Goal: Task Accomplishment & Management: Manage account settings

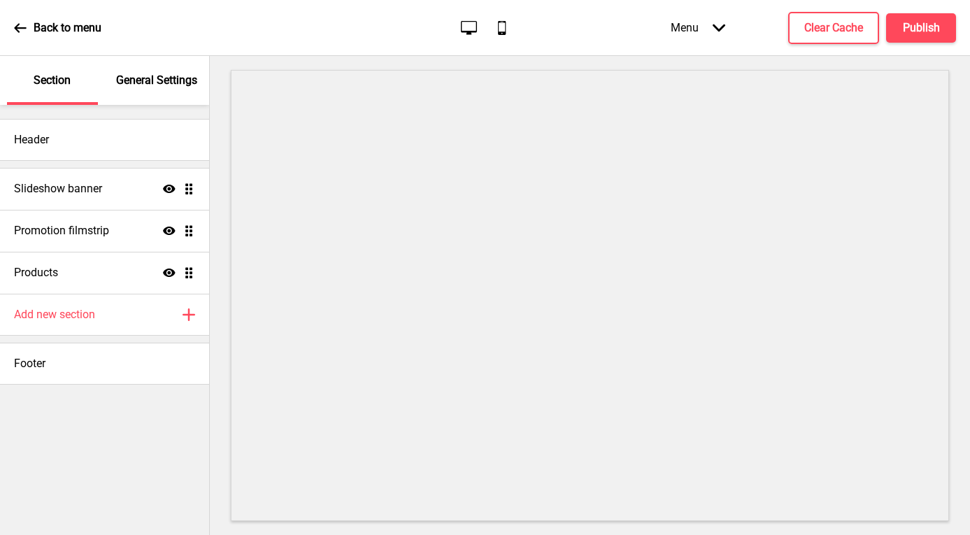
click at [154, 82] on p "General Settings" at bounding box center [156, 80] width 81 height 15
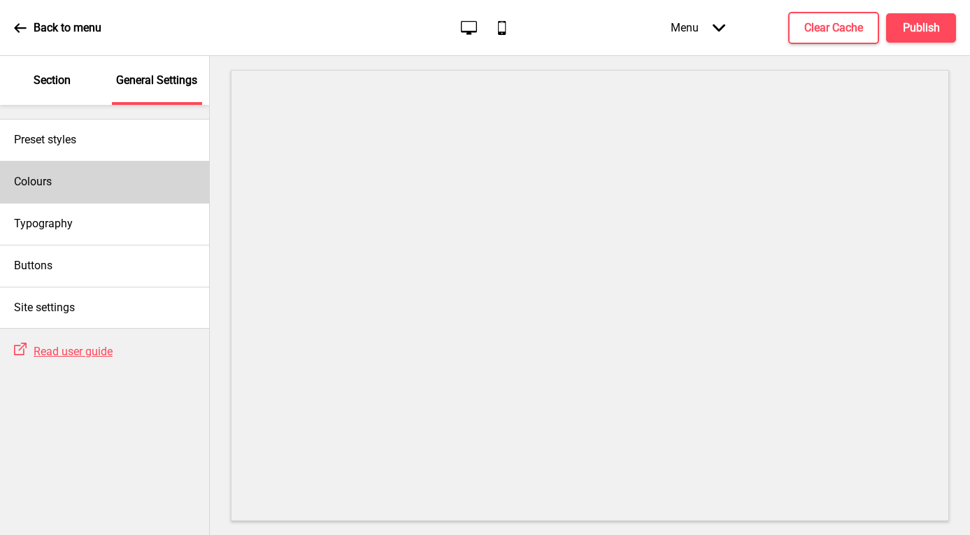
click at [117, 178] on div "Colours" at bounding box center [104, 182] width 209 height 42
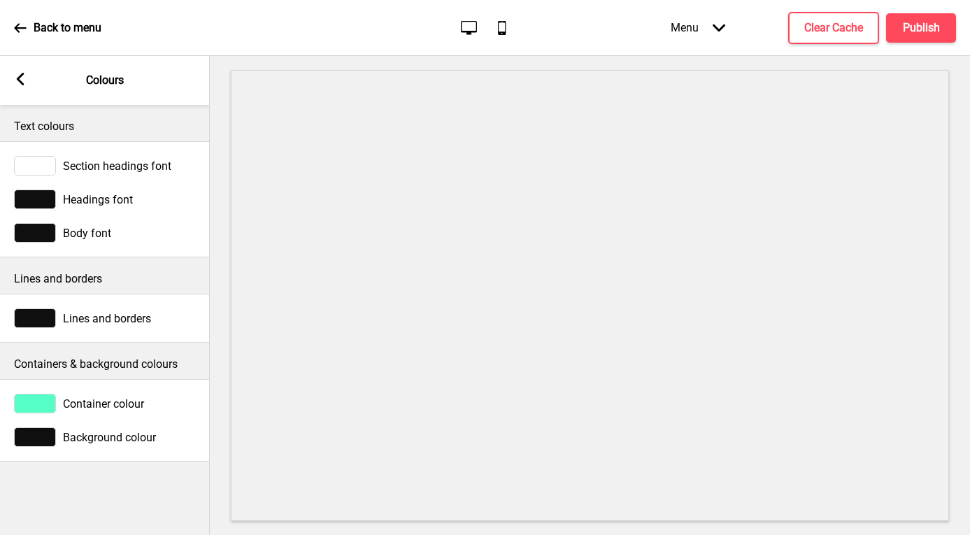
click at [42, 396] on div at bounding box center [35, 404] width 42 height 20
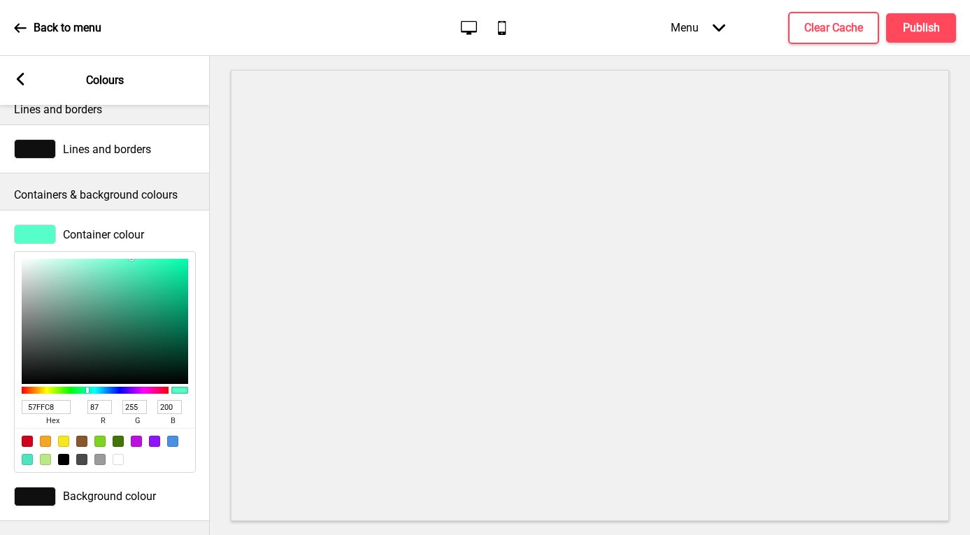
scroll to position [179, 0]
drag, startPoint x: 59, startPoint y: 395, endPoint x: -32, endPoint y: 384, distance: 91.6
click at [0, 384] on html "Back to menu Desktop Mobile Menu Arrow down Product Page Store Information Chec…" at bounding box center [485, 267] width 970 height 535
paste input "FC9D8B, a"
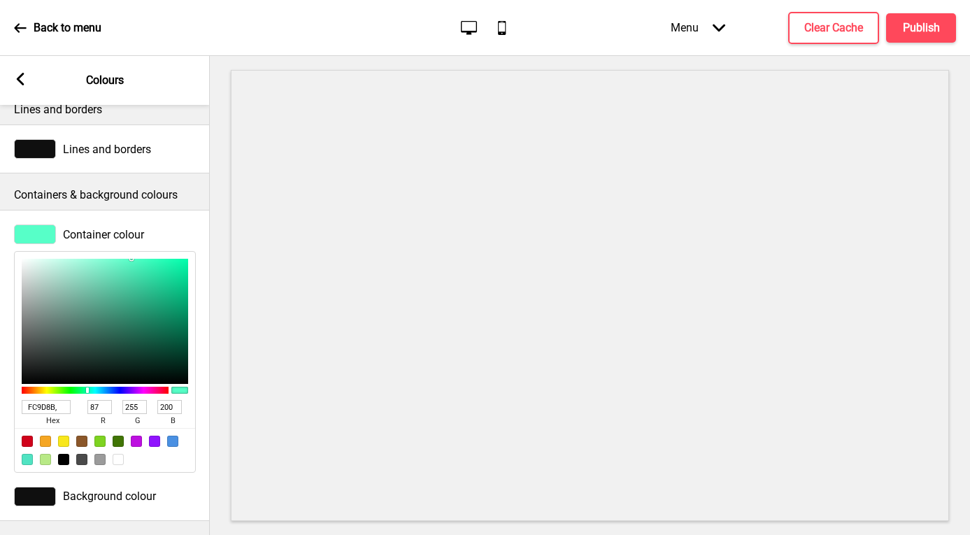
type input "FC9D8B"
type input "252"
type input "157"
type input "139"
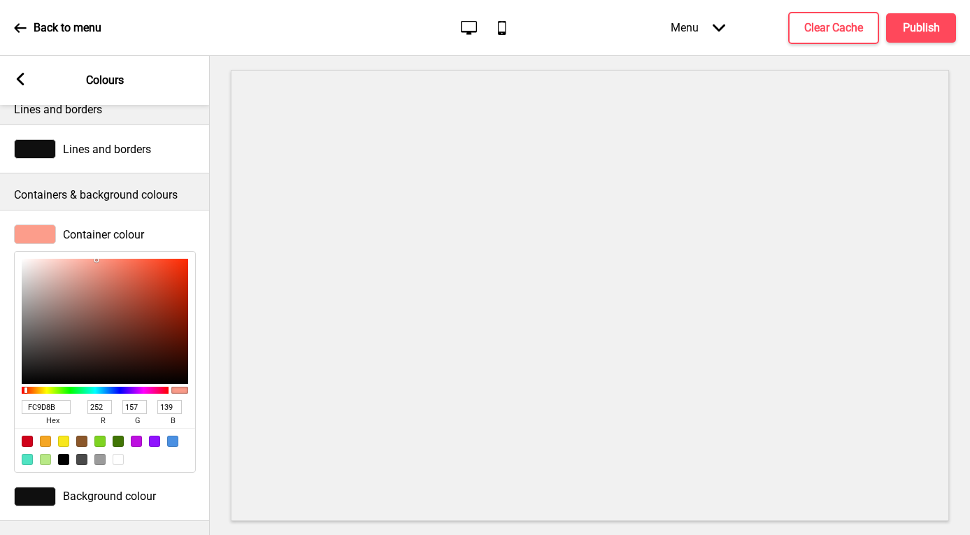
type input "F1583B"
type input "241"
type input "88"
type input "59"
click at [148, 259] on div at bounding box center [105, 321] width 166 height 125
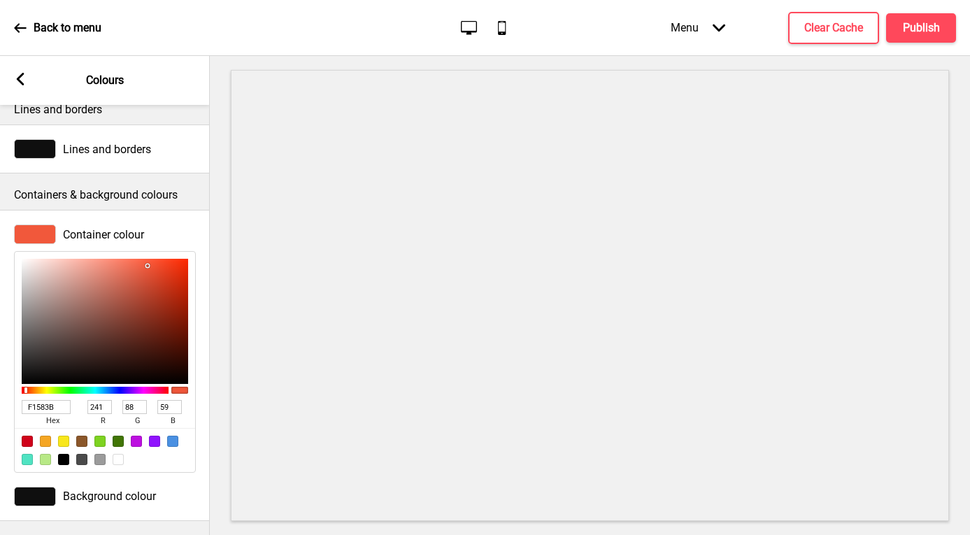
type input "E66047"
type input "230"
type input "96"
type input "71"
click at [137, 261] on div at bounding box center [105, 321] width 166 height 125
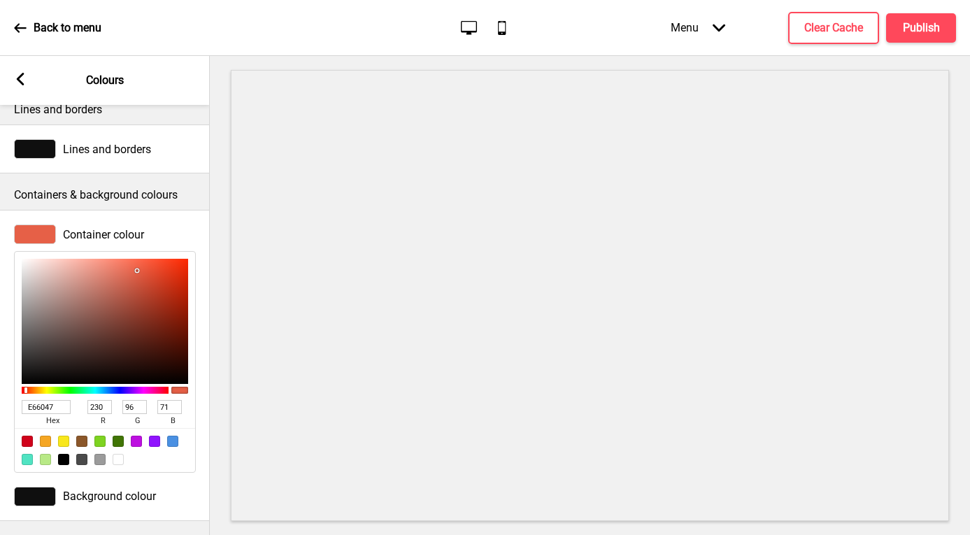
type input "C5503A"
type input "197"
type input "80"
type input "58"
click at [139, 277] on div at bounding box center [105, 321] width 166 height 125
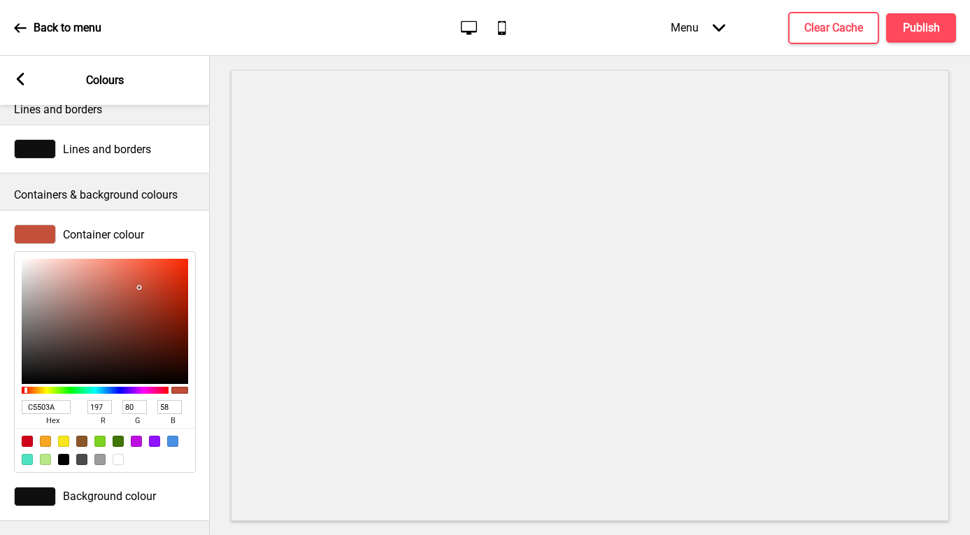
type input "F0664C"
type input "240"
type input "102"
type input "76"
click at [136, 259] on div at bounding box center [105, 321] width 166 height 125
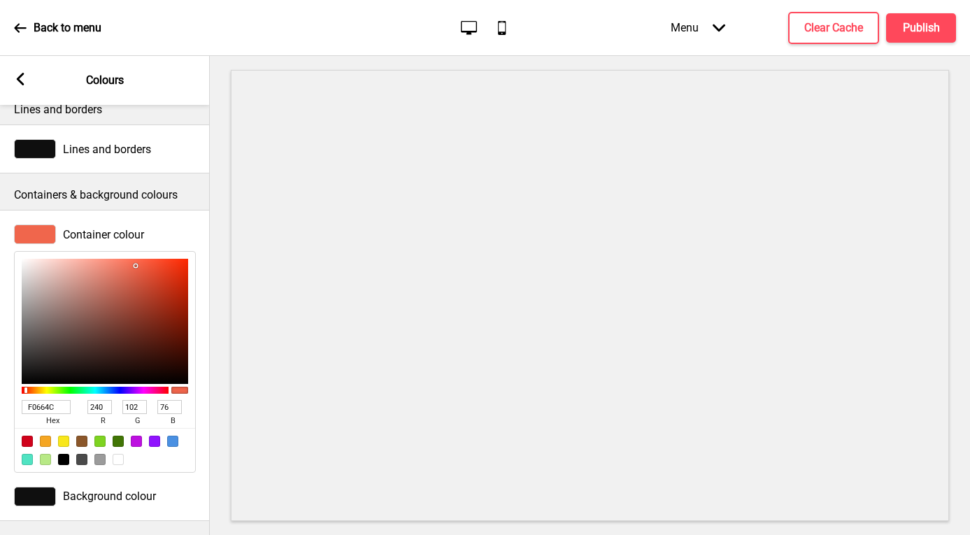
type input "EA6E57"
type input "234"
type input "110"
type input "87"
click at [127, 259] on div at bounding box center [105, 321] width 166 height 125
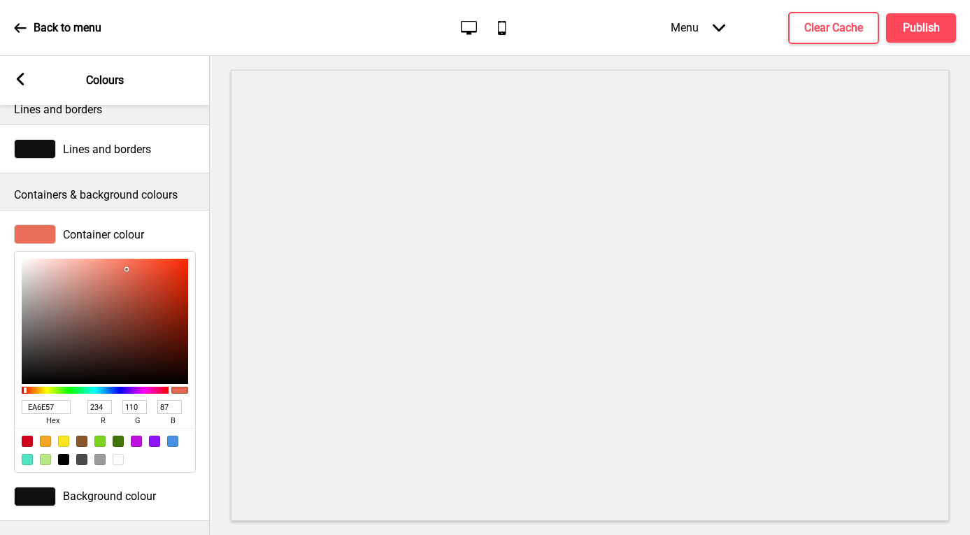
type input "E25C43"
type input "226"
type input "92"
type input "67"
click at [139, 263] on div at bounding box center [105, 321] width 166 height 125
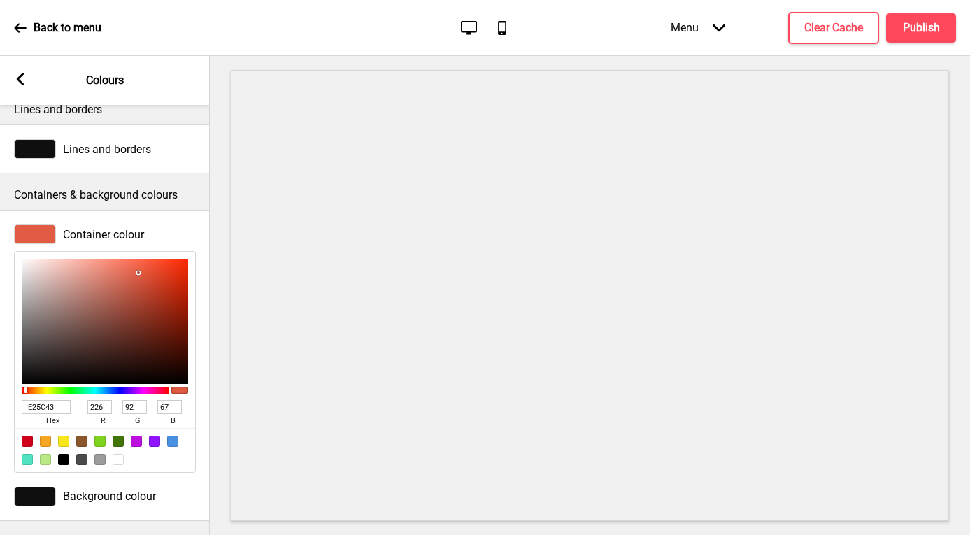
type input "F47D67"
type input "244"
type input "125"
type input "103"
click at [118, 259] on div at bounding box center [105, 321] width 166 height 125
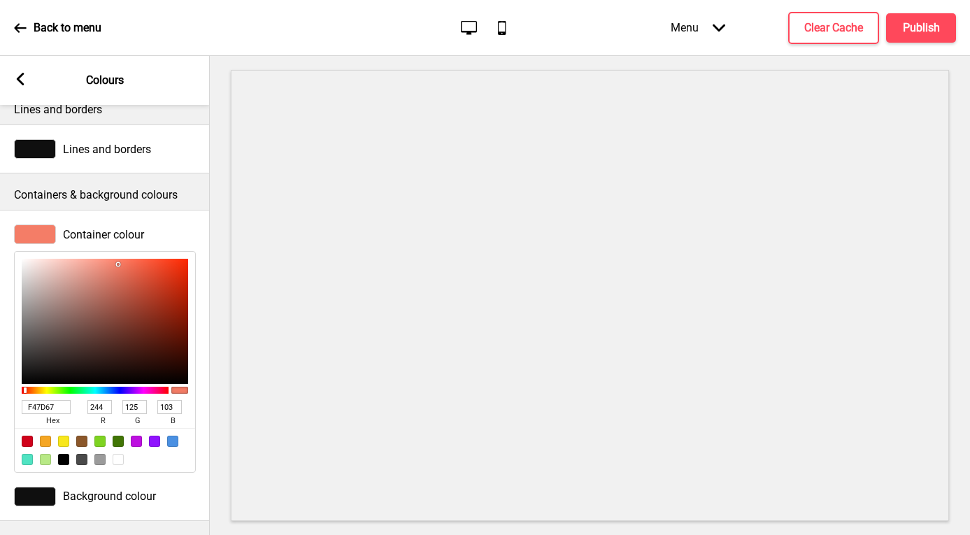
drag, startPoint x: 62, startPoint y: 397, endPoint x: -1, endPoint y: 395, distance: 63.0
click at [0, 395] on html "Back to menu Desktop Mobile Menu Arrow down Product Page Store Information Chec…" at bounding box center [485, 267] width 970 height 535
paste input "FC9D8B"
type input "FC9D8B"
type input "252"
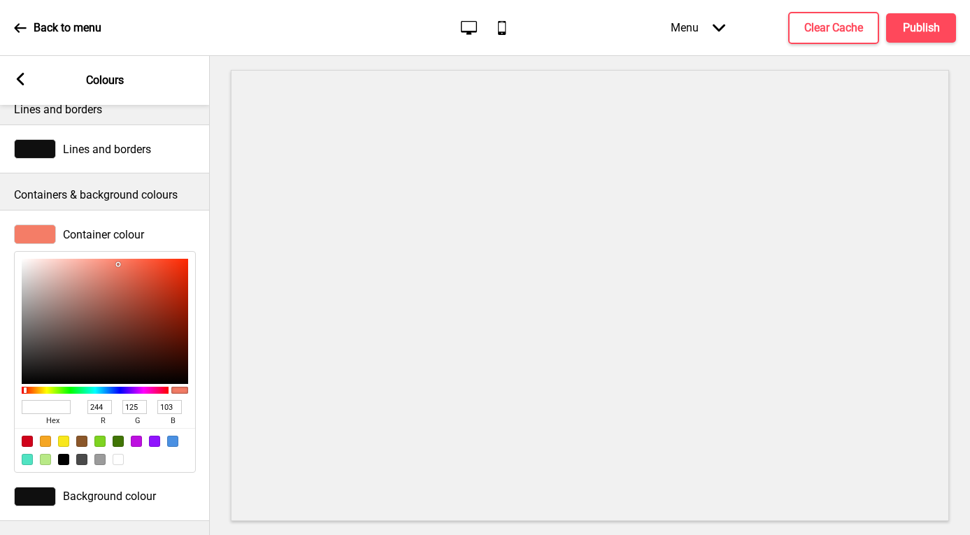
type input "157"
type input "139"
type input "F07760"
type input "240"
type input "119"
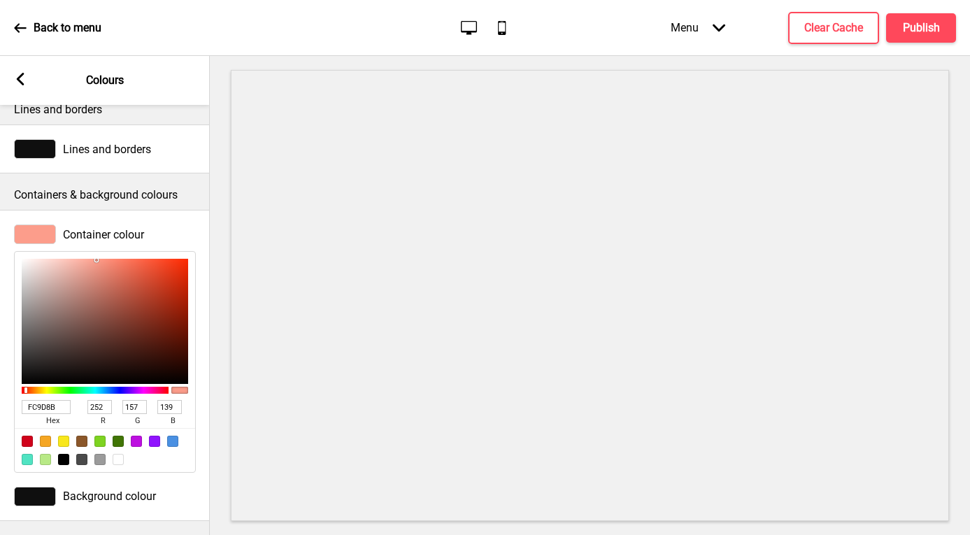
type input "96"
click at [122, 259] on div at bounding box center [105, 321] width 166 height 125
type input "F18874"
type input "241"
type input "136"
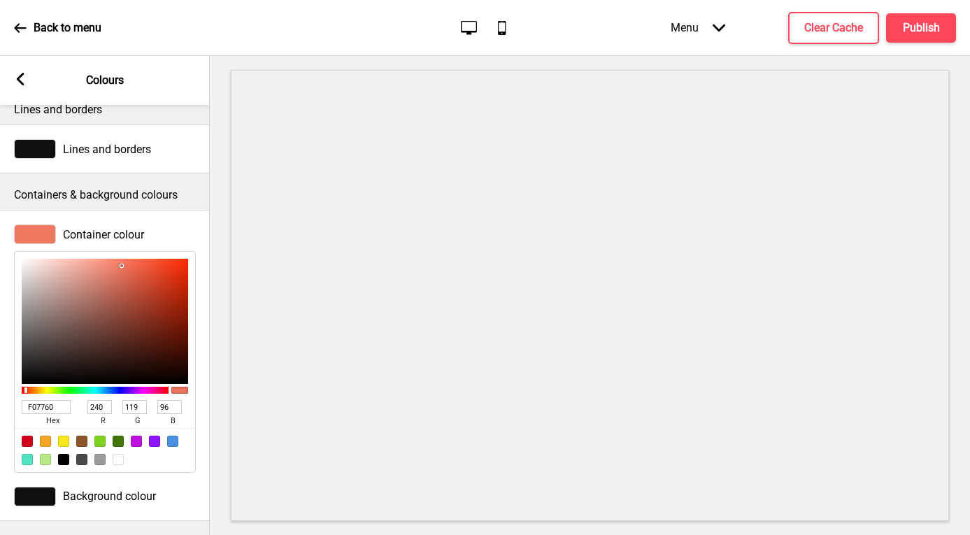
type input "116"
click at [108, 259] on div at bounding box center [105, 321] width 166 height 125
drag, startPoint x: 64, startPoint y: 395, endPoint x: 13, endPoint y: 395, distance: 51.8
click at [13, 395] on div "Container colour F18874 hex 241 r 136 g 116 b 100 a" at bounding box center [105, 349] width 210 height 262
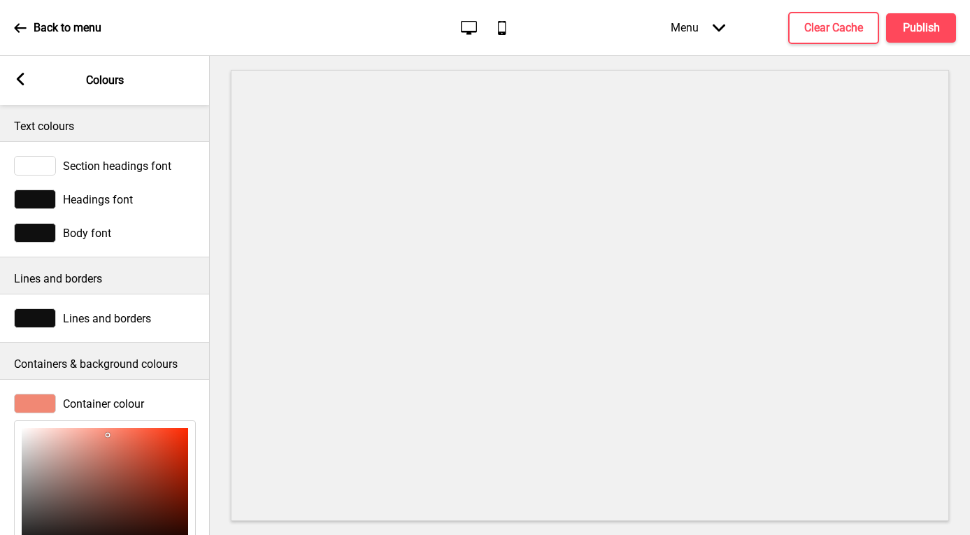
click at [38, 157] on div at bounding box center [35, 166] width 42 height 20
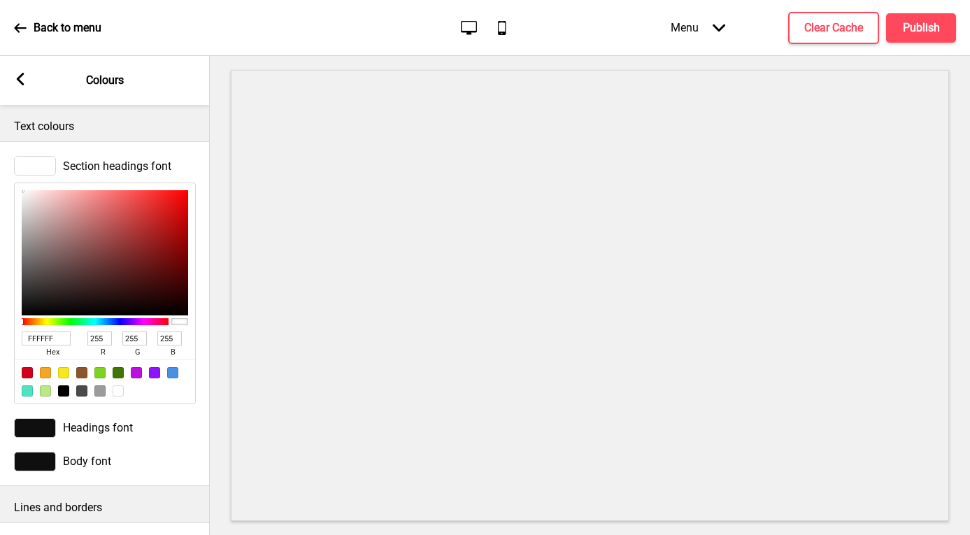
drag, startPoint x: 58, startPoint y: 334, endPoint x: 7, endPoint y: 334, distance: 51.1
click at [7, 334] on div "Section headings font FFFFFF hex 255 r 255 g 255 b 100 a" at bounding box center [105, 280] width 210 height 262
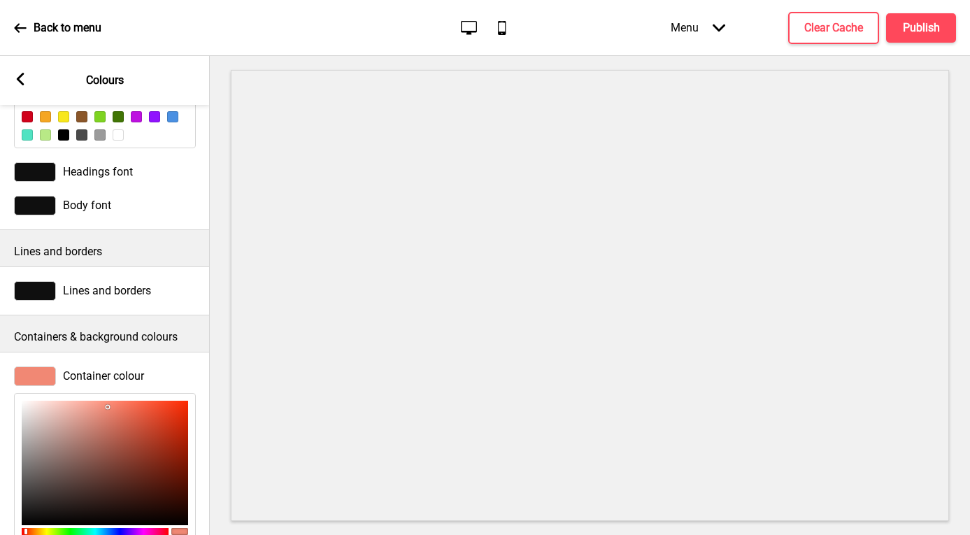
scroll to position [408, 0]
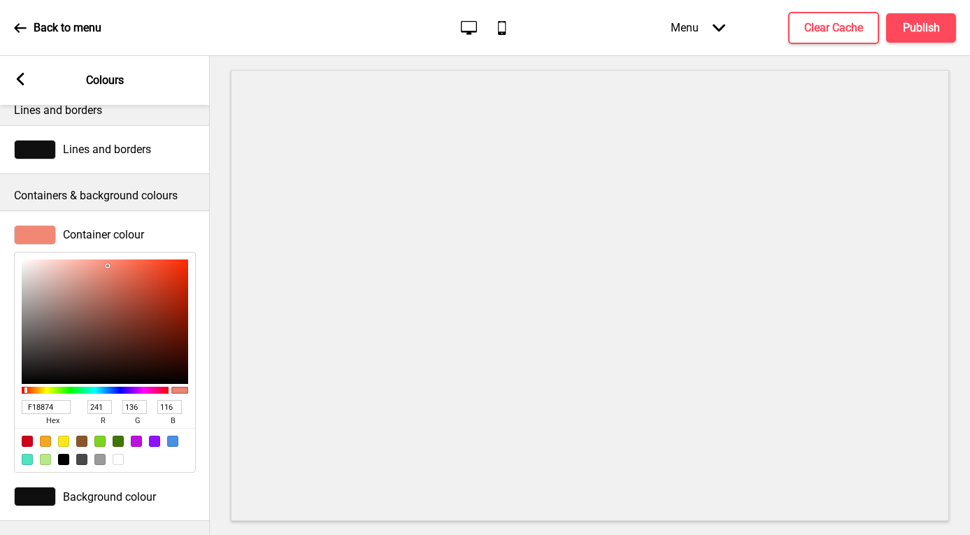
click at [29, 489] on div at bounding box center [35, 497] width 42 height 20
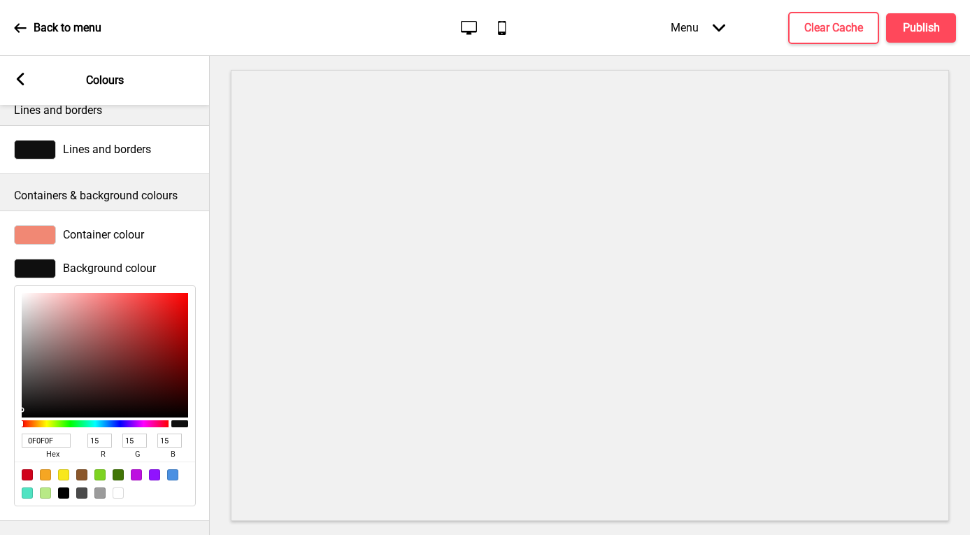
drag, startPoint x: 63, startPoint y: 433, endPoint x: 0, endPoint y: 420, distance: 64.3
click at [0, 420] on div "Background colour 0F0F0F hex 15 r 15 g 15 b 100 a" at bounding box center [105, 383] width 210 height 262
paste input "FFFFFF"
type input "FFFFFF"
type input "255"
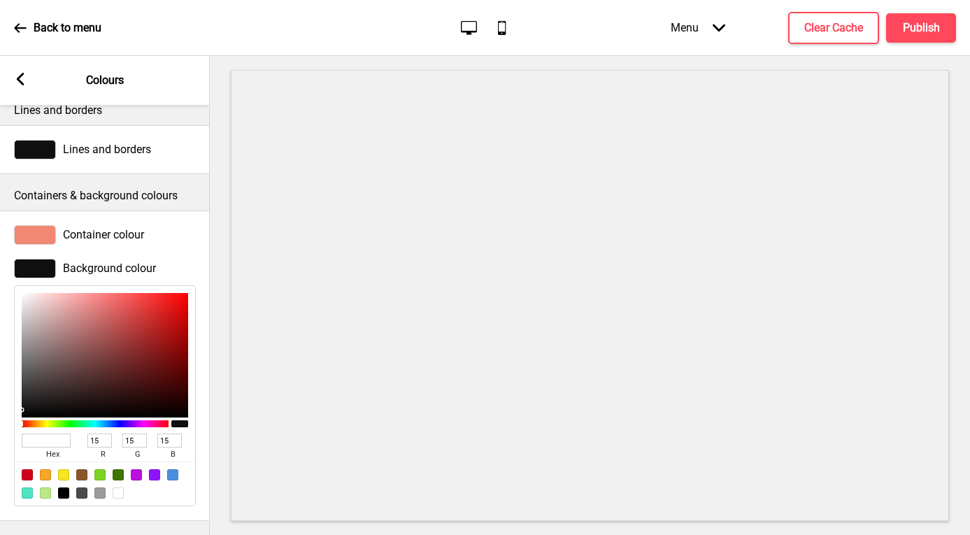
type input "255"
type input "FFFFFF"
click at [46, 227] on div at bounding box center [35, 235] width 42 height 20
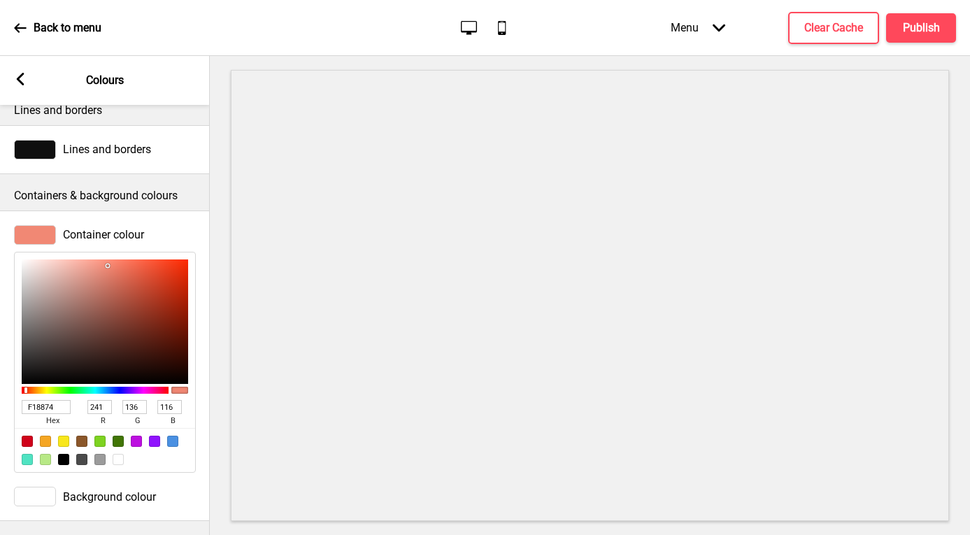
drag, startPoint x: 63, startPoint y: 395, endPoint x: 18, endPoint y: 393, distance: 44.8
click at [18, 393] on div "F18874 hex 241 r 136 g 116 b 100 a" at bounding box center [105, 363] width 182 height 222
type input "F07962"
type input "240"
type input "121"
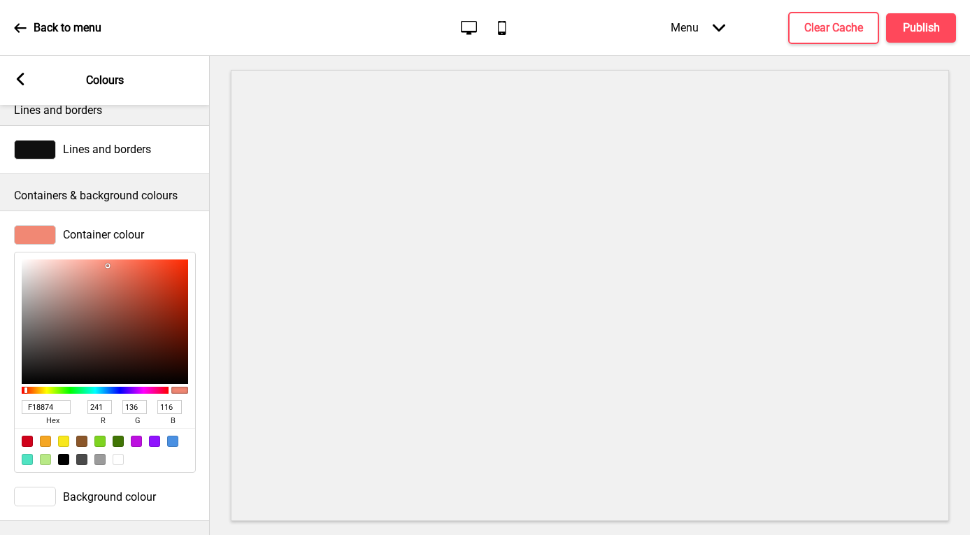
type input "98"
click at [120, 260] on div at bounding box center [105, 322] width 166 height 125
type input "ED8D7B"
type input "237"
type input "141"
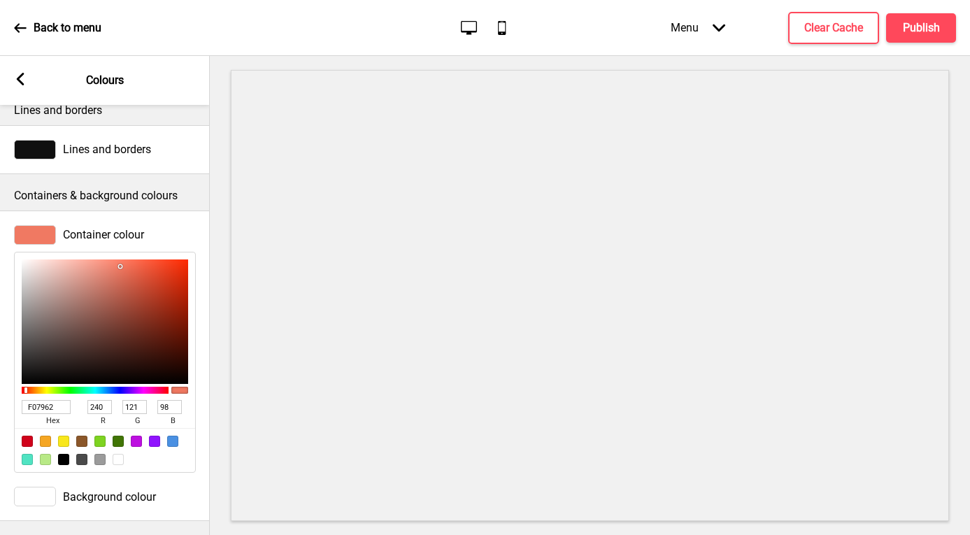
type input "123"
click at [102, 260] on div at bounding box center [105, 322] width 166 height 125
type input "F19989"
type input "241"
type input "153"
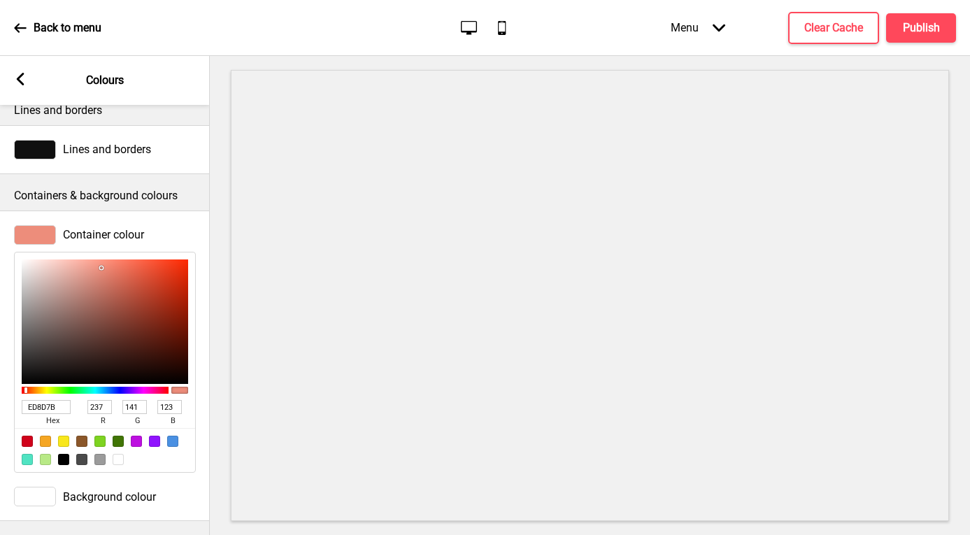
type input "137"
click at [94, 260] on div at bounding box center [105, 322] width 166 height 125
type input "F68A77"
type input "246"
type input "138"
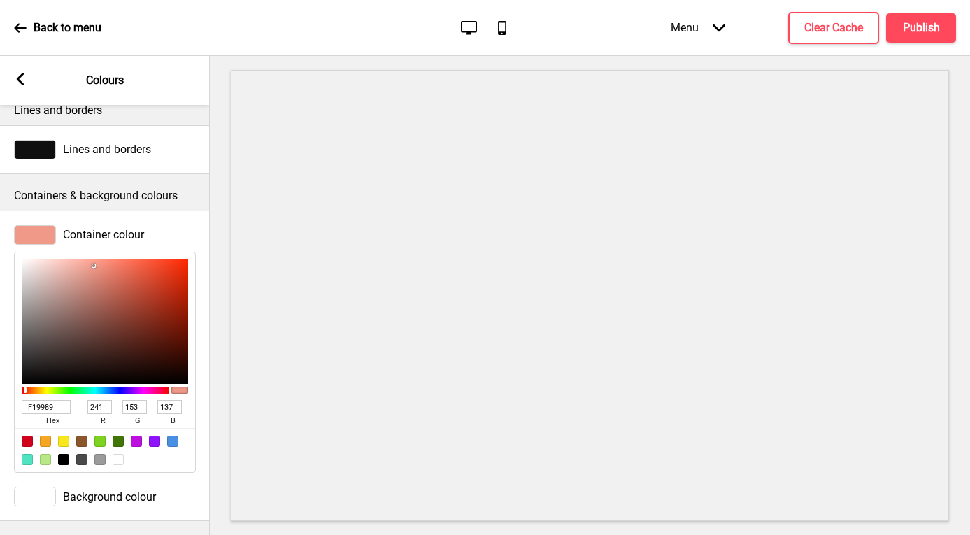
type input "119"
click at [108, 260] on div at bounding box center [105, 322] width 166 height 125
type input "E37A67"
type input "227"
type input "122"
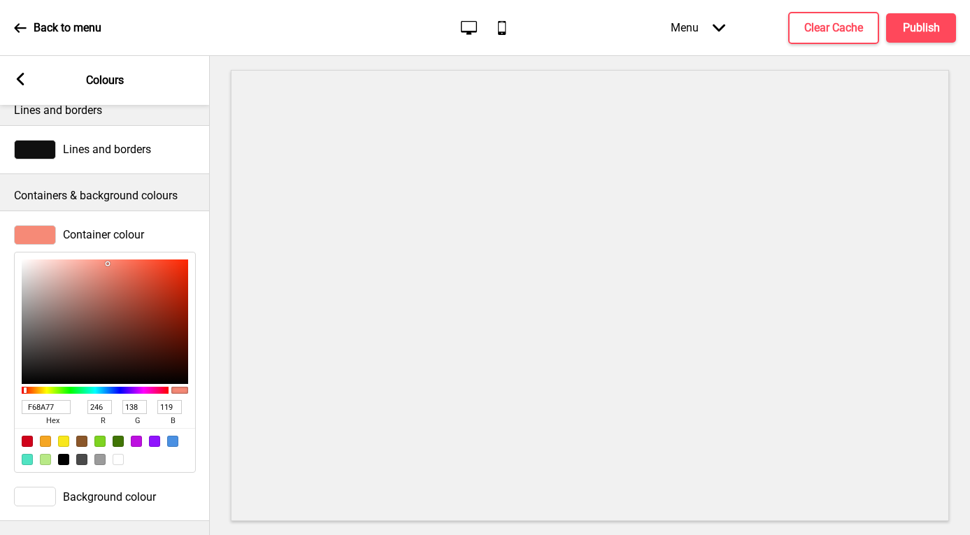
type input "103"
click at [113, 262] on div at bounding box center [105, 322] width 166 height 125
type input "EF7964"
type input "239"
type input "121"
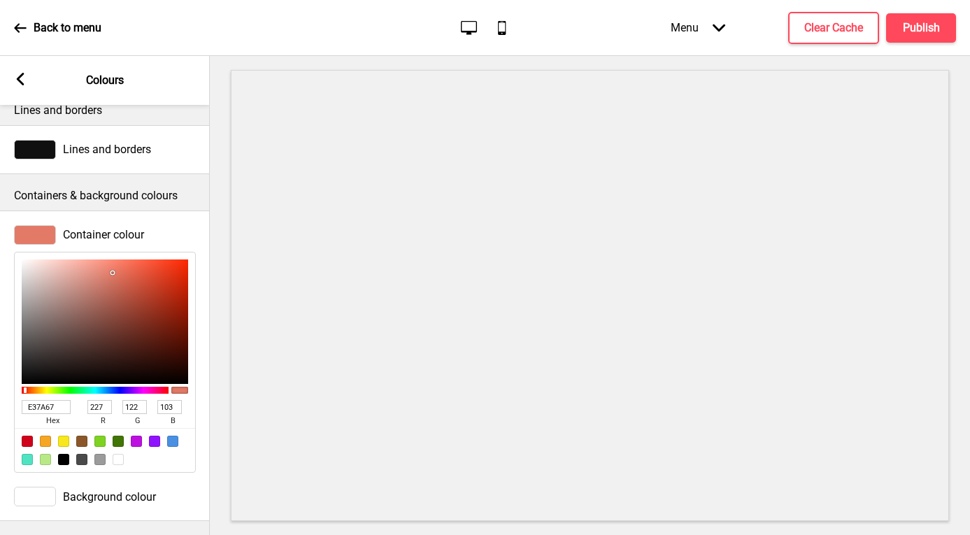
type input "100"
click at [118, 260] on div at bounding box center [105, 322] width 166 height 125
click at [48, 141] on div at bounding box center [35, 150] width 42 height 20
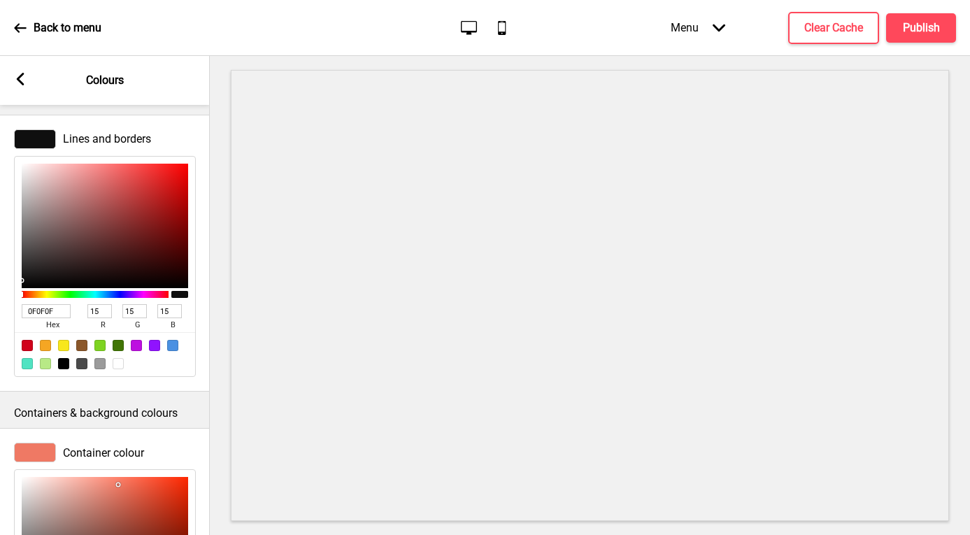
drag, startPoint x: 58, startPoint y: 311, endPoint x: 4, endPoint y: 310, distance: 53.9
click at [4, 310] on div "Lines and borders 0F0F0F hex 15 r 15 g 15 b 100 a" at bounding box center [105, 253] width 210 height 262
paste input "F18874"
type input "F18874"
type input "241"
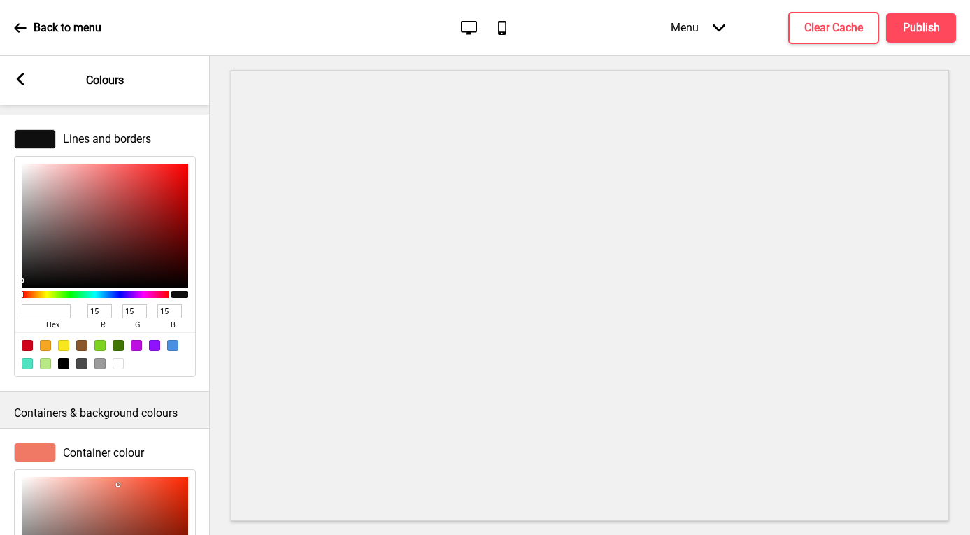
type input "136"
type input "116"
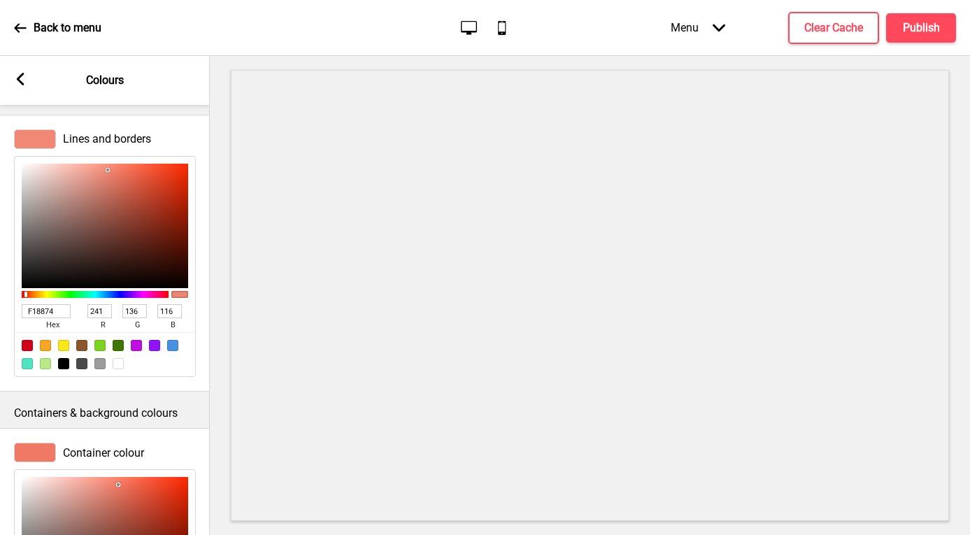
type input "F18874"
click at [176, 396] on div "Containers & background colours" at bounding box center [105, 410] width 210 height 36
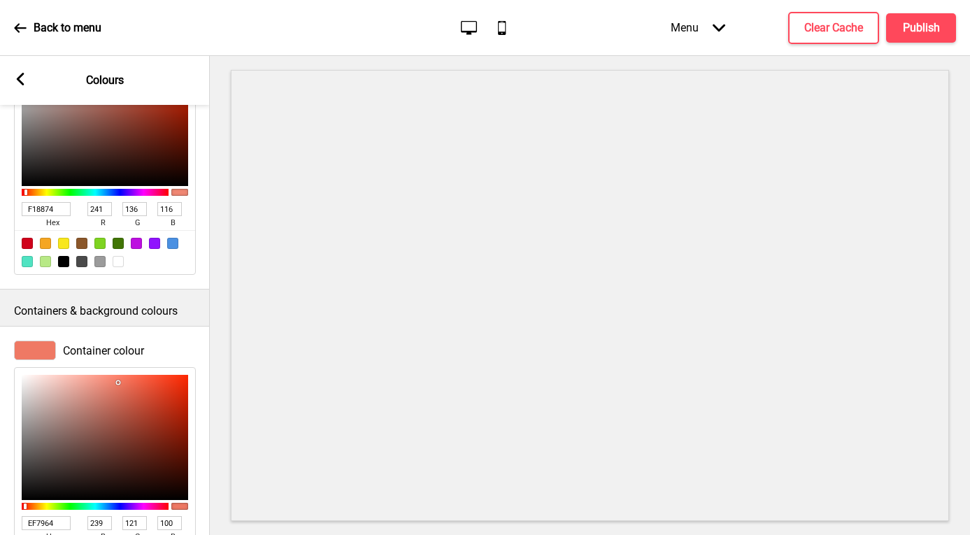
scroll to position [555, 0]
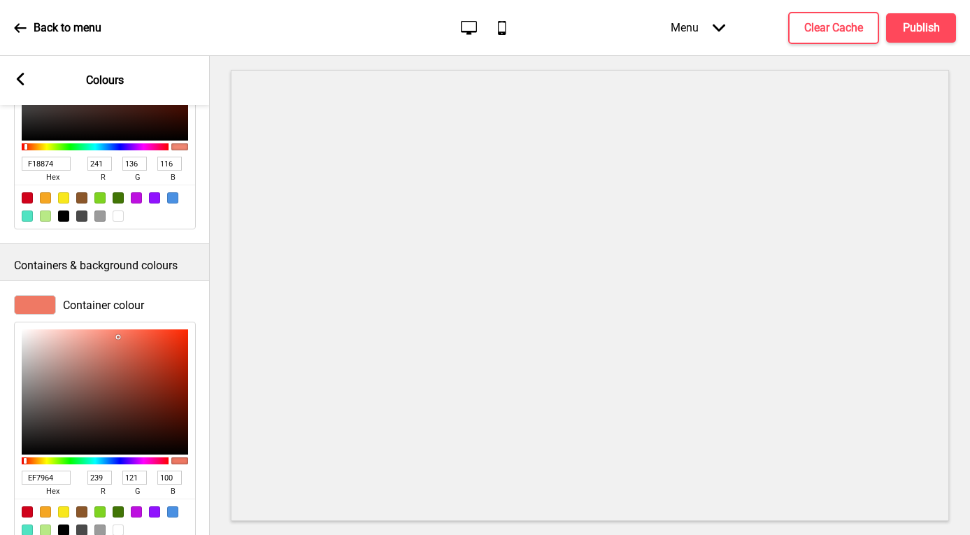
drag, startPoint x: 59, startPoint y: 477, endPoint x: 9, endPoint y: 477, distance: 49.7
click at [9, 477] on div "Container colour EF7964 hex 239 r 121 g 100 b 100 a" at bounding box center [105, 419] width 210 height 262
drag, startPoint x: 62, startPoint y: 161, endPoint x: 0, endPoint y: 157, distance: 61.7
click at [0, 157] on div "Lines and borders F18874 hex 241 r 136 g 116 b 100 a" at bounding box center [105, 106] width 210 height 262
paste input "EF7964"
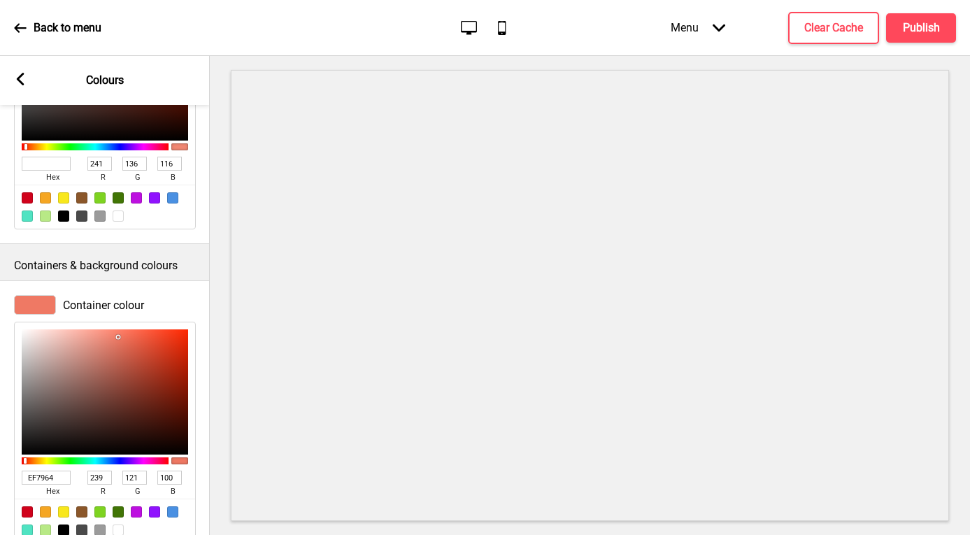
type input "EF7964"
type input "239"
type input "121"
type input "100"
type input "EF7964"
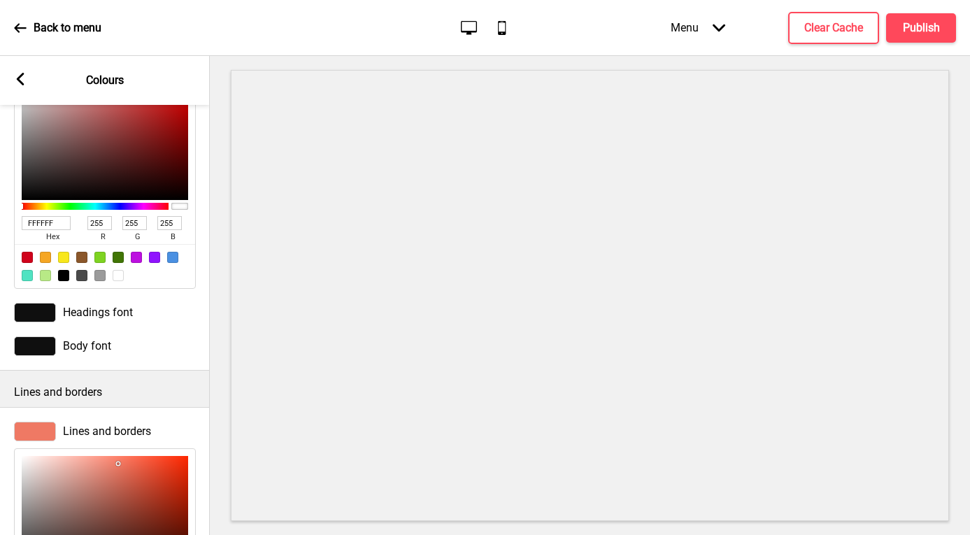
scroll to position [0, 0]
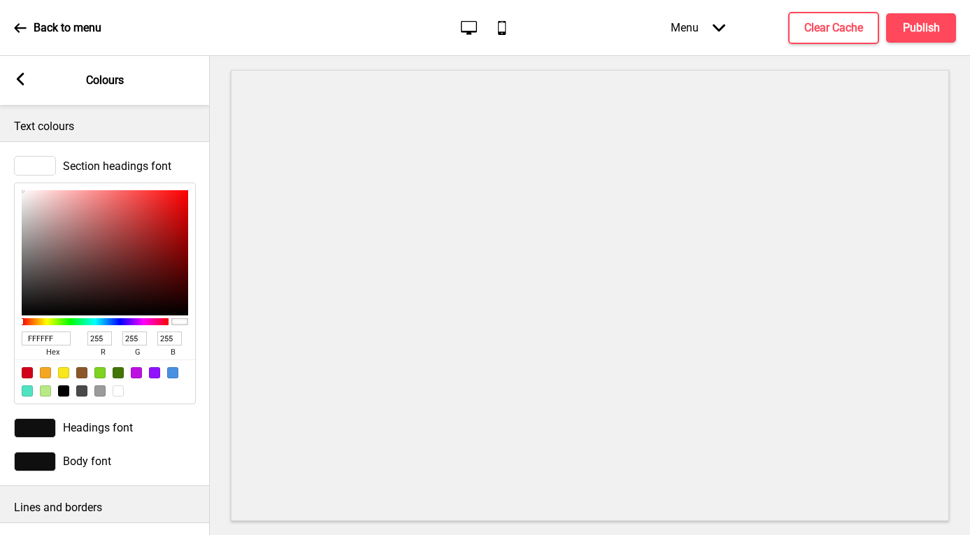
drag, startPoint x: 57, startPoint y: 339, endPoint x: -4, endPoint y: 330, distance: 61.5
click at [0, 330] on html "Back to menu Desktop Mobile Menu Arrow down Product Page Store Information Chec…" at bounding box center [485, 267] width 970 height 535
click at [32, 434] on div at bounding box center [35, 428] width 42 height 20
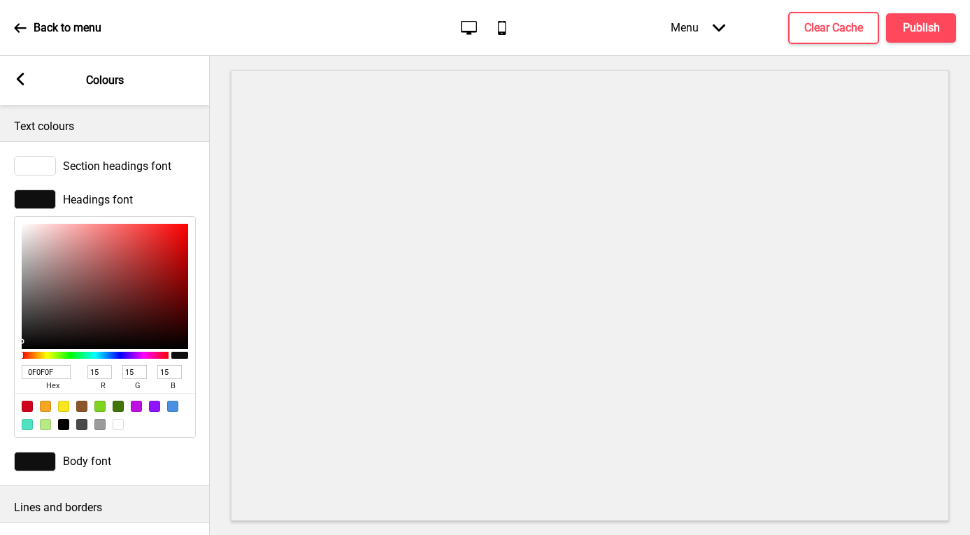
drag, startPoint x: 60, startPoint y: 372, endPoint x: -3, endPoint y: 359, distance: 65.0
click at [0, 359] on html "Back to menu Desktop Mobile Menu Arrow down Product Page Store Information Chec…" at bounding box center [485, 267] width 970 height 535
paste input "FFFFFF"
type input "FFFFFF"
type input "255"
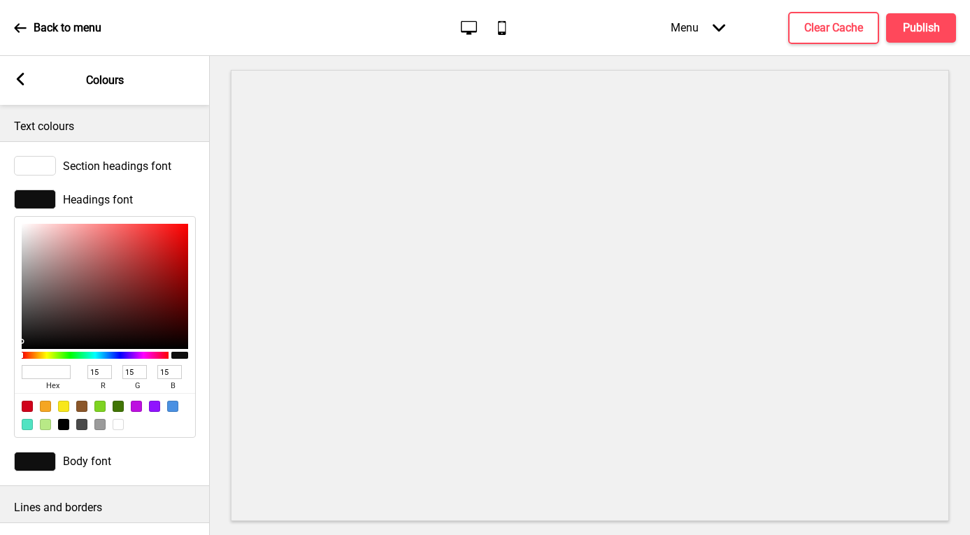
type input "255"
type input "FFFFFF"
click at [36, 467] on div at bounding box center [35, 462] width 42 height 20
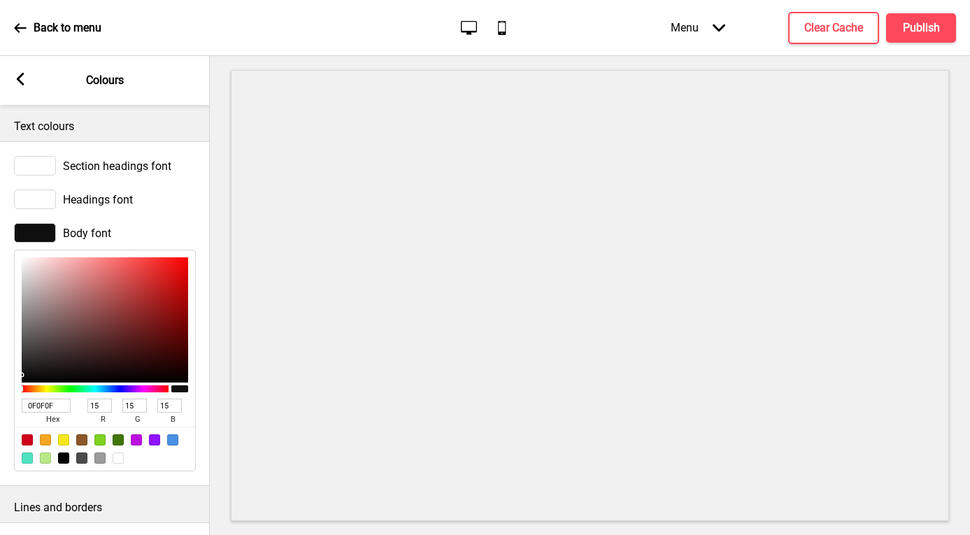
drag, startPoint x: 61, startPoint y: 403, endPoint x: -21, endPoint y: 393, distance: 82.4
click at [0, 393] on html "Back to menu Desktop Mobile Menu Arrow down Product Page Store Information Chec…" at bounding box center [485, 267] width 970 height 535
paste input "FFFFFF"
type input "FFFFFF"
type input "255"
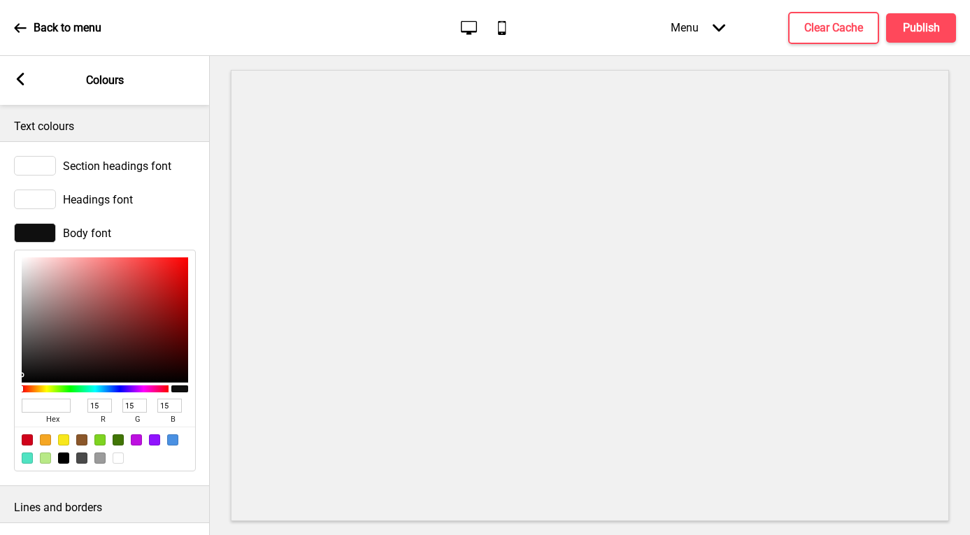
type input "255"
type input "0F0F0F"
type input "15"
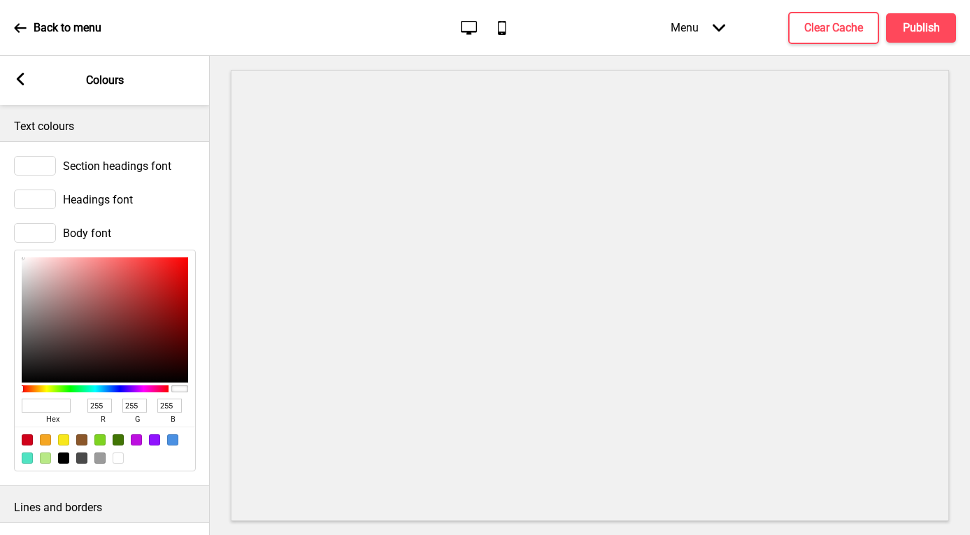
type input "15"
type input "D69D9D"
type input "214"
type input "157"
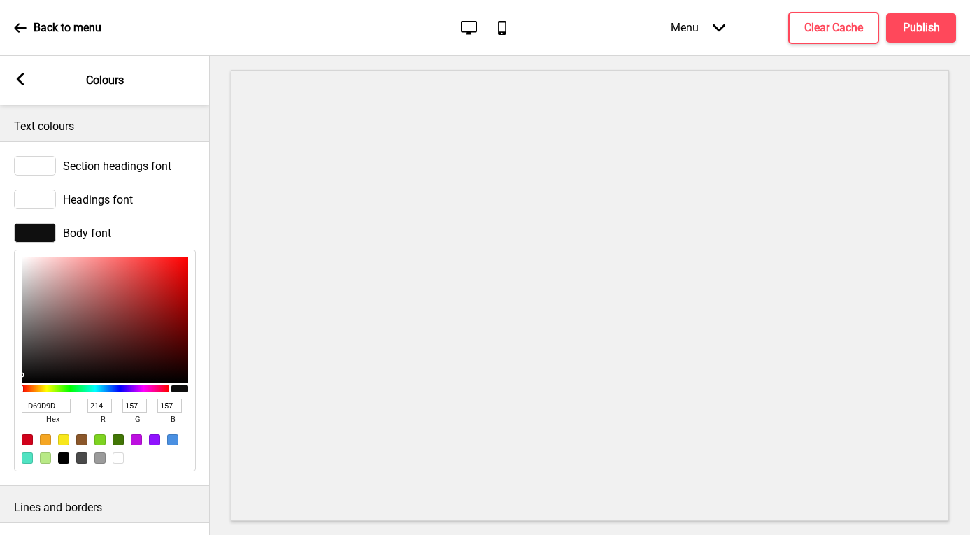
click at [66, 278] on div at bounding box center [105, 319] width 166 height 125
type input "DE8888"
type input "222"
type input "136"
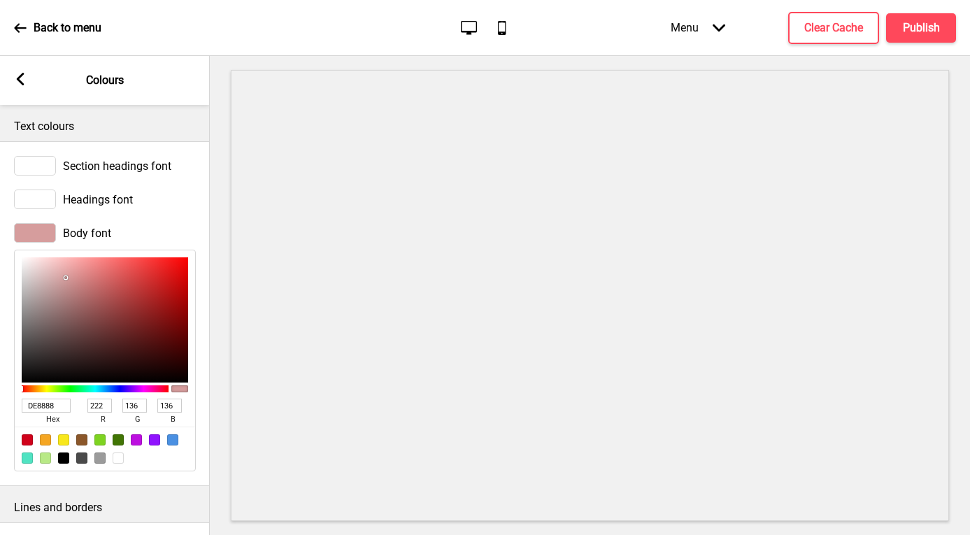
click at [86, 274] on div at bounding box center [105, 319] width 166 height 125
type input "EAB3B3"
type input "234"
type input "179"
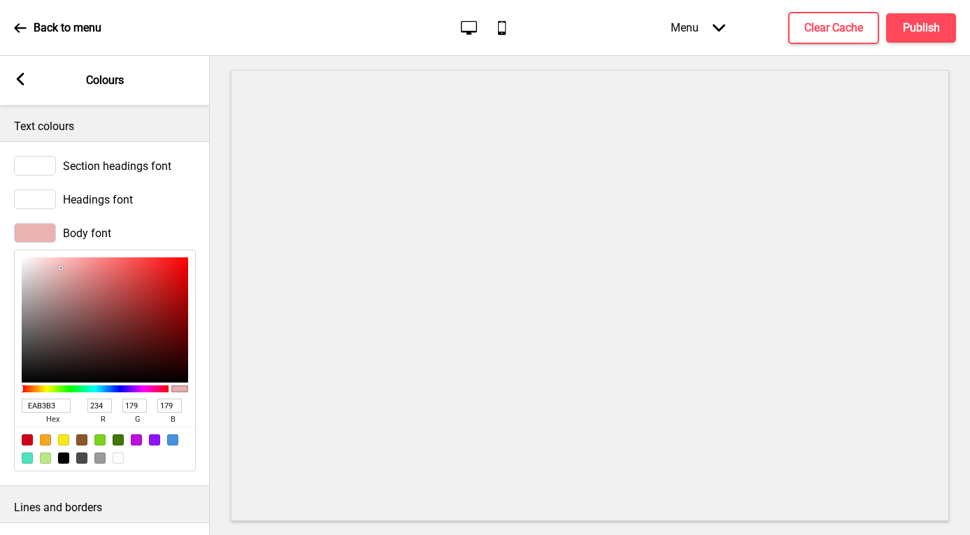
click at [61, 268] on div at bounding box center [105, 319] width 166 height 125
type input "C28989"
type input "194"
type input "137"
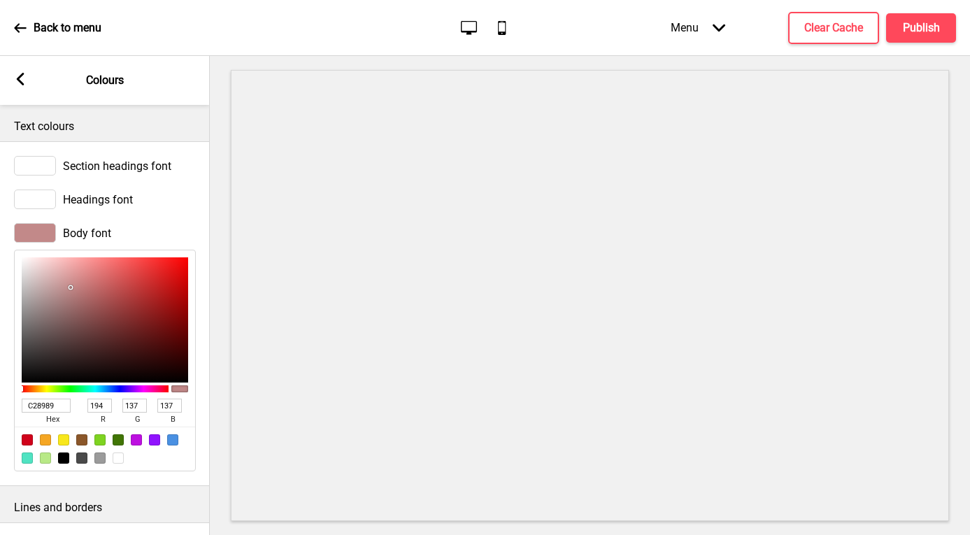
click at [70, 288] on div at bounding box center [105, 319] width 166 height 125
type input "CE4747"
type input "206"
type input "71"
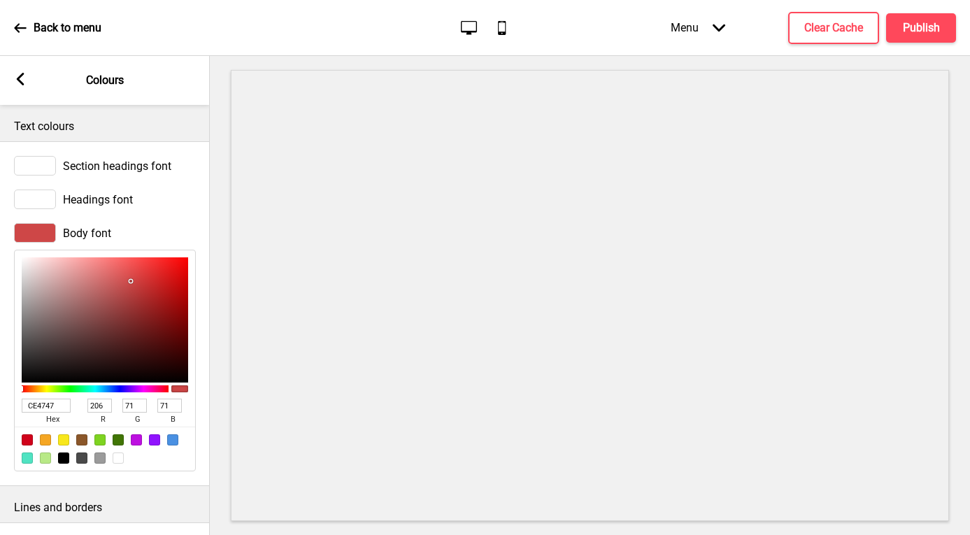
click at [131, 281] on div at bounding box center [105, 319] width 166 height 125
type input "D62727"
type input "214"
type input "39"
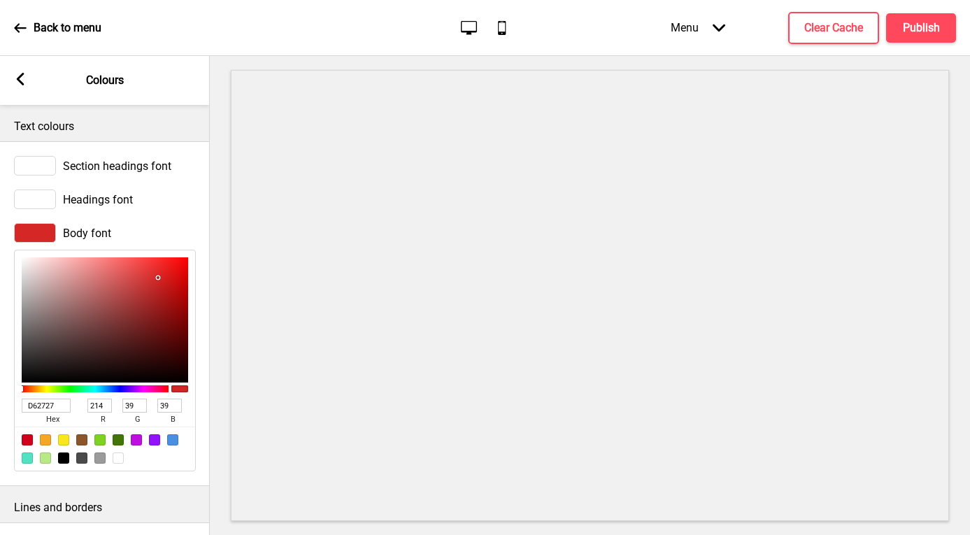
click at [158, 278] on div at bounding box center [105, 319] width 166 height 125
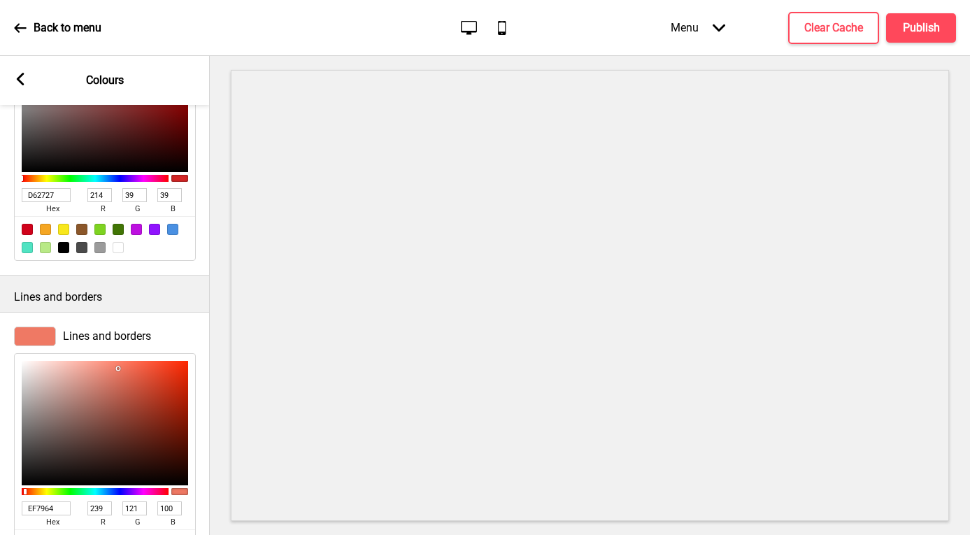
scroll to position [202, 0]
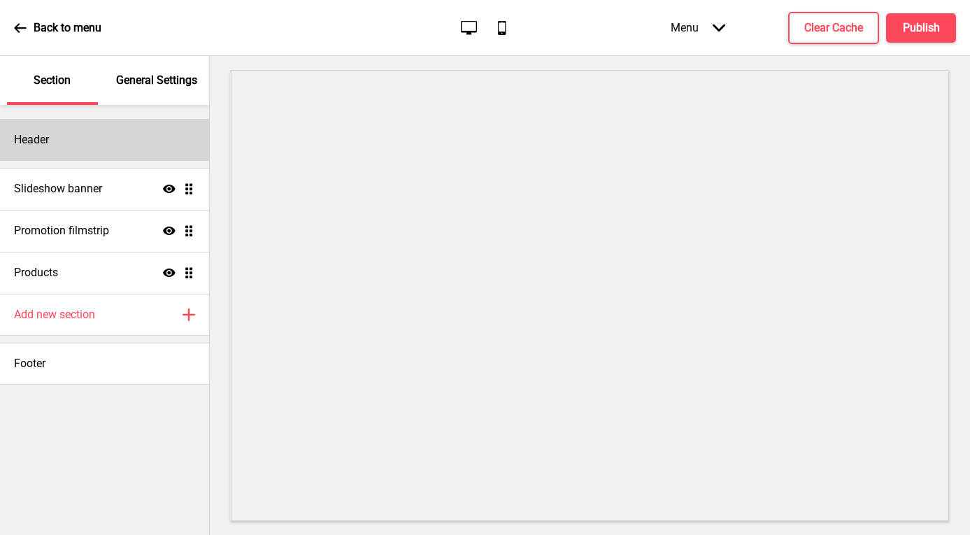
click at [139, 136] on div "Header" at bounding box center [104, 140] width 209 height 42
select select "Arimo"
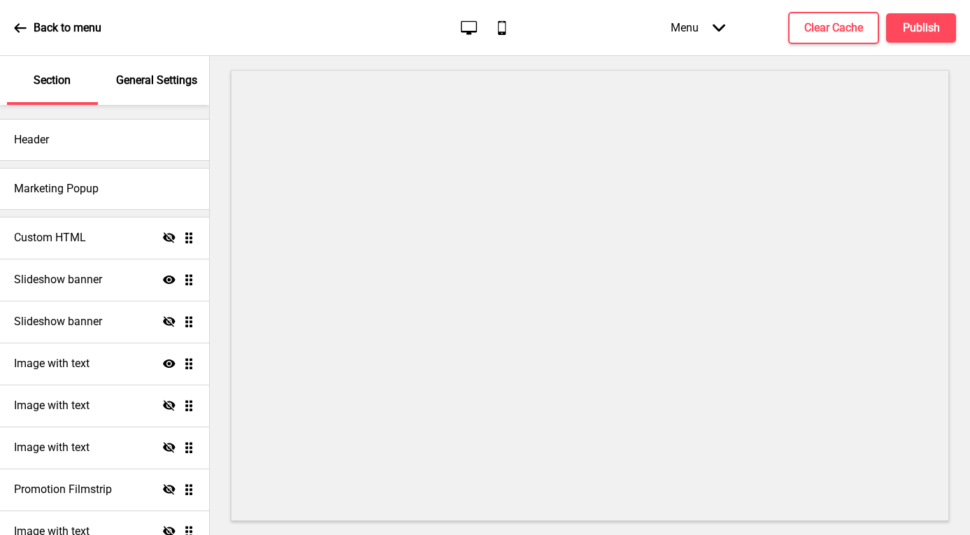
click at [146, 91] on div "General Settings" at bounding box center [157, 80] width 91 height 49
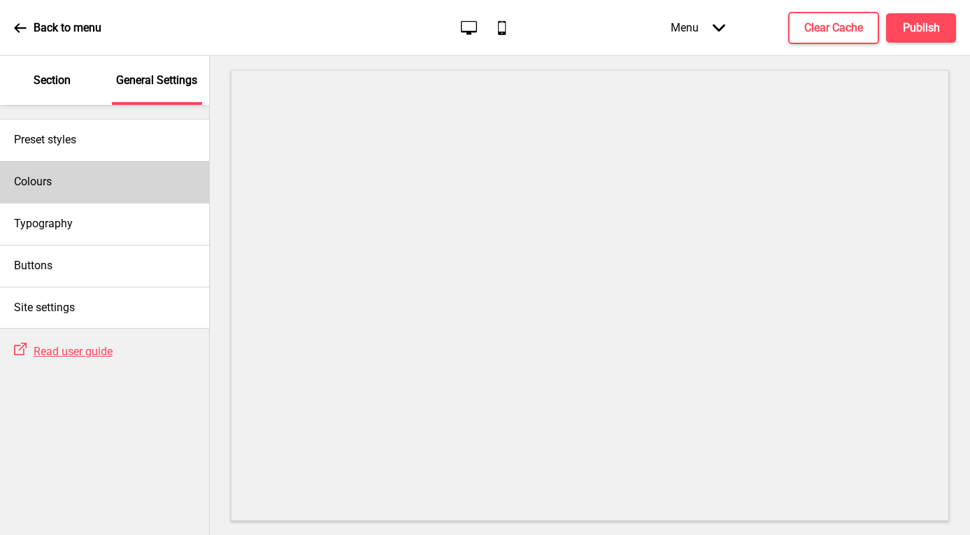
click at [60, 173] on div "Colours" at bounding box center [104, 182] width 209 height 42
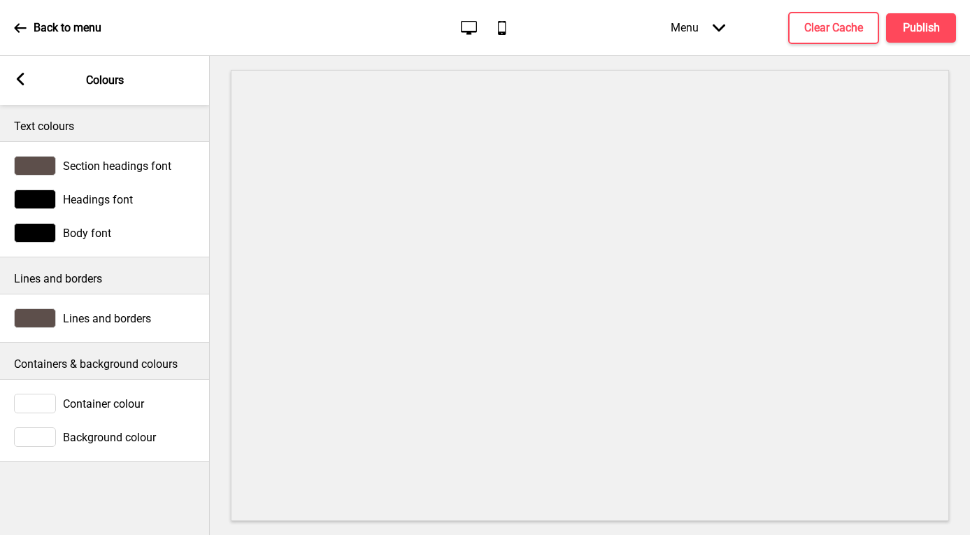
click at [20, 82] on icon at bounding box center [21, 79] width 8 height 13
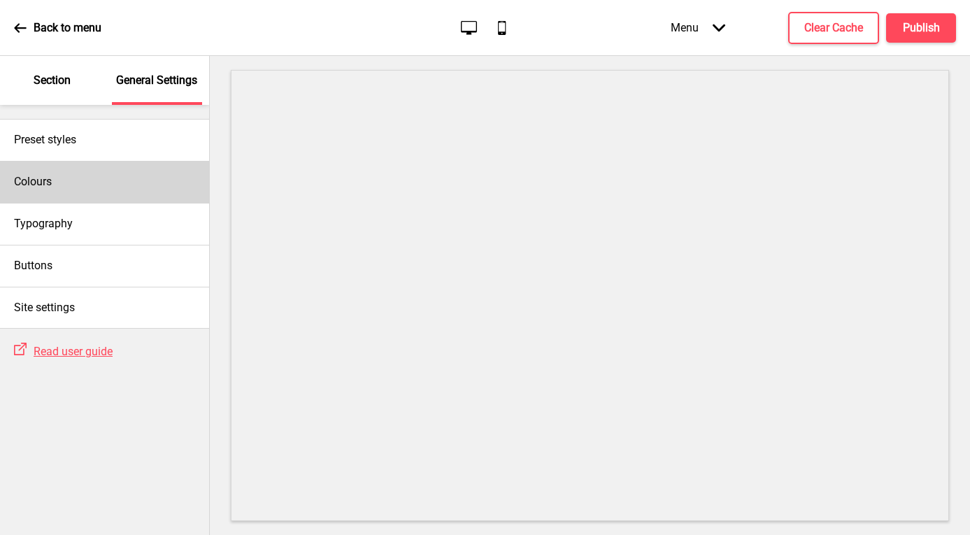
click at [67, 176] on div "Colours" at bounding box center [104, 182] width 209 height 42
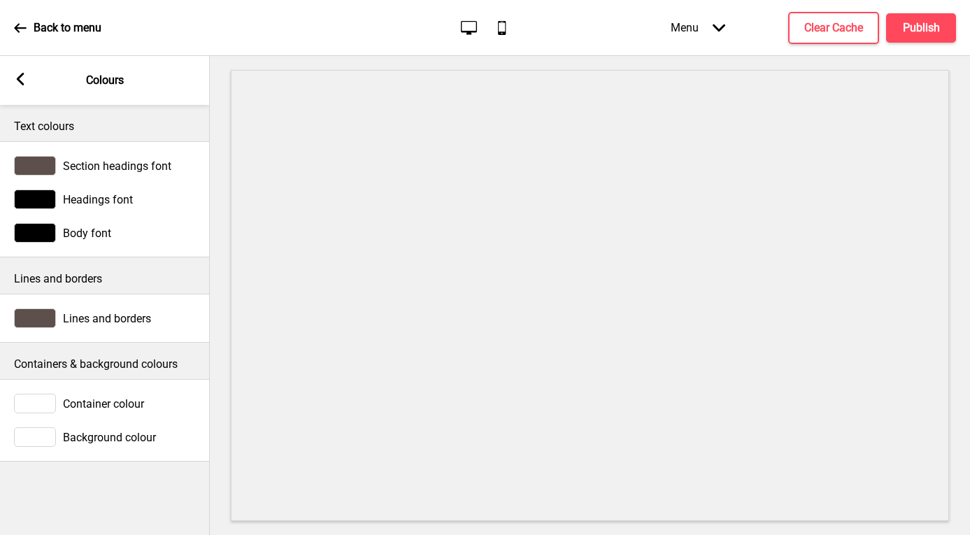
click at [20, 76] on icon at bounding box center [21, 79] width 8 height 13
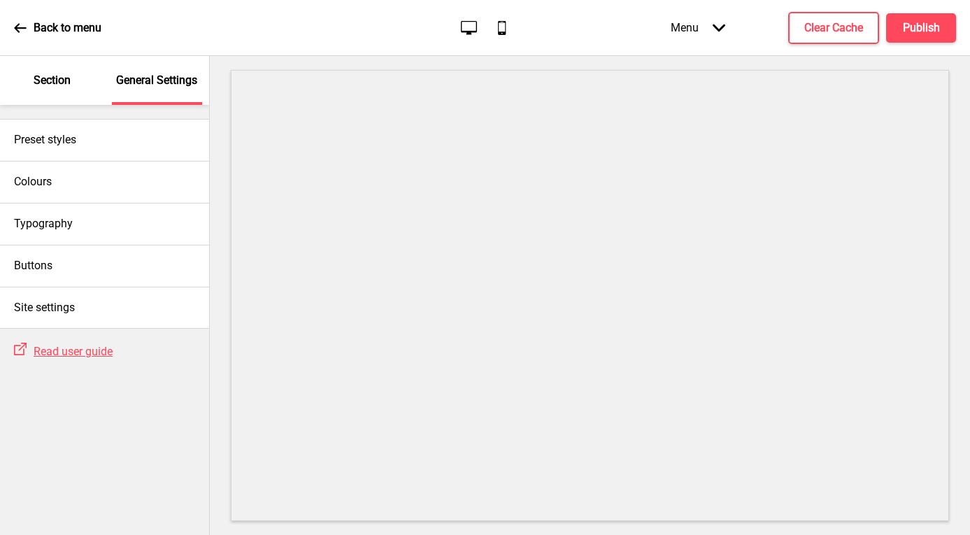
click at [43, 85] on p "Section" at bounding box center [52, 80] width 37 height 15
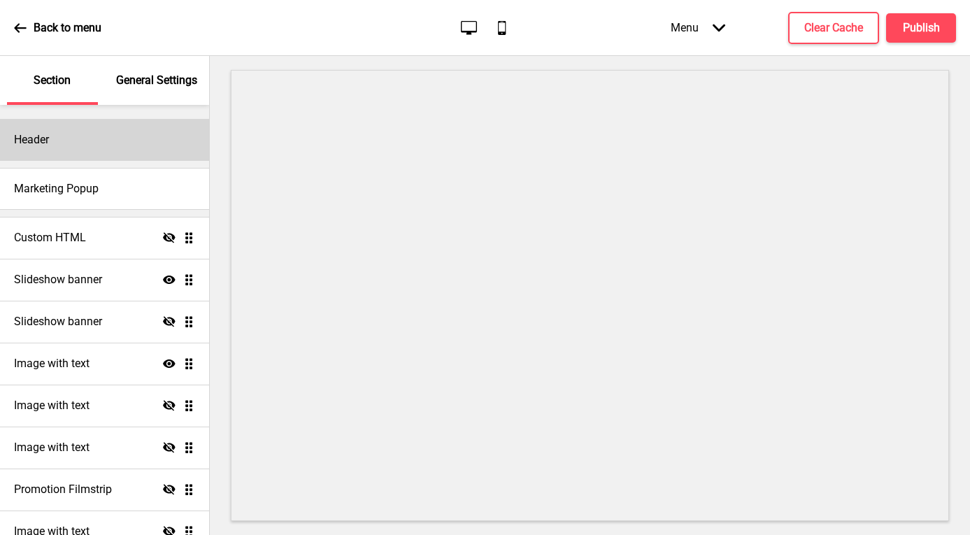
click at [141, 154] on div "Header" at bounding box center [104, 140] width 209 height 42
select select "Quicksand"
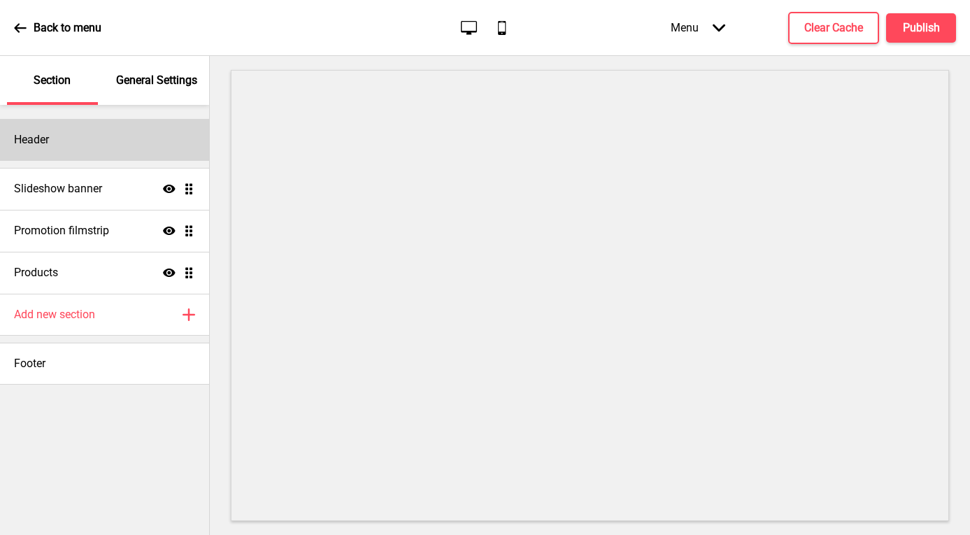
click at [95, 142] on div "Header" at bounding box center [104, 140] width 209 height 42
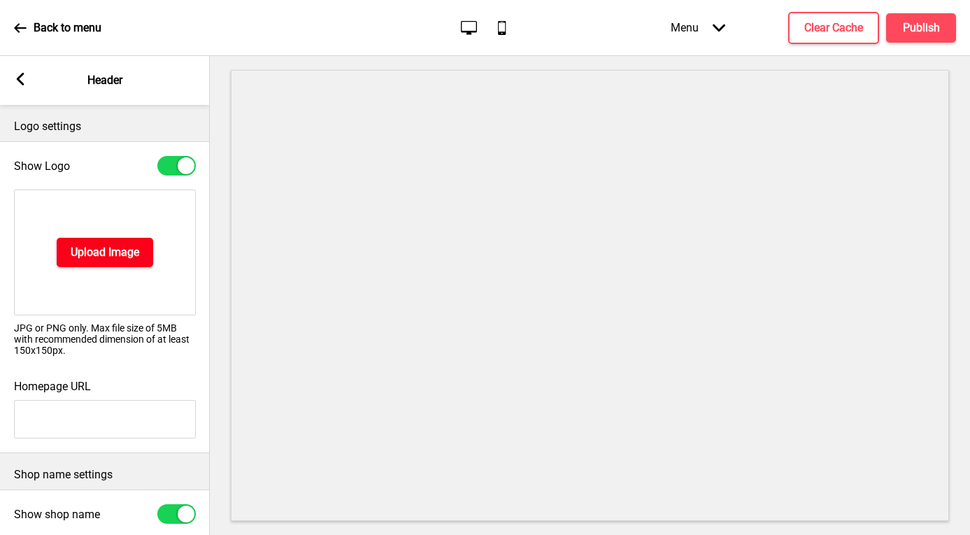
click at [99, 249] on h4 "Upload Image" at bounding box center [105, 252] width 69 height 15
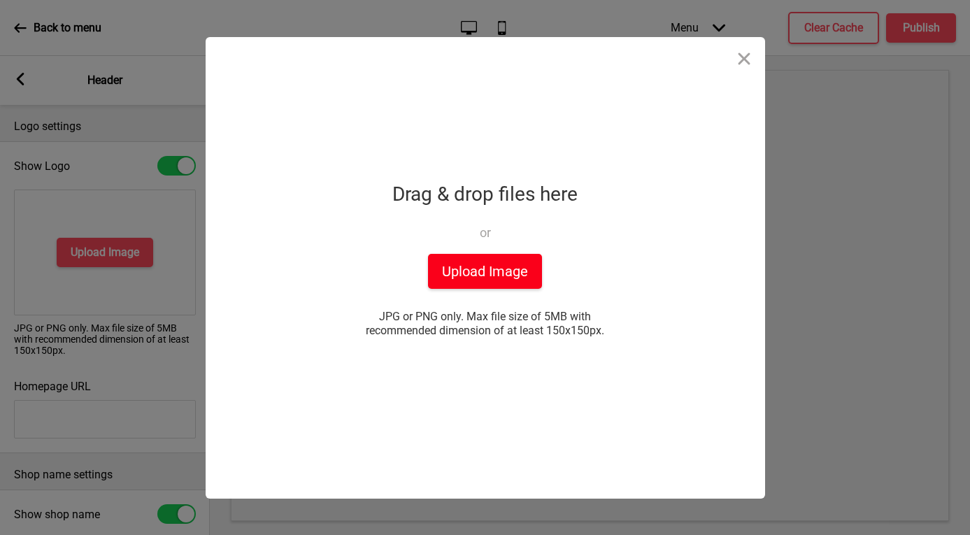
click at [455, 273] on button "Upload Image" at bounding box center [485, 271] width 114 height 35
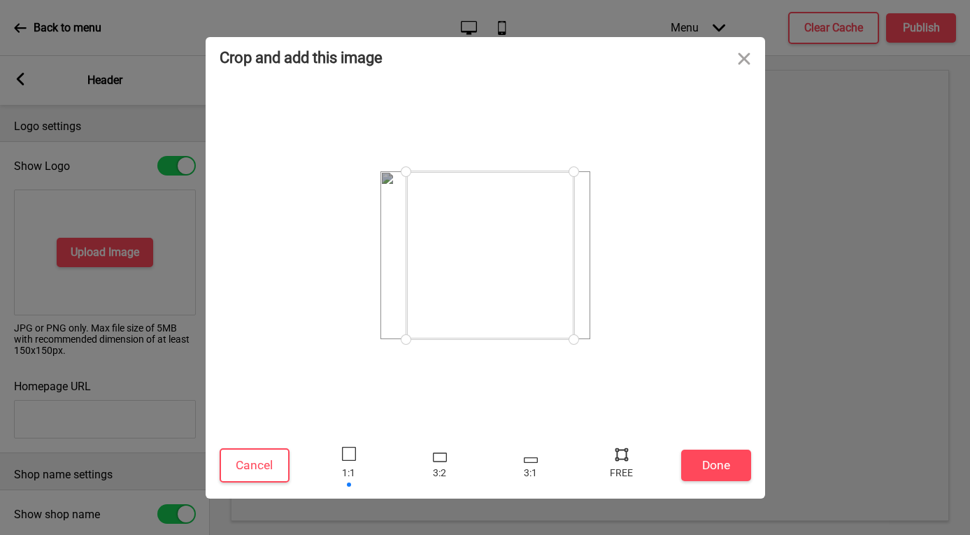
click at [532, 281] on div at bounding box center [490, 255] width 168 height 168
drag, startPoint x: 570, startPoint y: 337, endPoint x: 583, endPoint y: 339, distance: 12.7
click at [583, 339] on div at bounding box center [574, 339] width 24 height 24
drag, startPoint x: 409, startPoint y: 337, endPoint x: 392, endPoint y: 330, distance: 17.5
click at [392, 330] on div at bounding box center [486, 255] width 210 height 168
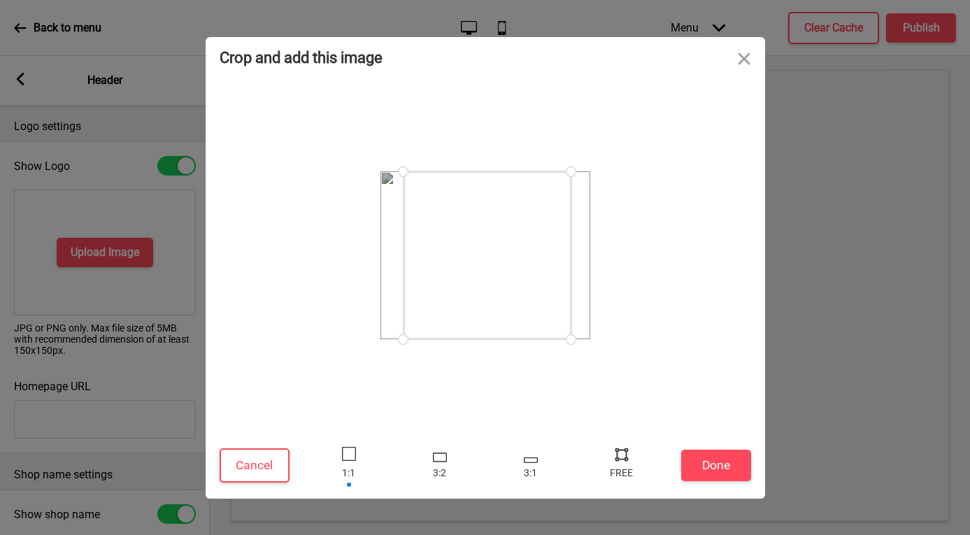
click at [444, 295] on div at bounding box center [488, 255] width 168 height 168
click at [437, 459] on div at bounding box center [440, 457] width 14 height 9
click at [527, 465] on div at bounding box center [531, 465] width 42 height 45
click at [613, 464] on div at bounding box center [622, 465] width 42 height 45
click at [621, 458] on div at bounding box center [621, 454] width 21 height 21
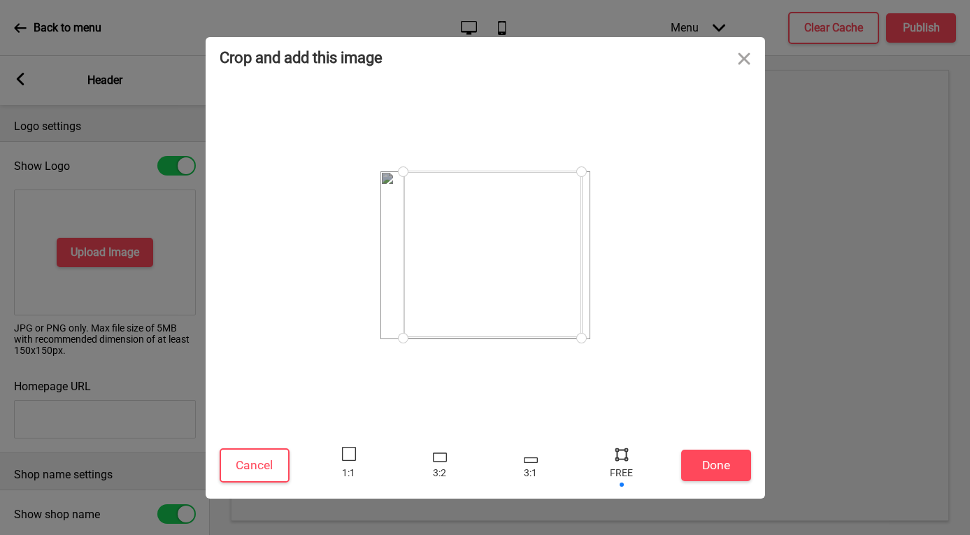
drag, startPoint x: 588, startPoint y: 232, endPoint x: 581, endPoint y: 338, distance: 105.9
click at [581, 338] on div at bounding box center [581, 338] width 24 height 24
drag, startPoint x: 406, startPoint y: 338, endPoint x: 397, endPoint y: 337, distance: 8.4
click at [397, 337] on div at bounding box center [397, 337] width 24 height 24
click at [579, 338] on div at bounding box center [579, 339] width 24 height 24
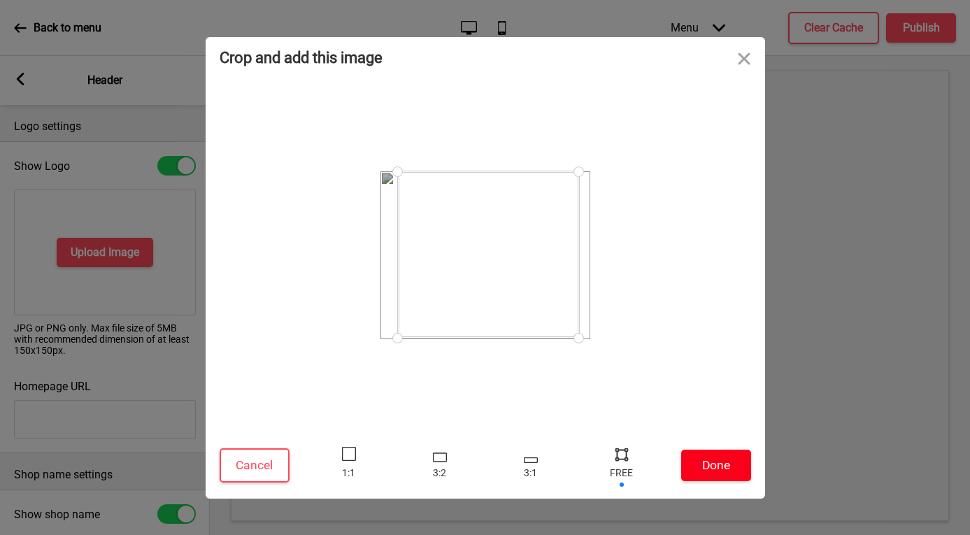
click at [714, 473] on button "Done" at bounding box center [716, 465] width 70 height 31
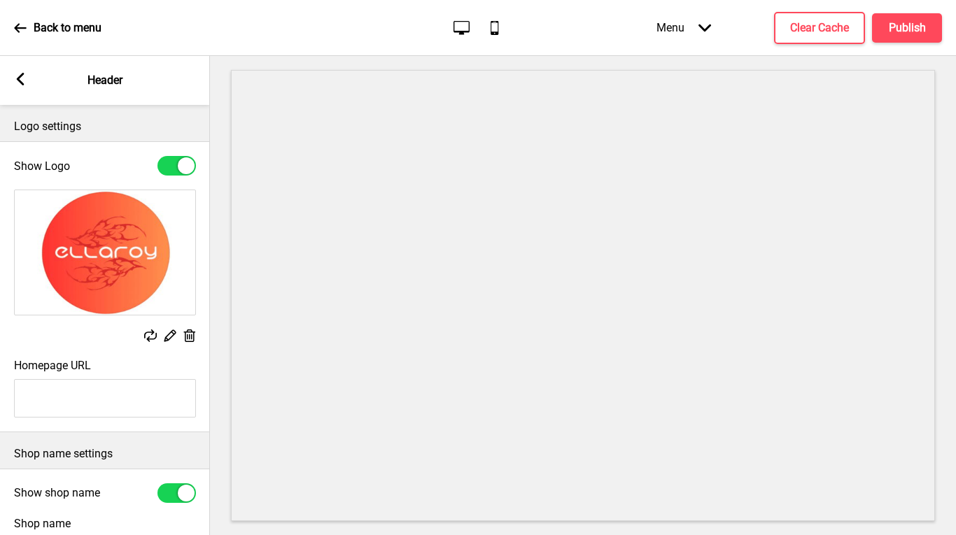
click at [169, 496] on div at bounding box center [176, 493] width 38 height 20
checkbox input "false"
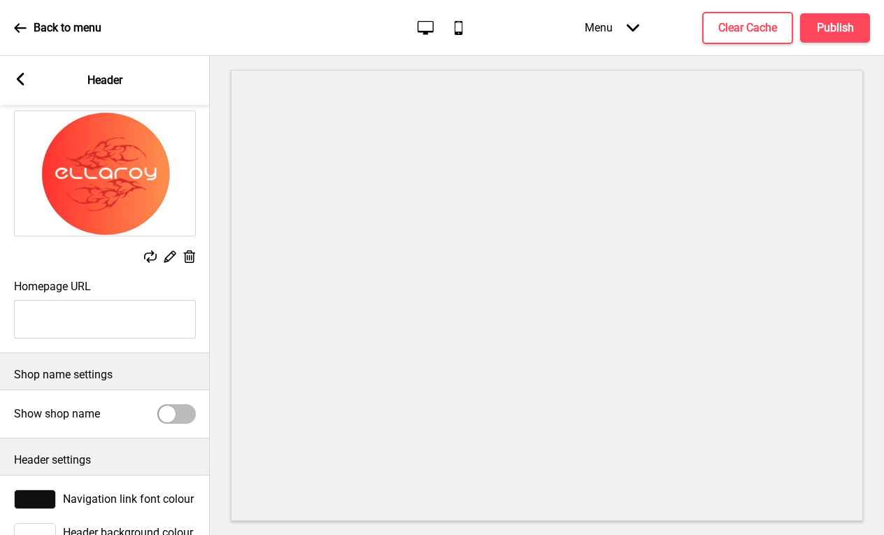
scroll to position [126, 0]
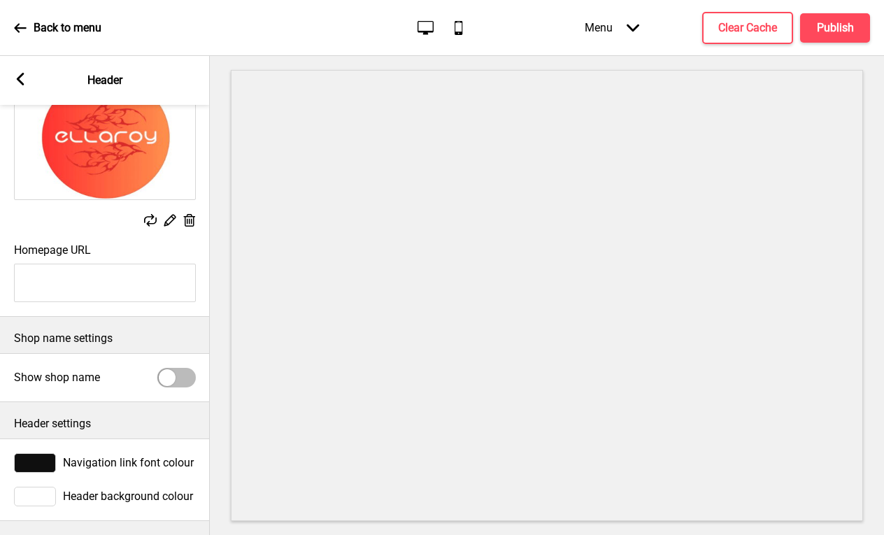
click at [77, 279] on input "Homepage URL" at bounding box center [105, 283] width 182 height 38
paste input "https://ellaroy.oddle.me/en_SG"
type input "https://ellaroy.oddle.me/en_SG"
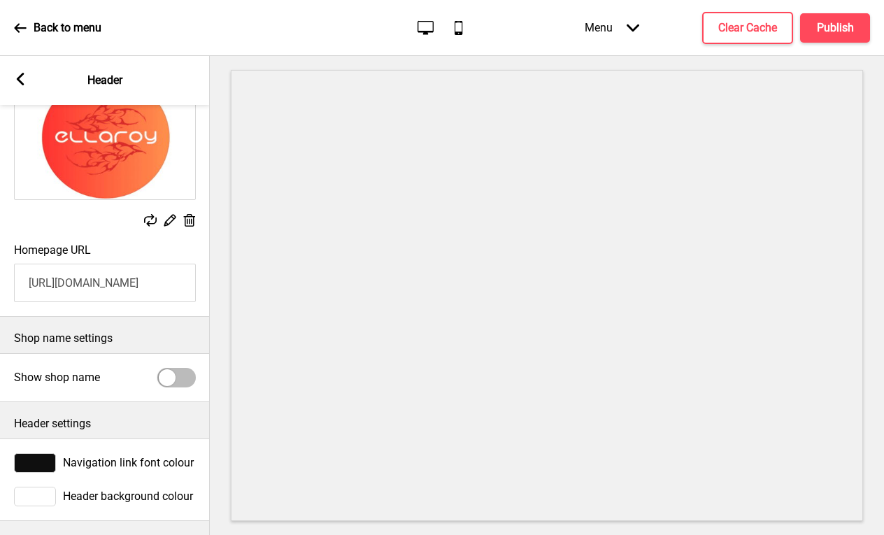
click at [153, 317] on div "Shop name settings" at bounding box center [105, 335] width 210 height 36
click at [50, 453] on div at bounding box center [35, 463] width 42 height 20
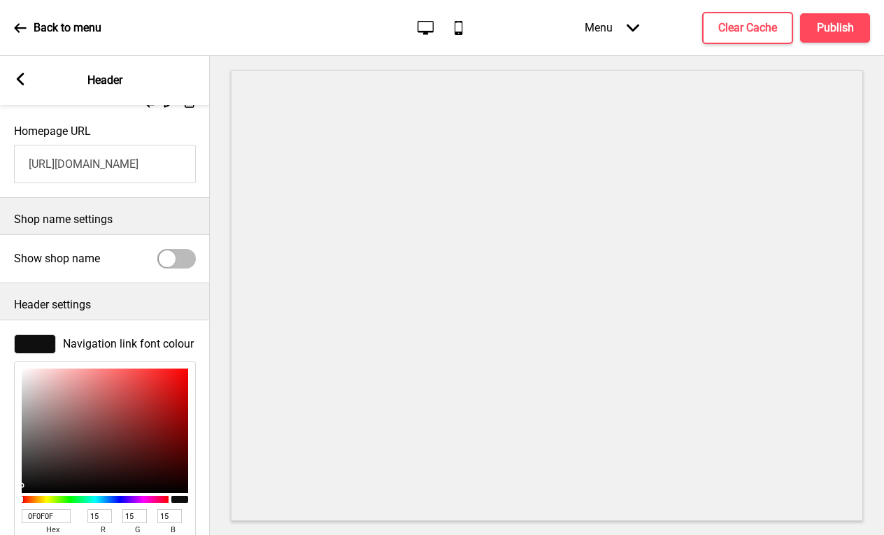
scroll to position [250, 0]
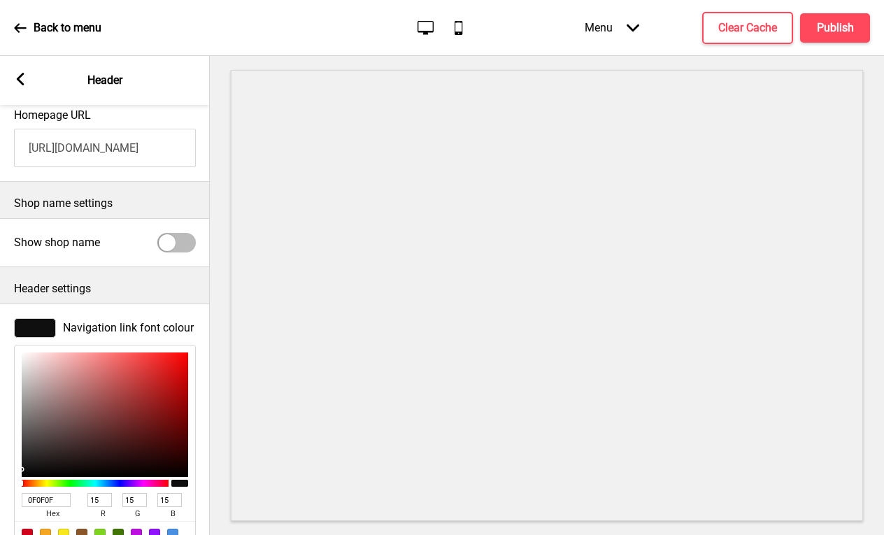
type input "D44B4B"
type input "212"
type input "75"
click at [129, 374] on div at bounding box center [105, 415] width 166 height 125
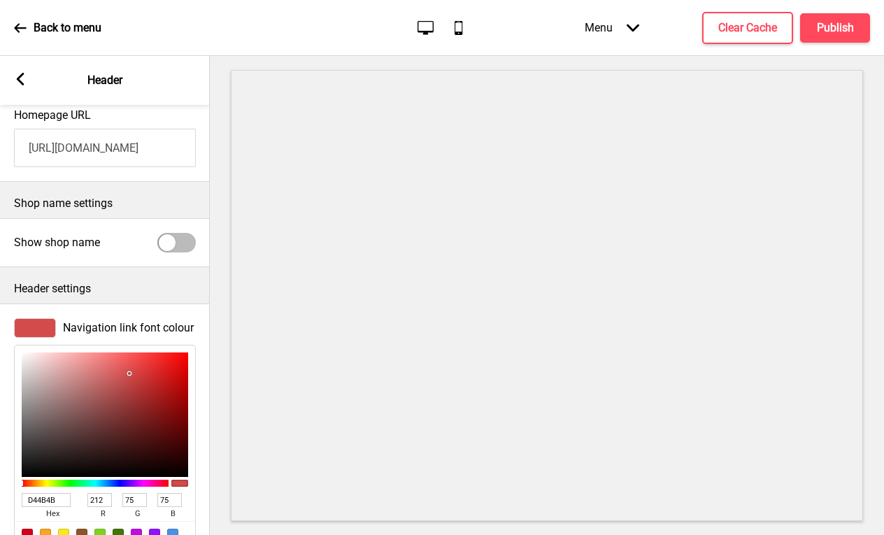
type input "EE6666"
type input "238"
type input "102"
click at [117, 361] on div at bounding box center [105, 415] width 166 height 125
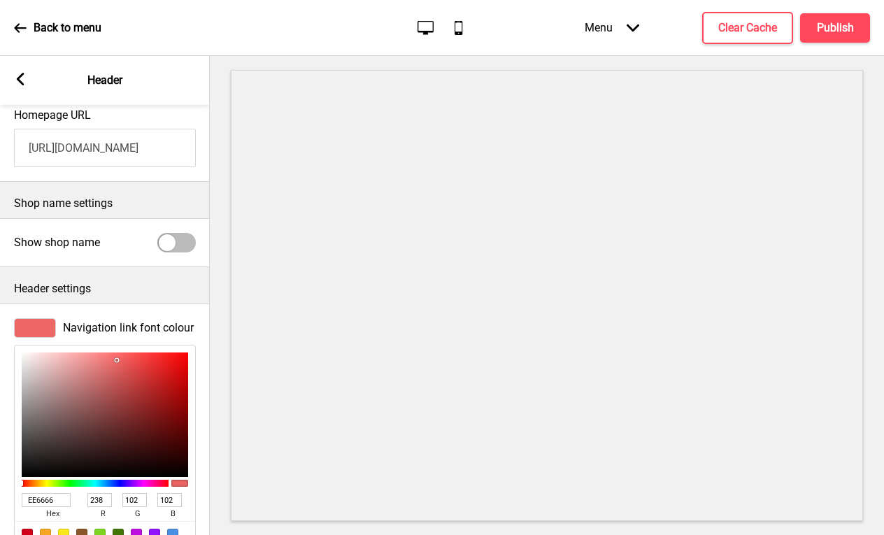
type input "DB6262"
type input "219"
type input "98"
click at [114, 370] on div at bounding box center [105, 415] width 166 height 125
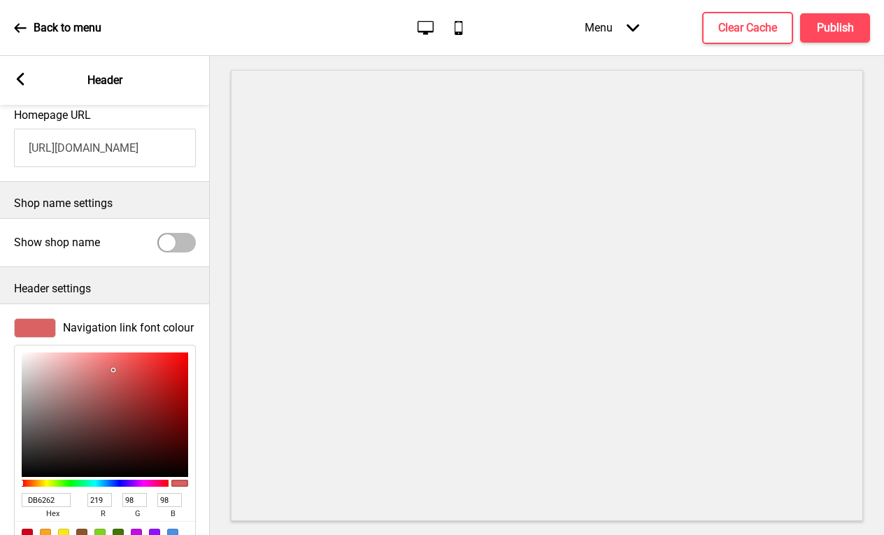
type input "E75353"
type input "231"
type input "83"
click at [128, 364] on div at bounding box center [105, 415] width 166 height 125
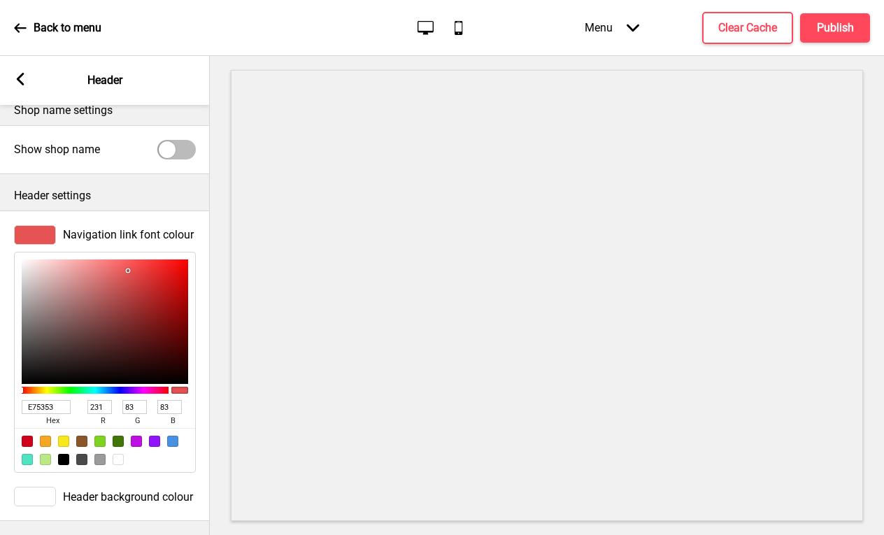
scroll to position [354, 0]
click at [45, 487] on div at bounding box center [35, 497] width 42 height 20
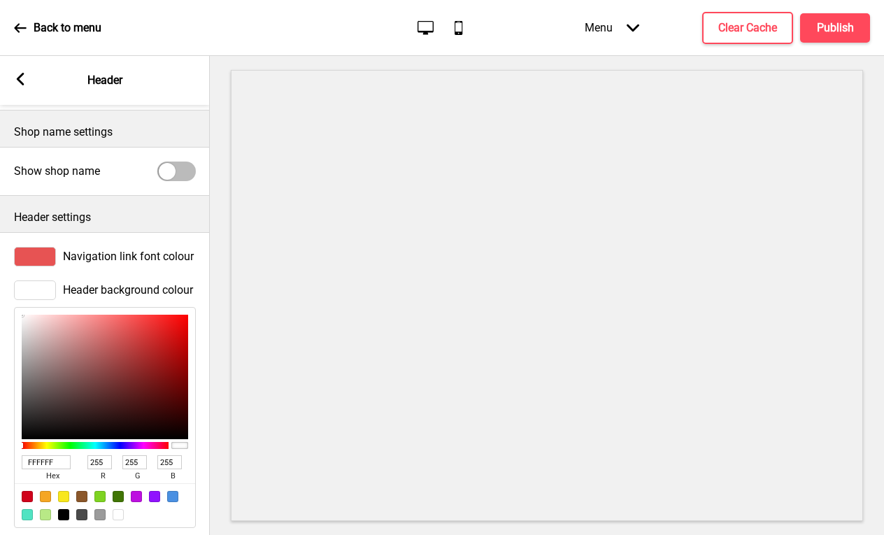
scroll to position [248, 0]
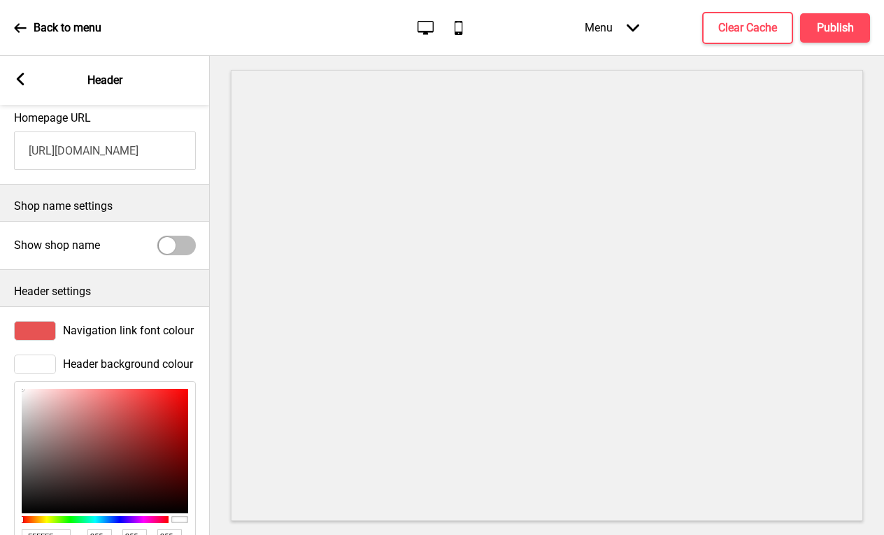
click at [40, 334] on div at bounding box center [35, 331] width 42 height 20
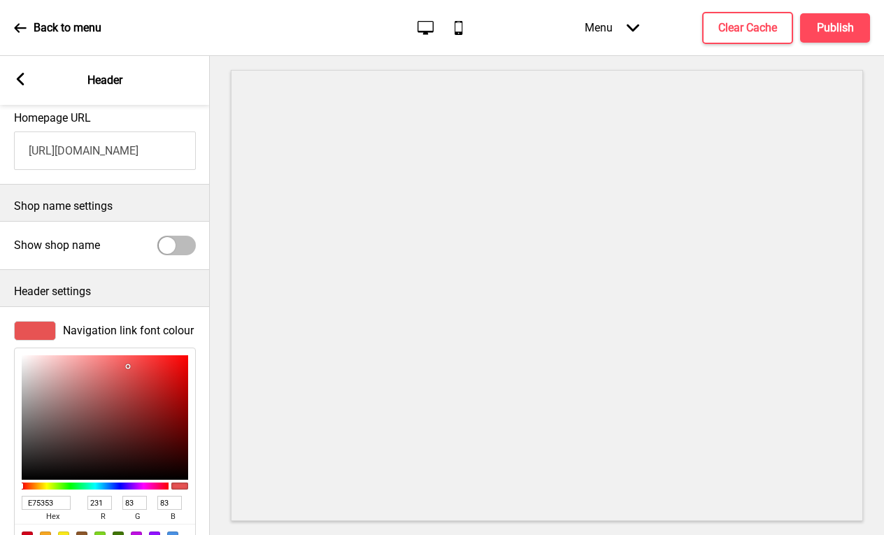
type input "EE3838"
type input "238"
type input "56"
click at [149, 364] on div at bounding box center [105, 417] width 166 height 125
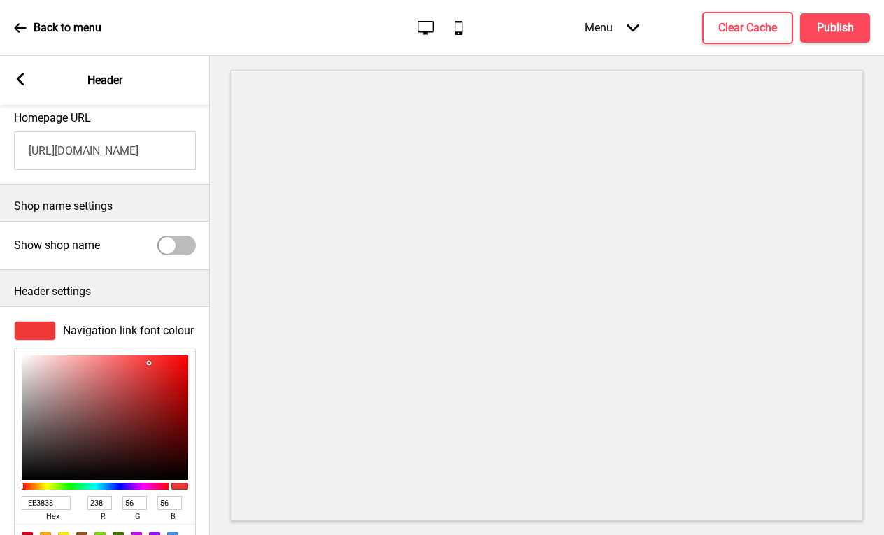
type input "E54747"
type input "229"
type input "71"
click at [136, 368] on div at bounding box center [105, 417] width 166 height 125
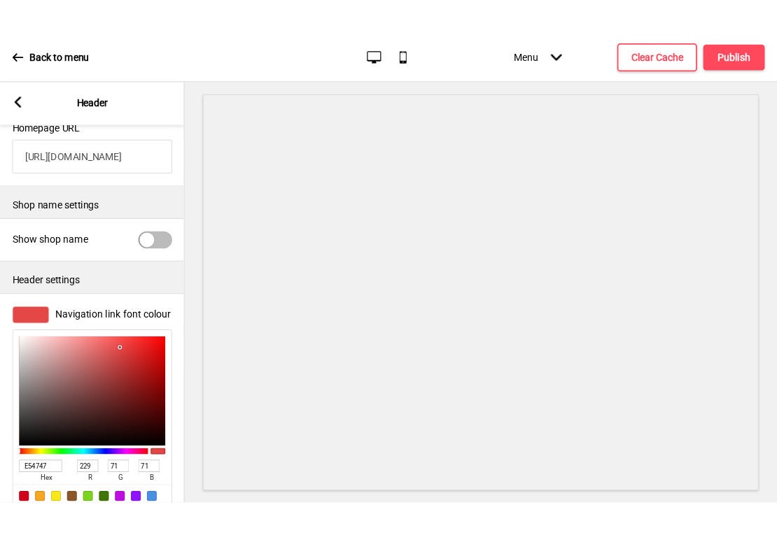
scroll to position [258, 0]
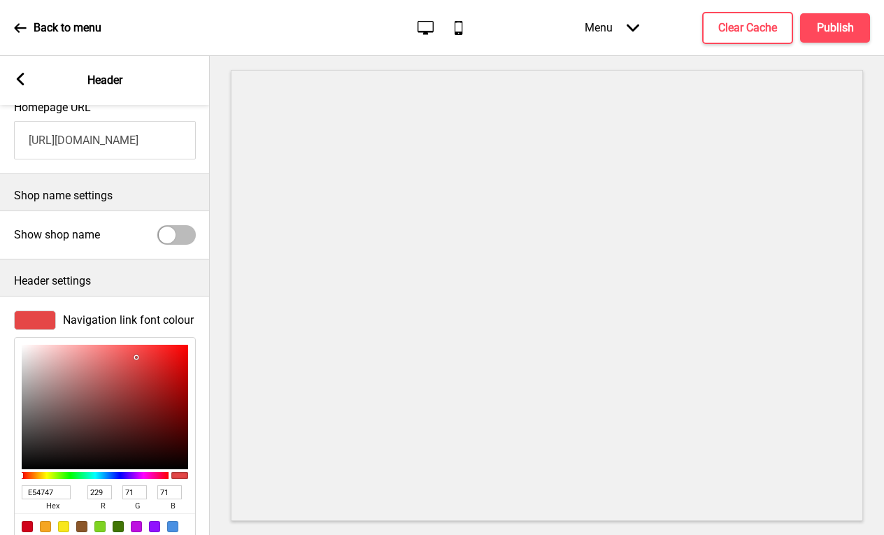
type input "BF4848"
type input "191"
type input "72"
type input "BF4747"
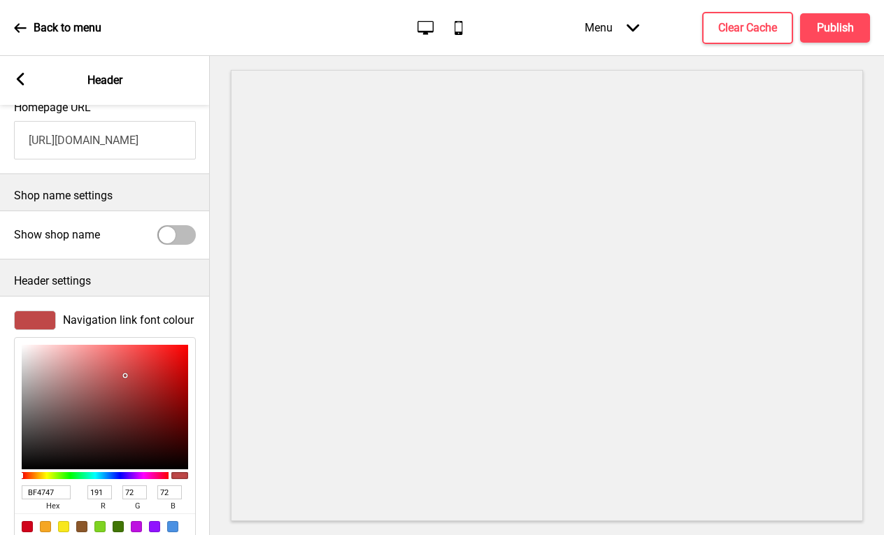
type input "71"
click at [126, 376] on div at bounding box center [105, 407] width 166 height 125
type input "D34545"
type input "211"
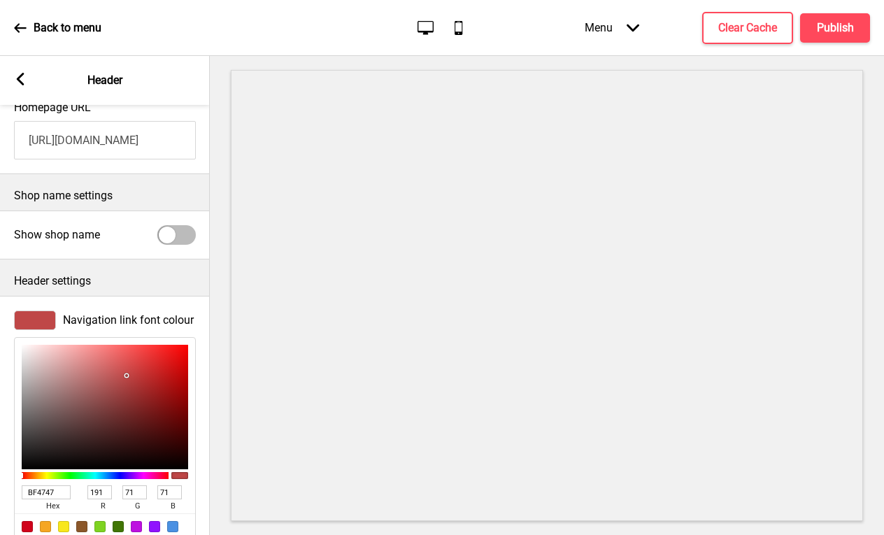
type input "69"
click at [134, 367] on div at bounding box center [105, 407] width 166 height 125
type input "EB6060"
type input "235"
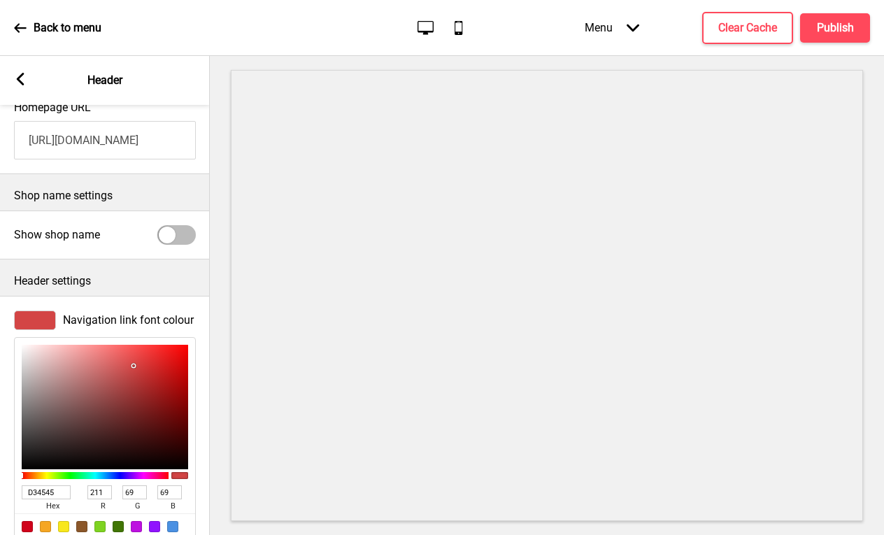
type input "96"
click at [120, 355] on div at bounding box center [105, 407] width 166 height 125
type input "EE5858"
type input "238"
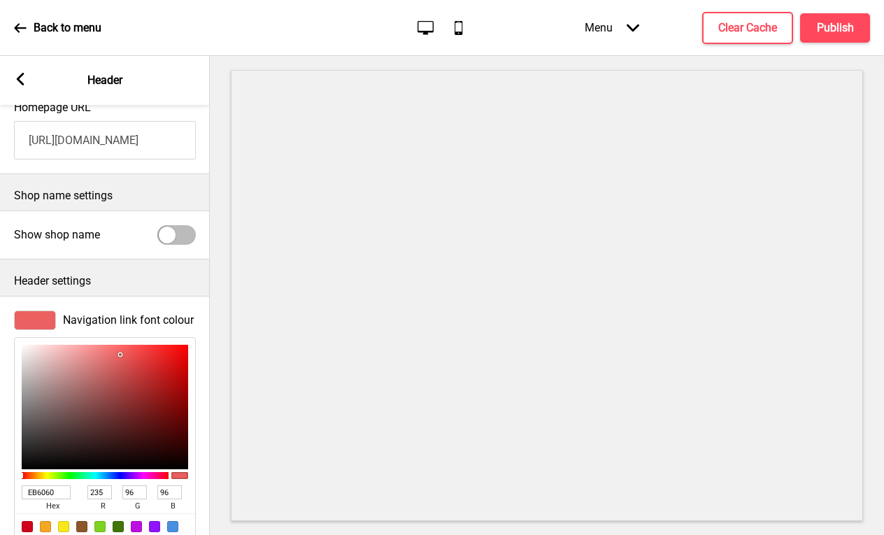
type input "88"
click at [127, 353] on div at bounding box center [105, 407] width 166 height 125
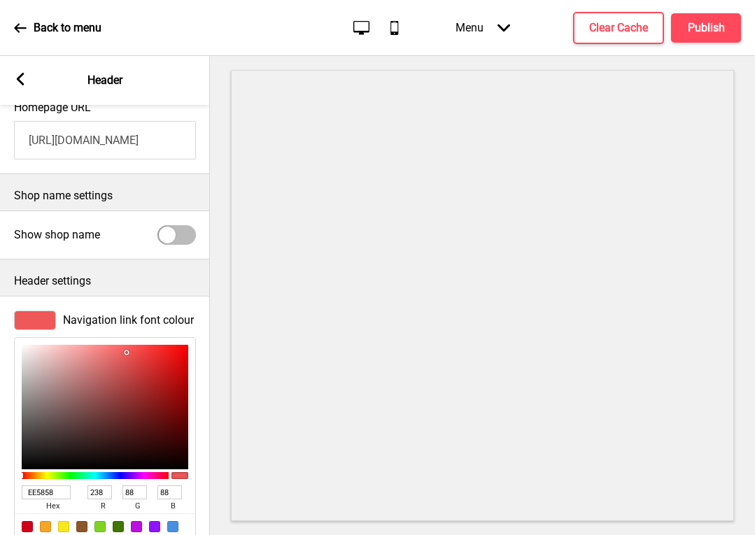
drag, startPoint x: 59, startPoint y: 492, endPoint x: 8, endPoint y: 487, distance: 52.0
click at [8, 487] on div "Navigation link font colour EE5858 hex 238 r 88 g 88 b 100 a" at bounding box center [105, 435] width 210 height 262
paste input "E04636"
type input "E04636"
type input "224"
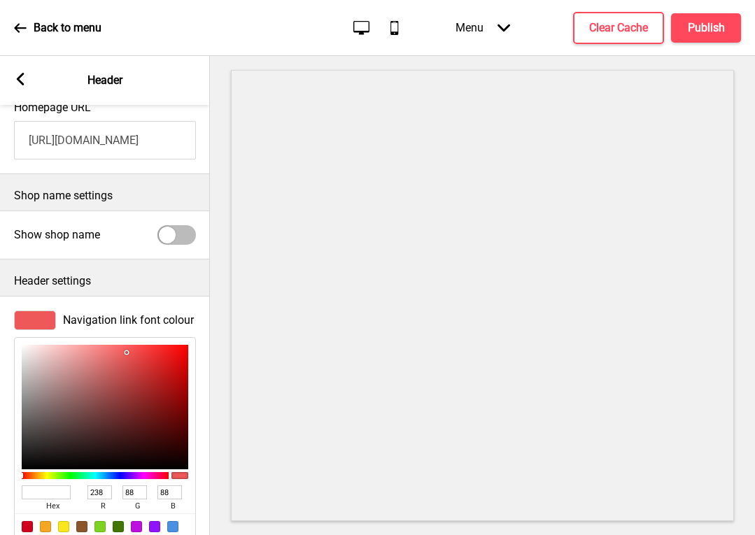
type input "70"
type input "54"
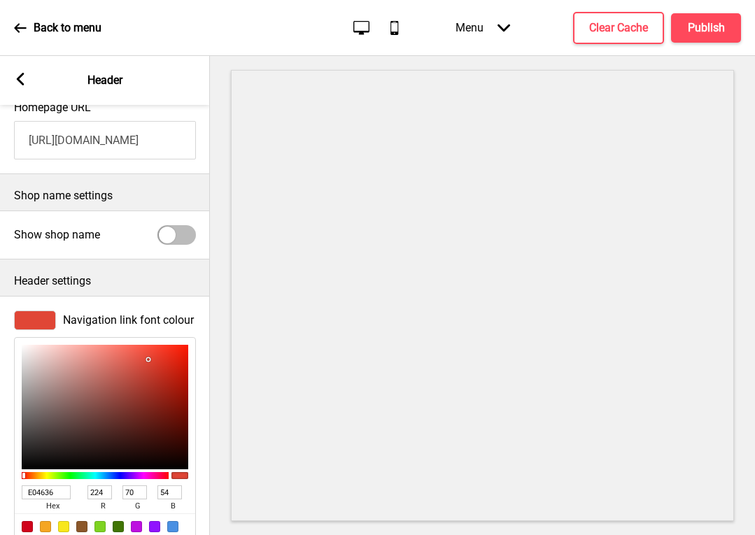
type input "E04636"
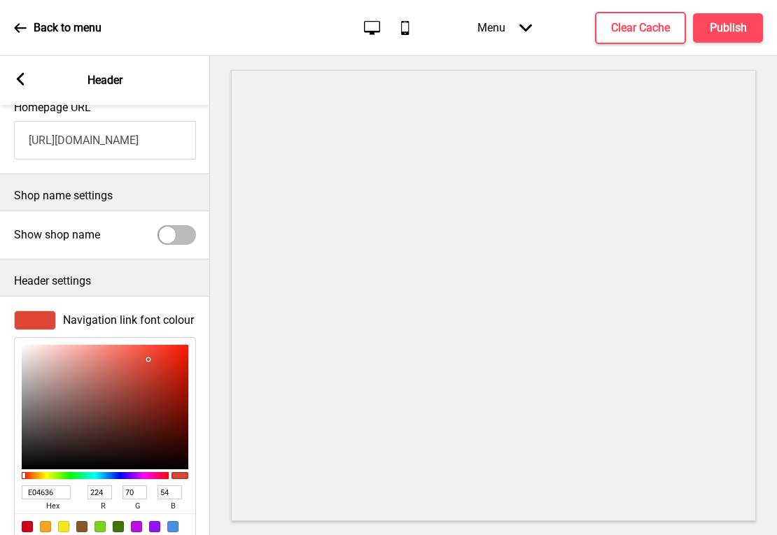
drag, startPoint x: 773, startPoint y: 269, endPoint x: 869, endPoint y: 276, distance: 96.1
click at [777, 276] on html "Back to menu Desktop Mobile Menu Arrow down Product Page Store Information Chec…" at bounding box center [388, 267] width 777 height 535
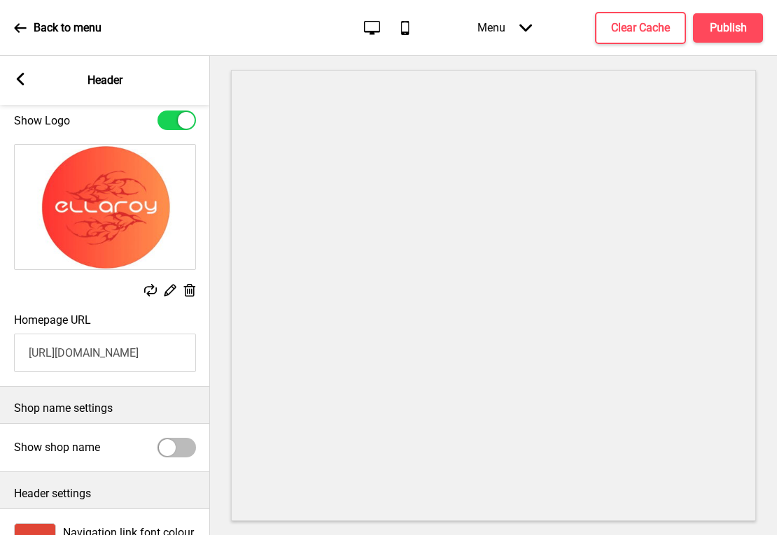
scroll to position [0, 0]
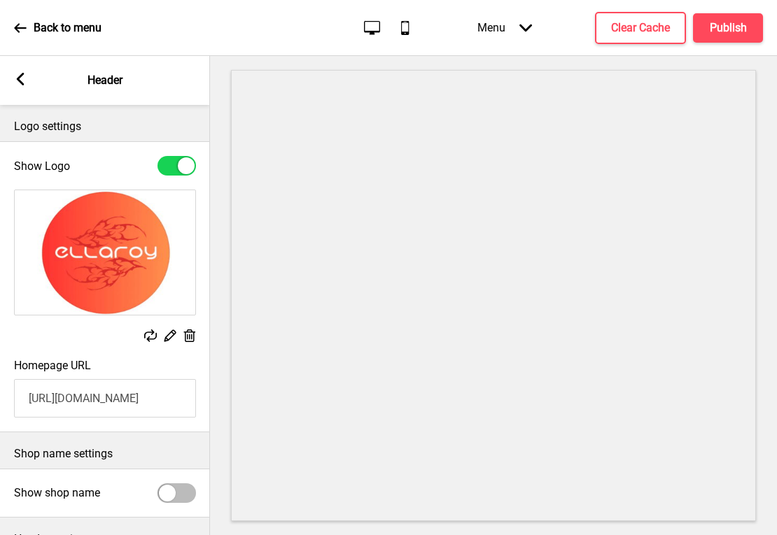
click at [21, 80] on rect at bounding box center [20, 79] width 13 height 13
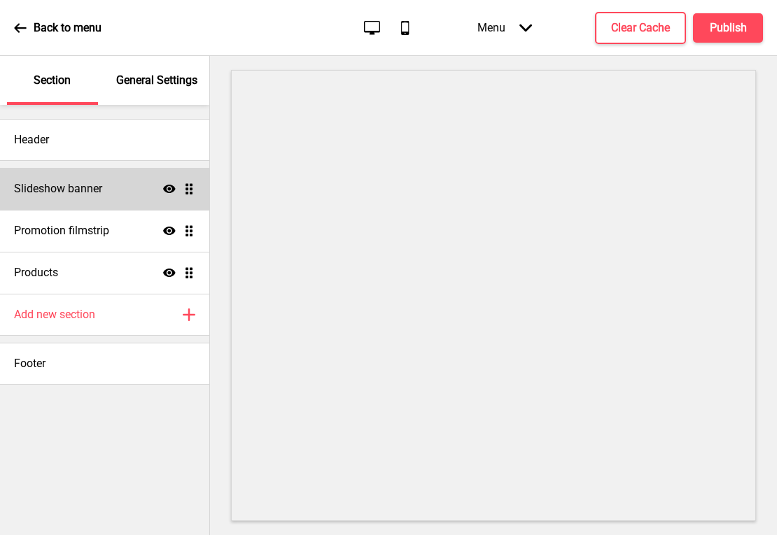
click at [86, 186] on h4 "Slideshow banner" at bounding box center [58, 188] width 88 height 15
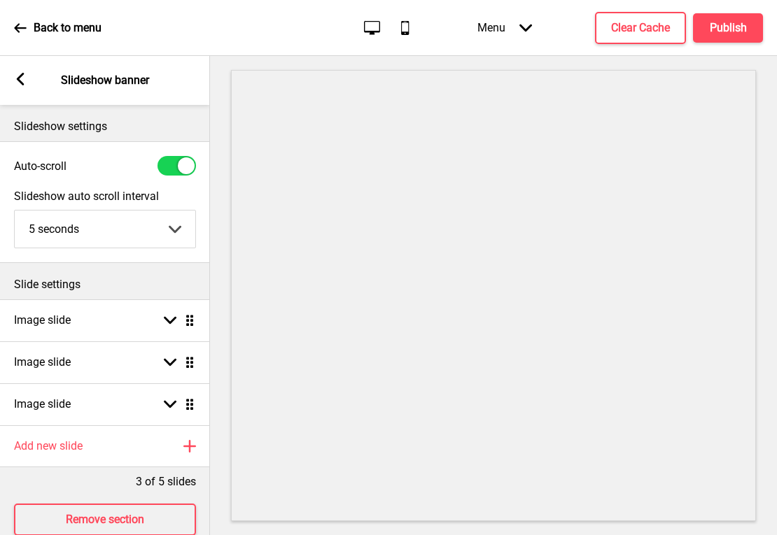
click at [23, 89] on div "Arrow left Slideshow banner" at bounding box center [105, 80] width 210 height 49
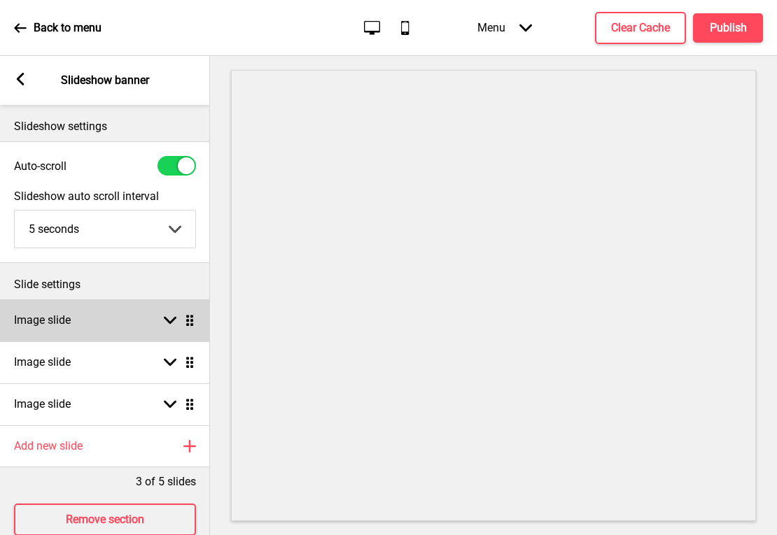
click at [81, 328] on div "Image slide Arrow down Drag" at bounding box center [105, 320] width 210 height 42
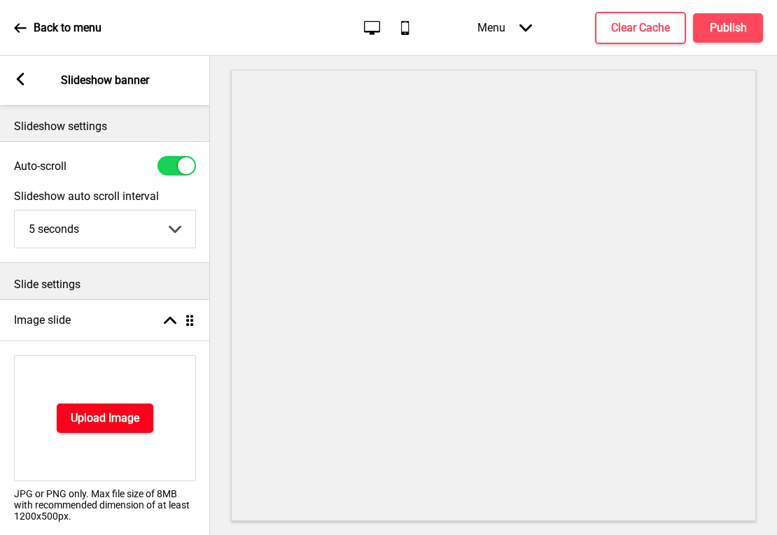
click at [107, 414] on h4 "Upload Image" at bounding box center [105, 418] width 69 height 15
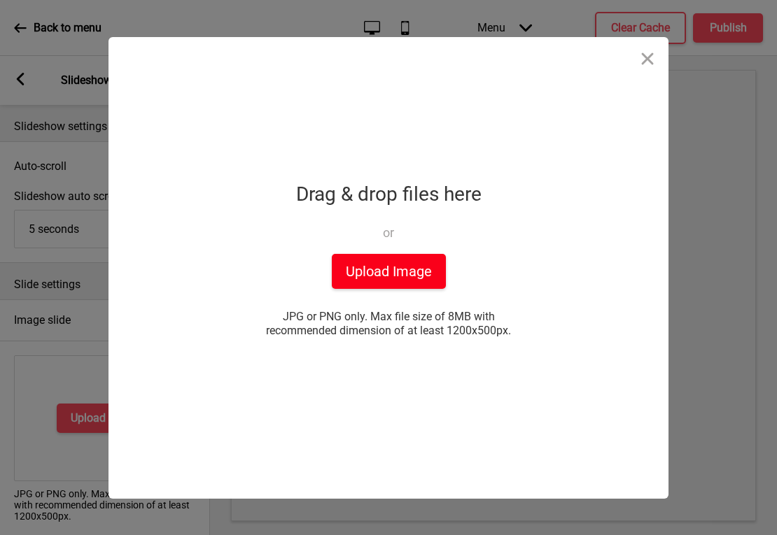
click at [373, 281] on button "Upload Image" at bounding box center [389, 271] width 114 height 35
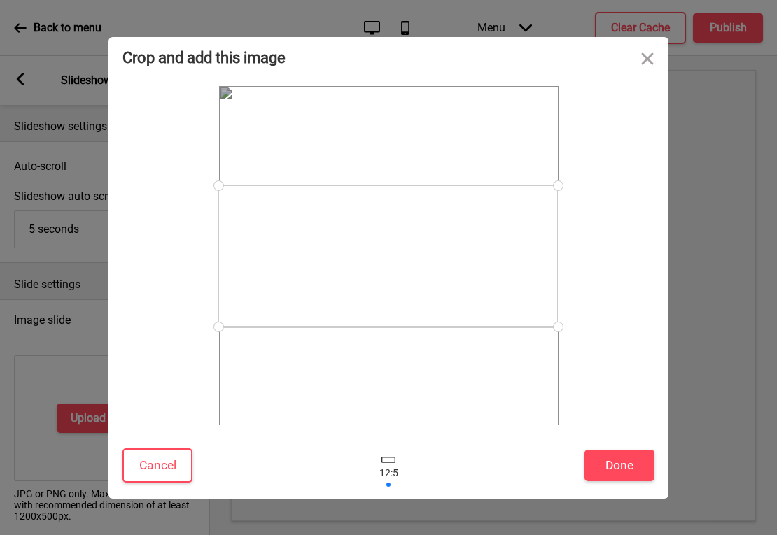
click at [530, 253] on div at bounding box center [388, 256] width 339 height 141
drag, startPoint x: 555, startPoint y: 325, endPoint x: 555, endPoint y: 357, distance: 32.2
click at [555, 357] on div at bounding box center [388, 255] width 339 height 339
click at [157, 467] on button "Cancel" at bounding box center [157, 465] width 70 height 34
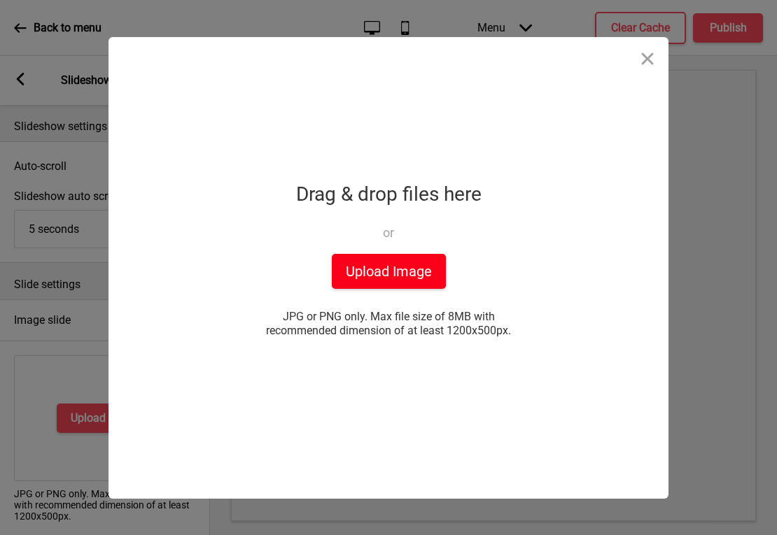
click at [369, 282] on button "Upload Image" at bounding box center [389, 271] width 114 height 35
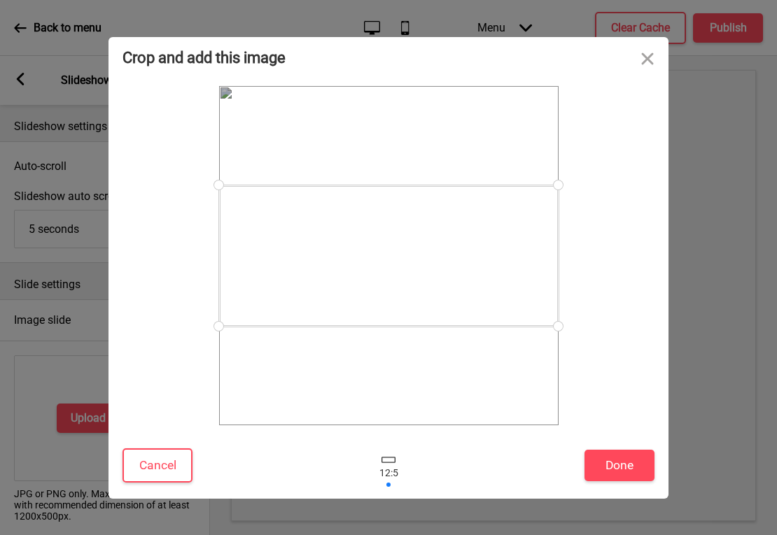
click at [544, 319] on div at bounding box center [388, 255] width 339 height 141
drag, startPoint x: 537, startPoint y: 307, endPoint x: 536, endPoint y: 325, distance: 18.2
click at [536, 325] on div at bounding box center [388, 270] width 339 height 141
drag, startPoint x: 534, startPoint y: 309, endPoint x: 534, endPoint y: 290, distance: 18.9
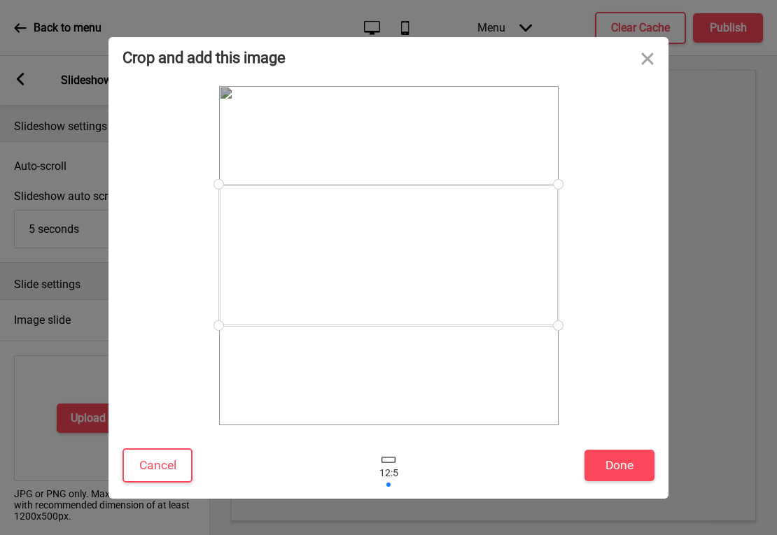
click at [534, 290] on div at bounding box center [388, 255] width 339 height 141
drag, startPoint x: 556, startPoint y: 326, endPoint x: 555, endPoint y: 347, distance: 21.0
click at [556, 347] on div at bounding box center [388, 255] width 339 height 339
click at [645, 58] on button "Close" at bounding box center [647, 58] width 42 height 42
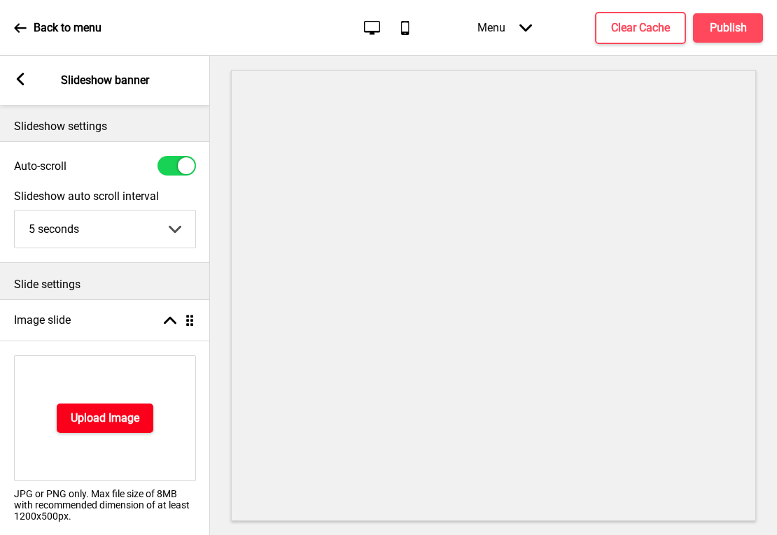
click at [118, 424] on h4 "Upload Image" at bounding box center [105, 418] width 69 height 15
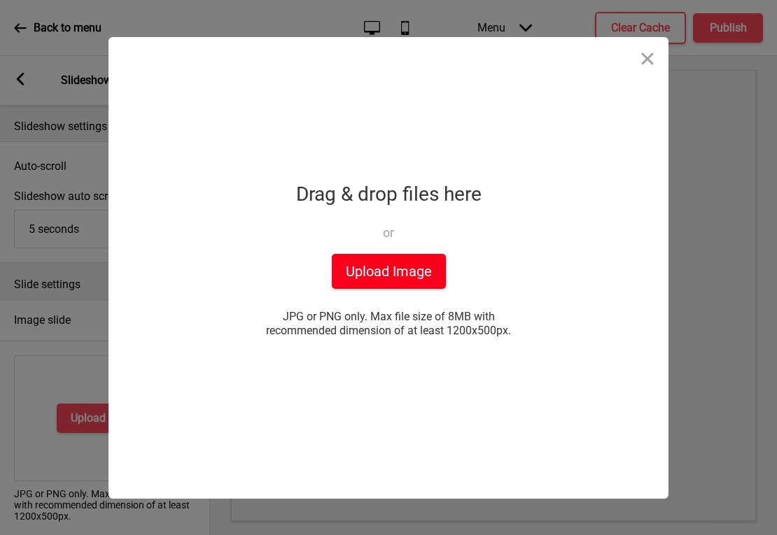
click at [355, 276] on button "Upload Image" at bounding box center [389, 271] width 114 height 35
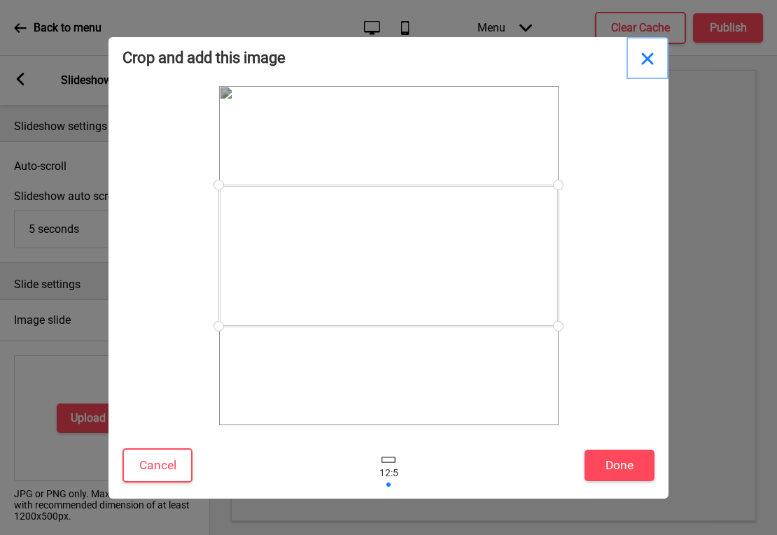
click at [644, 58] on button "Close" at bounding box center [647, 58] width 42 height 42
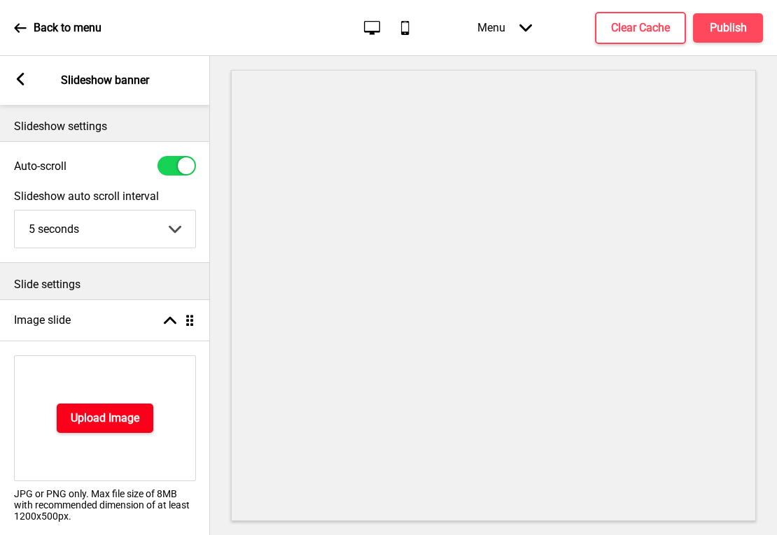
click at [92, 418] on h4 "Upload Image" at bounding box center [105, 418] width 69 height 15
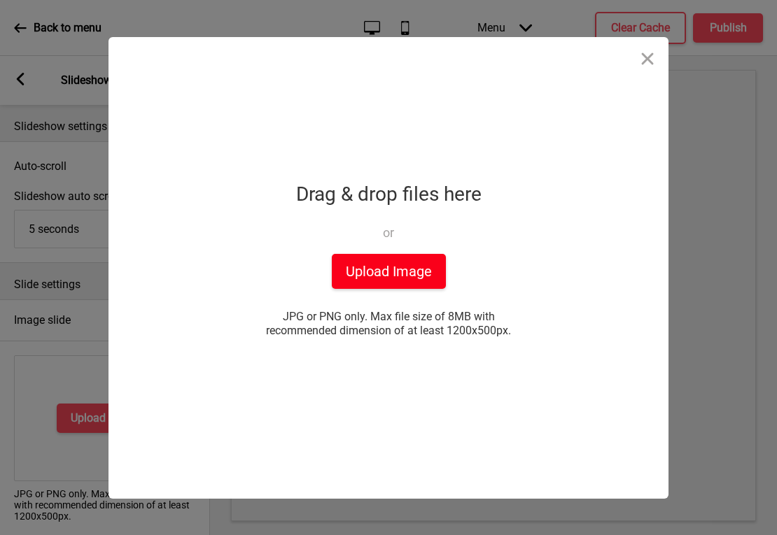
click at [385, 264] on button "Upload Image" at bounding box center [389, 271] width 114 height 35
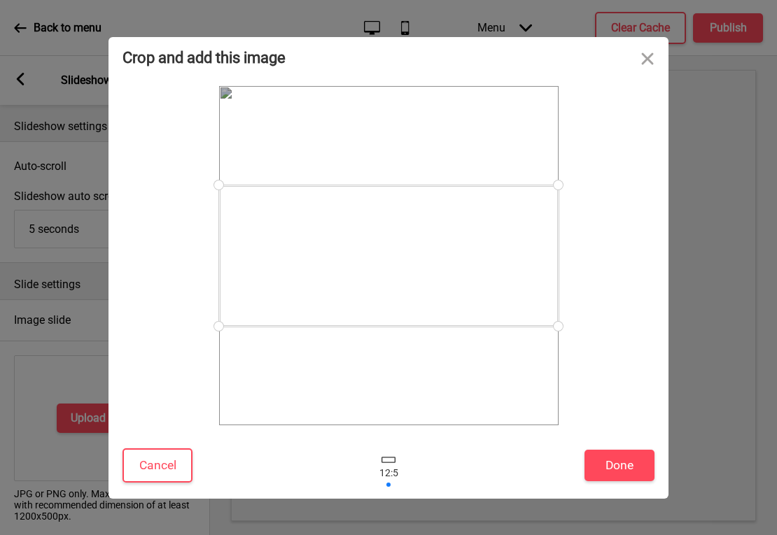
drag, startPoint x: 553, startPoint y: 323, endPoint x: 555, endPoint y: 359, distance: 35.7
click at [555, 359] on div at bounding box center [388, 255] width 339 height 339
click at [390, 464] on div at bounding box center [388, 465] width 42 height 45
click at [402, 223] on div at bounding box center [388, 257] width 339 height 141
click at [613, 466] on button "Done" at bounding box center [619, 465] width 70 height 31
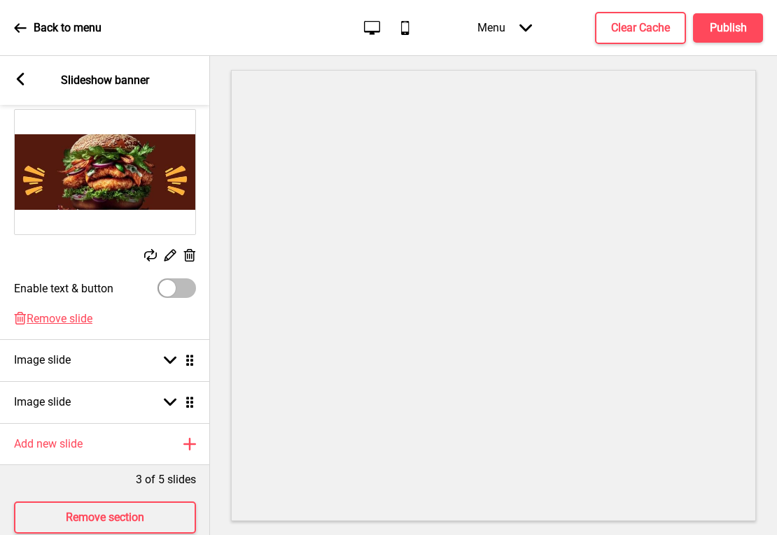
scroll to position [254, 0]
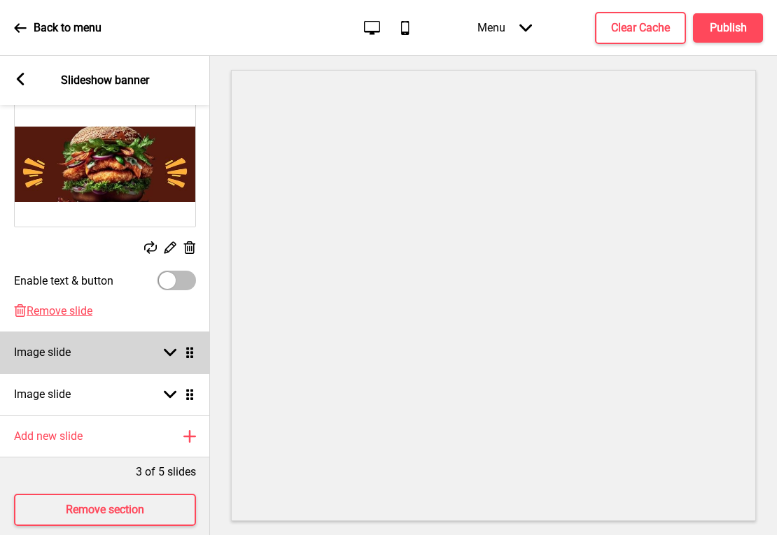
click at [134, 360] on div "Image slide Arrow down Drag" at bounding box center [105, 353] width 210 height 42
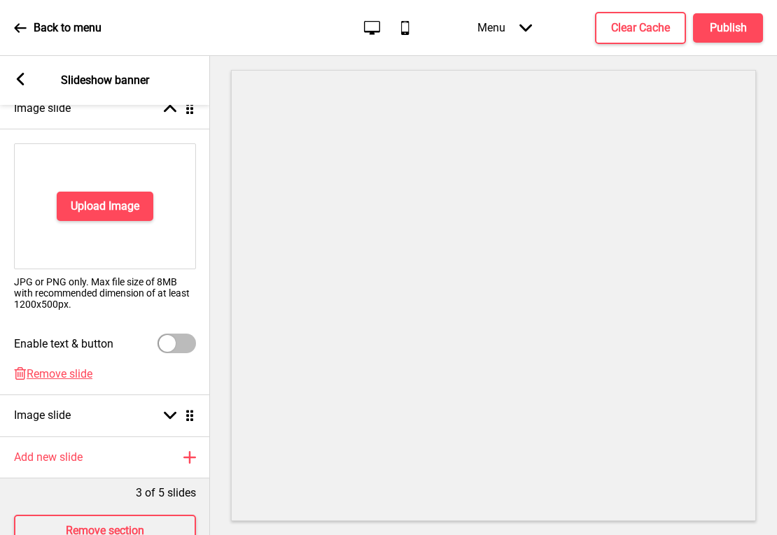
scroll to position [253, 0]
click at [77, 371] on span "Remove slide" at bounding box center [60, 374] width 66 height 13
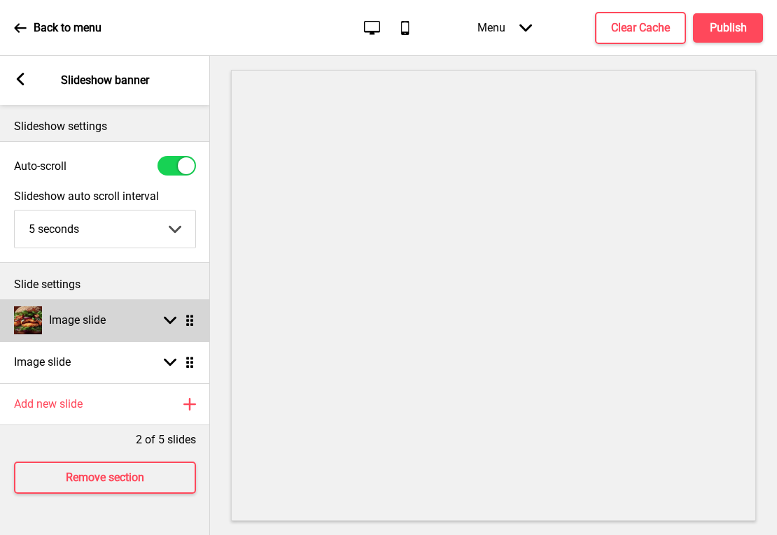
click at [173, 320] on icon at bounding box center [170, 321] width 13 height 8
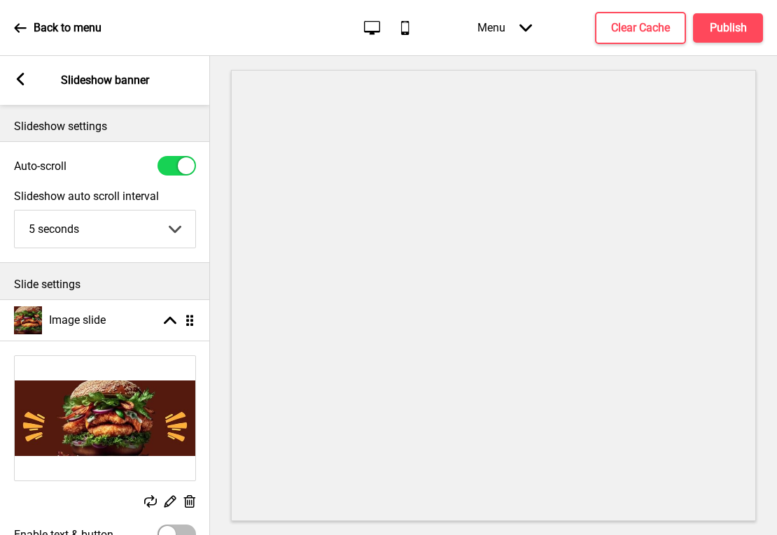
click at [191, 499] on rect at bounding box center [189, 502] width 15 height 15
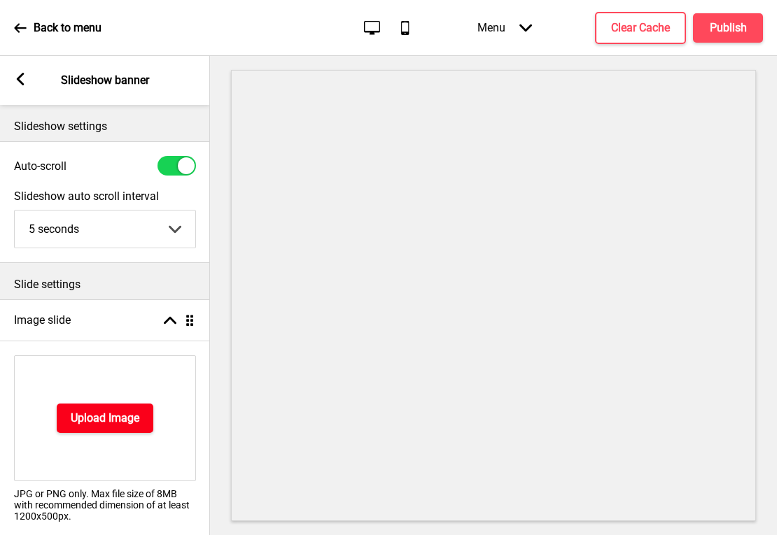
click at [96, 416] on h4 "Upload Image" at bounding box center [105, 418] width 69 height 15
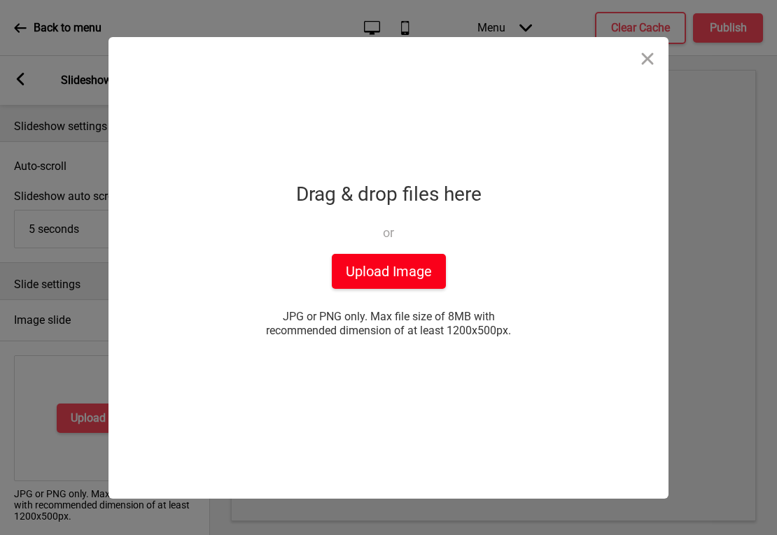
click at [381, 264] on button "Upload Image" at bounding box center [389, 271] width 114 height 35
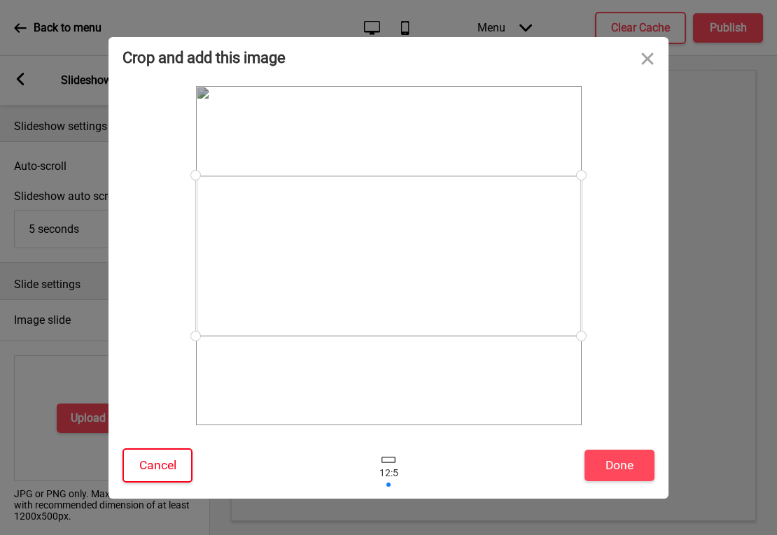
click at [171, 469] on button "Cancel" at bounding box center [157, 465] width 70 height 34
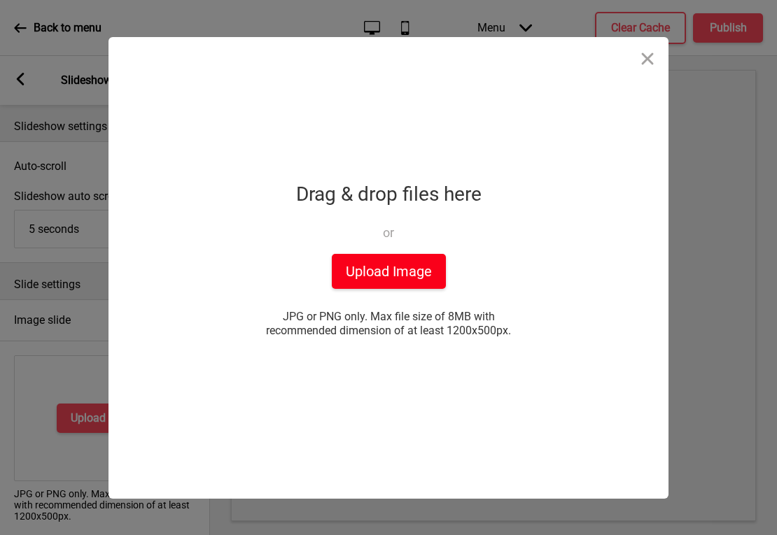
click at [354, 276] on button "Upload Image" at bounding box center [389, 271] width 114 height 35
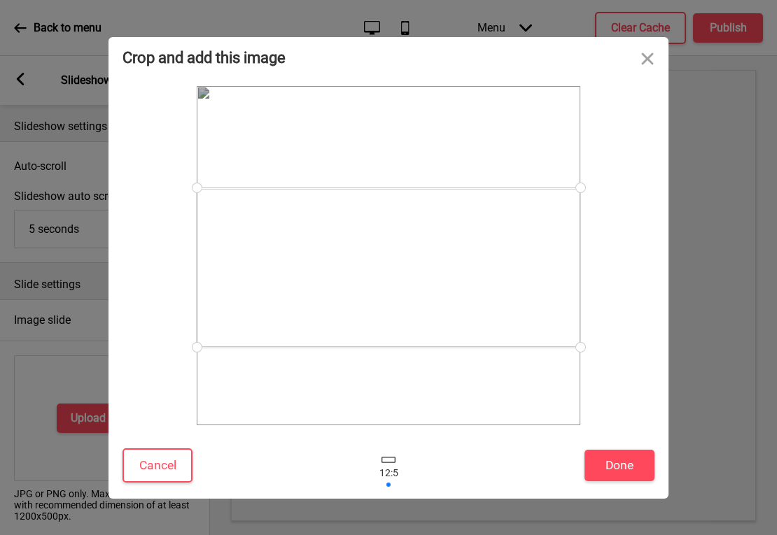
drag, startPoint x: 524, startPoint y: 294, endPoint x: 520, endPoint y: 306, distance: 13.1
click at [520, 306] on div at bounding box center [388, 267] width 383 height 159
click at [160, 472] on button "Cancel" at bounding box center [157, 465] width 70 height 34
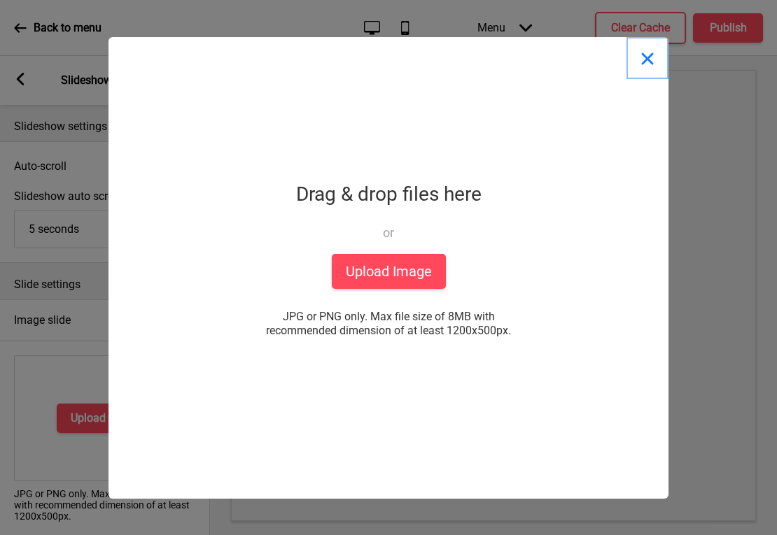
click at [644, 62] on button "Close" at bounding box center [647, 58] width 42 height 42
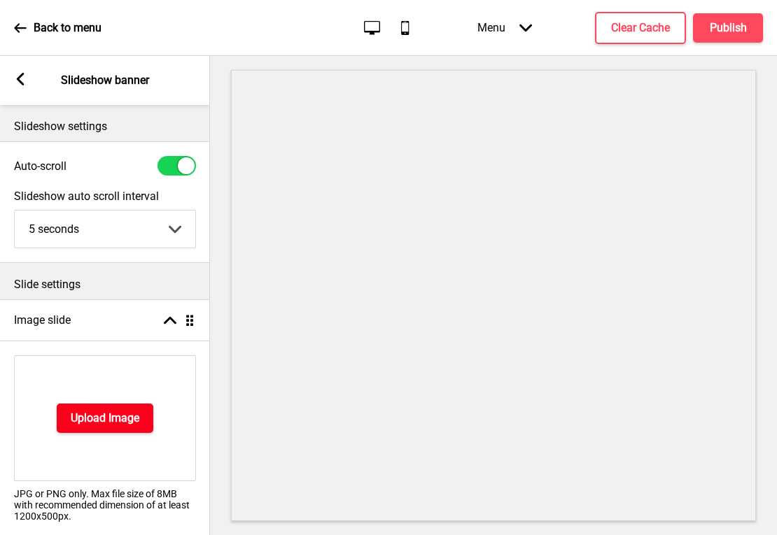
click at [128, 412] on h4 "Upload Image" at bounding box center [105, 418] width 69 height 15
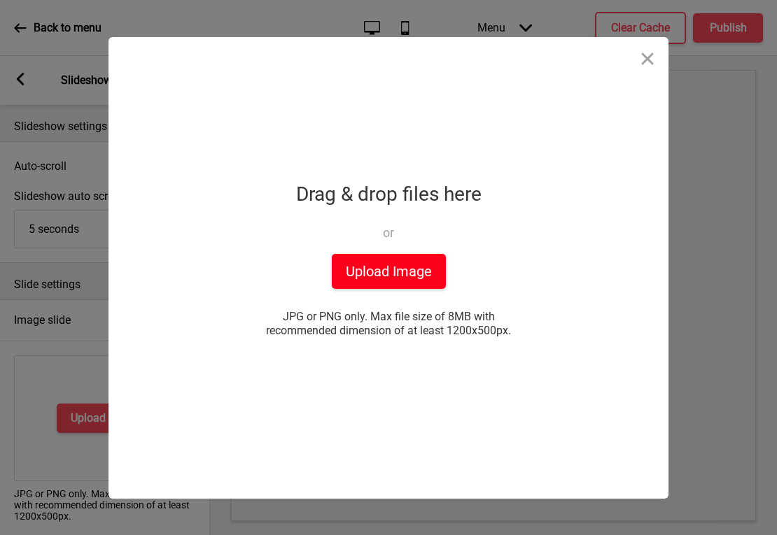
click at [387, 273] on button "Upload Image" at bounding box center [389, 271] width 114 height 35
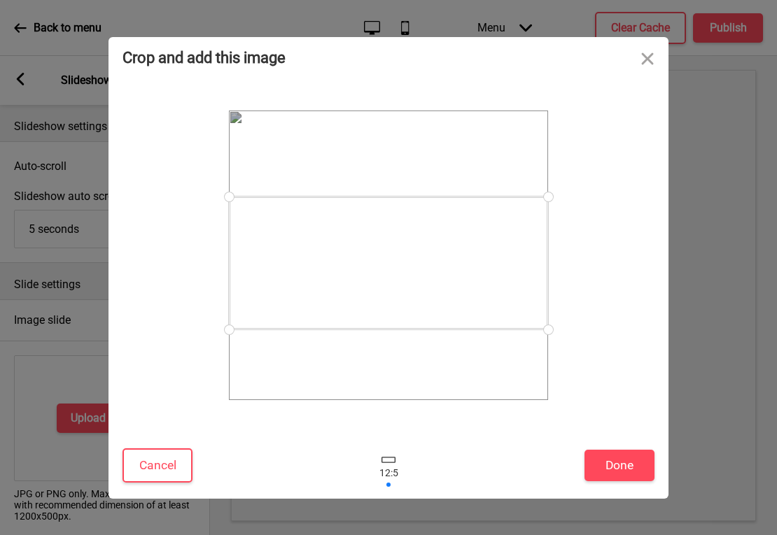
drag, startPoint x: 504, startPoint y: 276, endPoint x: 503, endPoint y: 284, distance: 7.7
click at [503, 284] on div at bounding box center [388, 263] width 319 height 133
click at [604, 469] on button "Done" at bounding box center [619, 465] width 70 height 31
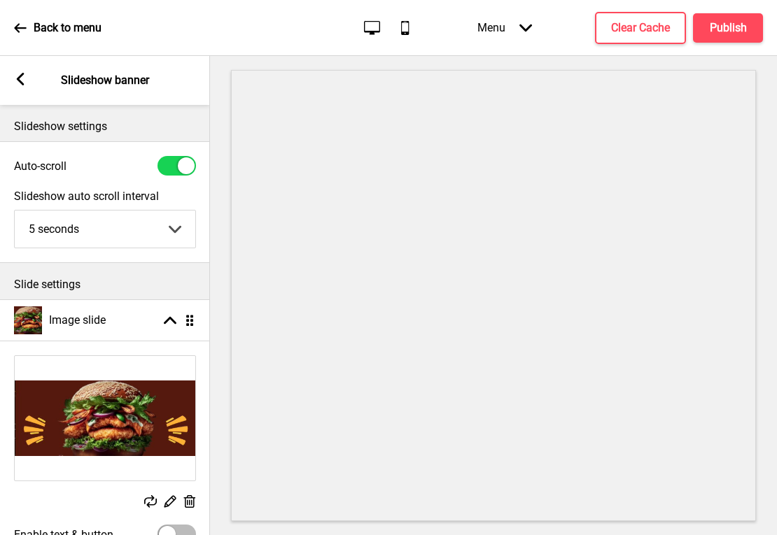
click at [190, 504] on icon at bounding box center [190, 501] width 12 height 13
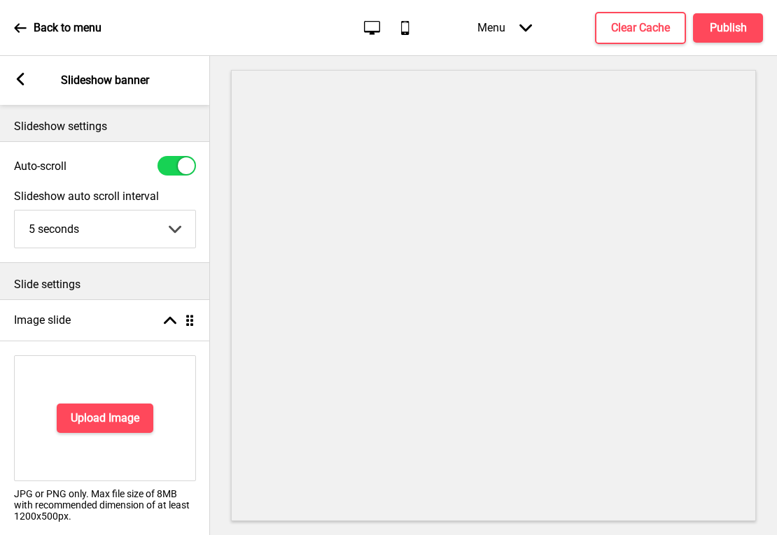
click at [171, 166] on div at bounding box center [176, 166] width 38 height 20
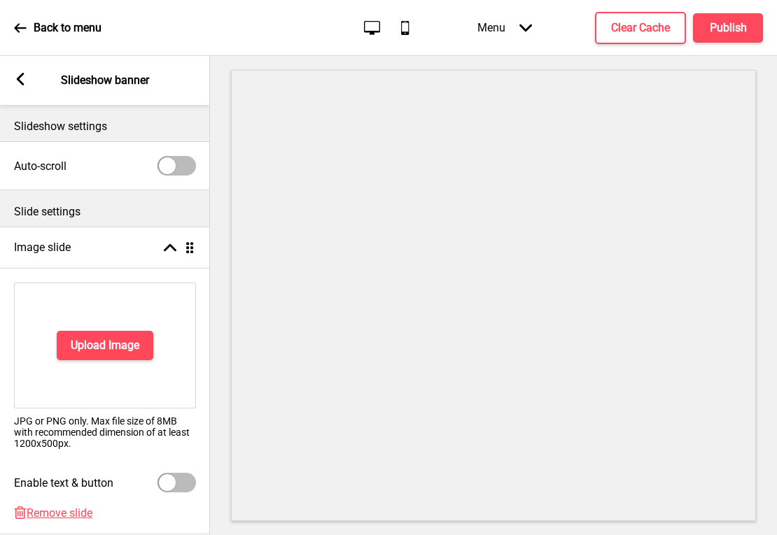
click at [184, 165] on div at bounding box center [176, 166] width 38 height 20
checkbox input "true"
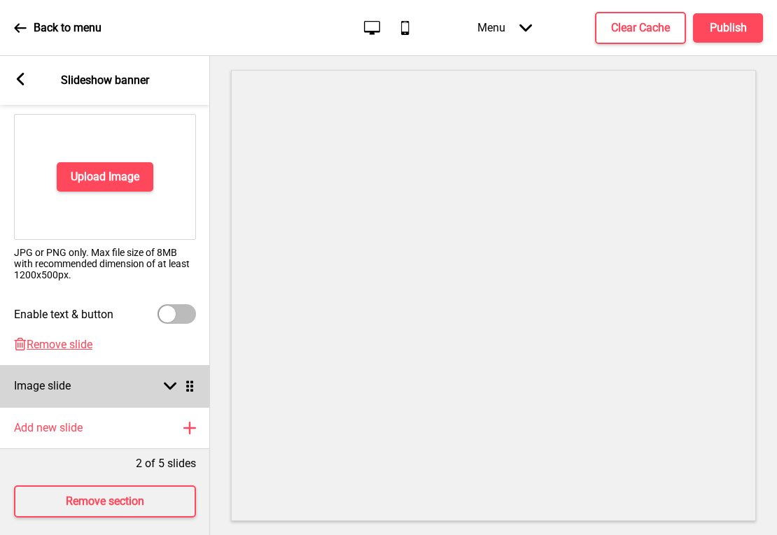
scroll to position [262, 0]
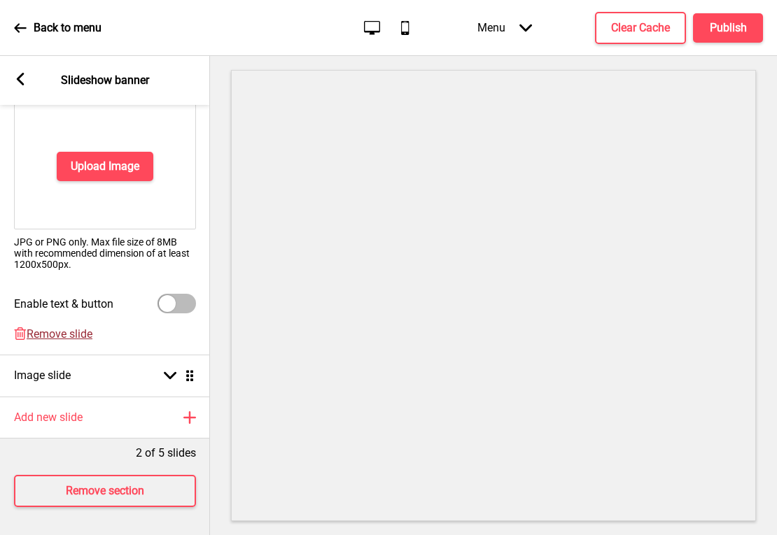
click at [72, 327] on span "Remove slide" at bounding box center [60, 333] width 66 height 13
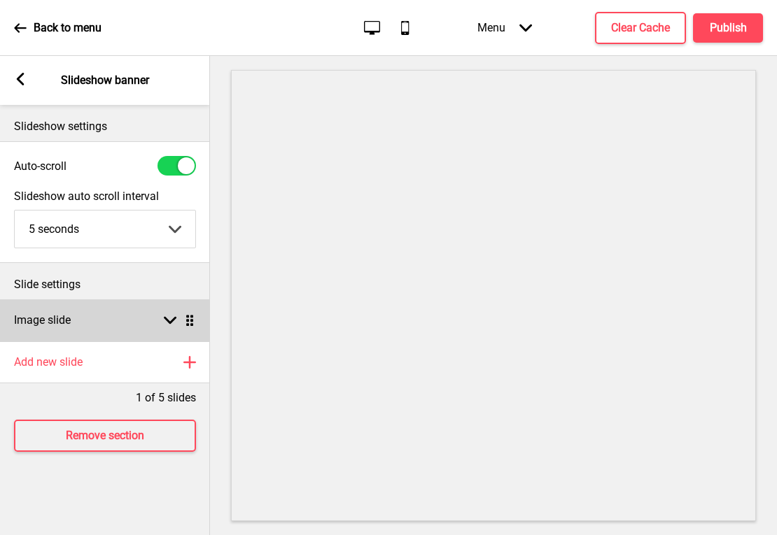
click at [106, 317] on div "Image slide Arrow down Drag" at bounding box center [105, 320] width 210 height 42
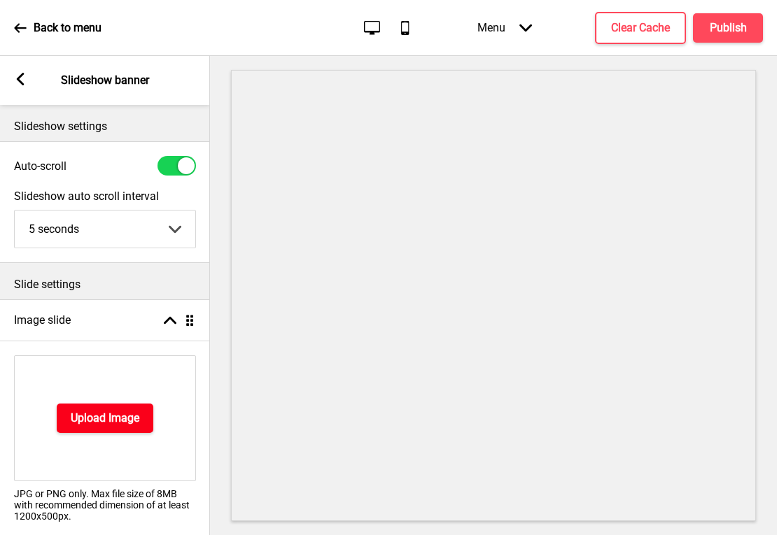
click at [101, 414] on h4 "Upload Image" at bounding box center [105, 418] width 69 height 15
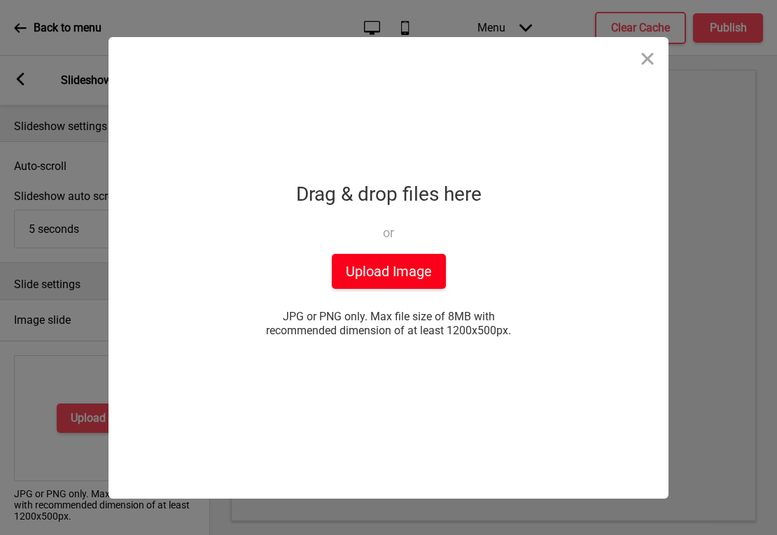
click at [377, 266] on button "Upload Image" at bounding box center [389, 271] width 114 height 35
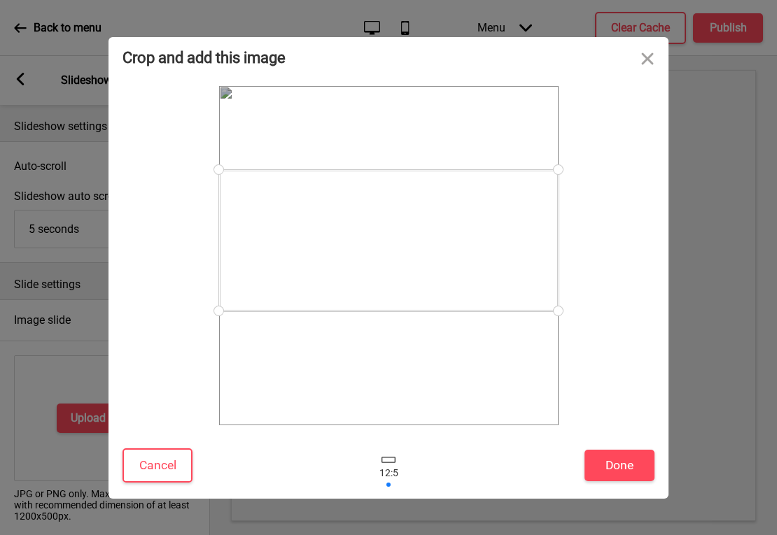
drag, startPoint x: 456, startPoint y: 304, endPoint x: 455, endPoint y: 289, distance: 14.8
click at [455, 289] on div at bounding box center [388, 240] width 339 height 141
drag, startPoint x: 555, startPoint y: 172, endPoint x: 554, endPoint y: 114, distance: 58.1
click at [554, 112] on div at bounding box center [388, 255] width 339 height 339
drag, startPoint x: 556, startPoint y: 314, endPoint x: 554, endPoint y: 332, distance: 18.3
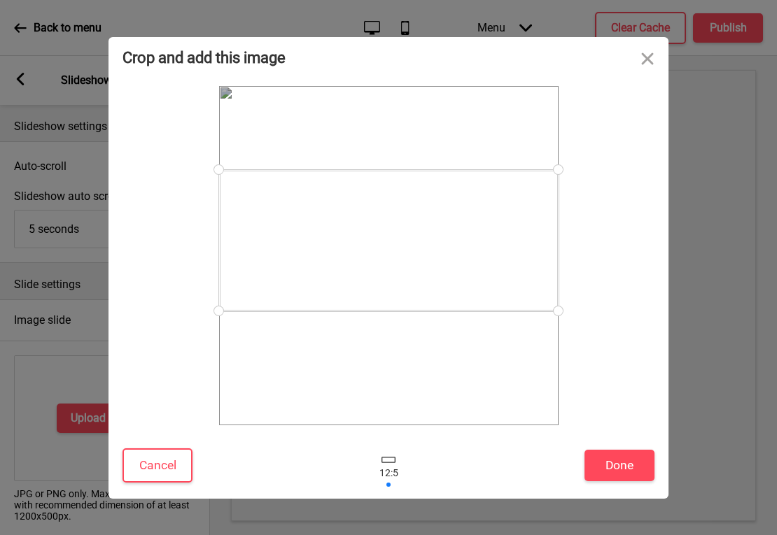
click at [555, 334] on div at bounding box center [388, 255] width 339 height 339
drag, startPoint x: 554, startPoint y: 311, endPoint x: 553, endPoint y: 330, distance: 19.6
click at [553, 330] on div at bounding box center [388, 255] width 339 height 339
drag, startPoint x: 513, startPoint y: 248, endPoint x: 508, endPoint y: 266, distance: 18.8
click at [508, 266] on div at bounding box center [388, 258] width 339 height 141
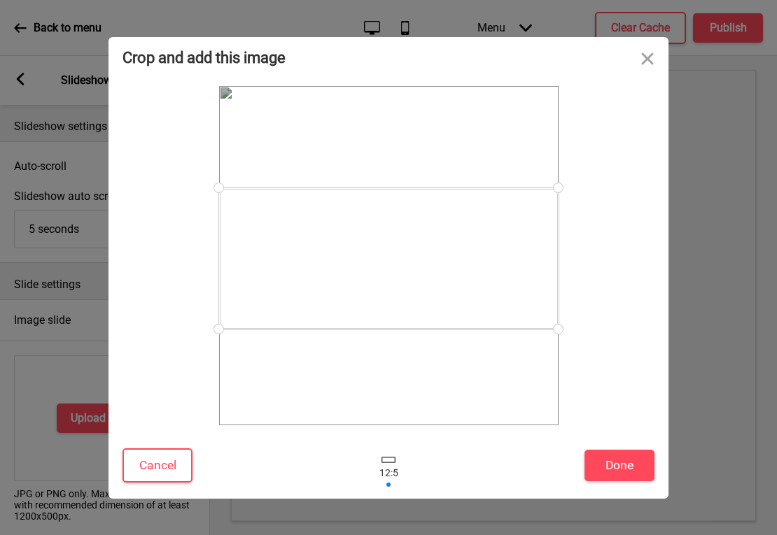
click at [390, 480] on div at bounding box center [388, 465] width 42 height 45
click at [390, 461] on div at bounding box center [388, 460] width 14 height 6
click at [598, 467] on button "Done" at bounding box center [619, 465] width 70 height 31
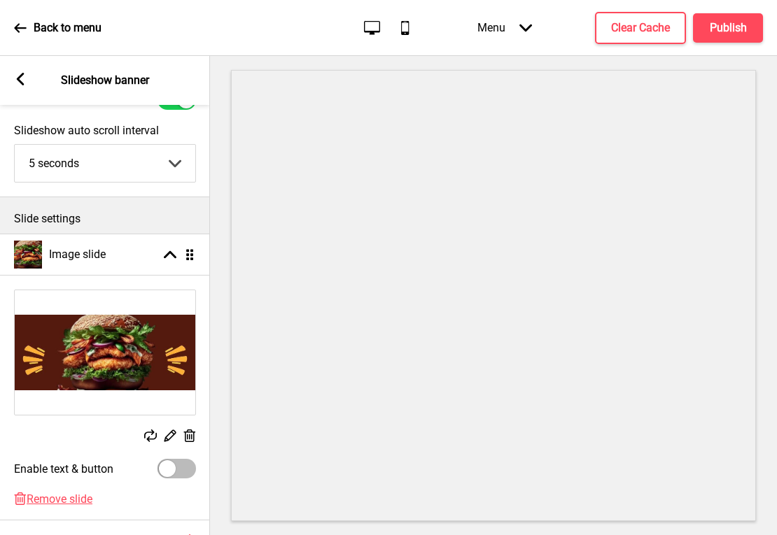
scroll to position [199, 0]
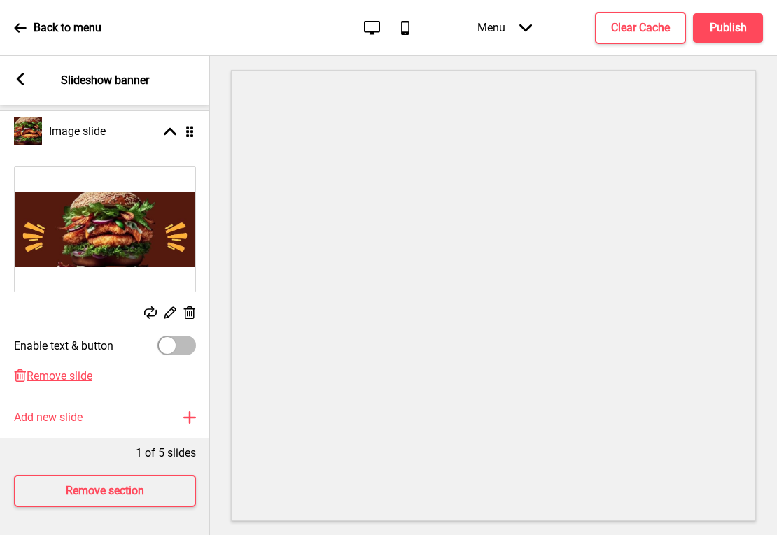
click at [17, 81] on rect at bounding box center [20, 79] width 13 height 13
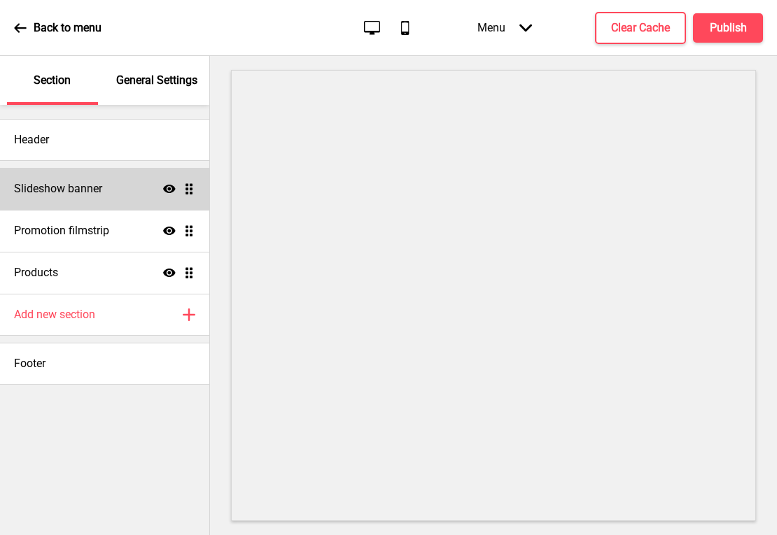
click at [109, 191] on div "Slideshow banner Show Drag" at bounding box center [104, 189] width 209 height 42
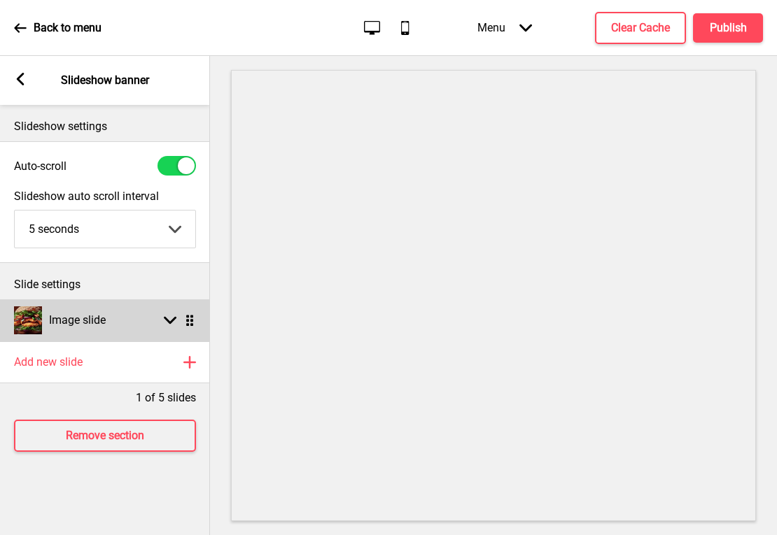
click at [164, 319] on rect at bounding box center [170, 320] width 13 height 13
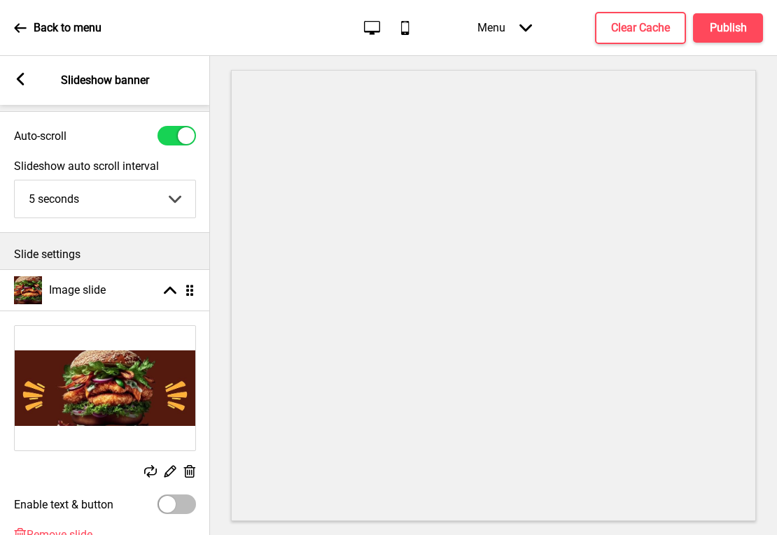
scroll to position [41, 0]
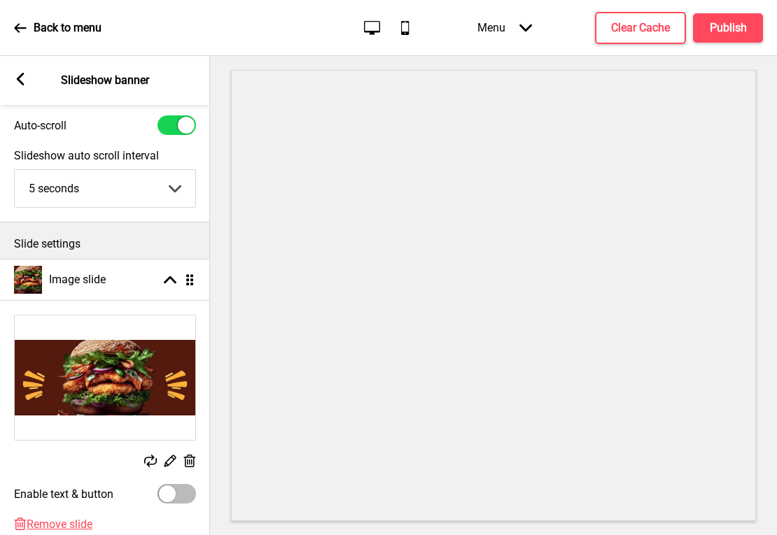
click at [191, 463] on icon at bounding box center [190, 461] width 12 height 13
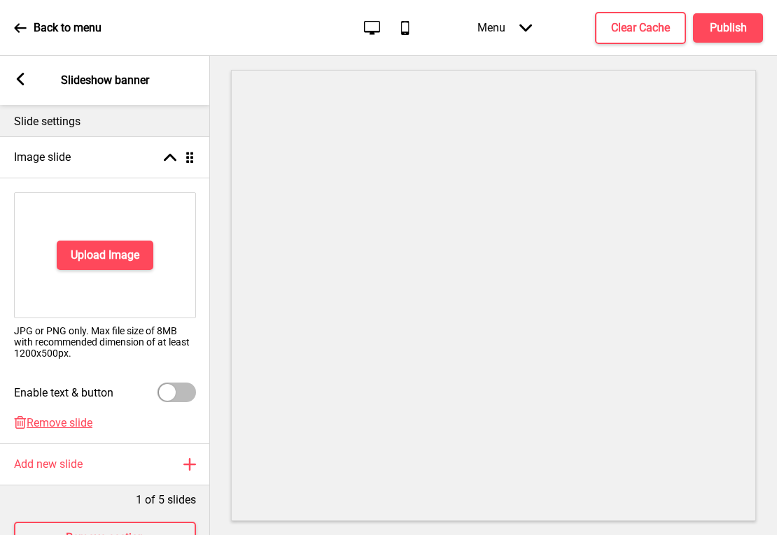
scroll to position [215, 0]
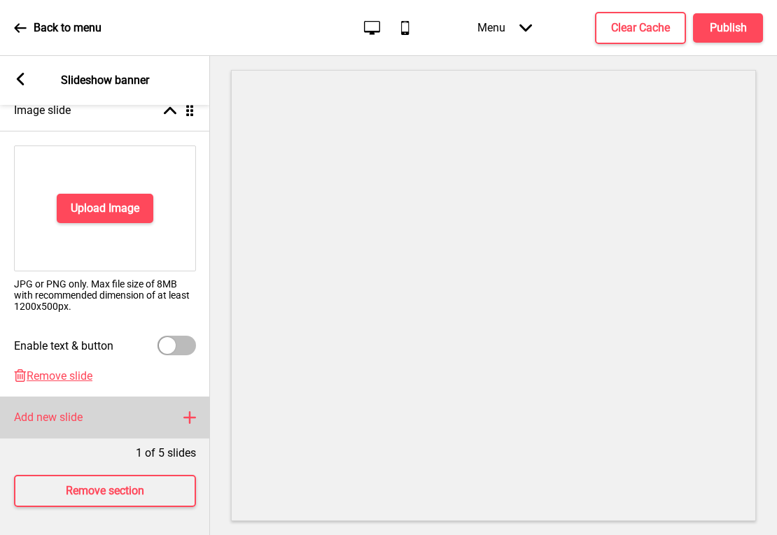
click at [109, 404] on div "Add new slide Plus" at bounding box center [105, 418] width 210 height 42
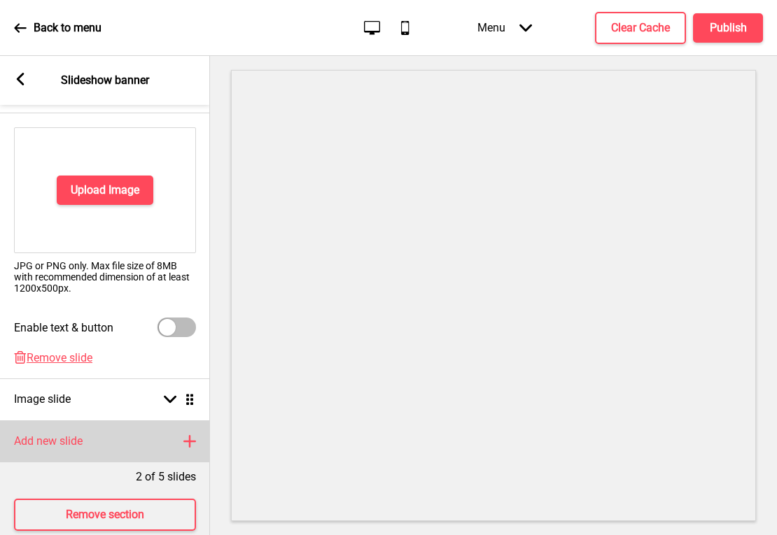
scroll to position [231, 0]
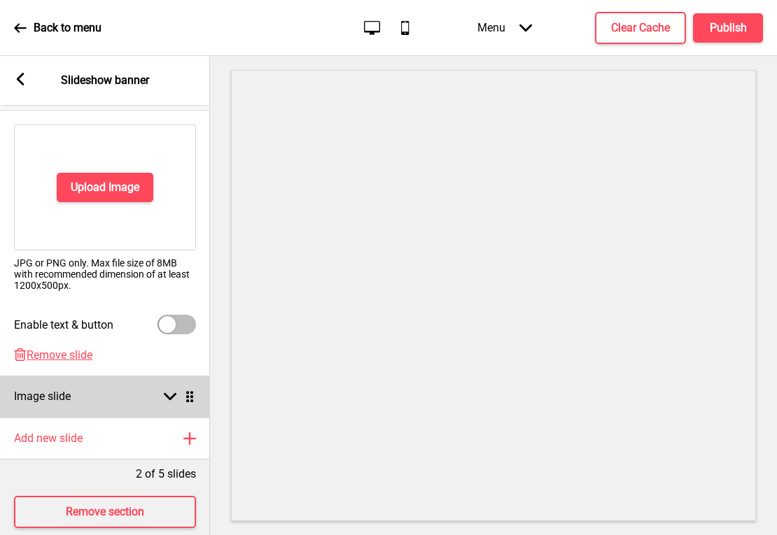
click at [162, 397] on div "Arrow down Drag" at bounding box center [176, 396] width 39 height 13
select select "right"
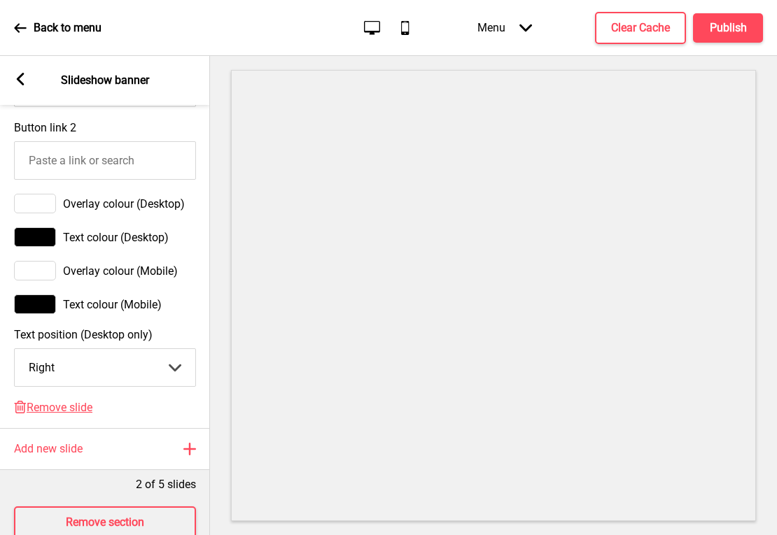
scroll to position [865, 0]
click at [77, 409] on span "Remove slide" at bounding box center [60, 406] width 66 height 13
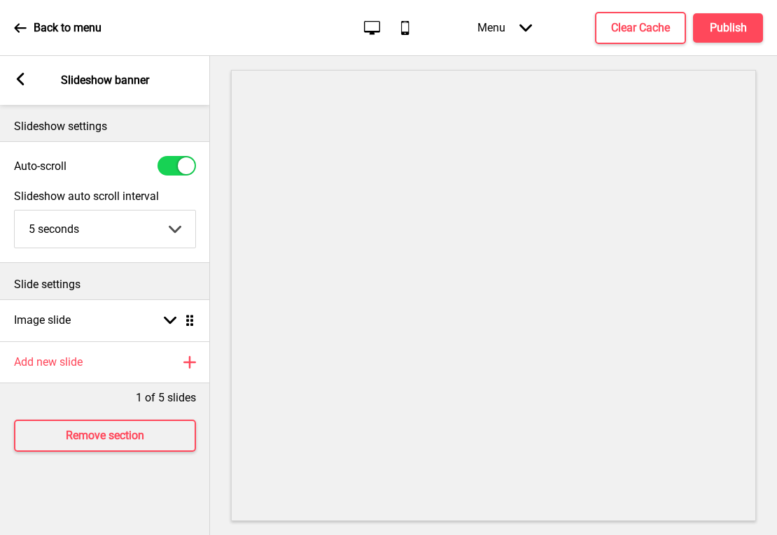
click at [20, 74] on rect at bounding box center [20, 79] width 13 height 13
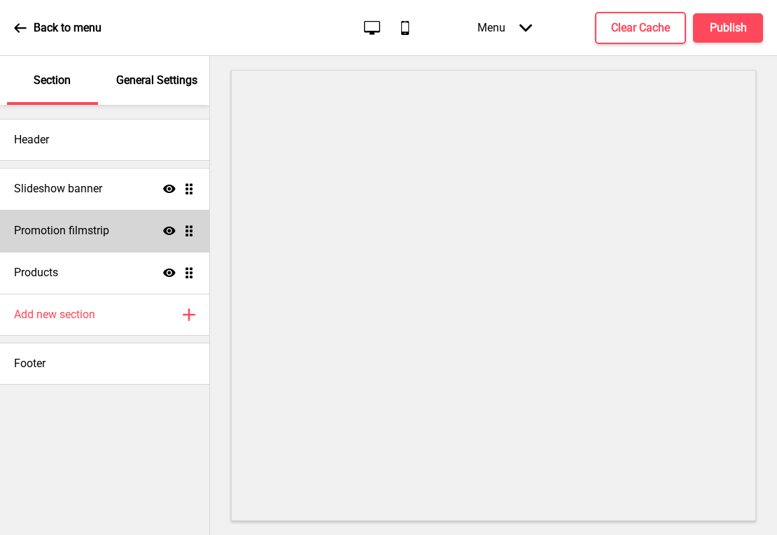
click at [87, 236] on h4 "Promotion filmstrip" at bounding box center [61, 230] width 95 height 15
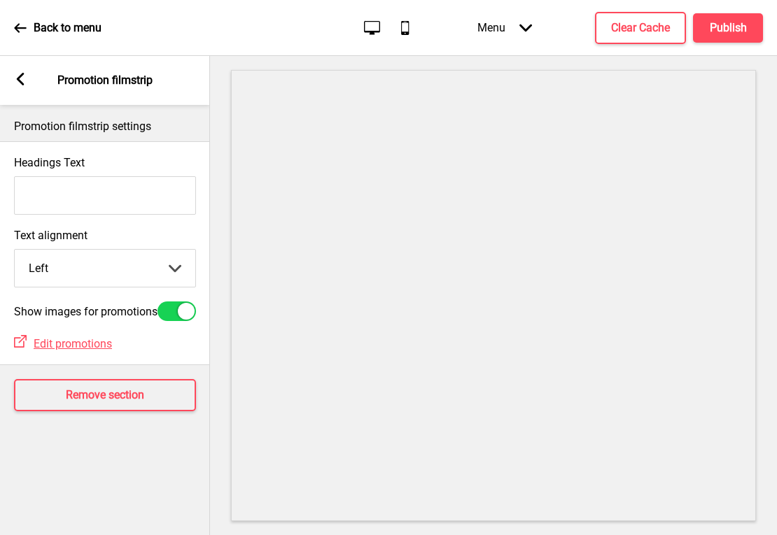
click at [22, 75] on icon at bounding box center [21, 79] width 8 height 13
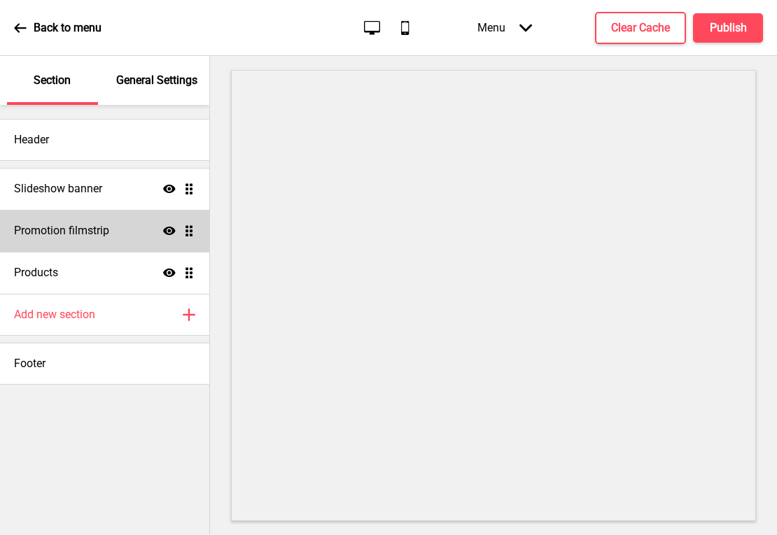
click at [164, 227] on icon "Show" at bounding box center [169, 231] width 13 height 13
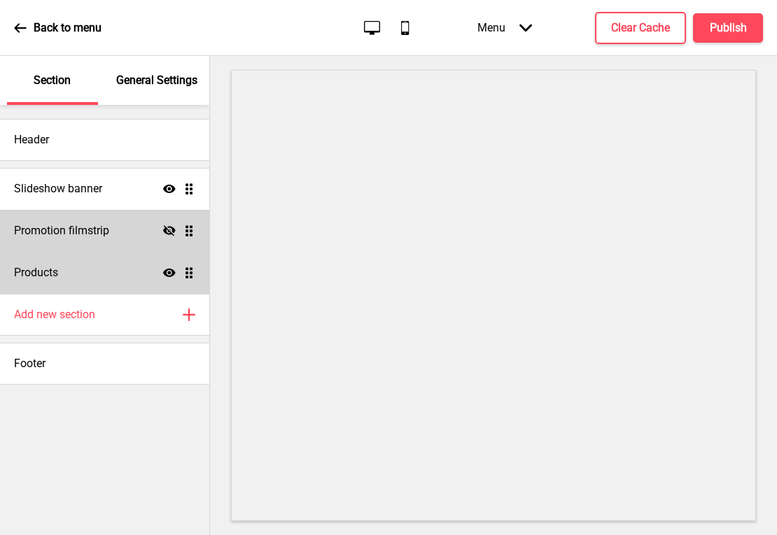
click at [129, 267] on div "Products Show Drag" at bounding box center [104, 273] width 209 height 42
select select "side"
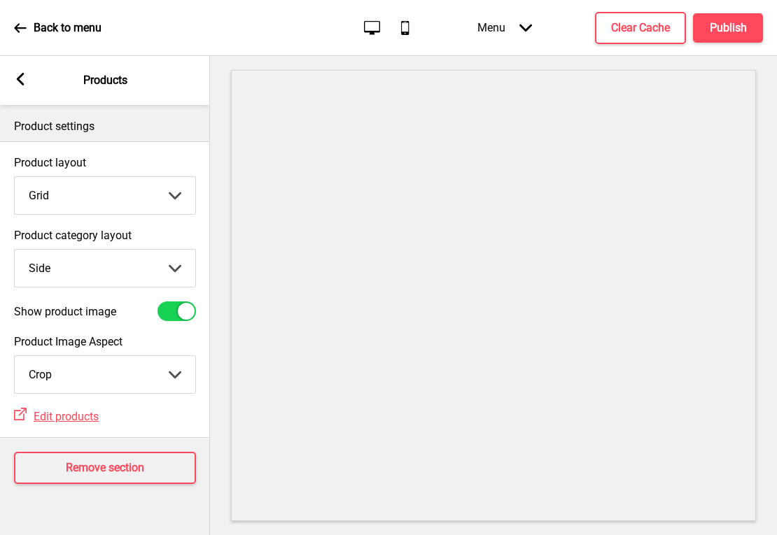
click at [132, 204] on select "Grid List" at bounding box center [105, 195] width 180 height 37
click at [15, 177] on select "Grid List" at bounding box center [105, 195] width 180 height 37
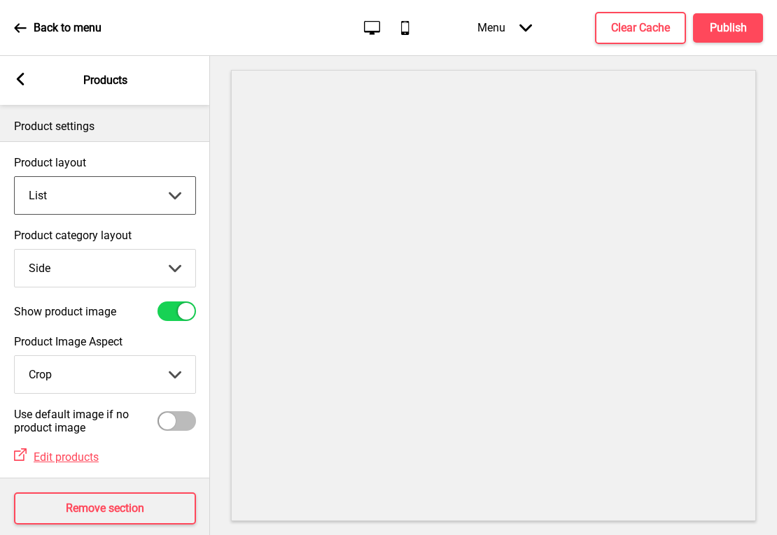
click at [125, 196] on select "Grid List" at bounding box center [105, 195] width 180 height 37
select select "grid"
click at [15, 177] on select "Grid List" at bounding box center [105, 195] width 180 height 37
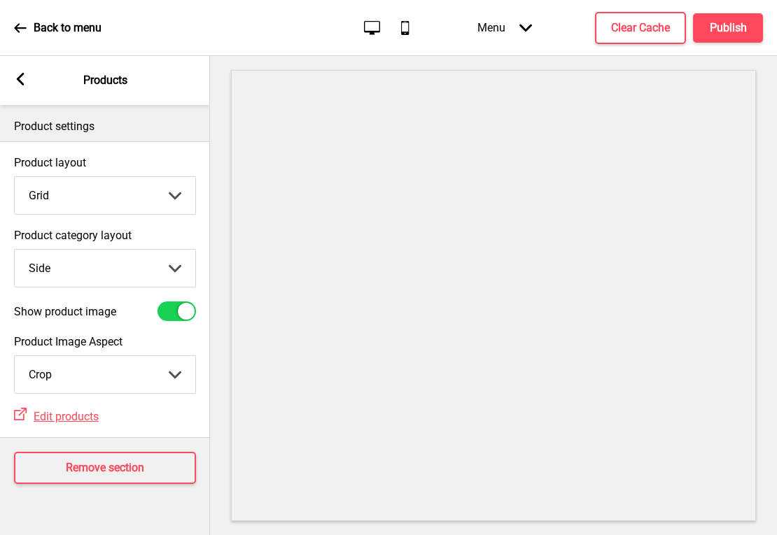
click at [20, 78] on rect at bounding box center [20, 79] width 13 height 13
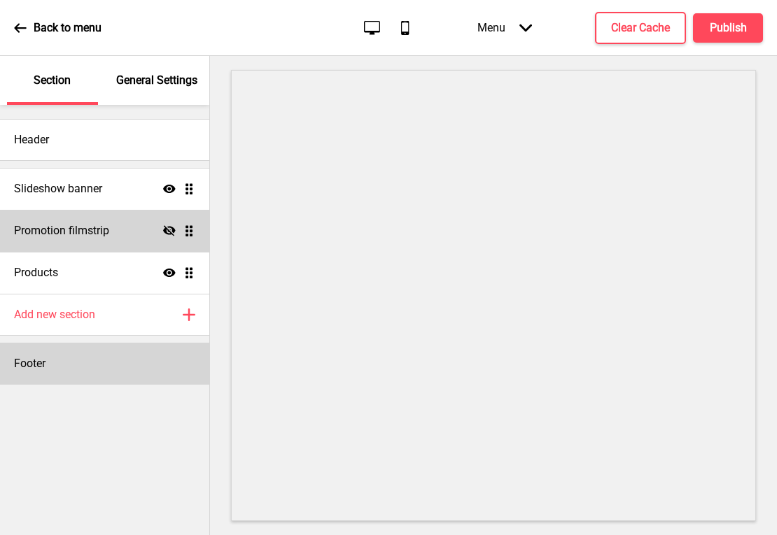
click at [47, 370] on div "Footer" at bounding box center [104, 364] width 209 height 42
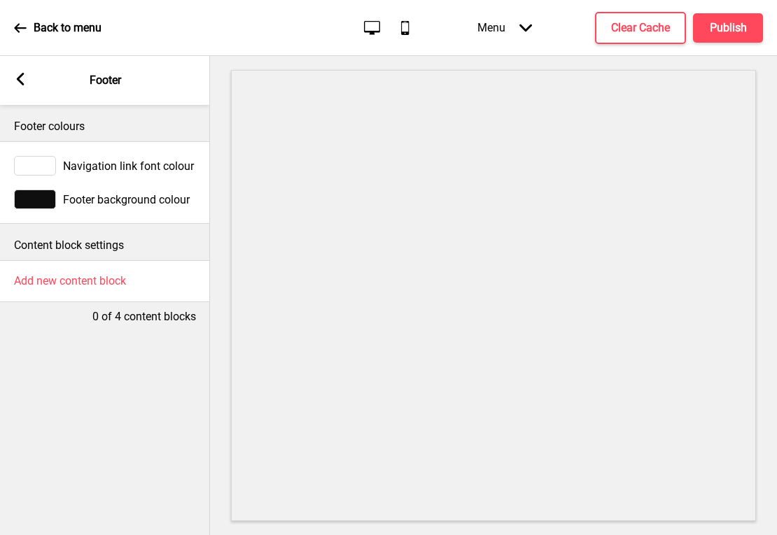
click at [24, 79] on rect at bounding box center [20, 79] width 13 height 13
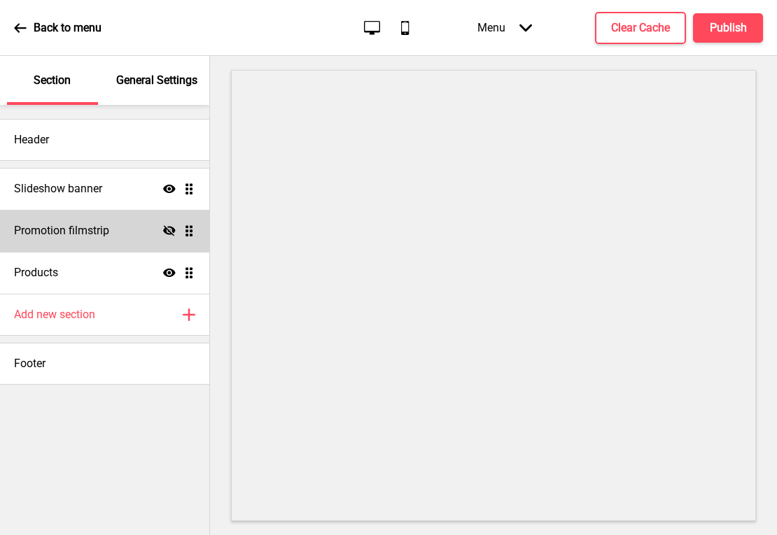
click at [143, 86] on p "General Settings" at bounding box center [156, 80] width 81 height 15
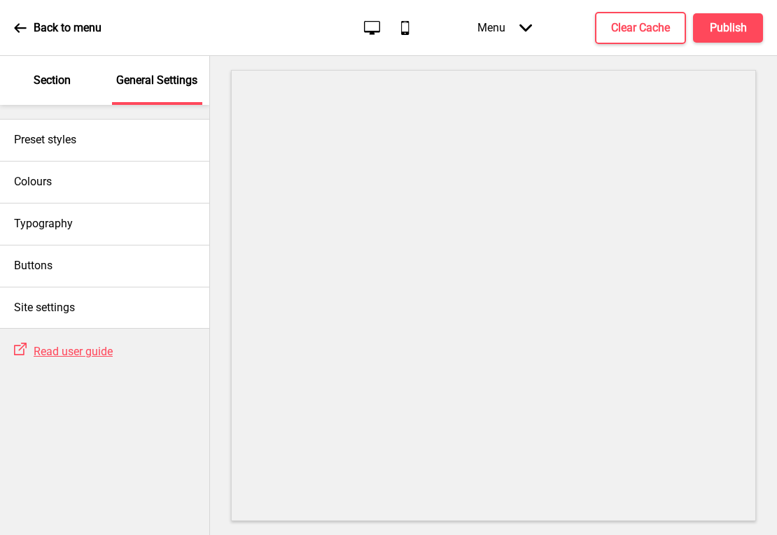
click at [73, 85] on div "Section" at bounding box center [52, 80] width 91 height 49
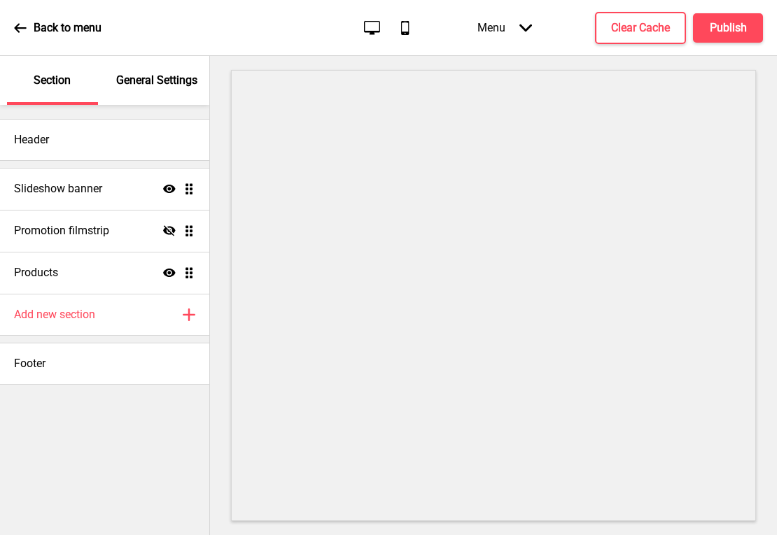
click at [23, 32] on icon at bounding box center [20, 28] width 13 height 13
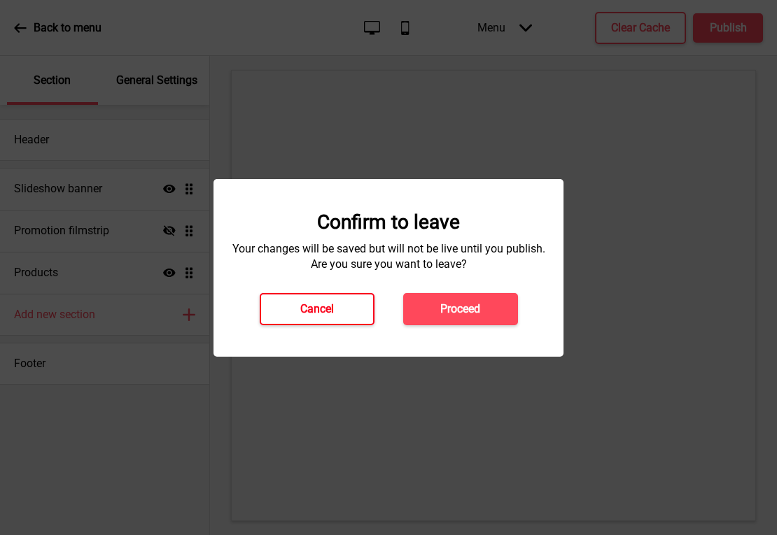
click at [323, 311] on h4 "Cancel" at bounding box center [317, 309] width 34 height 15
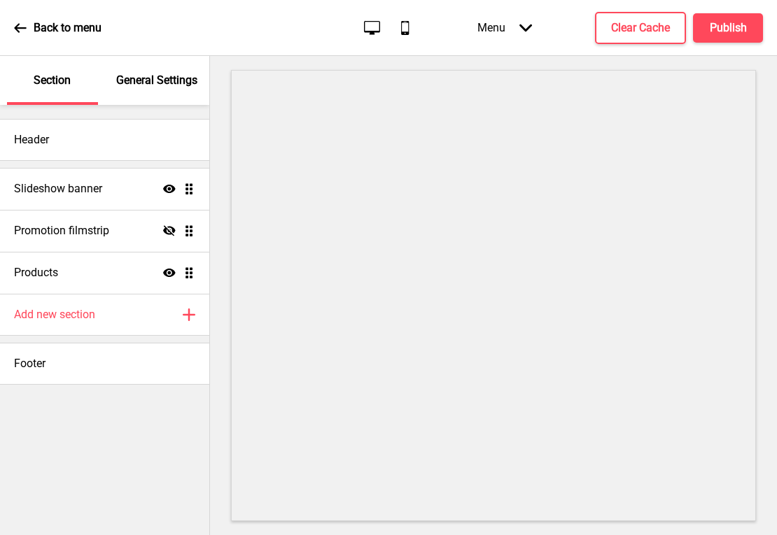
click at [17, 25] on icon at bounding box center [20, 27] width 12 height 9
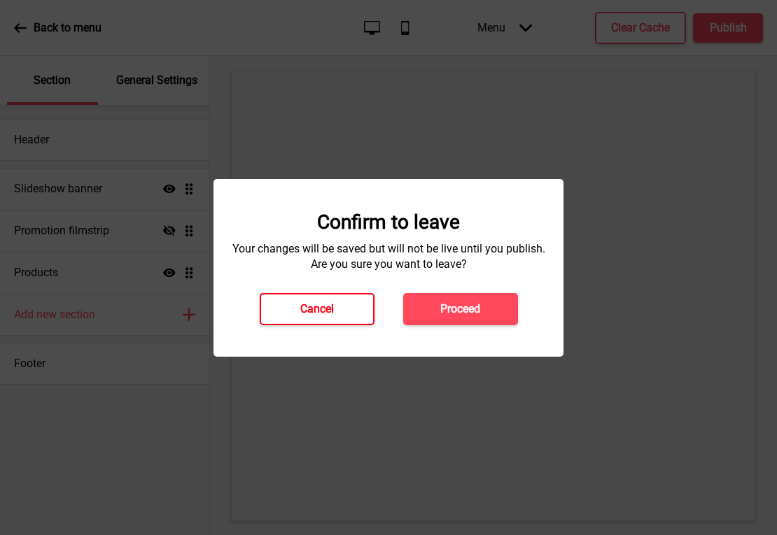
click at [276, 309] on button "Cancel" at bounding box center [317, 309] width 115 height 32
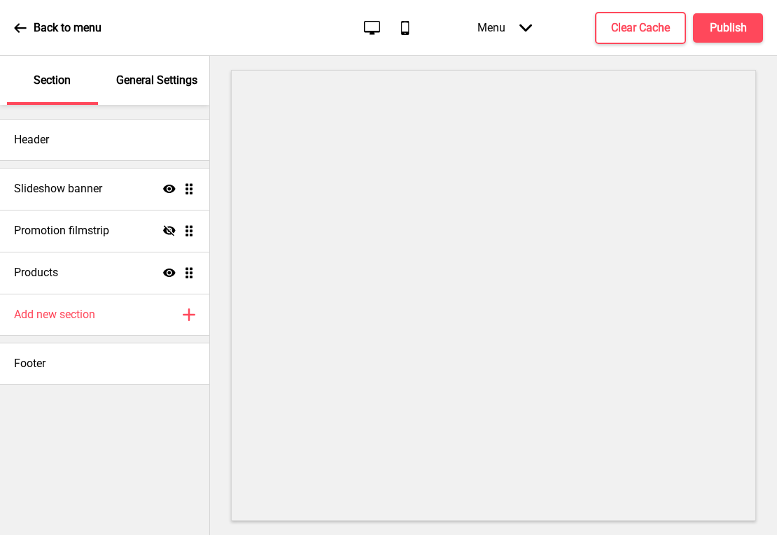
click at [488, 35] on div "Menu Arrow down" at bounding box center [504, 27] width 83 height 41
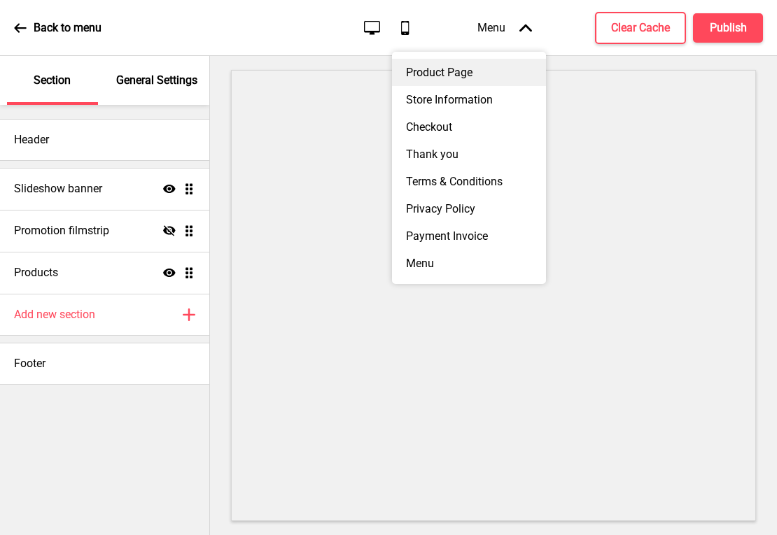
click at [467, 70] on div "Product Page" at bounding box center [469, 72] width 154 height 27
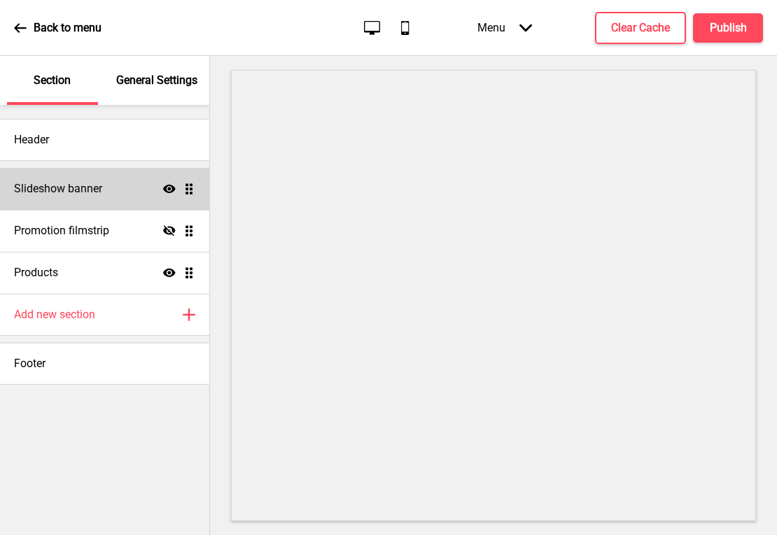
click at [109, 197] on div "Slideshow banner Show Drag" at bounding box center [104, 189] width 209 height 42
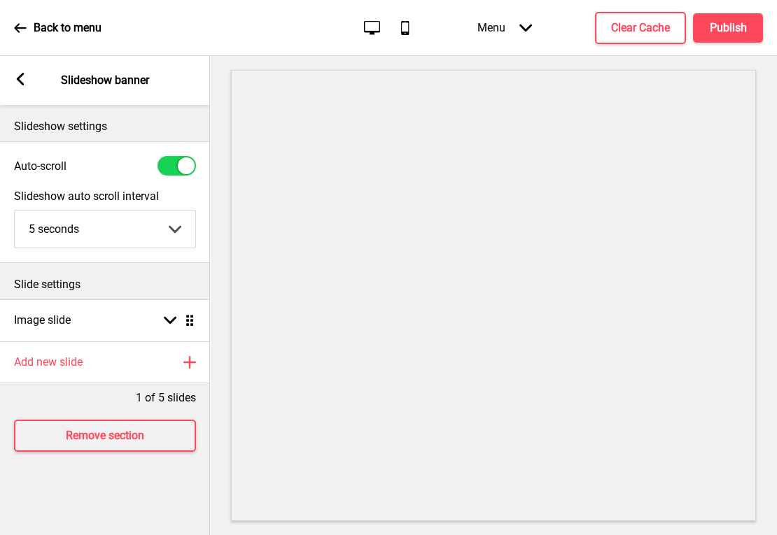
click at [20, 79] on rect at bounding box center [20, 79] width 13 height 13
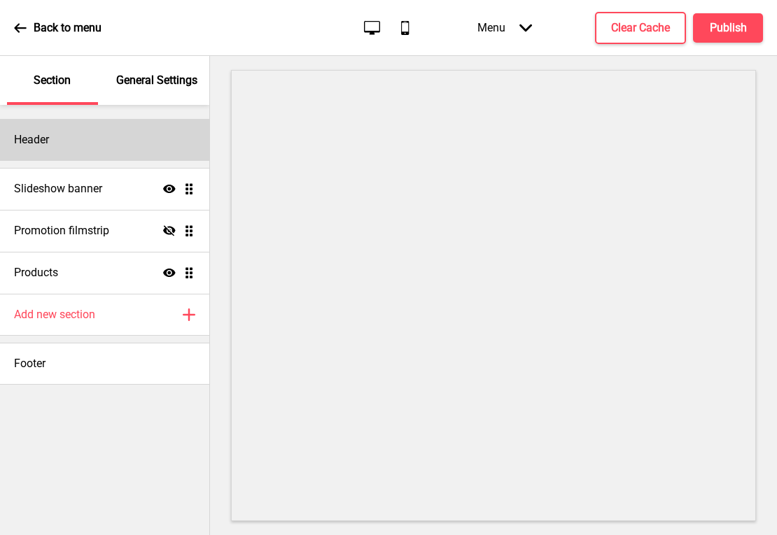
click at [51, 149] on div "Header" at bounding box center [104, 140] width 209 height 42
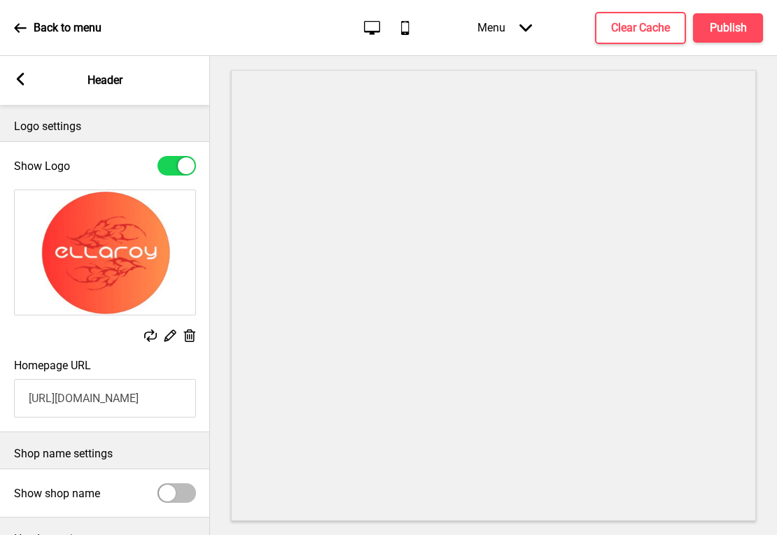
scroll to position [126, 0]
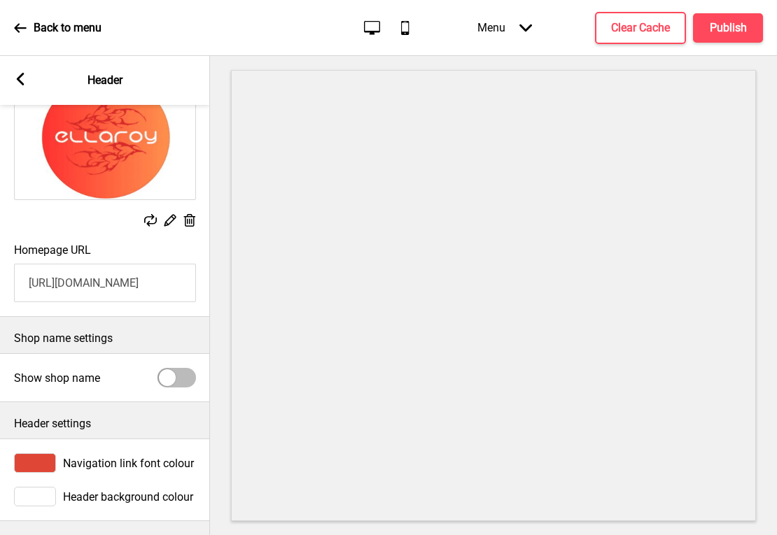
click at [32, 453] on div at bounding box center [35, 463] width 42 height 20
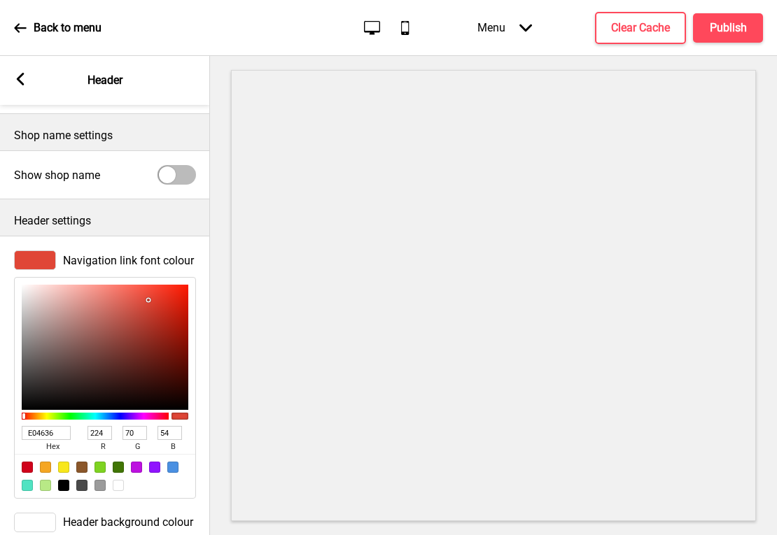
scroll to position [354, 0]
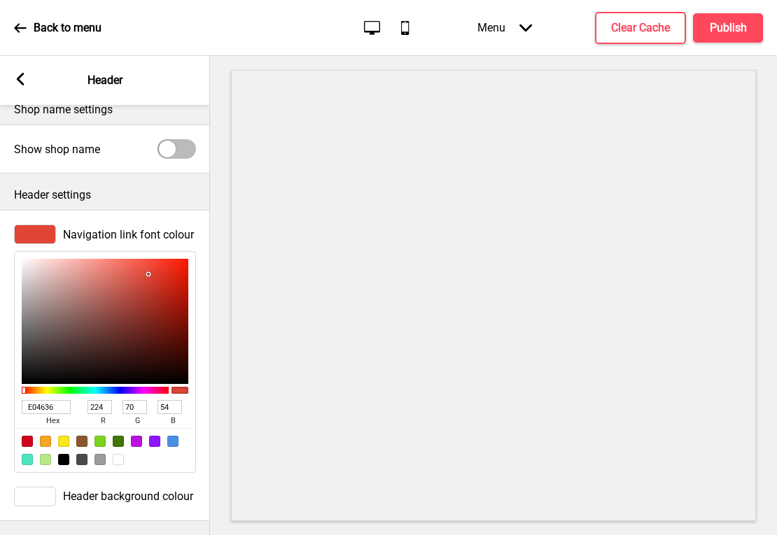
drag, startPoint x: 62, startPoint y: 399, endPoint x: 17, endPoint y: 390, distance: 45.6
click at [17, 390] on div "E04636 hex 224 r 70 g 54 b 100 a" at bounding box center [105, 362] width 182 height 222
click at [20, 74] on rect at bounding box center [20, 79] width 13 height 13
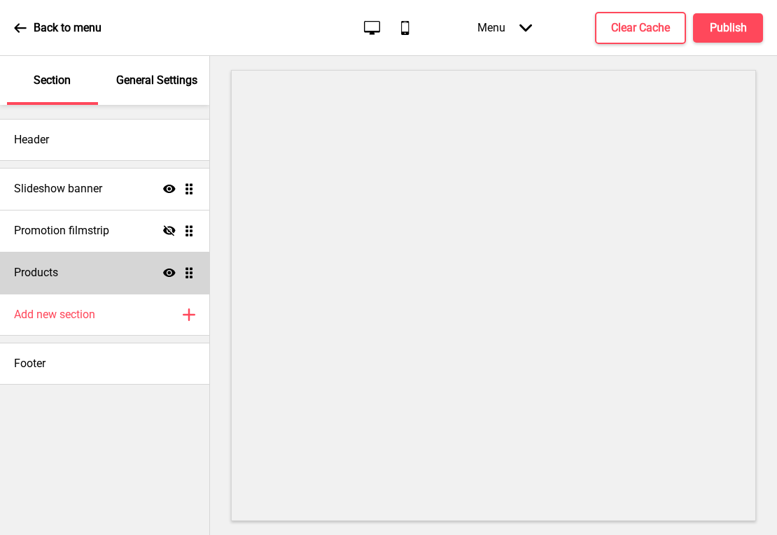
click at [92, 276] on div "Products Show Drag" at bounding box center [104, 273] width 209 height 42
select select "side"
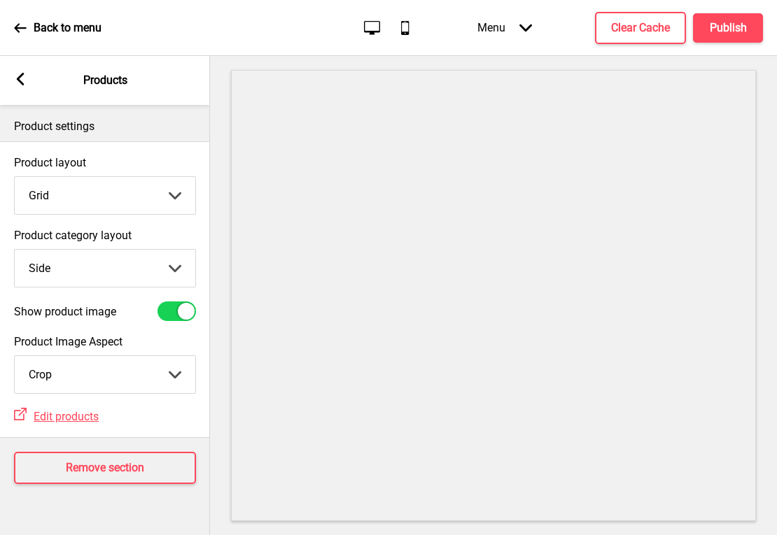
click at [20, 79] on rect at bounding box center [20, 79] width 13 height 13
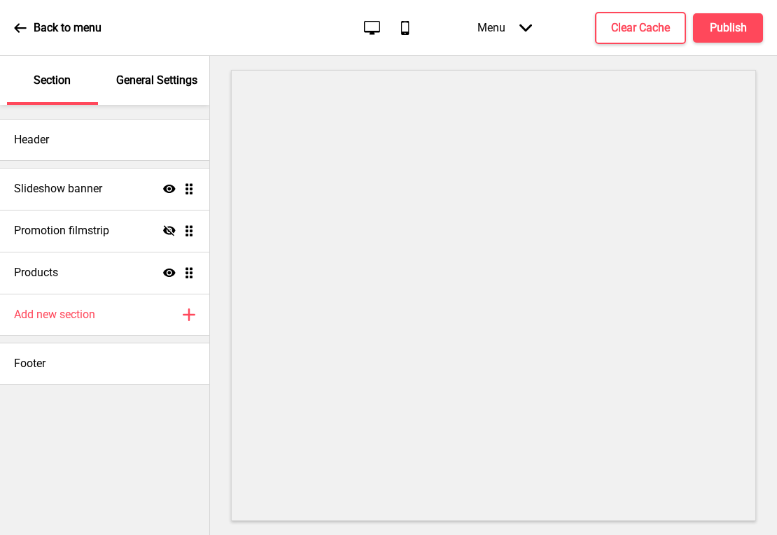
click at [507, 33] on div "Menu Arrow down" at bounding box center [504, 27] width 83 height 41
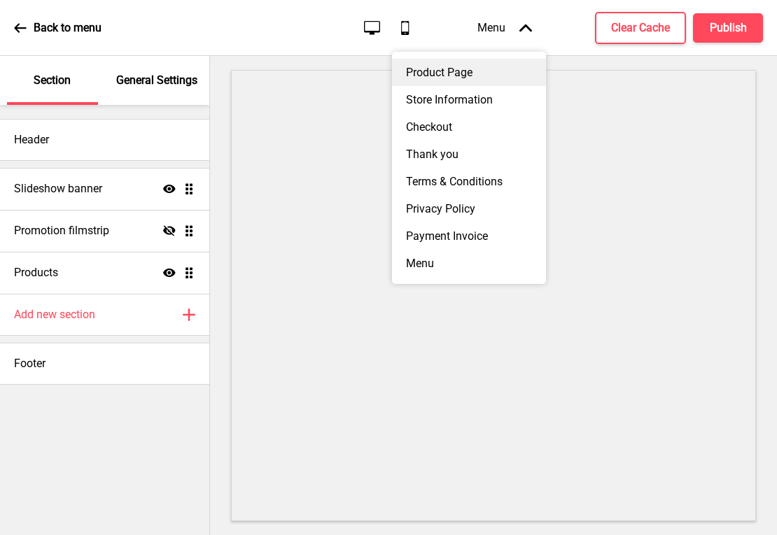
click at [467, 77] on div "Product Page" at bounding box center [469, 72] width 154 height 27
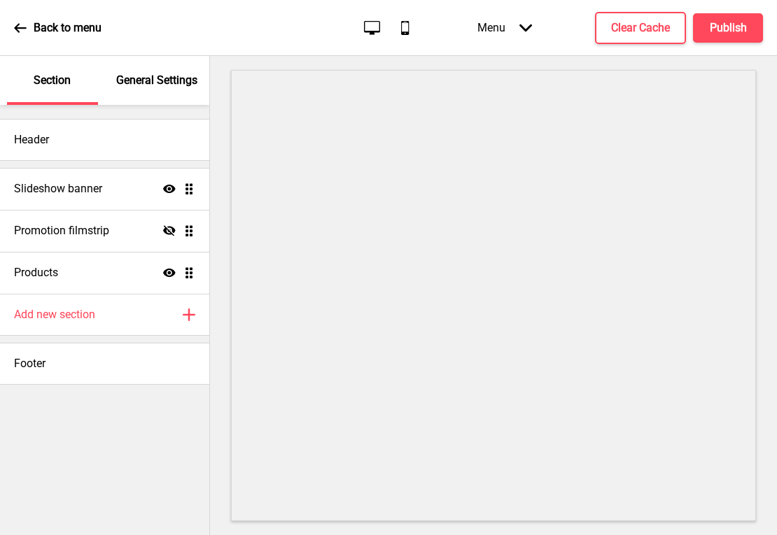
click at [164, 85] on p "General Settings" at bounding box center [156, 80] width 81 height 15
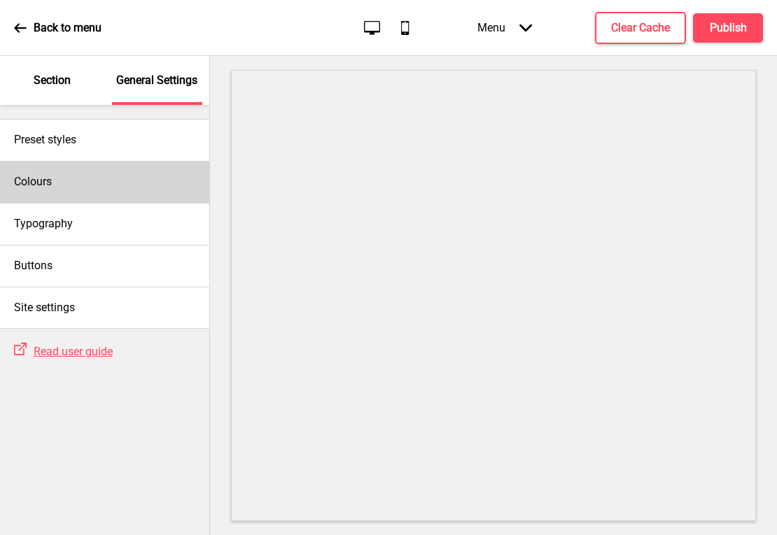
click at [97, 182] on div "Colours" at bounding box center [104, 182] width 209 height 42
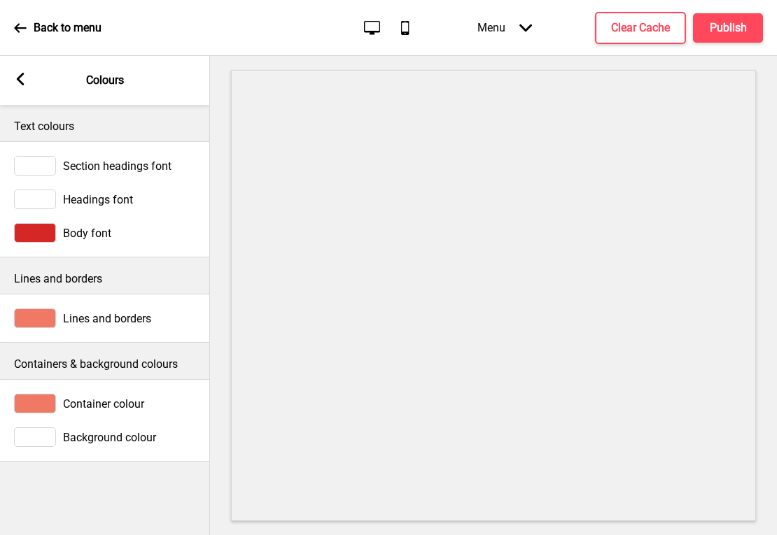
click at [40, 236] on div at bounding box center [35, 233] width 42 height 20
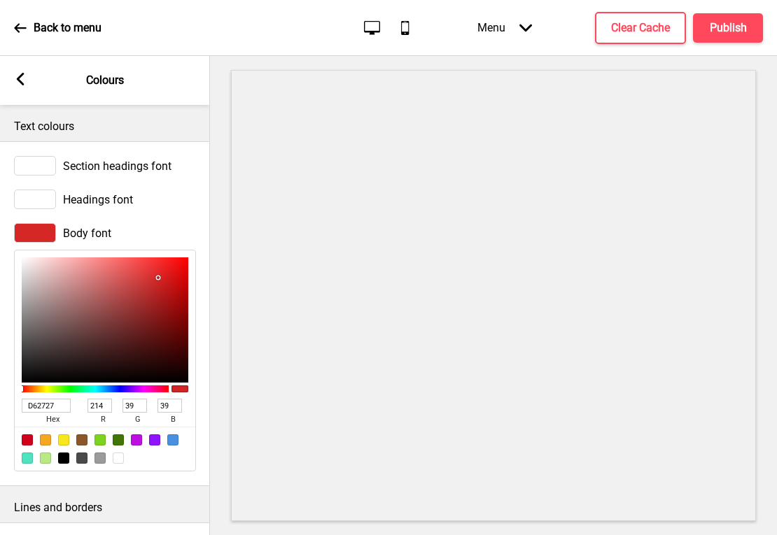
drag, startPoint x: 59, startPoint y: 405, endPoint x: -15, endPoint y: 398, distance: 75.2
click at [0, 398] on html "Back to menu Desktop Mobile Menu Arrow down Product Page Store Information Chec…" at bounding box center [388, 267] width 777 height 535
paste input "E04636"
type input "E04636"
type input "224"
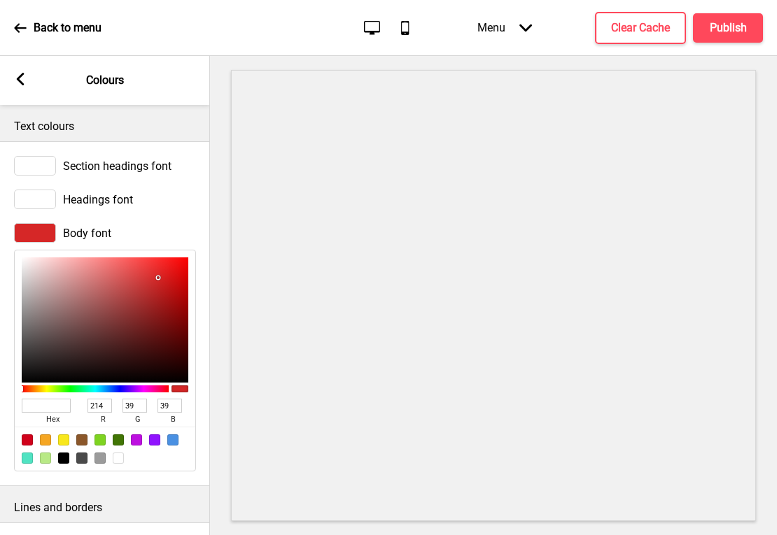
type input "70"
type input "54"
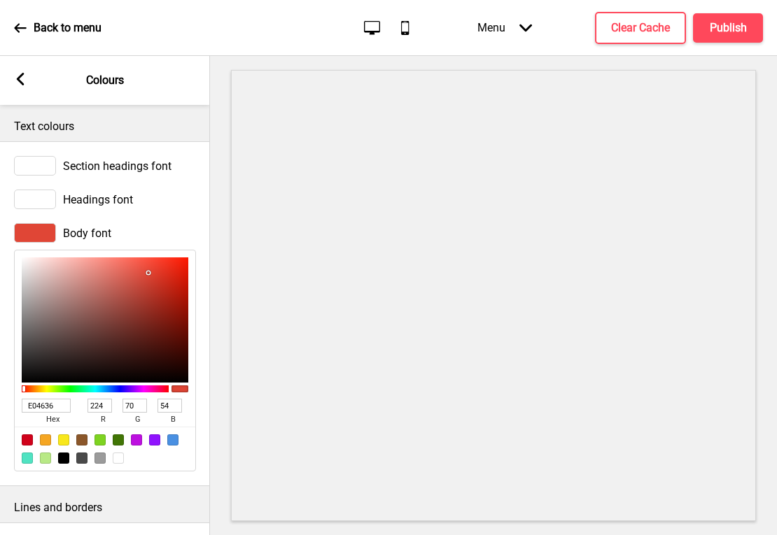
type input "E04636"
click at [164, 227] on div "Body font" at bounding box center [105, 233] width 182 height 20
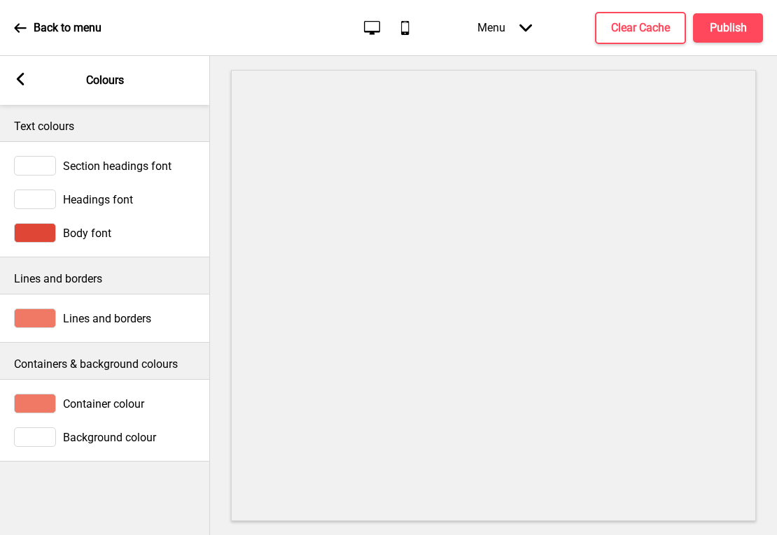
click at [40, 327] on div at bounding box center [35, 319] width 42 height 20
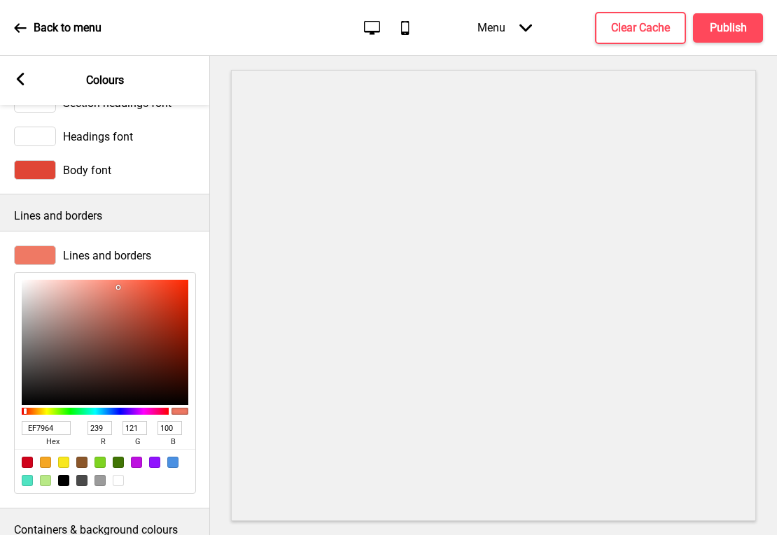
scroll to position [74, 0]
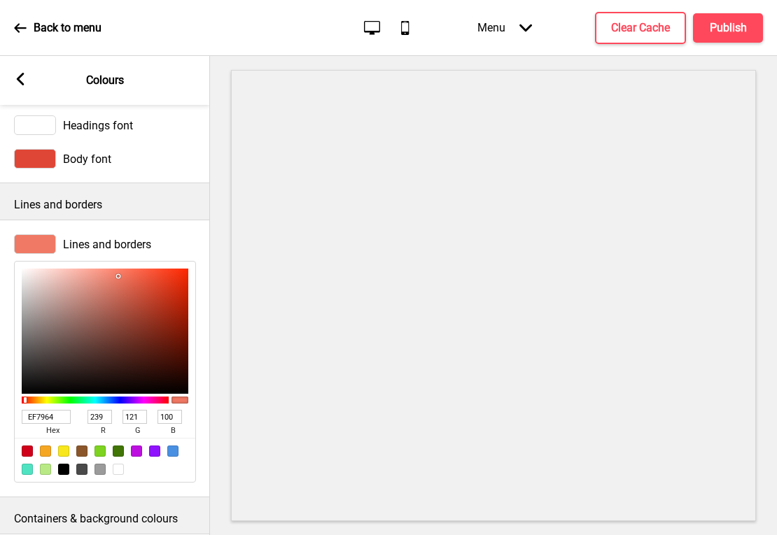
drag, startPoint x: 62, startPoint y: 417, endPoint x: 1, endPoint y: 408, distance: 62.2
click at [0, 409] on div "Lines and borders EF7964 hex 239 r 121 g 100 b 100 a" at bounding box center [105, 358] width 210 height 262
paste input "E04636"
type input "E04636"
type input "224"
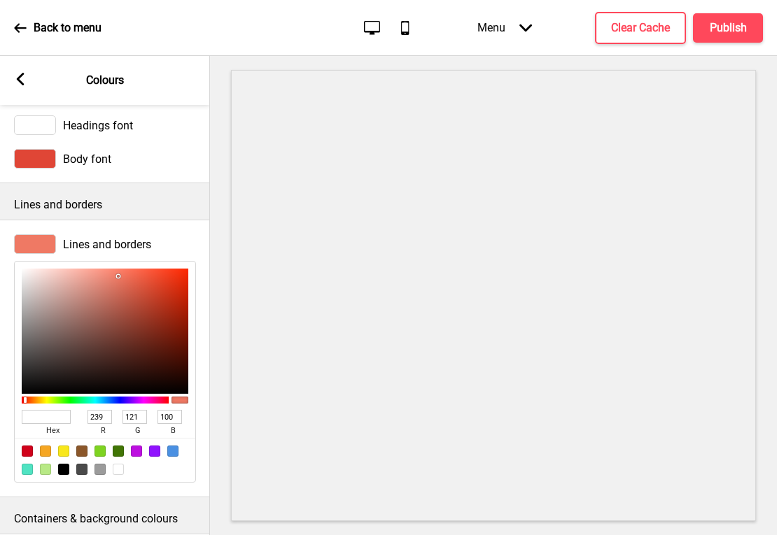
type input "70"
type input "54"
type input "E04636"
click at [124, 232] on div "Lines and borders E04636 hex 224 r 70 g 54 b 100 a" at bounding box center [105, 358] width 210 height 262
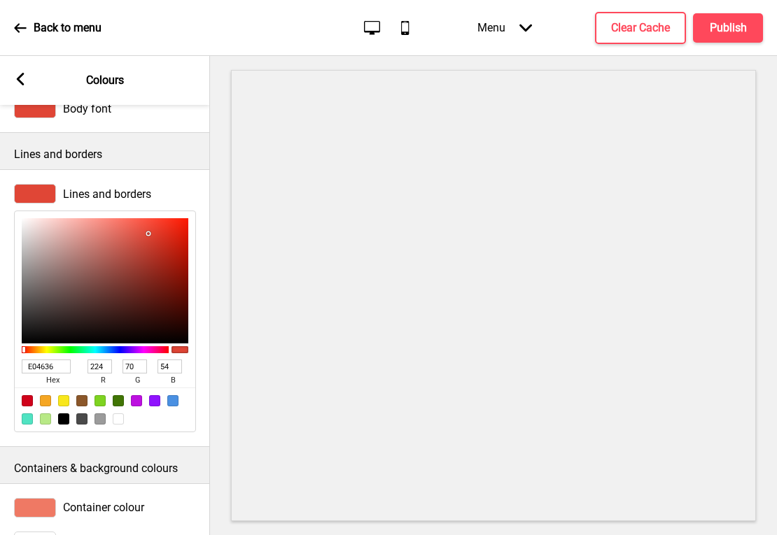
scroll to position [179, 0]
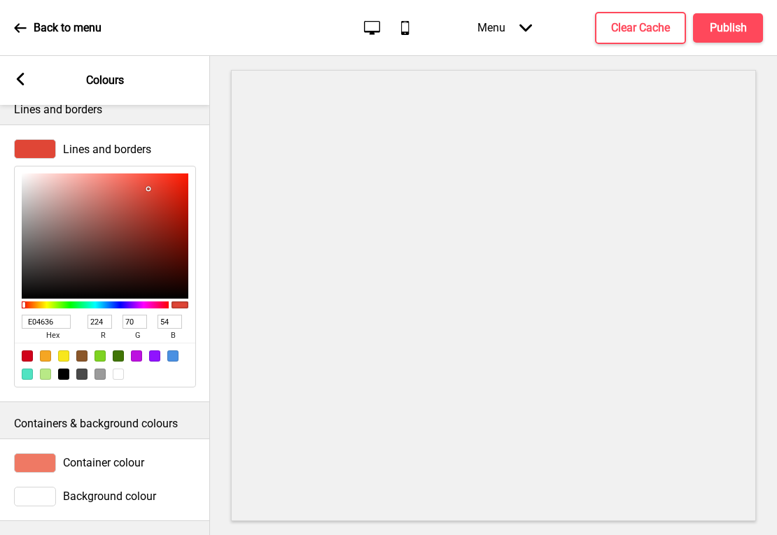
click at [45, 453] on div at bounding box center [35, 463] width 42 height 20
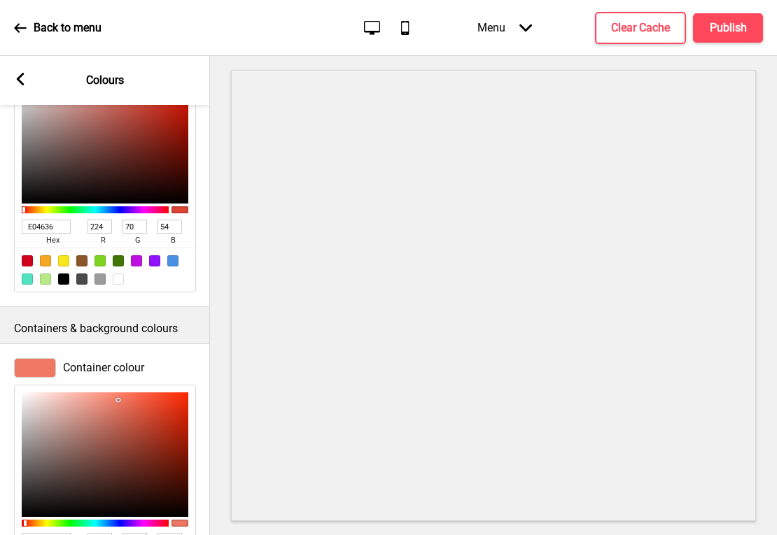
scroll to position [390, 0]
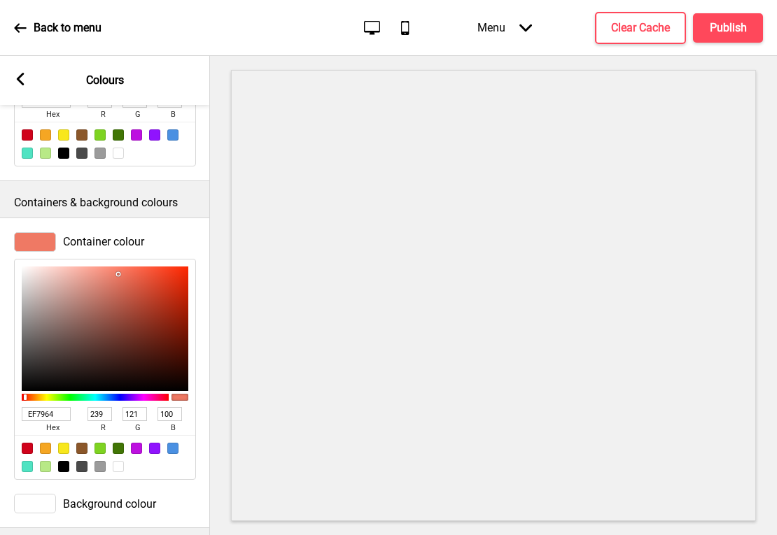
drag, startPoint x: 59, startPoint y: 413, endPoint x: -3, endPoint y: 397, distance: 64.1
click at [0, 397] on html "Back to menu Desktop Mobile Menu Arrow down Product Page Store Information Chec…" at bounding box center [388, 267] width 777 height 535
paste input "E04636"
type input "E04636"
type input "224"
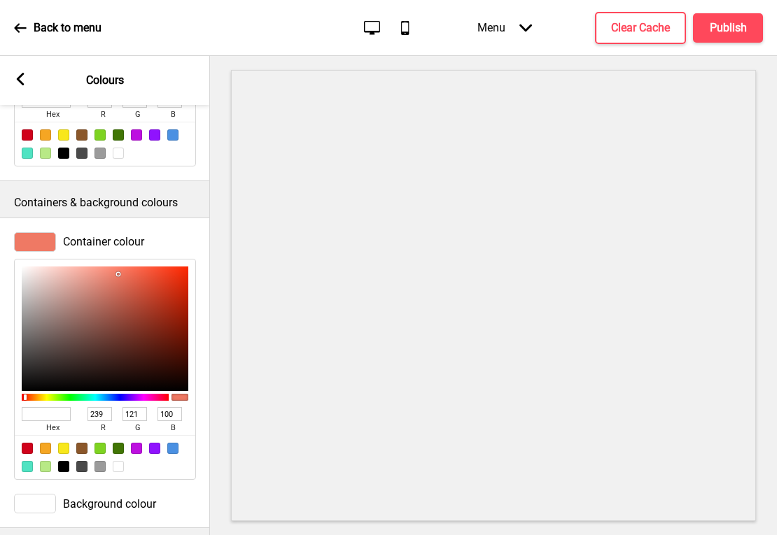
type input "70"
type input "54"
type input "E04636"
click at [220, 431] on div at bounding box center [493, 295] width 567 height 479
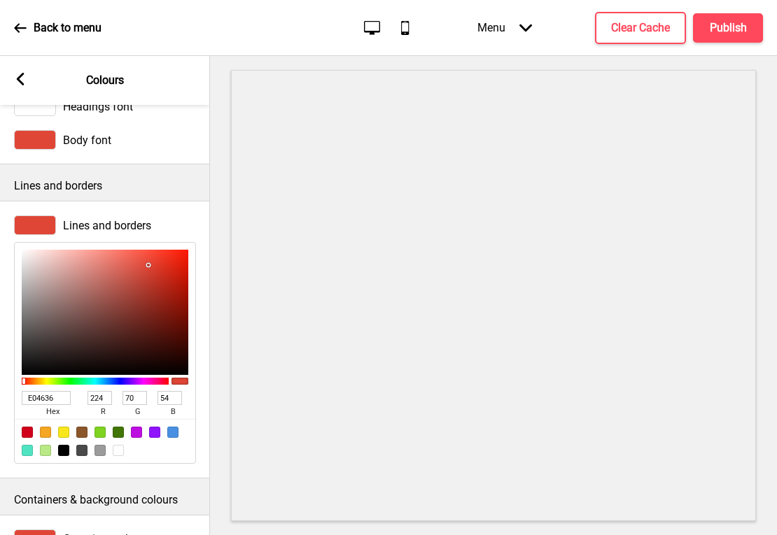
scroll to position [0, 0]
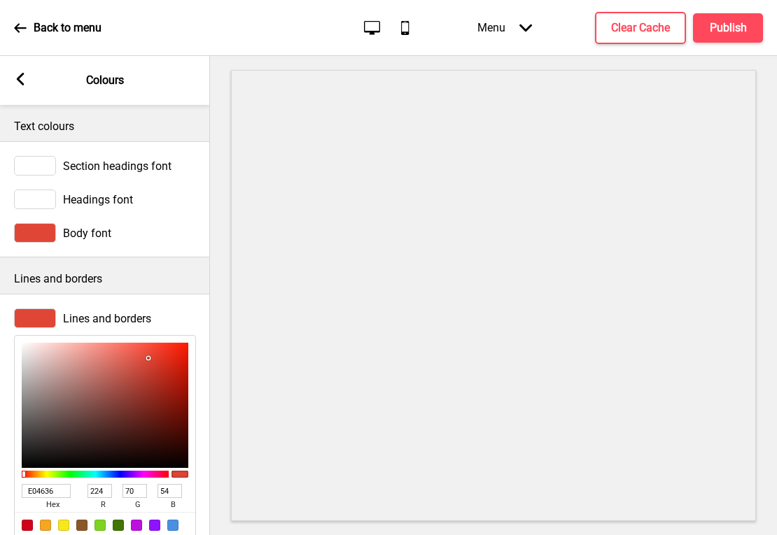
click at [22, 79] on rect at bounding box center [20, 79] width 13 height 13
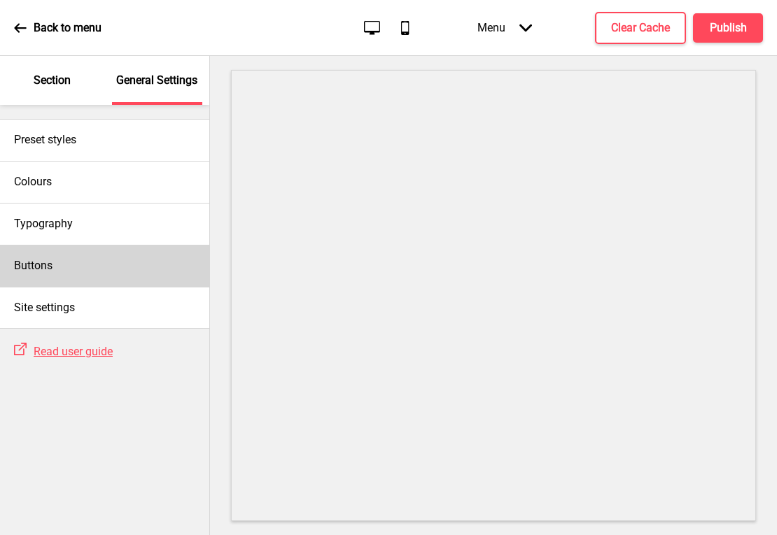
click at [58, 257] on div "Buttons" at bounding box center [104, 266] width 209 height 42
select select "square"
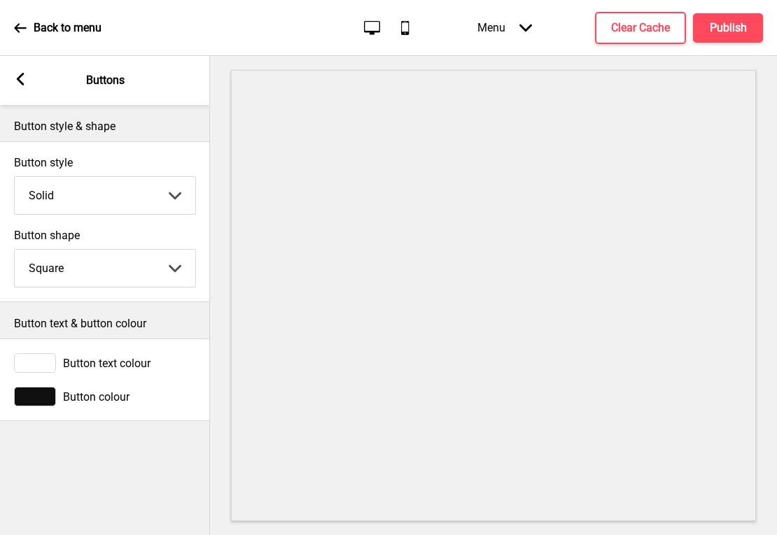
click at [110, 195] on select "Solid Outline Raised" at bounding box center [105, 195] width 180 height 37
click at [15, 177] on select "Solid Outline Raised" at bounding box center [105, 195] width 180 height 37
click at [34, 399] on div at bounding box center [35, 397] width 42 height 20
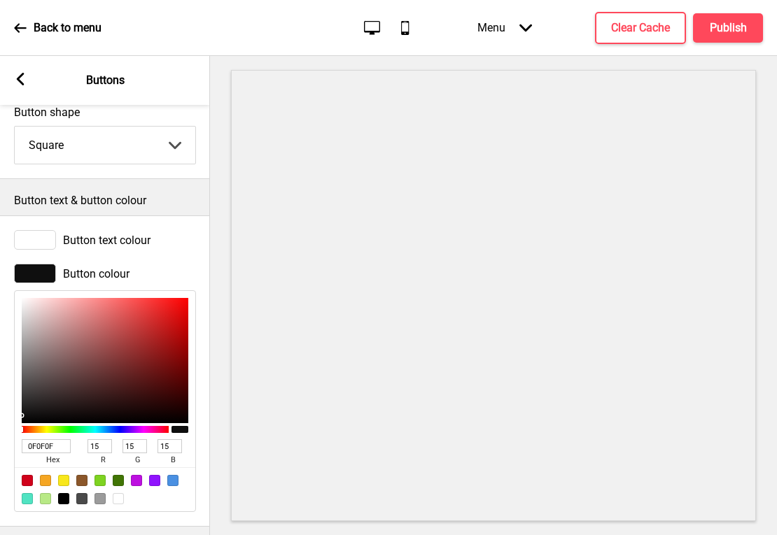
scroll to position [139, 0]
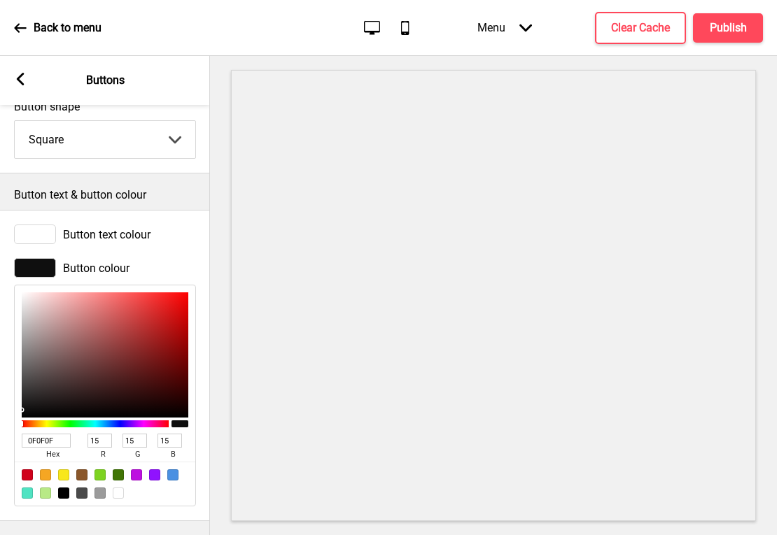
click at [119, 488] on div at bounding box center [118, 493] width 11 height 11
type input "FFFFFF"
type input "255"
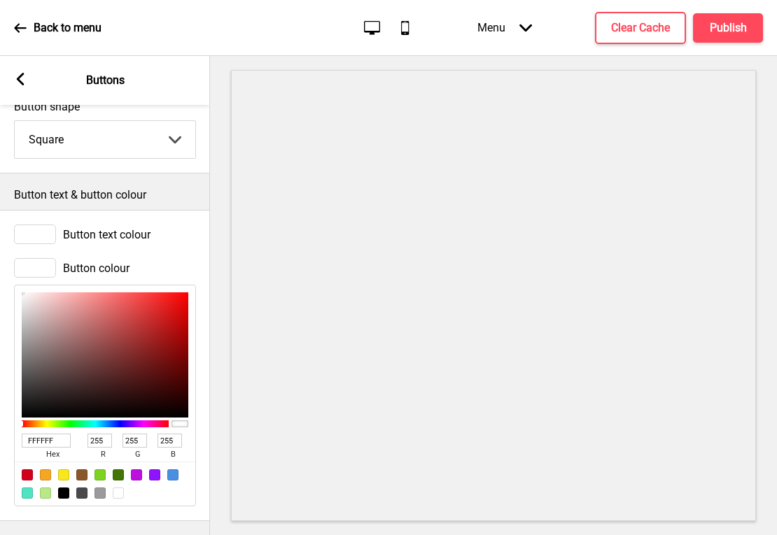
click at [50, 258] on div at bounding box center [35, 268] width 42 height 20
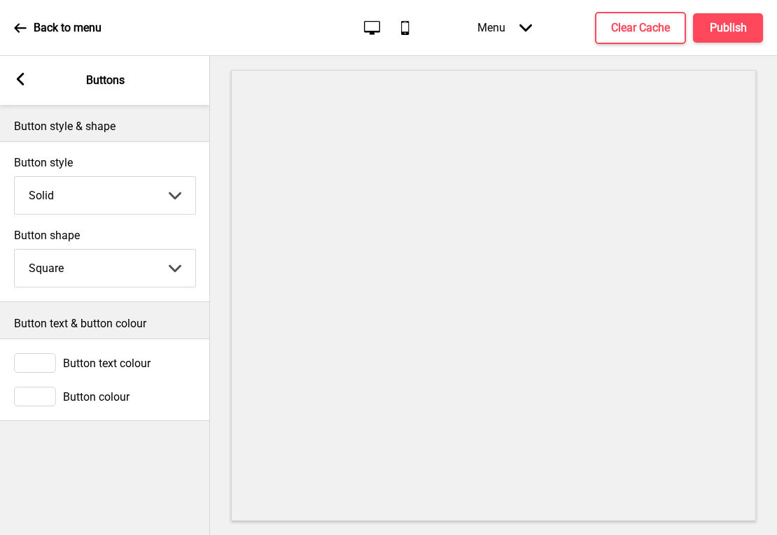
scroll to position [0, 0]
click at [41, 388] on div at bounding box center [35, 397] width 42 height 20
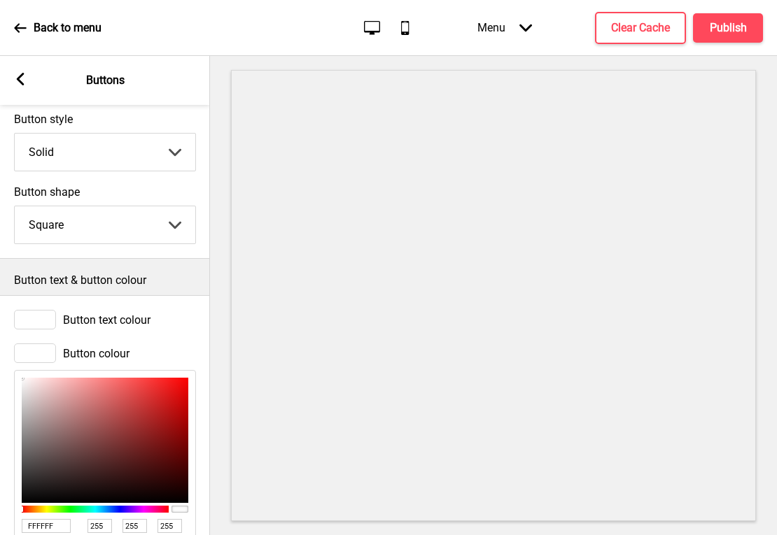
scroll to position [139, 0]
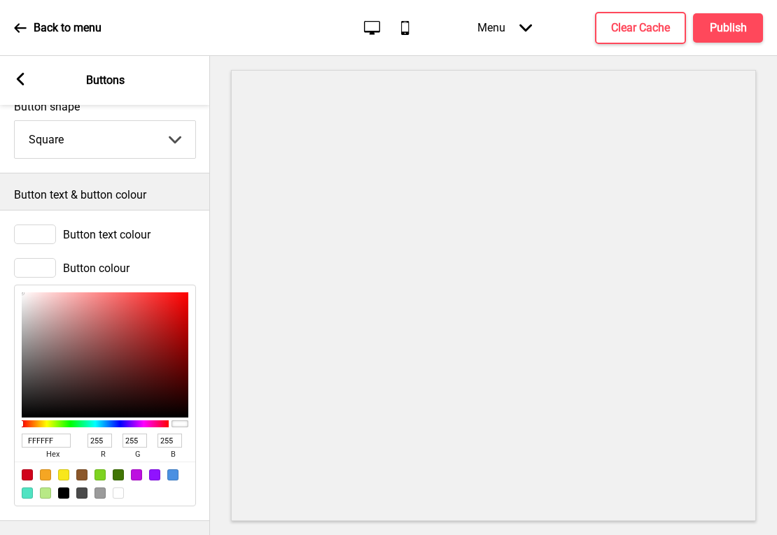
drag, startPoint x: 59, startPoint y: 431, endPoint x: -31, endPoint y: 413, distance: 92.1
click at [0, 413] on html "Back to menu Desktop Mobile Menu Arrow down Product Page Store Information Chec…" at bounding box center [388, 267] width 777 height 535
paste input "E04636"
type input "E04636"
type input "224"
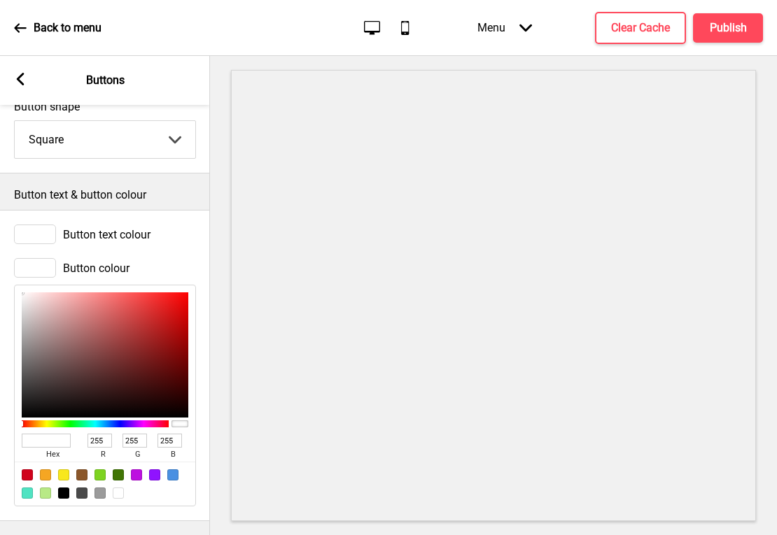
type input "70"
type input "54"
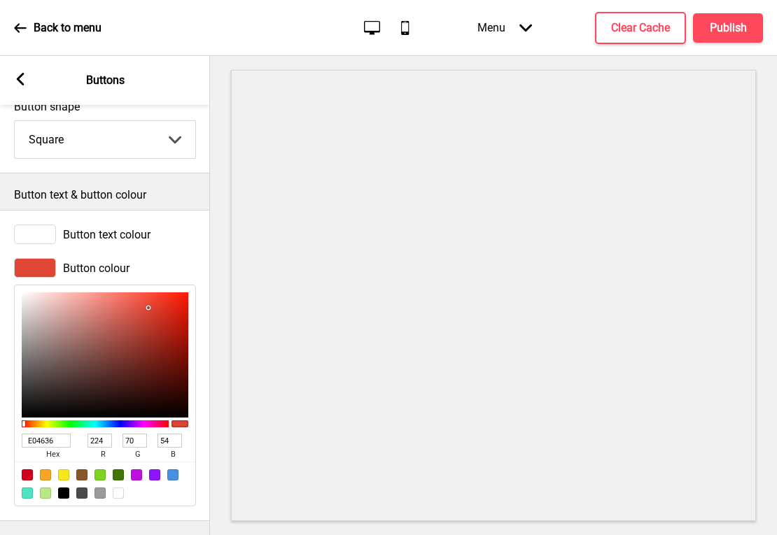
type input "E04636"
click at [218, 309] on div at bounding box center [493, 295] width 567 height 479
click at [23, 80] on rect at bounding box center [20, 79] width 13 height 13
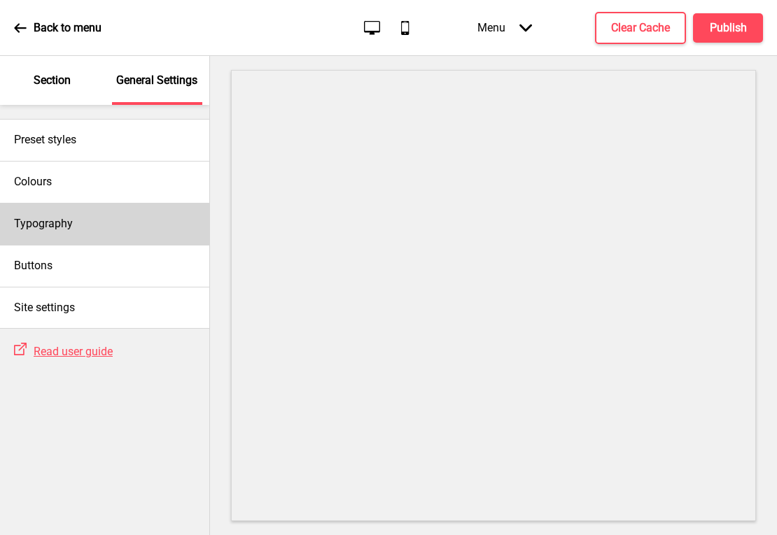
click at [70, 221] on h4 "Typography" at bounding box center [43, 223] width 59 height 15
select select "Roboto"
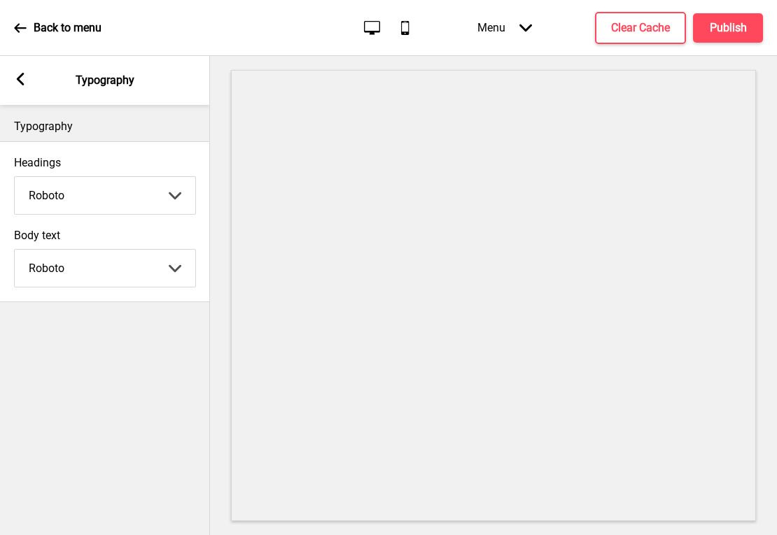
click at [67, 189] on select "Abhaya Libre Abril Fatface Adobe Garamond Pro Arimo Arsenal Arvo Berkshire Swas…" at bounding box center [105, 195] width 180 height 37
select select "Quicksand"
click at [15, 177] on select "Abhaya Libre Abril Fatface Adobe Garamond Pro Arimo Arsenal Arvo Berkshire Swas…" at bounding box center [105, 195] width 180 height 37
click at [64, 257] on select "Abhaya Libre Abril Fatface Adobe Garamond Pro Arimo Arsenal Arvo Berkshire Swas…" at bounding box center [105, 268] width 180 height 37
select select "Lato"
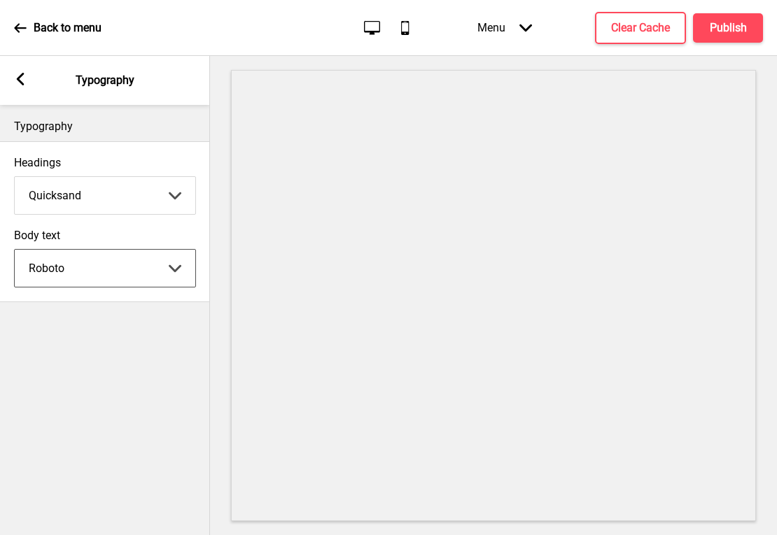
click at [15, 250] on select "Abhaya Libre Abril Fatface Adobe Garamond Pro Arimo Arsenal Arvo Berkshire Swas…" at bounding box center [105, 268] width 180 height 37
click at [21, 80] on rect at bounding box center [20, 79] width 13 height 13
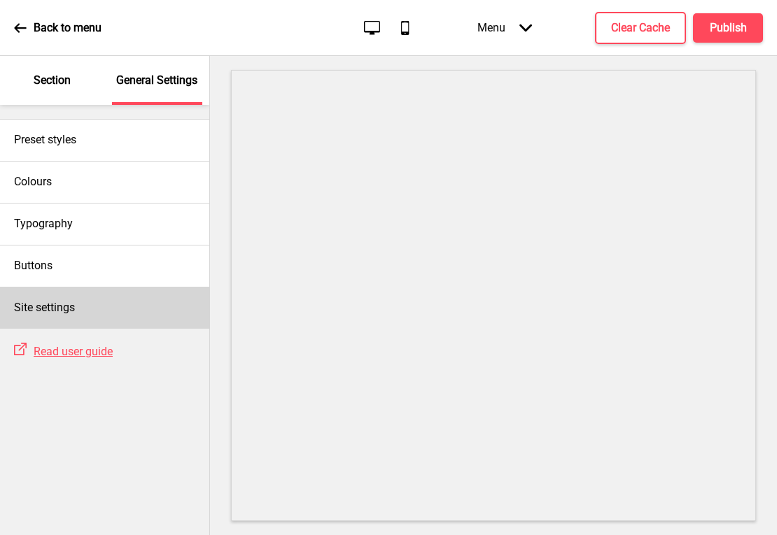
click at [54, 287] on div "Site settings" at bounding box center [104, 308] width 209 height 42
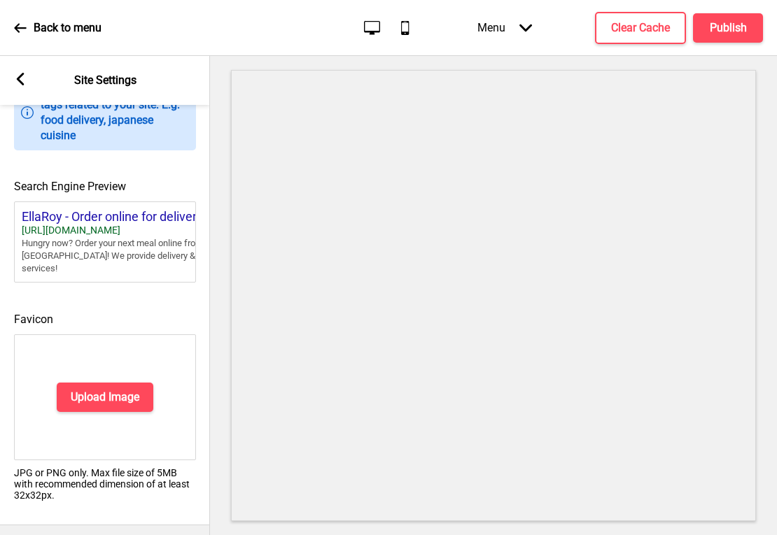
scroll to position [582, 0]
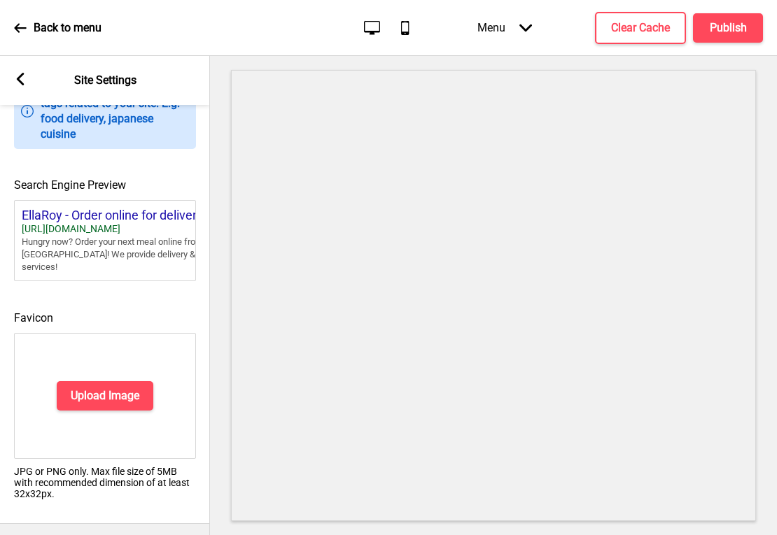
click at [80, 417] on div "Upload Image" at bounding box center [105, 396] width 182 height 126
click at [83, 392] on h4 "Upload Image" at bounding box center [105, 395] width 69 height 15
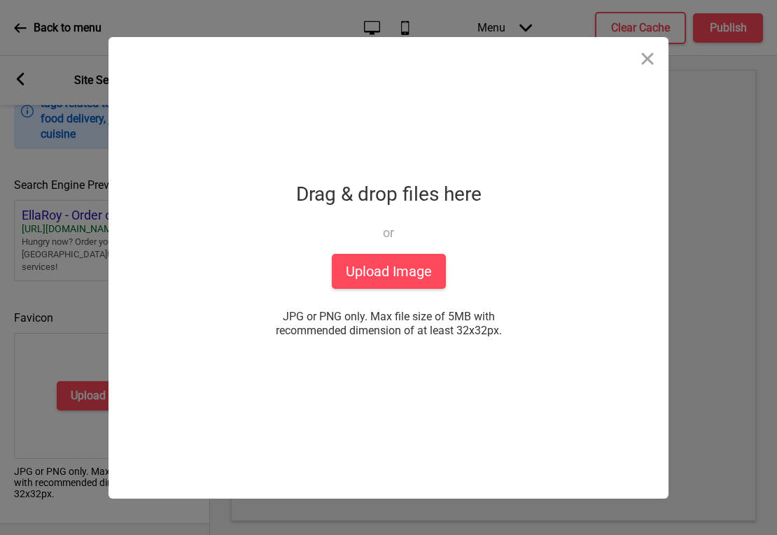
click at [362, 289] on div "Drop a file here Drag & drop files here or Upload files from your computer Uplo…" at bounding box center [388, 268] width 350 height 462
click at [367, 269] on button "Upload Image" at bounding box center [389, 271] width 114 height 35
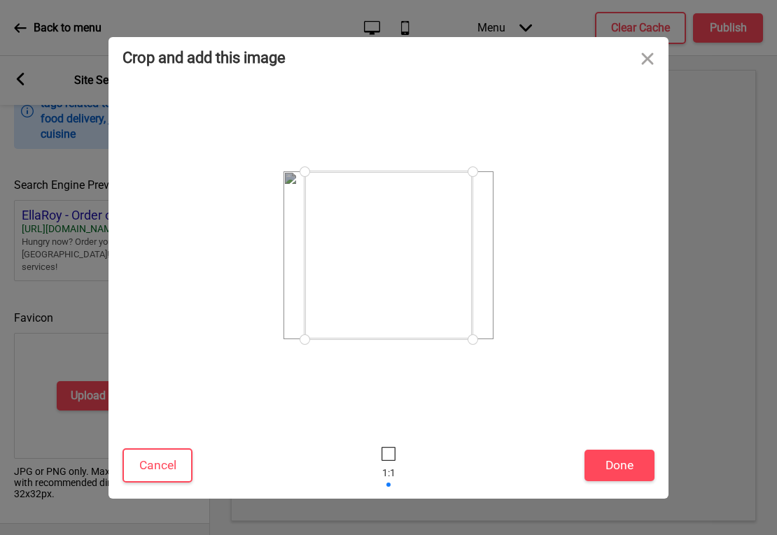
drag, startPoint x: 473, startPoint y: 339, endPoint x: 482, endPoint y: 339, distance: 9.1
click at [482, 339] on div at bounding box center [472, 339] width 24 height 24
click at [421, 281] on div at bounding box center [393, 255] width 168 height 168
click at [604, 465] on button "Done" at bounding box center [619, 465] width 70 height 31
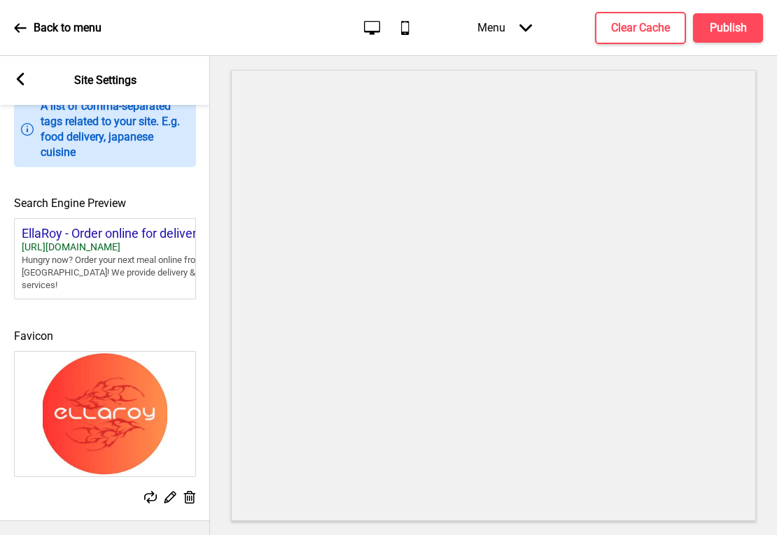
click at [28, 80] on div "Arrow left Site Settings" at bounding box center [105, 80] width 210 height 49
click at [21, 80] on rect at bounding box center [20, 79] width 13 height 13
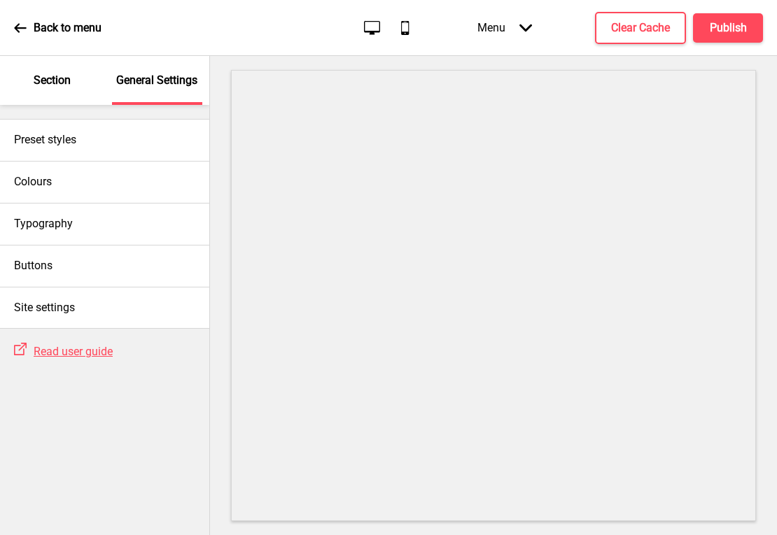
scroll to position [582, 0]
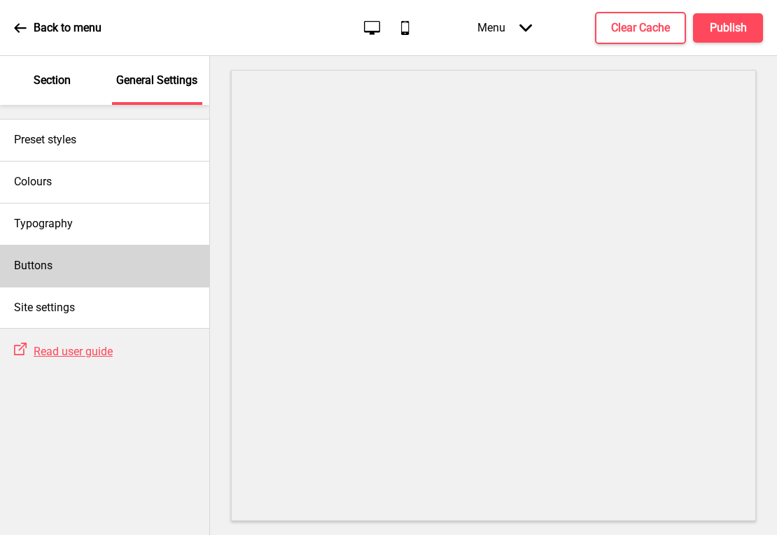
click at [85, 267] on div "Buttons" at bounding box center [104, 266] width 209 height 42
select select "square"
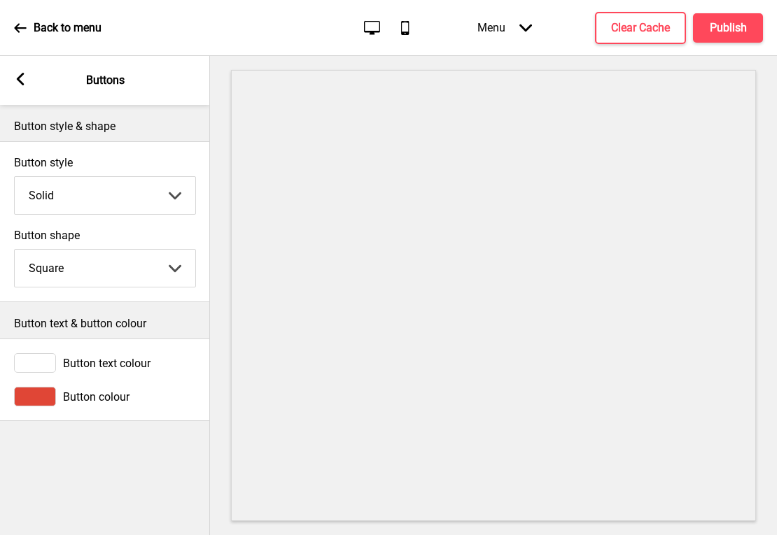
click at [19, 83] on rect at bounding box center [20, 79] width 13 height 13
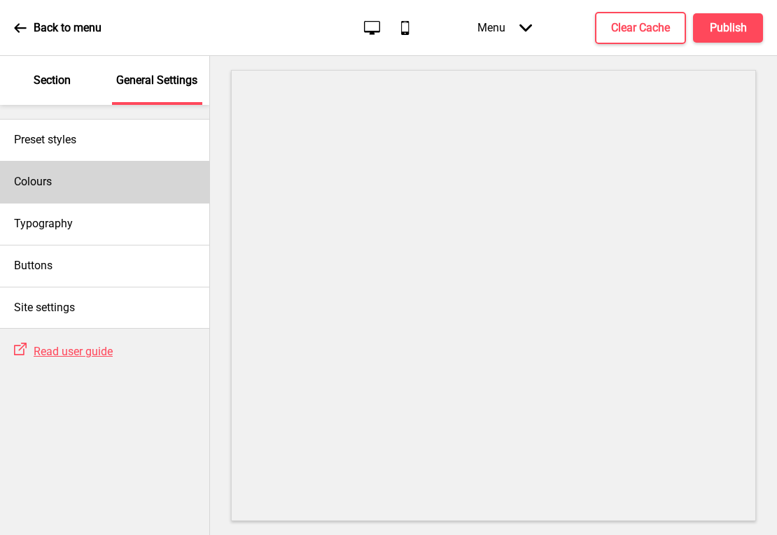
click at [51, 185] on h4 "Colours" at bounding box center [33, 181] width 38 height 15
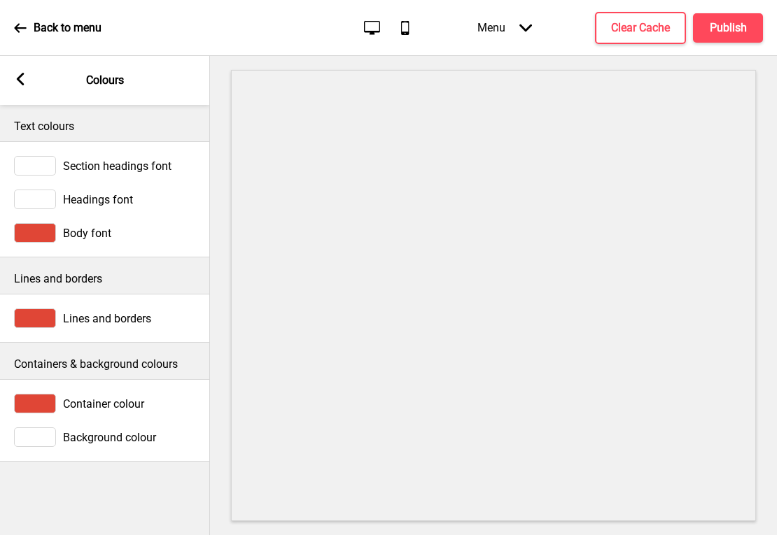
click at [28, 167] on div at bounding box center [35, 166] width 42 height 20
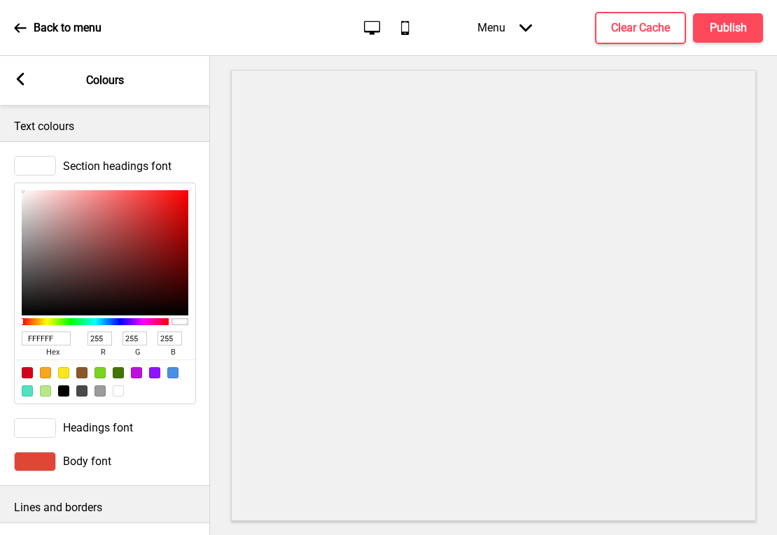
drag, startPoint x: 64, startPoint y: 338, endPoint x: -16, endPoint y: 327, distance: 80.4
click at [0, 327] on html "Back to menu Desktop Mobile Menu Arrow down Product Page Store Information Chec…" at bounding box center [388, 267] width 777 height 535
paste input "5D4F4B"
type input "5D4F4B"
type input "93"
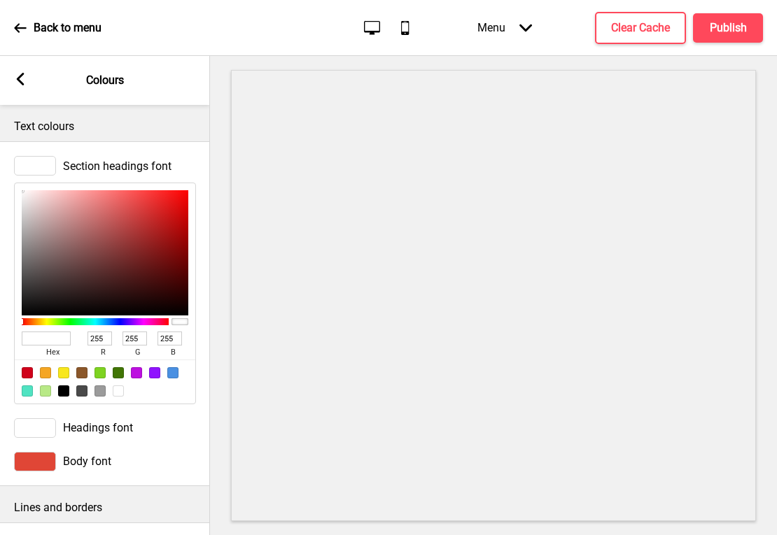
type input "79"
type input "75"
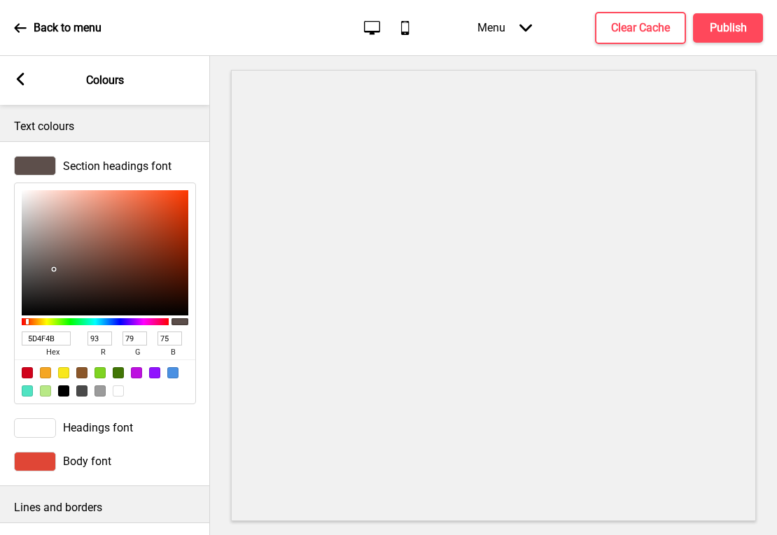
type input "5D4F4B"
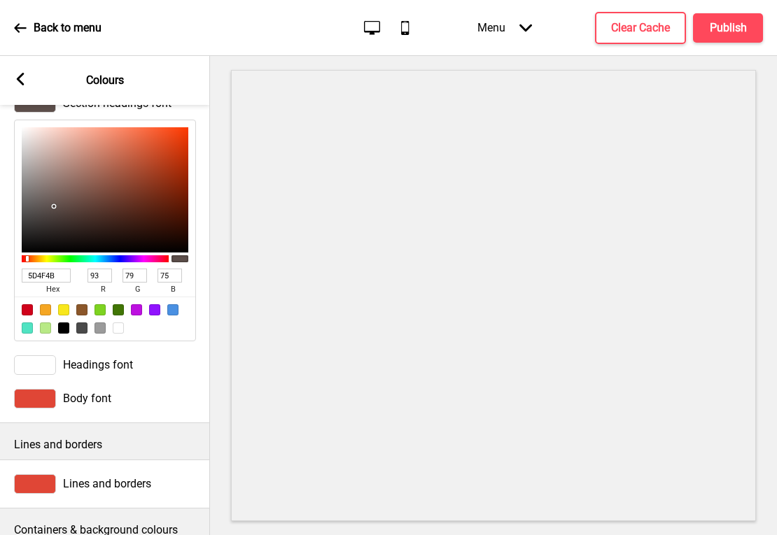
scroll to position [90, 0]
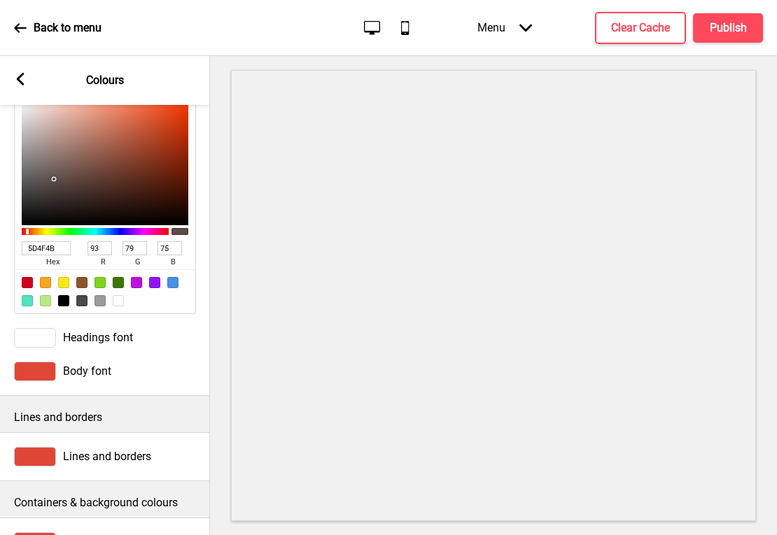
click at [48, 336] on div at bounding box center [35, 338] width 42 height 20
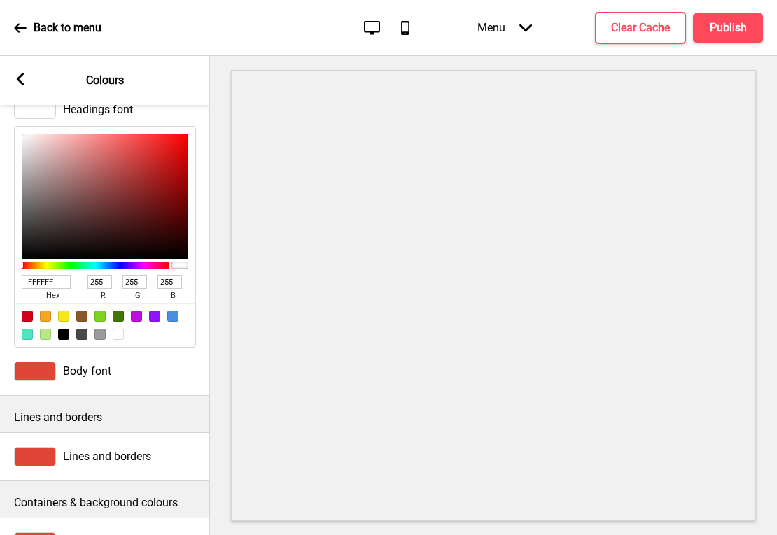
scroll to position [90, 0]
drag, startPoint x: 64, startPoint y: 282, endPoint x: -2, endPoint y: 274, distance: 66.3
click at [0, 274] on html "Back to menu Desktop Mobile Menu Arrow down Product Page Store Information Chec…" at bounding box center [388, 267] width 777 height 535
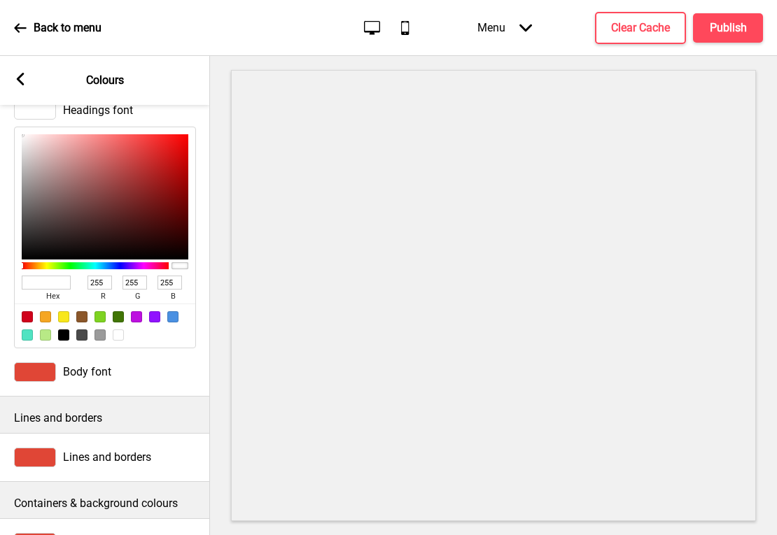
paste input "000000"
type input "000000"
type input "0"
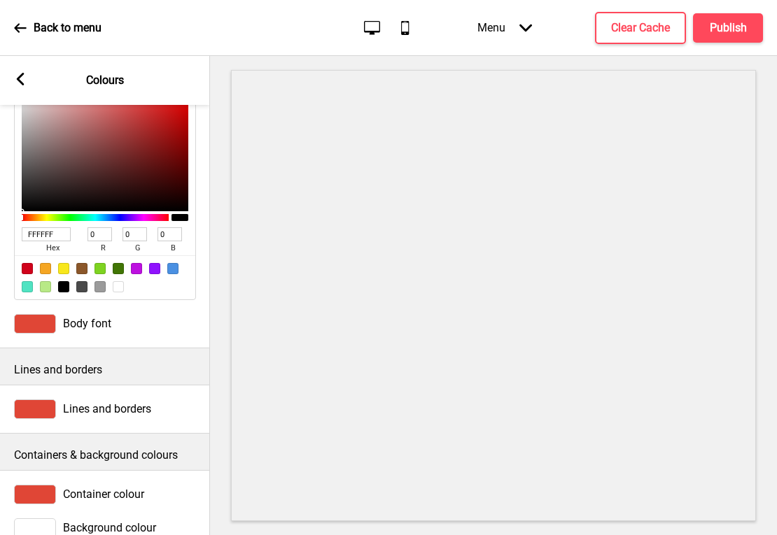
scroll to position [139, 0]
type input "000000"
click at [34, 322] on div at bounding box center [35, 323] width 42 height 20
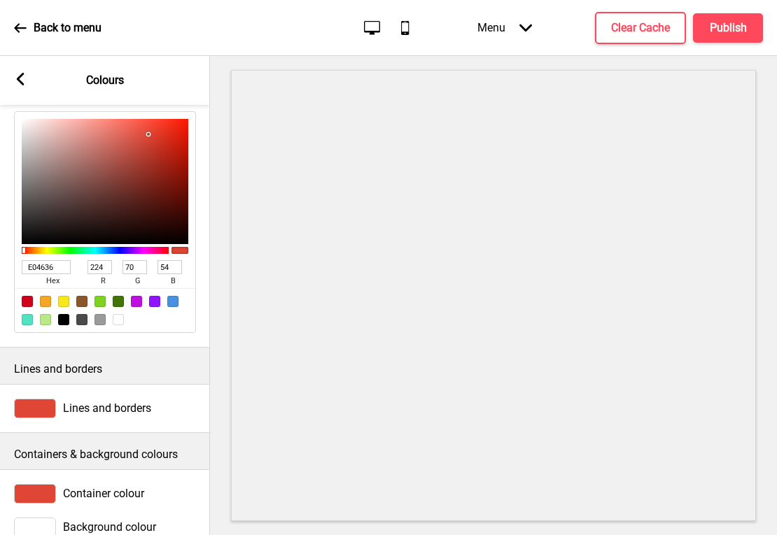
drag, startPoint x: 67, startPoint y: 269, endPoint x: -15, endPoint y: 255, distance: 83.6
click at [0, 255] on html "Back to menu Desktop Mobile Menu Arrow down Product Page Store Information Chec…" at bounding box center [388, 267] width 777 height 535
paste input "000000"
type input "000000"
type input "0"
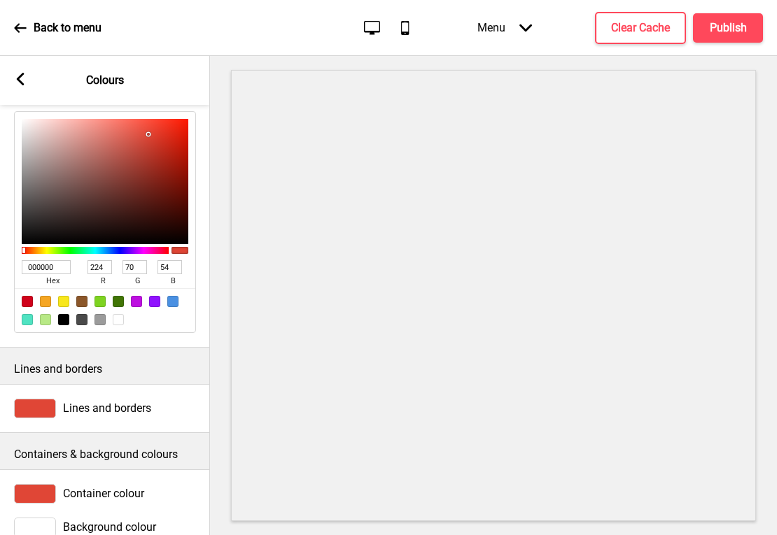
type input "0"
click at [34, 409] on div at bounding box center [35, 409] width 42 height 20
type input "000000"
click at [34, 409] on div at bounding box center [35, 409] width 42 height 20
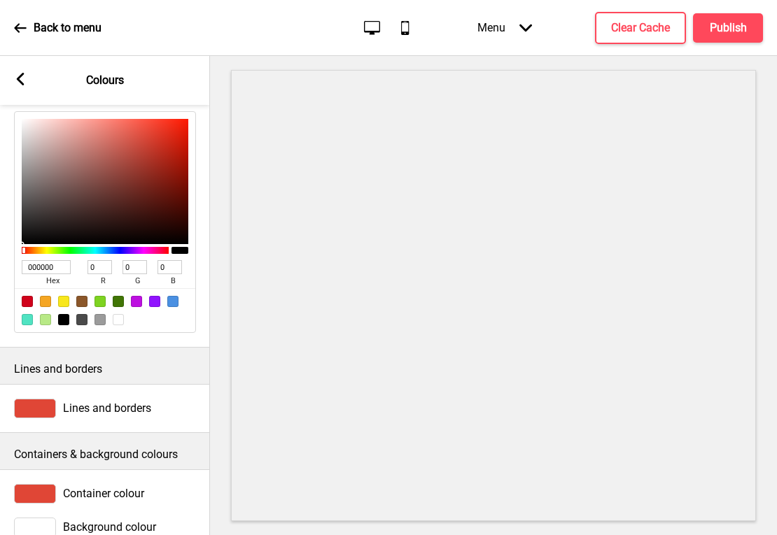
click at [48, 408] on div at bounding box center [35, 409] width 42 height 20
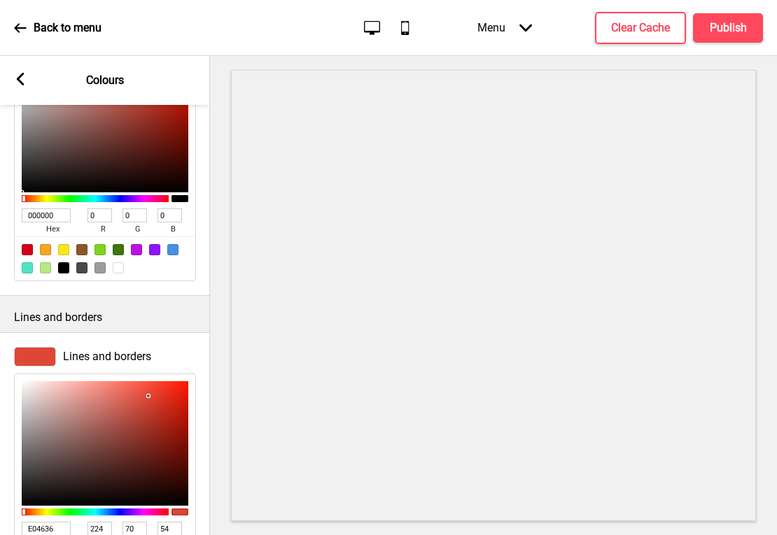
scroll to position [304, 0]
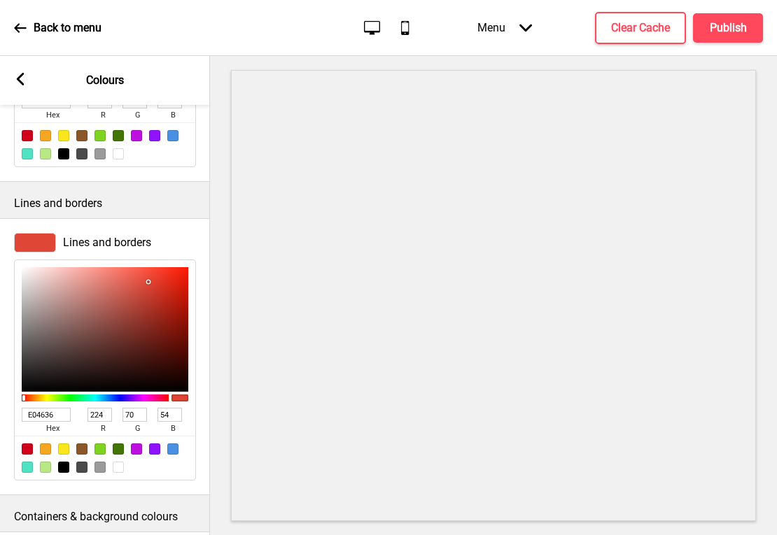
drag, startPoint x: 68, startPoint y: 420, endPoint x: -14, endPoint y: 396, distance: 85.4
click at [0, 396] on html "Back to menu Desktop Mobile Menu Arrow down Product Page Store Information Chec…" at bounding box center [388, 267] width 777 height 535
paste input "5D4F4B"
type input "5D4F4B"
type input "93"
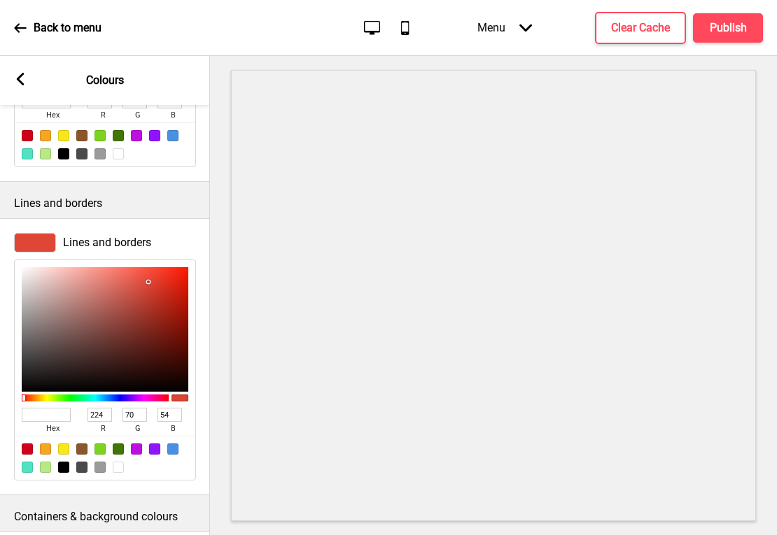
type input "79"
type input "75"
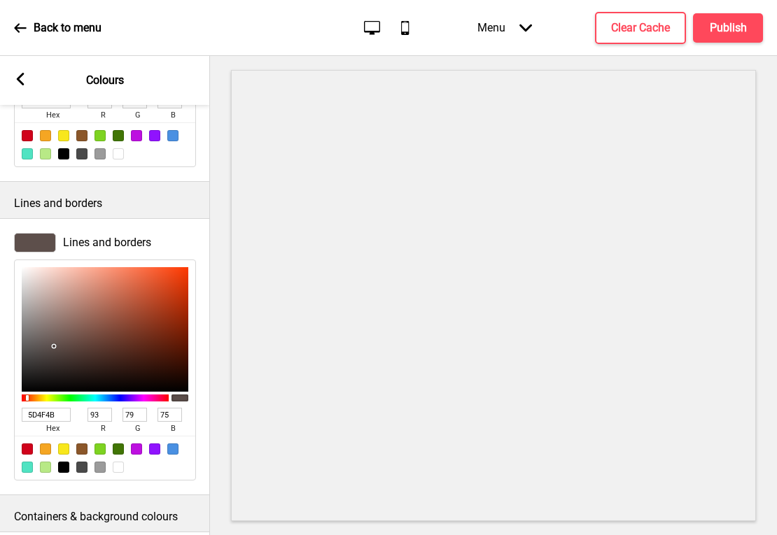
type input "5D4F4B"
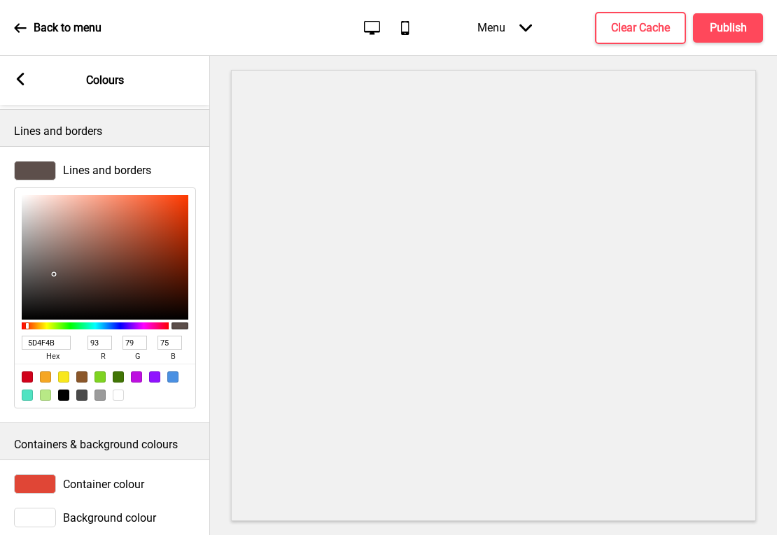
scroll to position [408, 0]
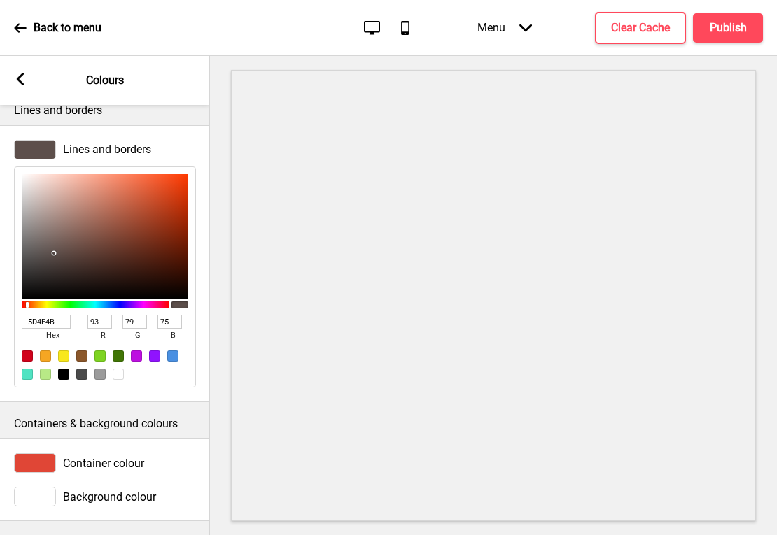
click at [33, 457] on div at bounding box center [35, 463] width 42 height 20
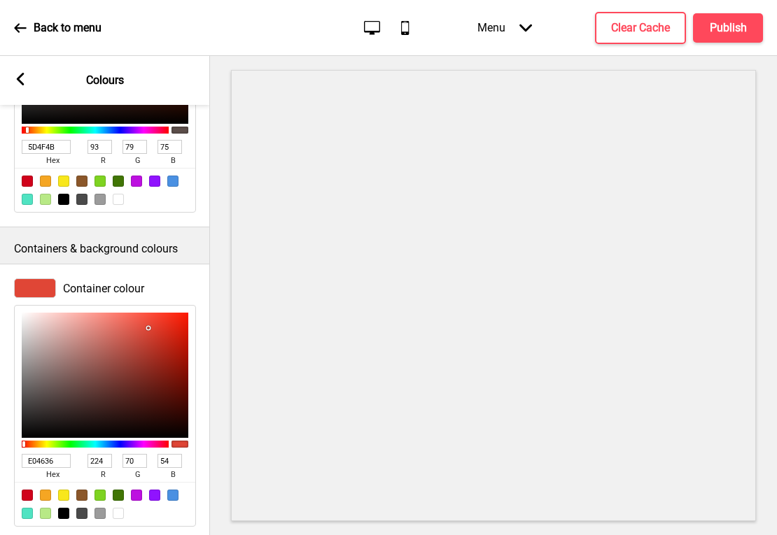
scroll to position [636, 0]
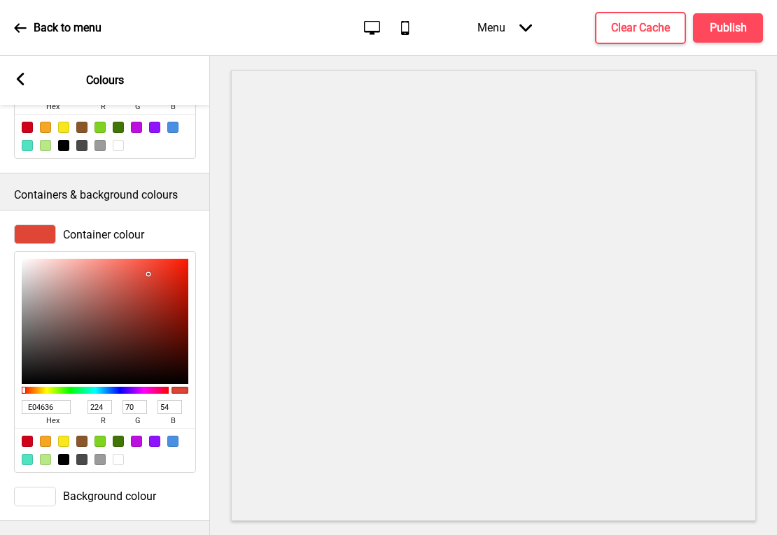
click at [30, 487] on div at bounding box center [35, 497] width 42 height 20
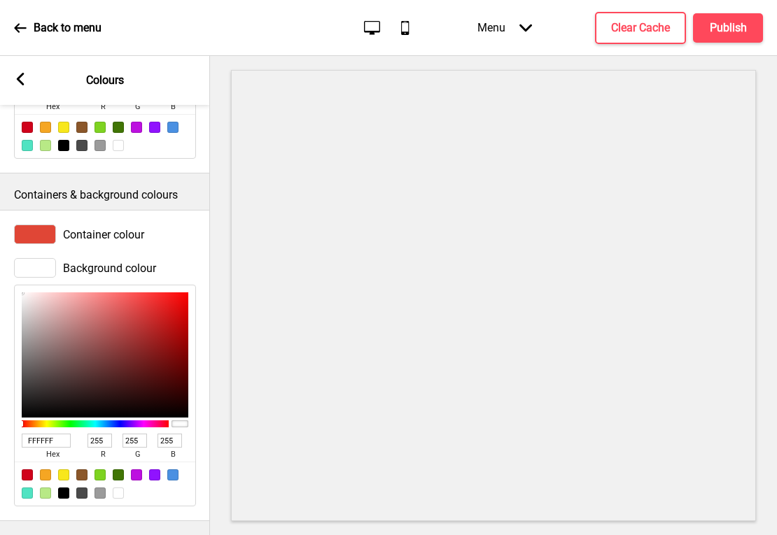
drag, startPoint x: 59, startPoint y: 433, endPoint x: 18, endPoint y: 419, distance: 43.6
click at [18, 419] on div "FFFFFF hex 255 r 255 g 255 b 100 a" at bounding box center [105, 396] width 182 height 222
click at [37, 227] on div at bounding box center [35, 235] width 42 height 20
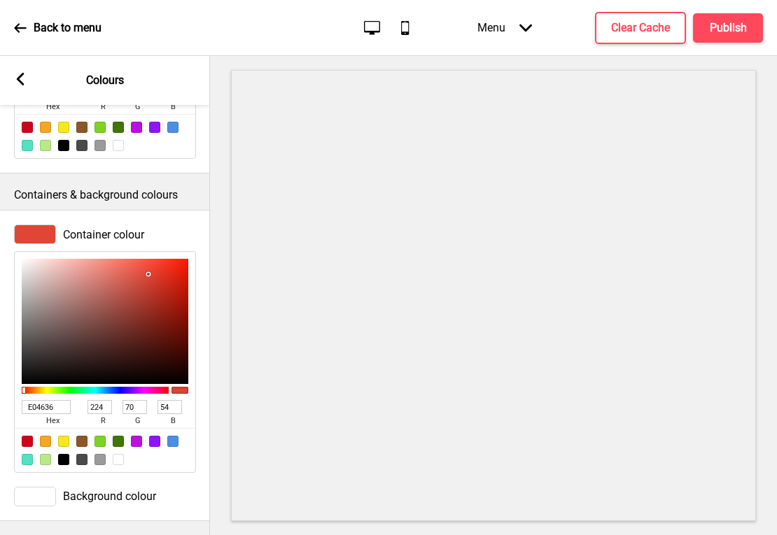
drag, startPoint x: 62, startPoint y: 395, endPoint x: -17, endPoint y: 379, distance: 81.4
click at [0, 379] on html "Back to menu Desktop Mobile Menu Arrow down Product Page Store Information Chec…" at bounding box center [388, 267] width 777 height 535
paste input "FFFFFF"
type input "FFFFFF"
type input "255"
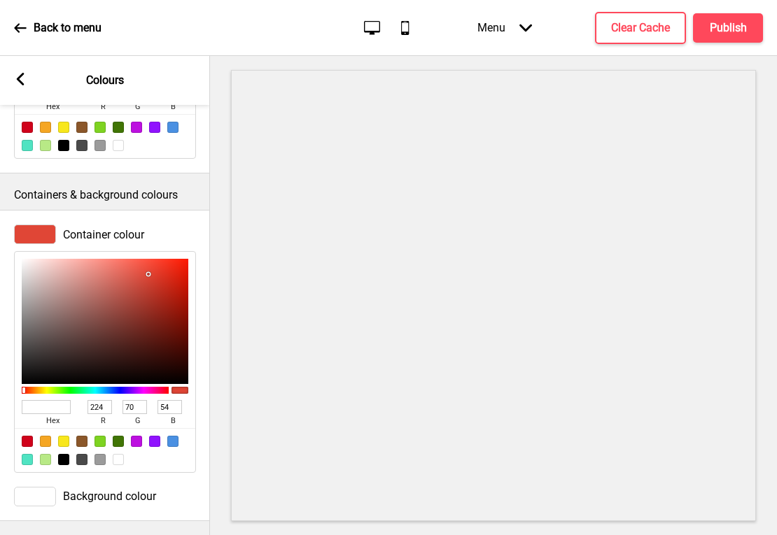
type input "255"
type input "FFFFFF"
click at [25, 80] on rect at bounding box center [20, 79] width 13 height 13
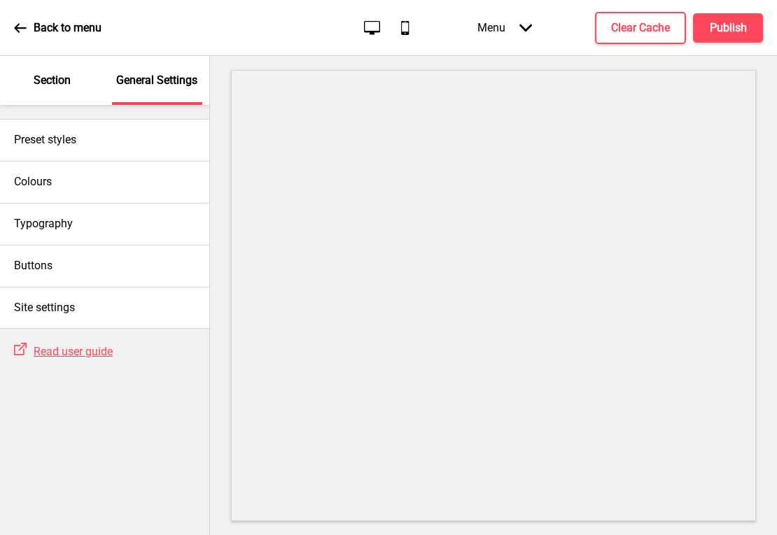
click at [62, 80] on p "Section" at bounding box center [52, 80] width 37 height 15
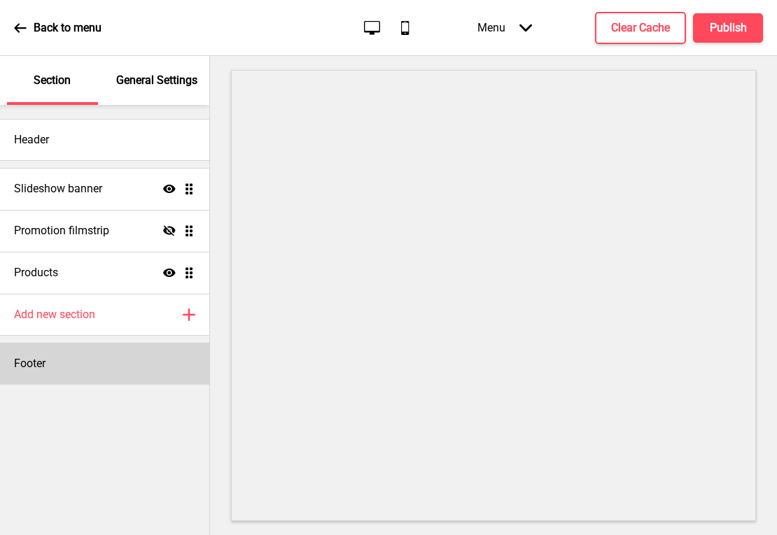
click at [68, 369] on div "Footer" at bounding box center [104, 364] width 209 height 42
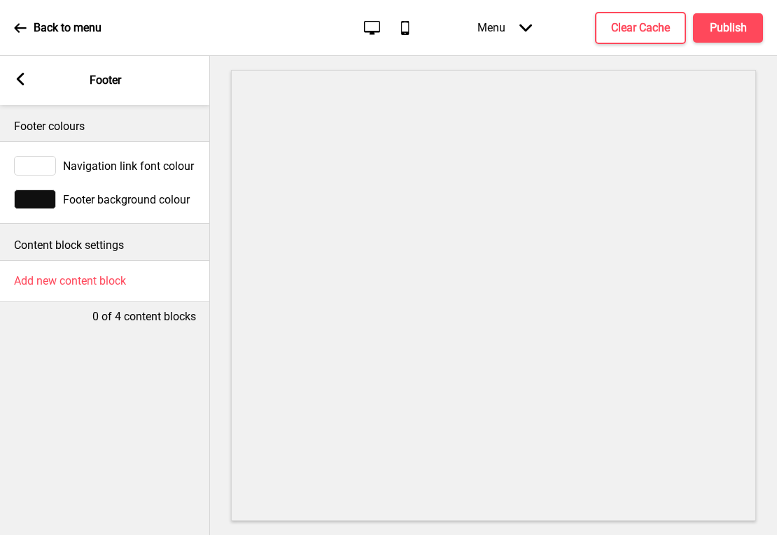
click at [49, 162] on div at bounding box center [35, 166] width 42 height 20
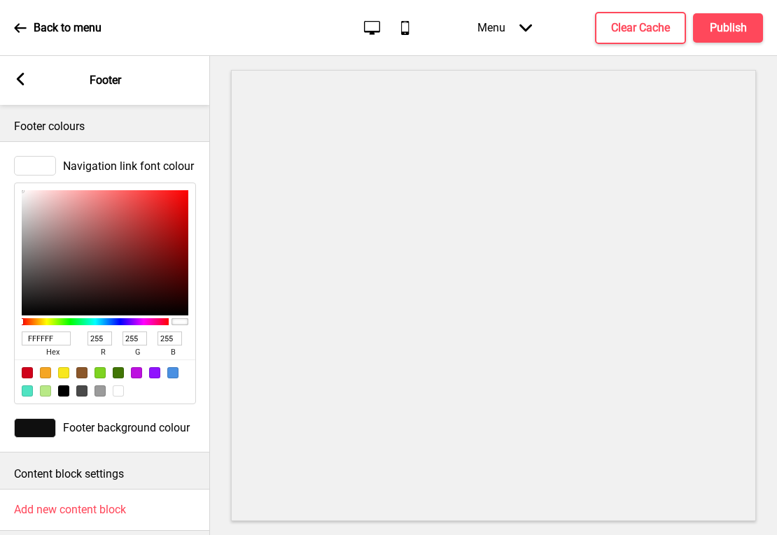
drag, startPoint x: 64, startPoint y: 340, endPoint x: -13, endPoint y: 327, distance: 78.8
click at [0, 327] on html "Back to menu Desktop Mobile Menu Arrow down Product Page Store Information Chec…" at bounding box center [388, 267] width 777 height 535
paste input "5D4F4B"
type input "5D4F4B"
type input "93"
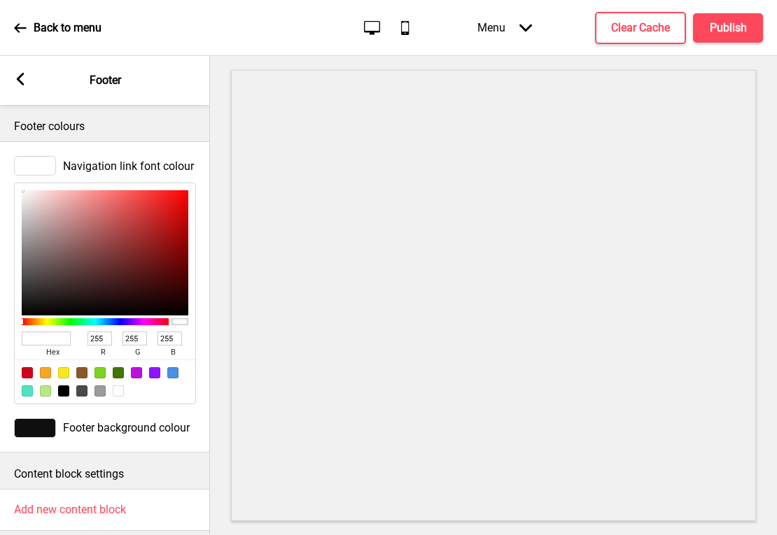
type input "79"
type input "75"
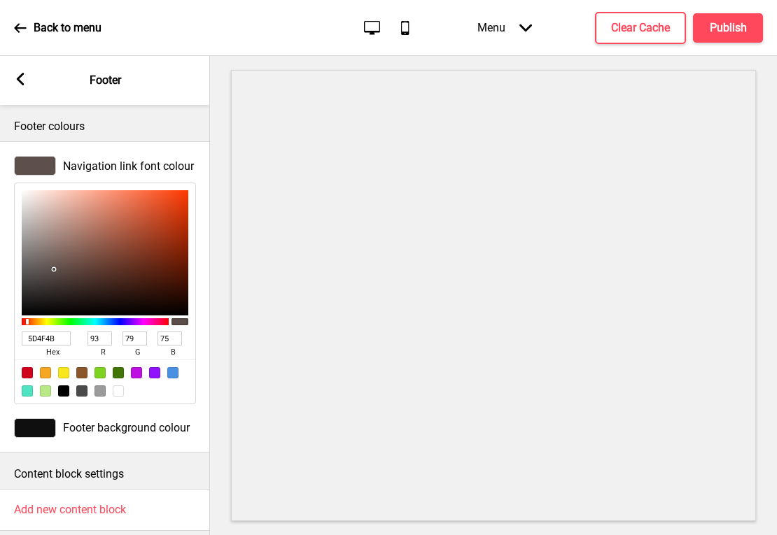
type input "5D4F4B"
click at [19, 87] on div "Arrow left" at bounding box center [20, 80] width 13 height 15
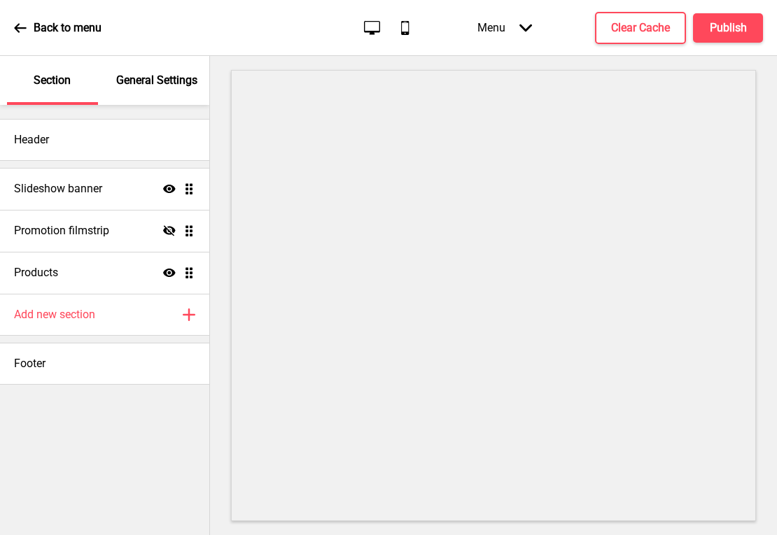
click at [141, 80] on p "General Settings" at bounding box center [156, 80] width 81 height 15
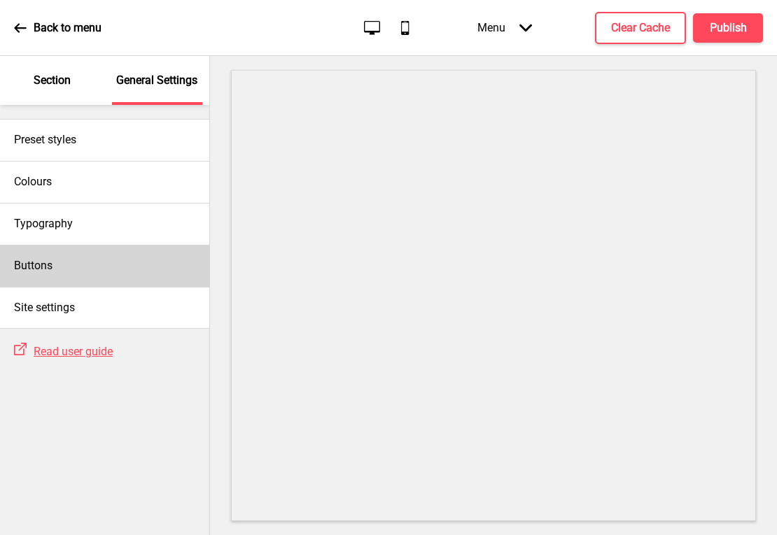
click at [62, 262] on div "Buttons" at bounding box center [104, 266] width 209 height 42
select select "square"
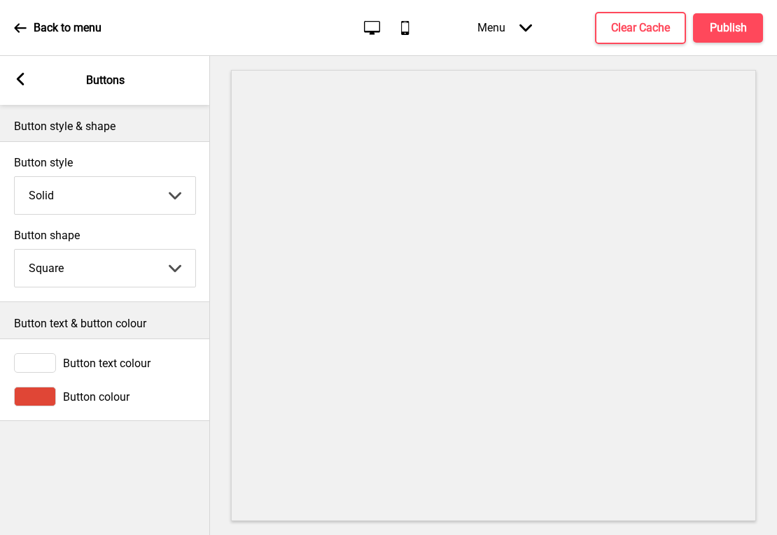
click at [38, 402] on div at bounding box center [35, 397] width 42 height 20
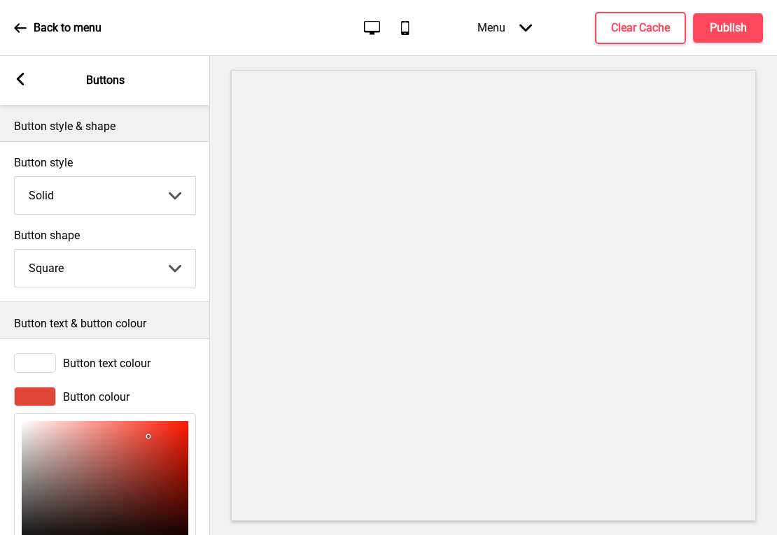
scroll to position [139, 0]
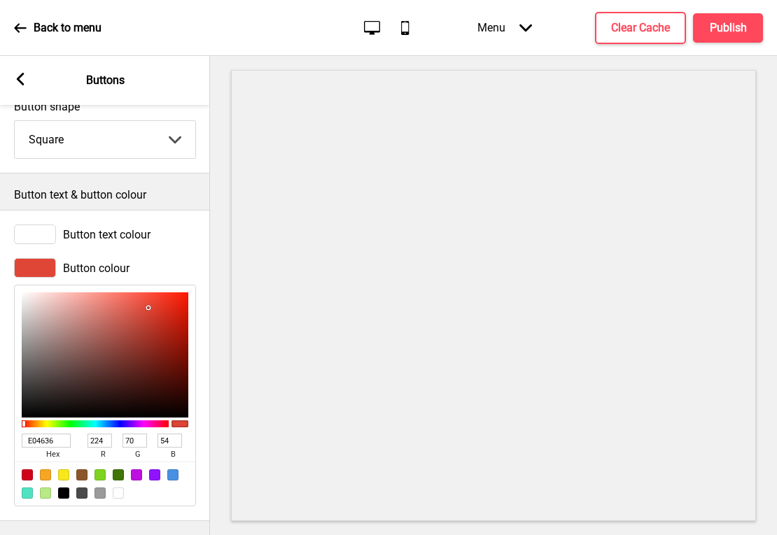
drag, startPoint x: 66, startPoint y: 433, endPoint x: 19, endPoint y: 425, distance: 47.5
click at [19, 425] on div "E04636 hex 224 r 70 g 54 b 100 a" at bounding box center [105, 396] width 182 height 222
click at [21, 78] on rect at bounding box center [20, 79] width 13 height 13
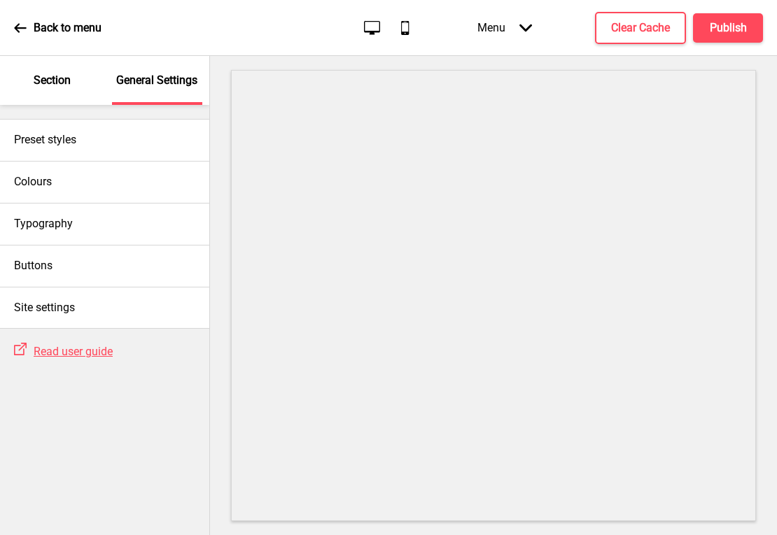
click at [51, 83] on p "Section" at bounding box center [52, 80] width 37 height 15
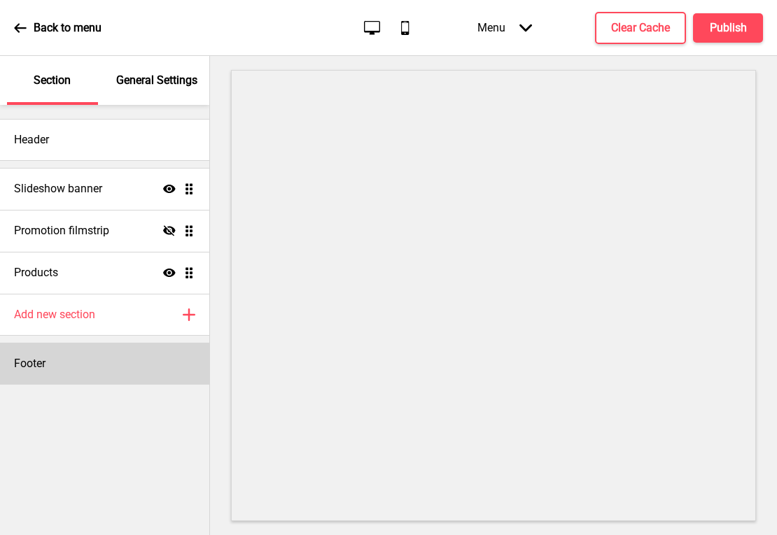
click at [54, 364] on div "Footer" at bounding box center [104, 364] width 209 height 42
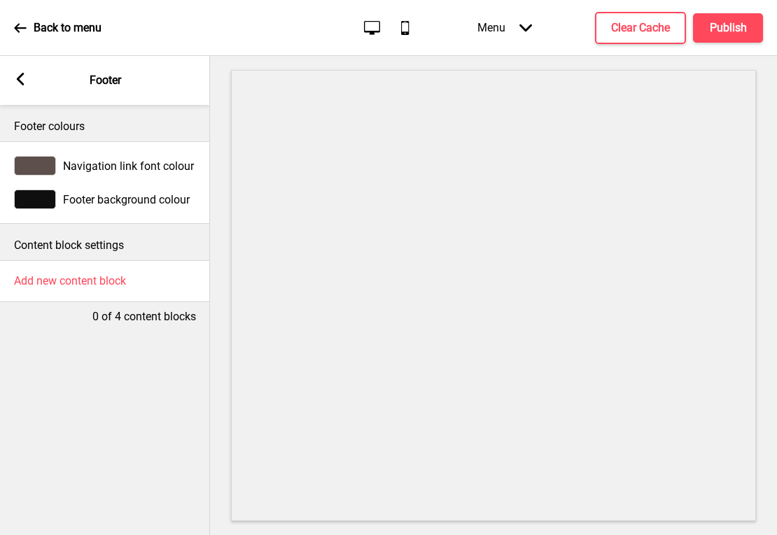
click at [45, 200] on div at bounding box center [35, 200] width 42 height 20
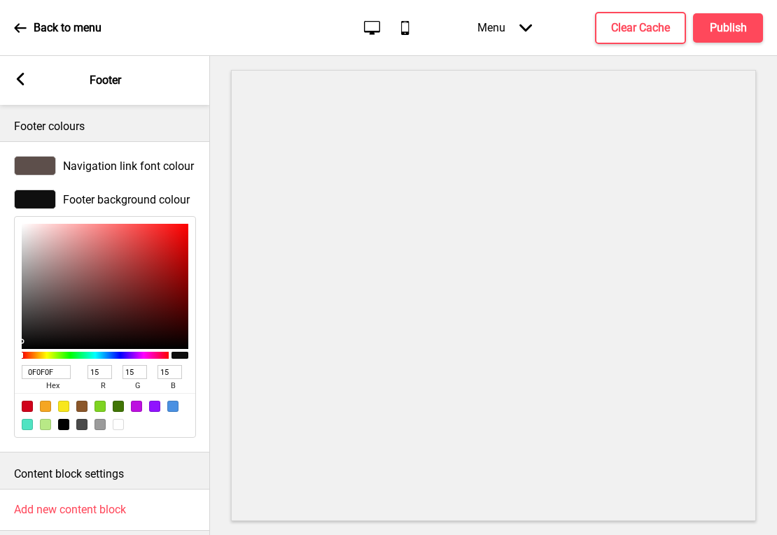
drag, startPoint x: 69, startPoint y: 371, endPoint x: -28, endPoint y: 353, distance: 98.1
click at [0, 353] on html "Back to menu Desktop Mobile Menu Arrow down Product Page Store Information Chec…" at bounding box center [388, 267] width 777 height 535
paste input "E04636"
type input "E04636"
type input "224"
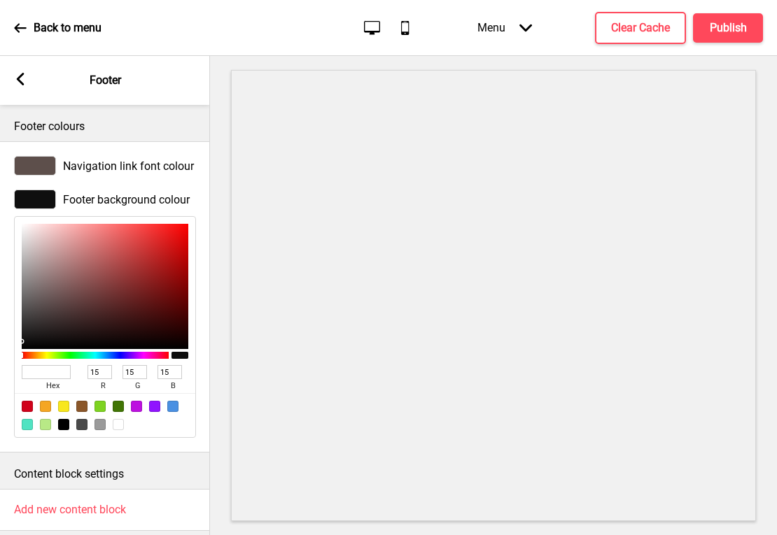
type input "70"
type input "54"
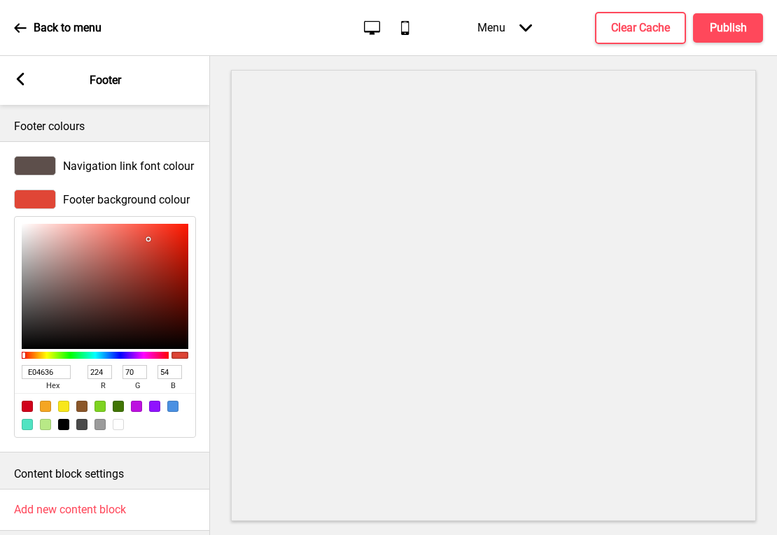
type input "E04636"
click at [195, 348] on div "E04636 hex 224 r 70 g 54 b 100 a" at bounding box center [105, 327] width 182 height 222
drag, startPoint x: 65, startPoint y: 371, endPoint x: 1, endPoint y: 360, distance: 65.4
click at [0, 360] on div "Footer background colour E04636 hex 224 r 70 g 54 b 100 a" at bounding box center [105, 314] width 210 height 262
paste input "F5E8D5"
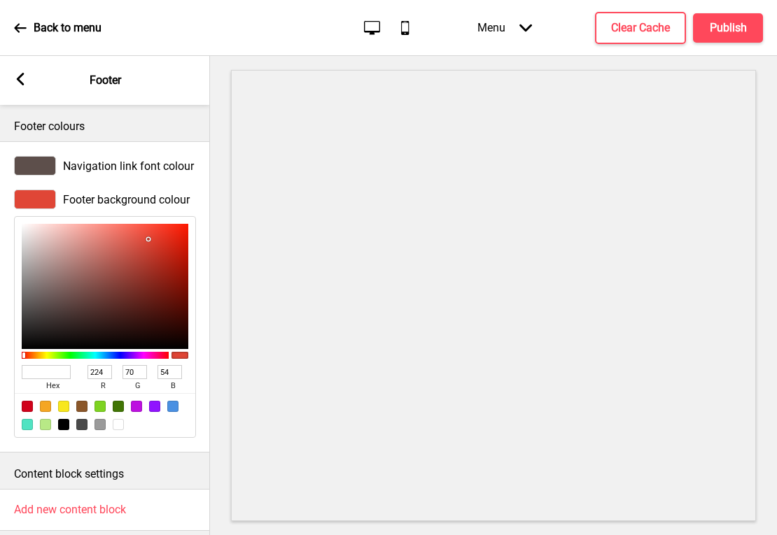
type input "F5E8D5"
type input "245"
type input "232"
type input "213"
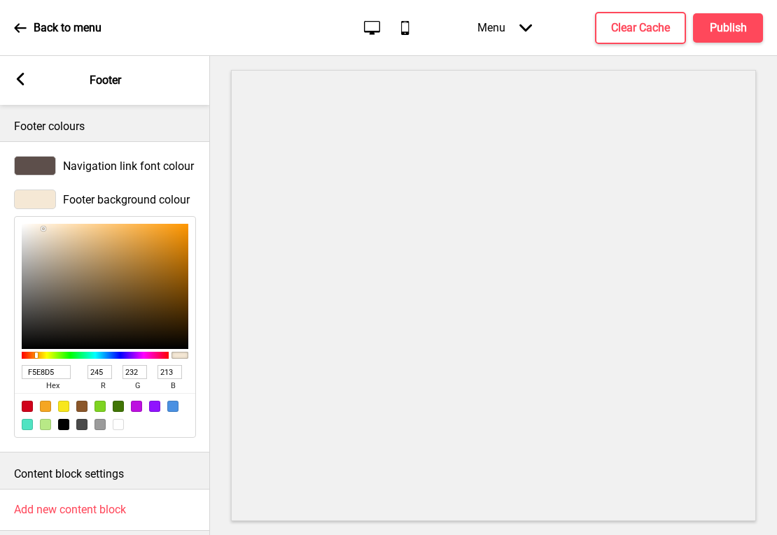
type input "F5E8D5"
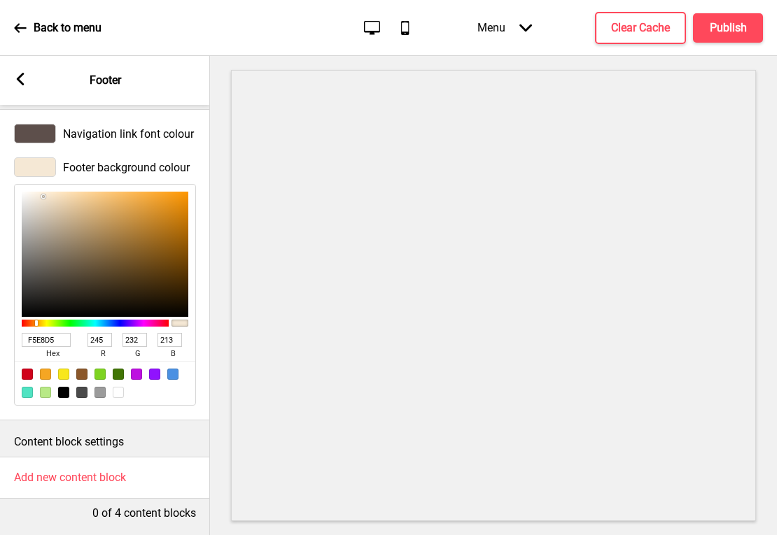
scroll to position [42, 0]
click at [20, 80] on rect at bounding box center [20, 79] width 13 height 13
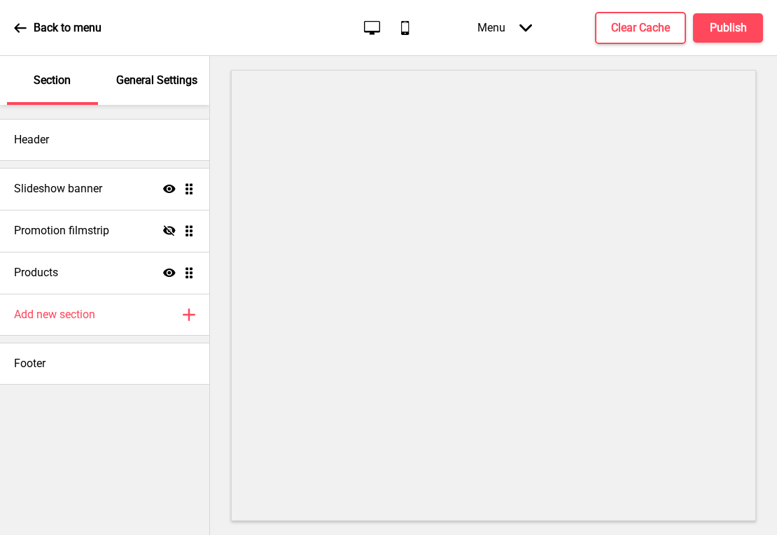
click at [142, 85] on p "General Settings" at bounding box center [156, 80] width 81 height 15
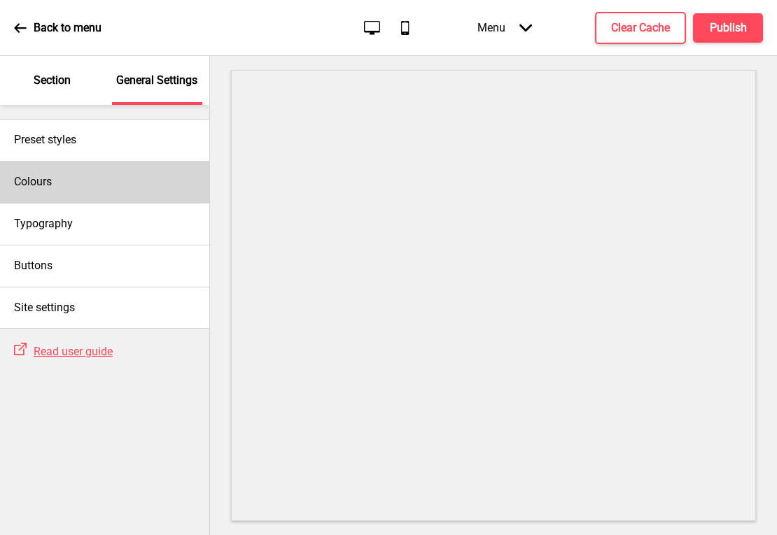
click at [50, 180] on h4 "Colours" at bounding box center [33, 181] width 38 height 15
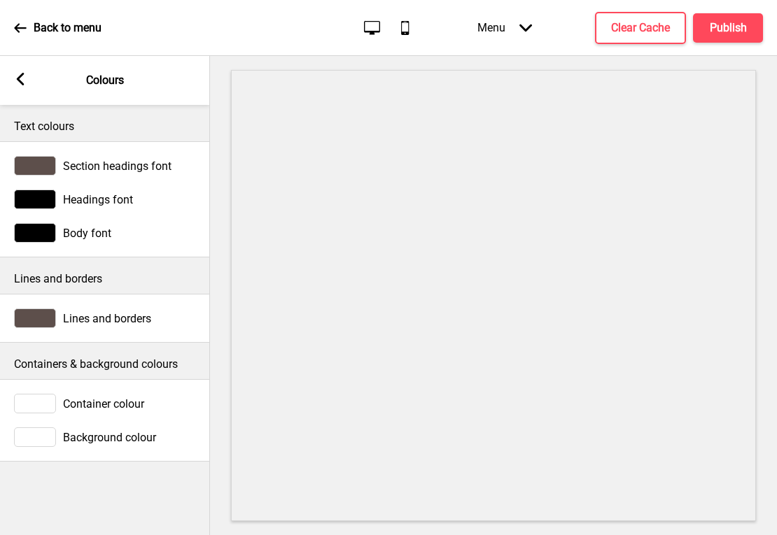
click at [26, 84] on rect at bounding box center [20, 79] width 13 height 13
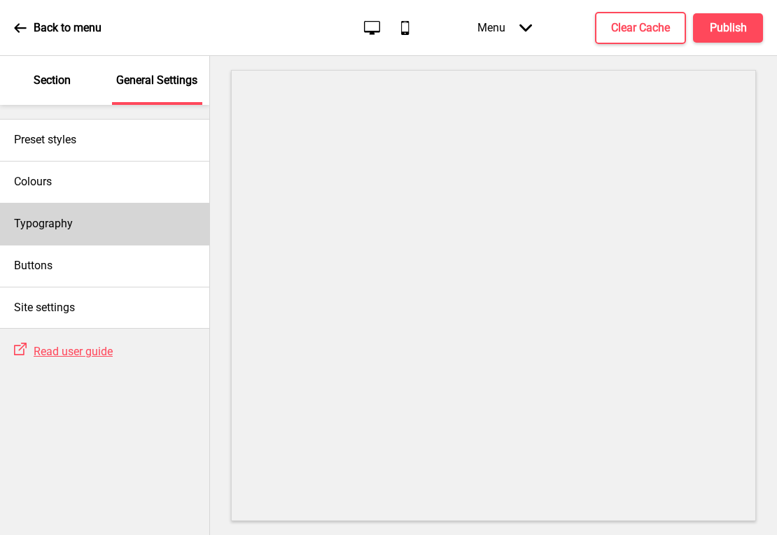
click at [85, 219] on div "Typography" at bounding box center [104, 224] width 209 height 42
select select "Quicksand"
select select "Lato"
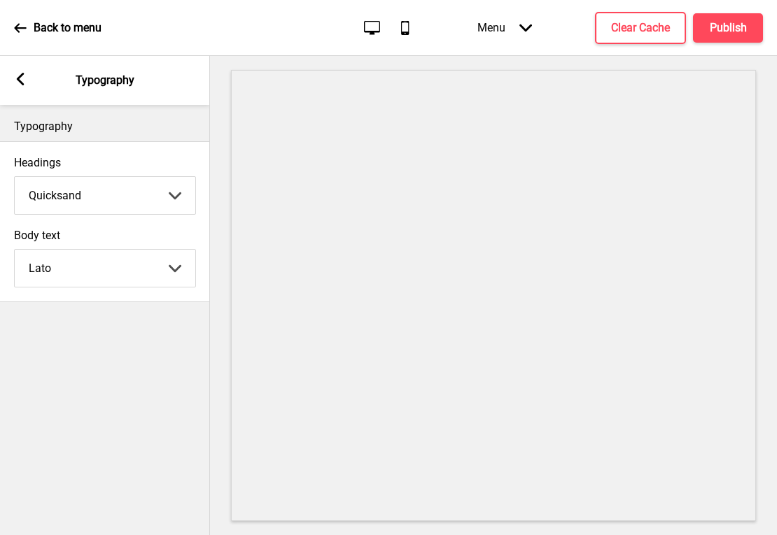
click at [22, 78] on rect at bounding box center [20, 79] width 13 height 13
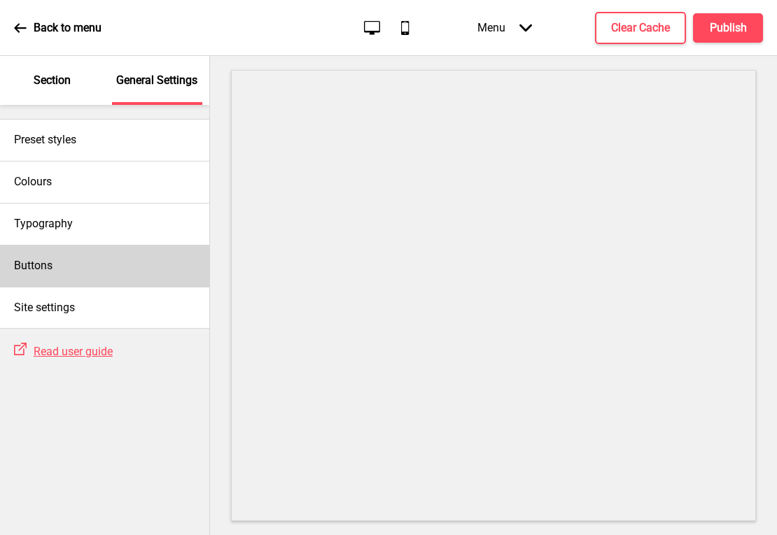
click at [57, 258] on div "Buttons" at bounding box center [104, 266] width 209 height 42
select select "square"
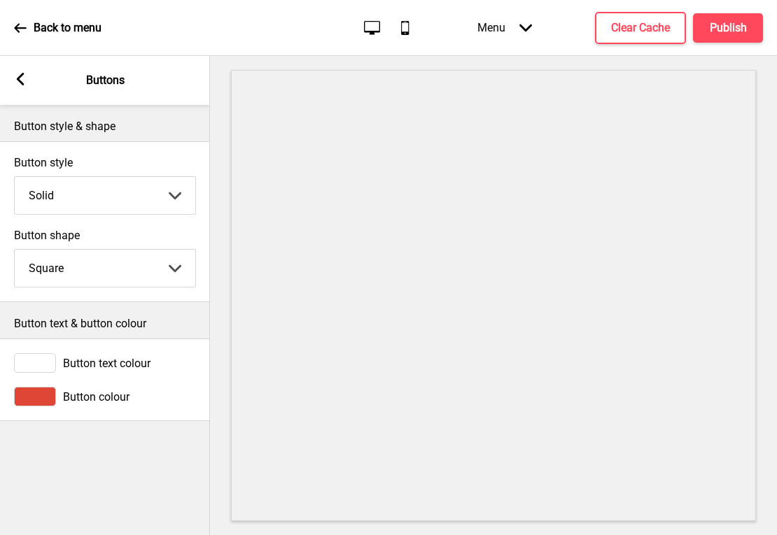
click at [24, 91] on div "Arrow left Buttons" at bounding box center [105, 80] width 210 height 49
click at [25, 87] on div "Arrow left" at bounding box center [20, 80] width 13 height 15
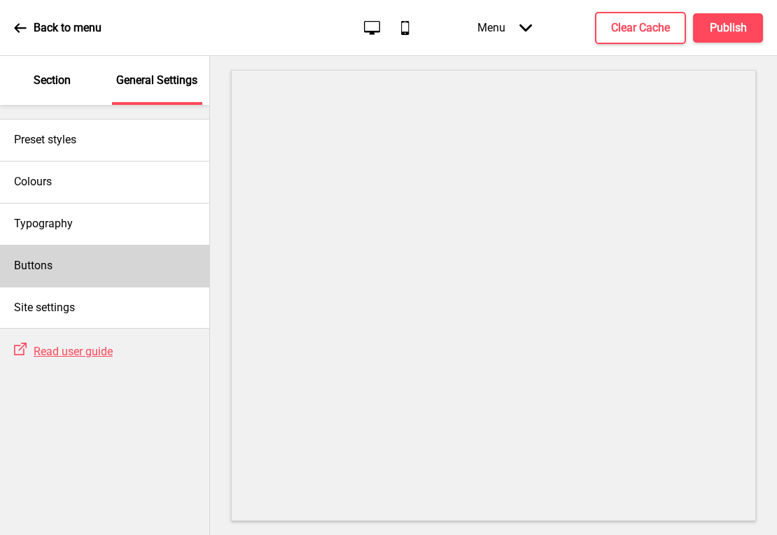
click at [76, 271] on div "Buttons" at bounding box center [104, 266] width 209 height 42
select select "square"
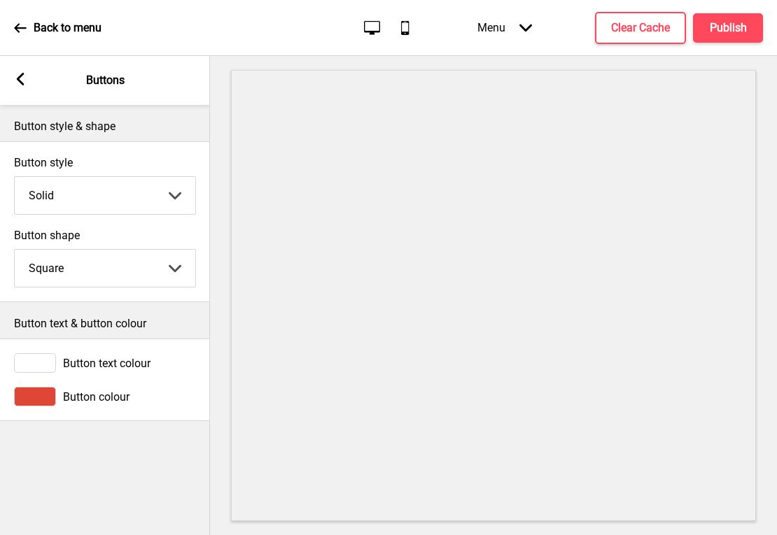
click at [24, 86] on div "Arrow left" at bounding box center [20, 80] width 13 height 15
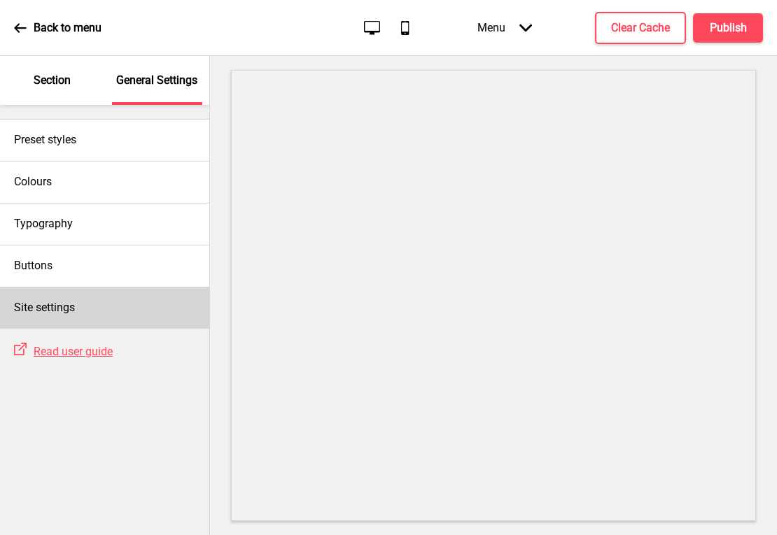
click at [45, 316] on div "Site settings" at bounding box center [104, 308] width 209 height 42
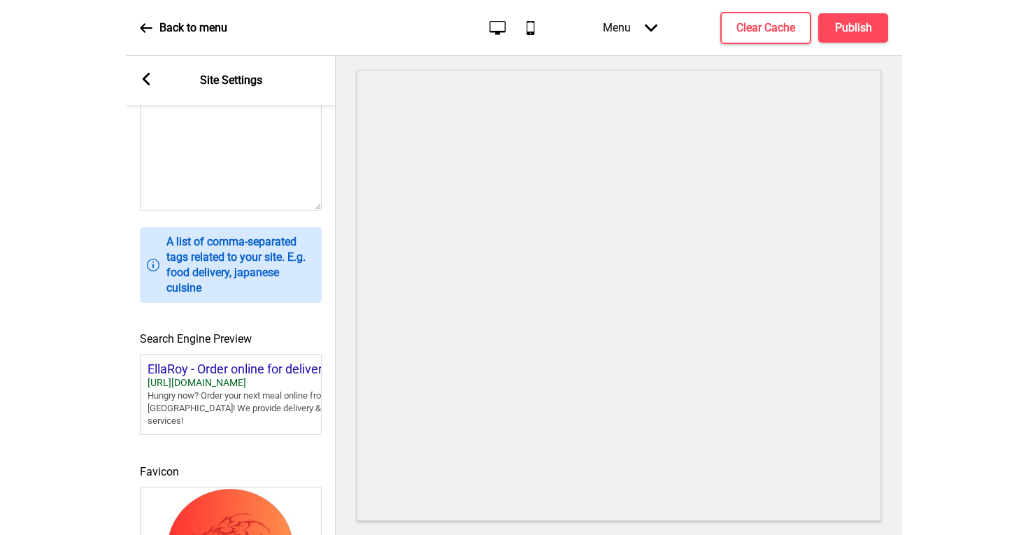
scroll to position [572, 0]
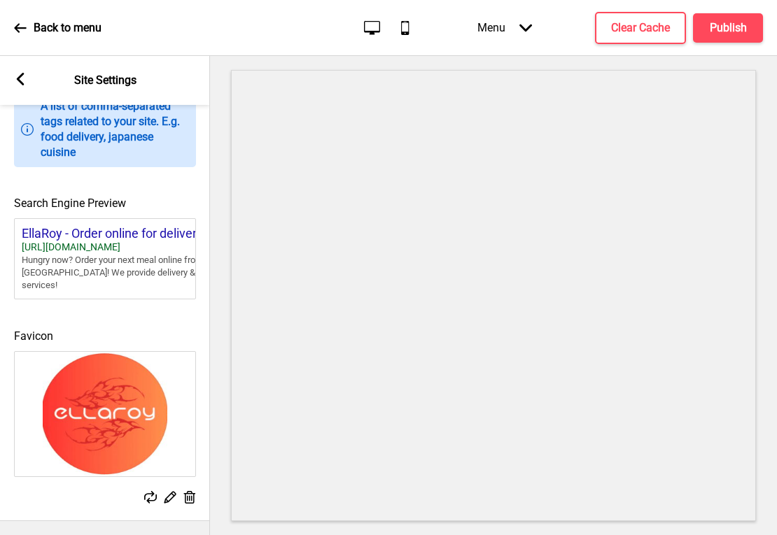
click at [20, 86] on div "Arrow left" at bounding box center [20, 80] width 13 height 15
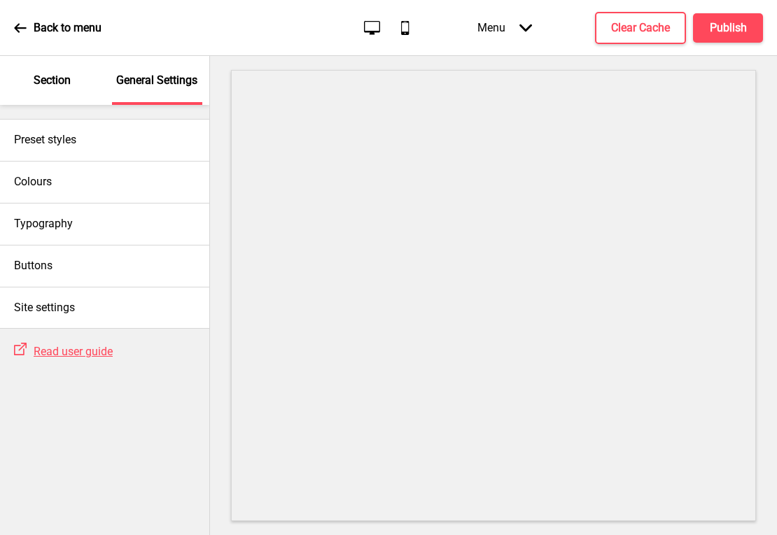
click at [45, 84] on p "Section" at bounding box center [52, 80] width 37 height 15
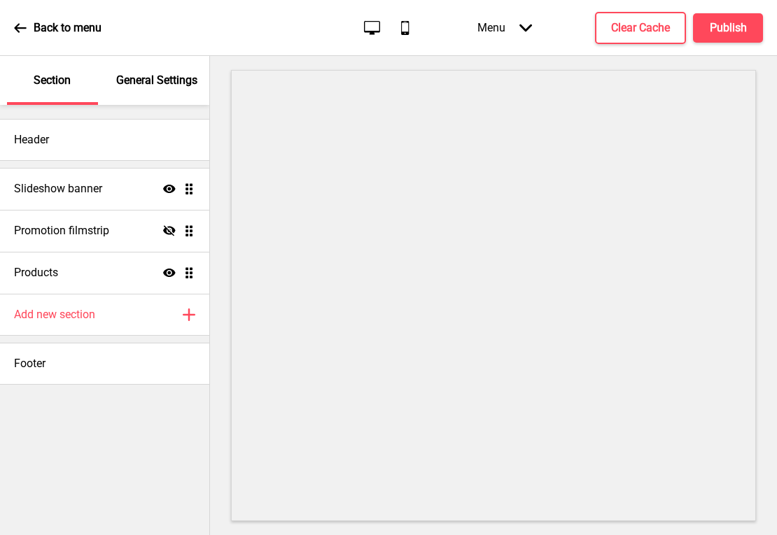
click at [21, 29] on icon at bounding box center [20, 28] width 13 height 13
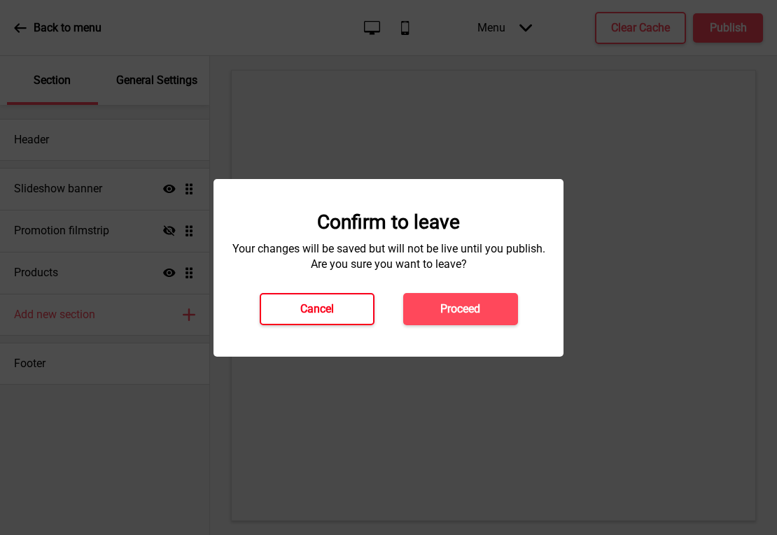
click at [302, 302] on h4 "Cancel" at bounding box center [317, 309] width 34 height 15
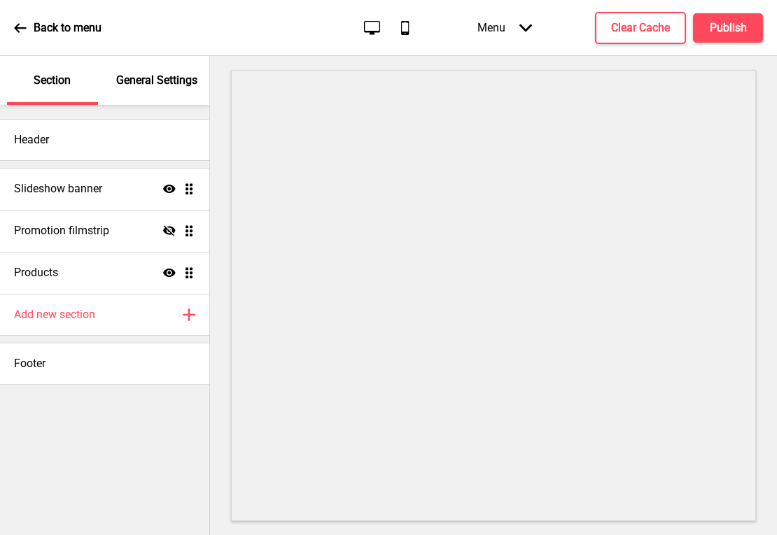
click at [136, 83] on p "General Settings" at bounding box center [156, 80] width 81 height 15
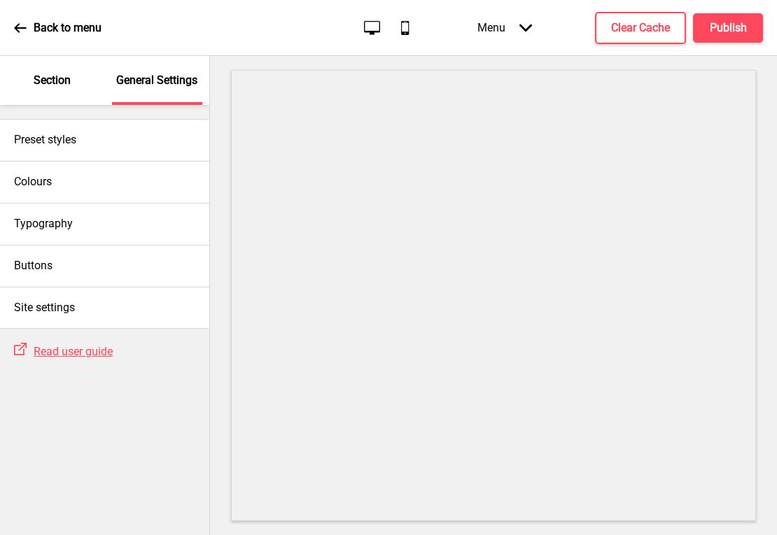
click at [506, 26] on div "Menu Arrow down" at bounding box center [504, 27] width 83 height 41
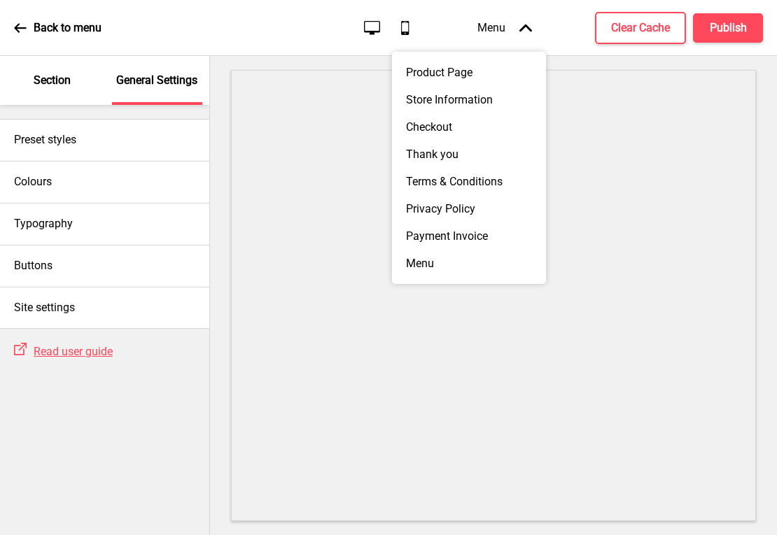
click at [159, 115] on div "Preset styles Colours Typography Buttons Site settings" at bounding box center [104, 217] width 209 height 224
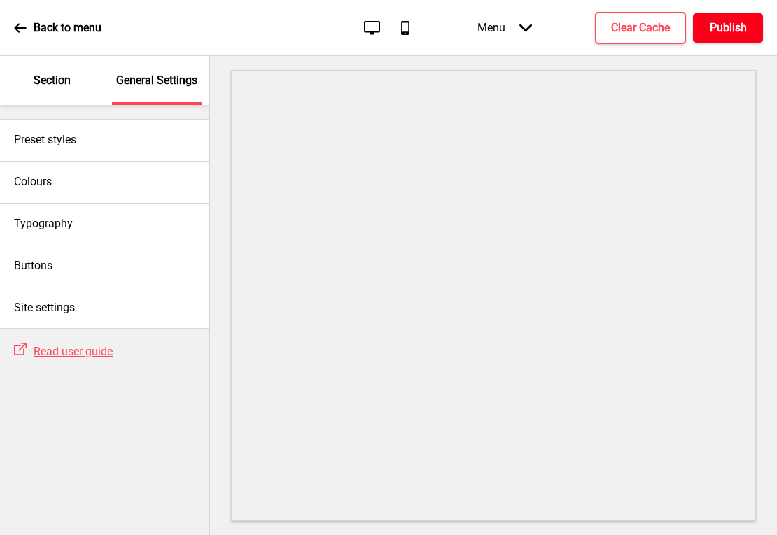
click at [716, 34] on h4 "Publish" at bounding box center [727, 27] width 37 height 15
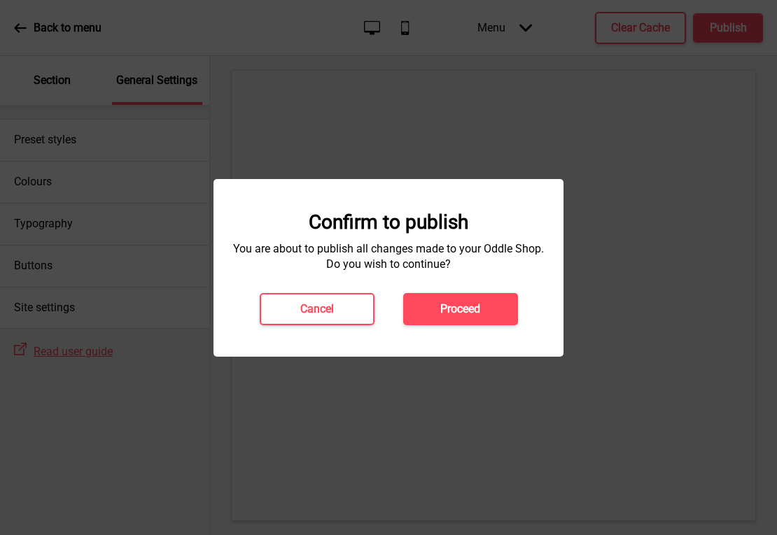
click at [490, 306] on button "Proceed" at bounding box center [460, 309] width 115 height 32
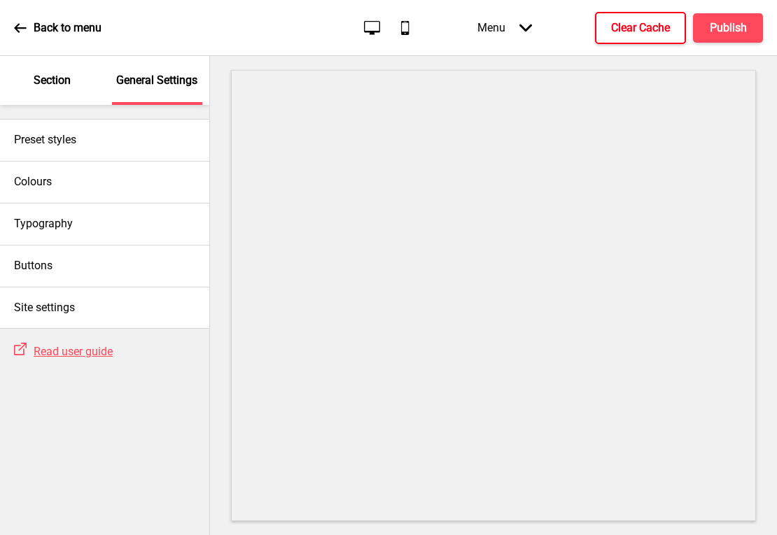
click at [620, 18] on button "Clear Cache" at bounding box center [640, 28] width 91 height 32
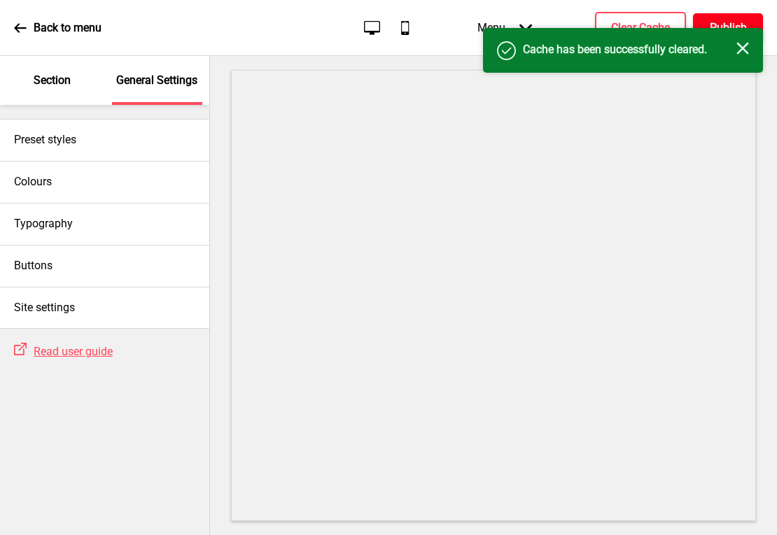
click at [715, 22] on h4 "Publish" at bounding box center [727, 27] width 37 height 15
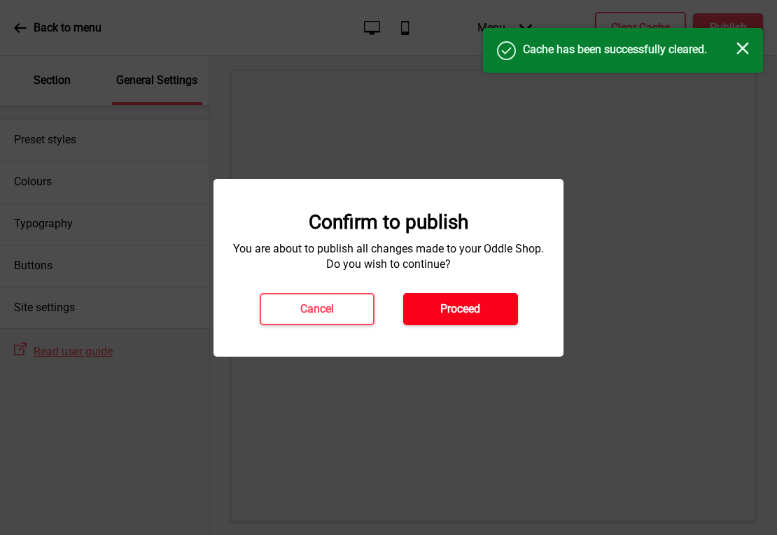
click at [469, 299] on button "Proceed" at bounding box center [460, 309] width 115 height 32
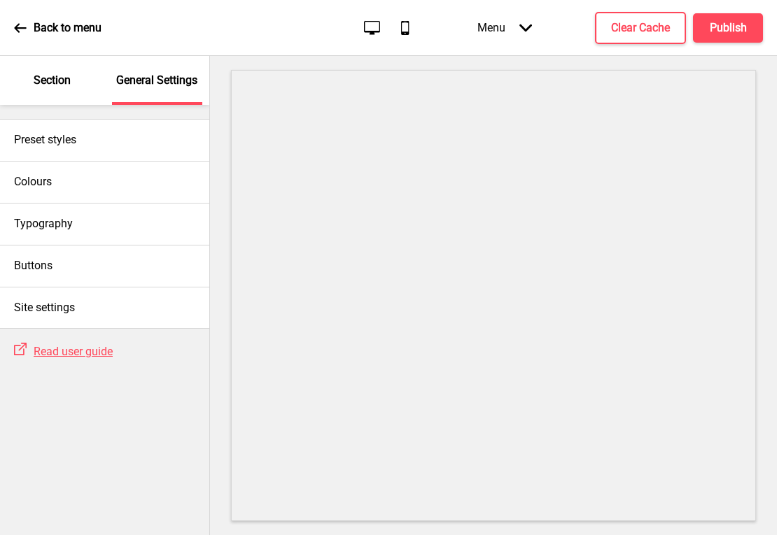
click at [53, 83] on p "Section" at bounding box center [52, 80] width 37 height 15
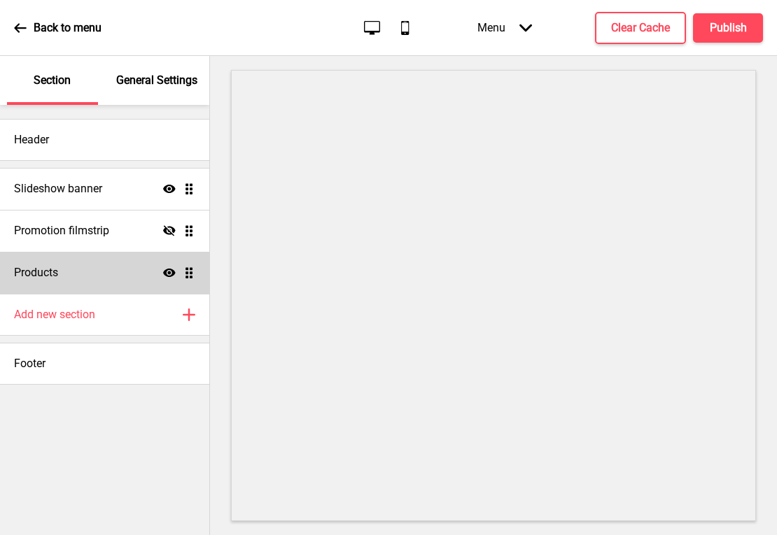
click at [90, 272] on div "Products Show Drag" at bounding box center [104, 273] width 209 height 42
select select "side"
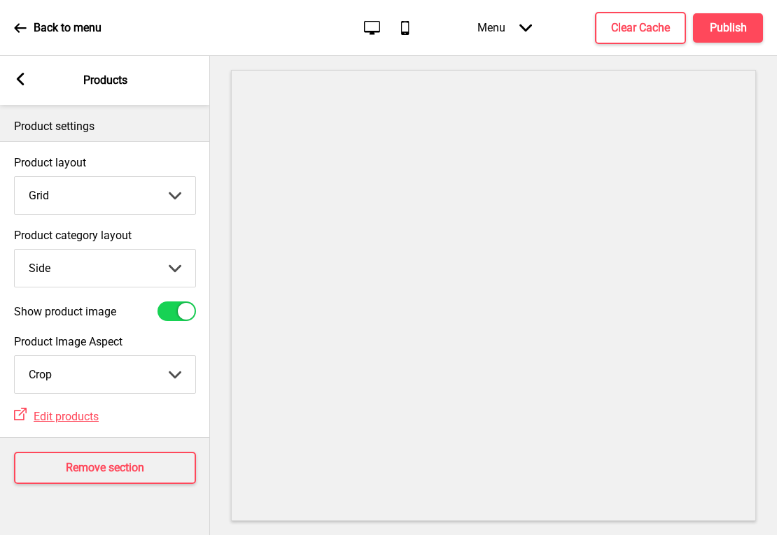
click at [173, 311] on div at bounding box center [176, 312] width 38 height 20
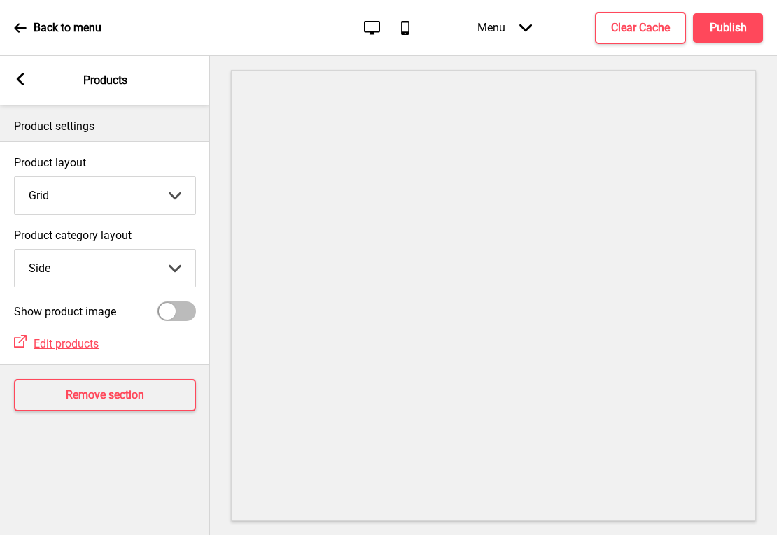
click at [182, 311] on div at bounding box center [176, 312] width 38 height 20
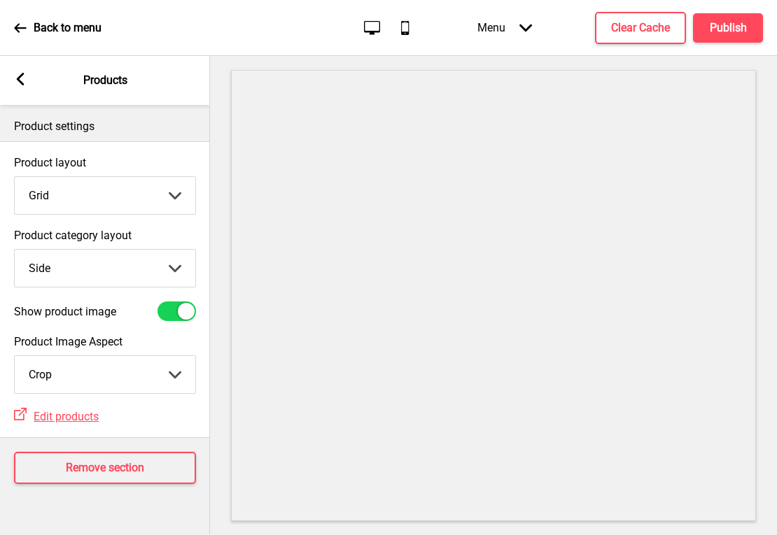
click at [178, 303] on div at bounding box center [176, 312] width 38 height 20
checkbox input "false"
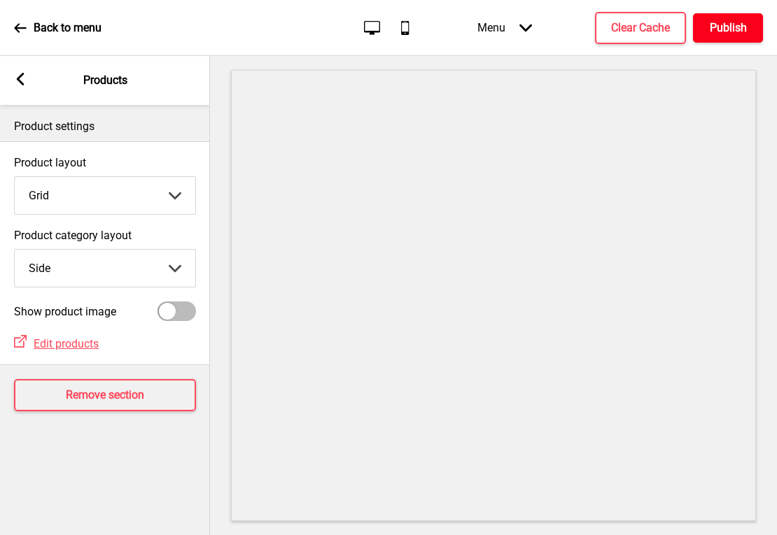
click at [718, 30] on h4 "Publish" at bounding box center [727, 27] width 37 height 15
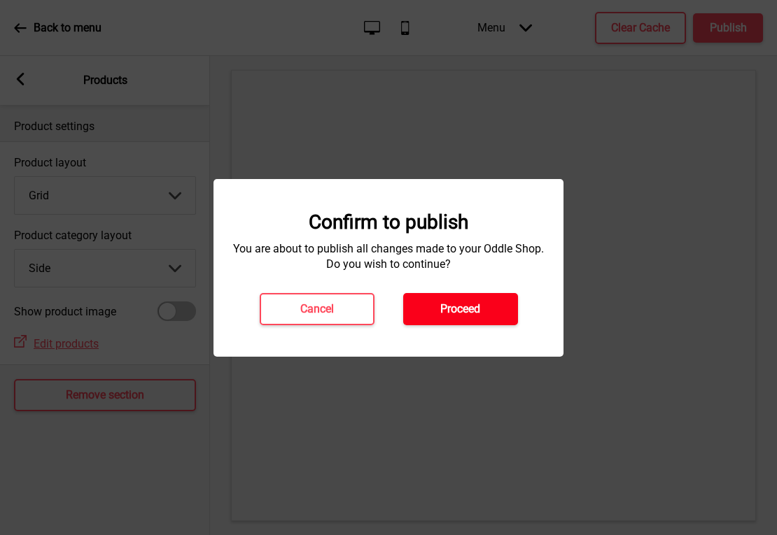
click at [490, 312] on button "Proceed" at bounding box center [460, 309] width 115 height 32
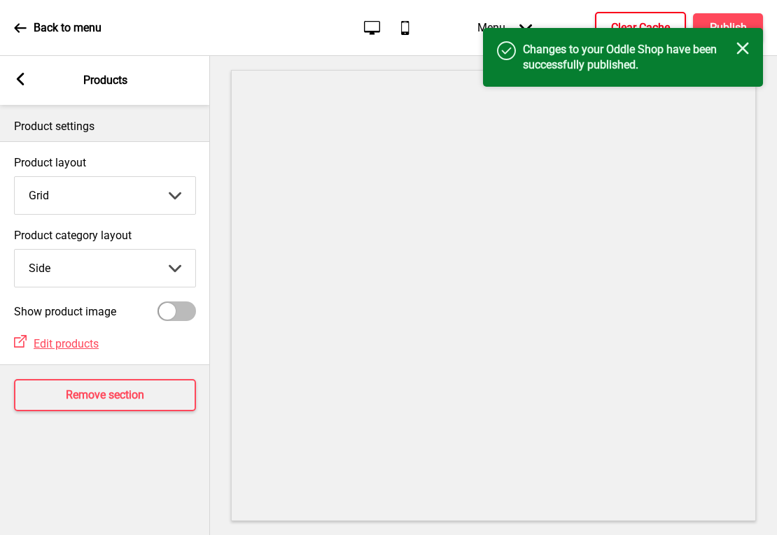
click at [630, 19] on button "Clear Cache" at bounding box center [640, 28] width 91 height 32
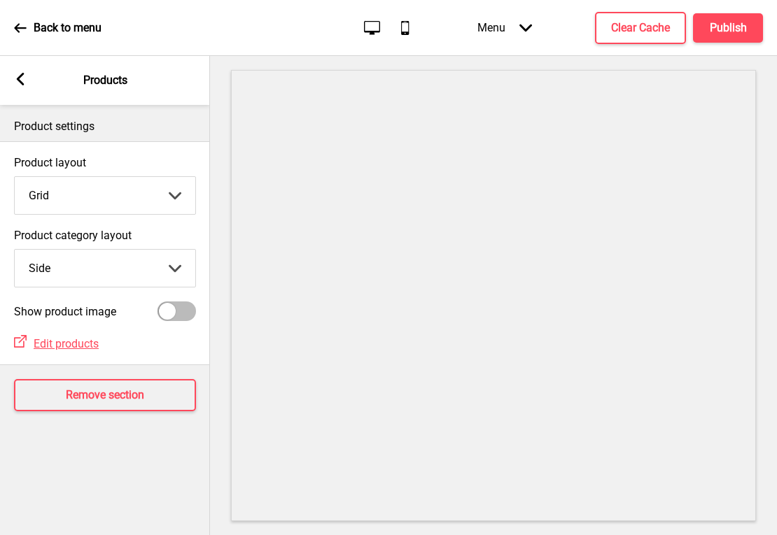
click at [20, 29] on icon at bounding box center [20, 28] width 13 height 13
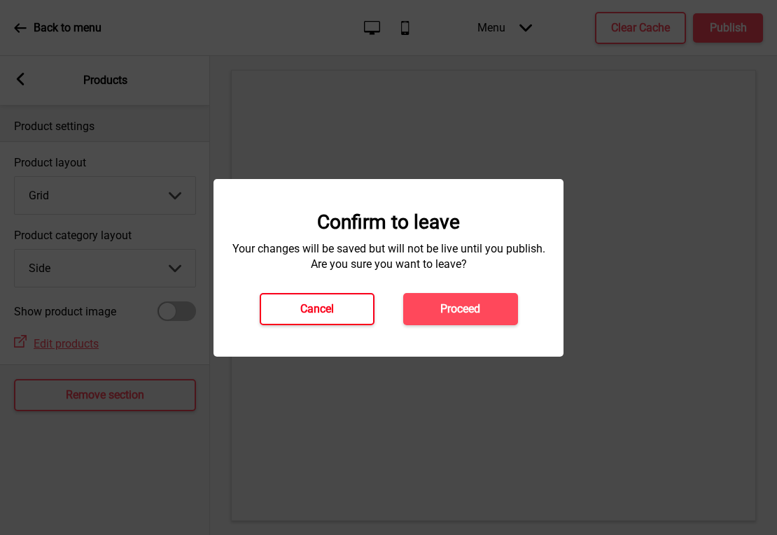
click at [336, 309] on button "Cancel" at bounding box center [317, 309] width 115 height 32
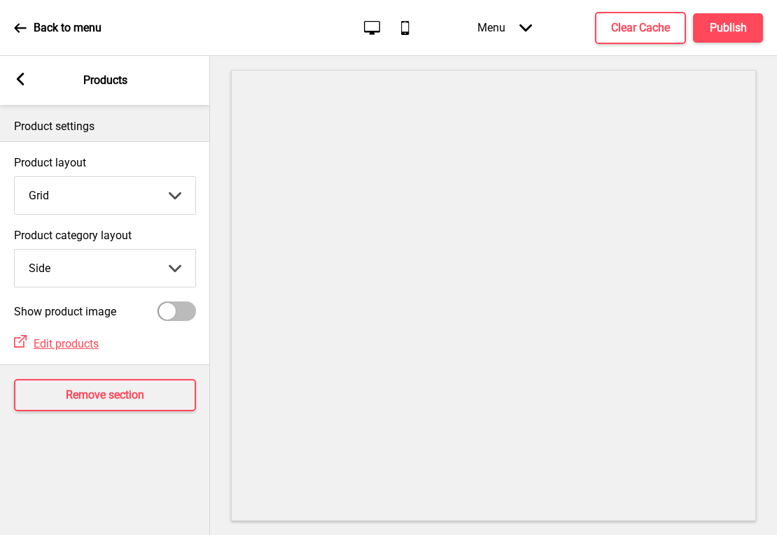
click at [24, 78] on rect at bounding box center [20, 79] width 13 height 13
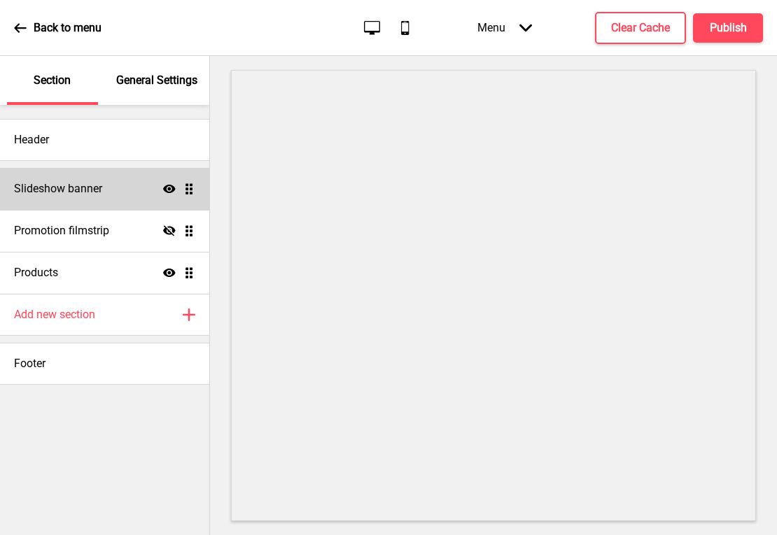
click at [104, 189] on div "Slideshow banner Show Drag" at bounding box center [104, 189] width 209 height 42
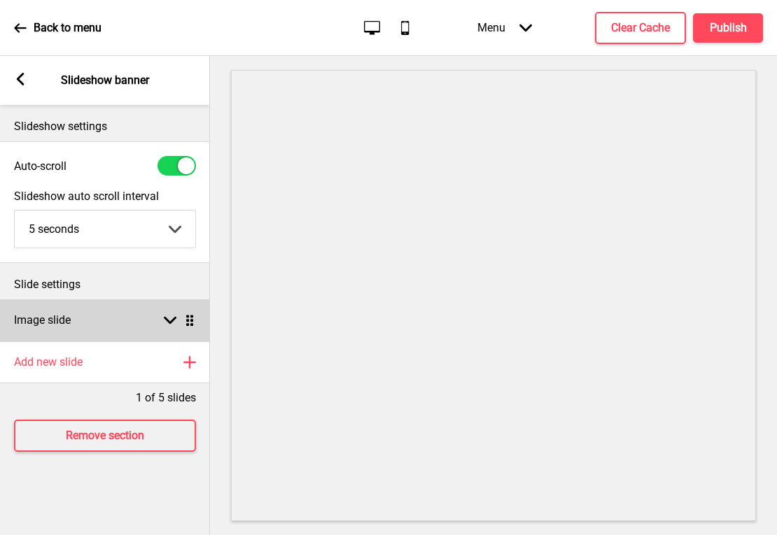
click at [105, 308] on div "Image slide Arrow down Drag" at bounding box center [105, 320] width 210 height 42
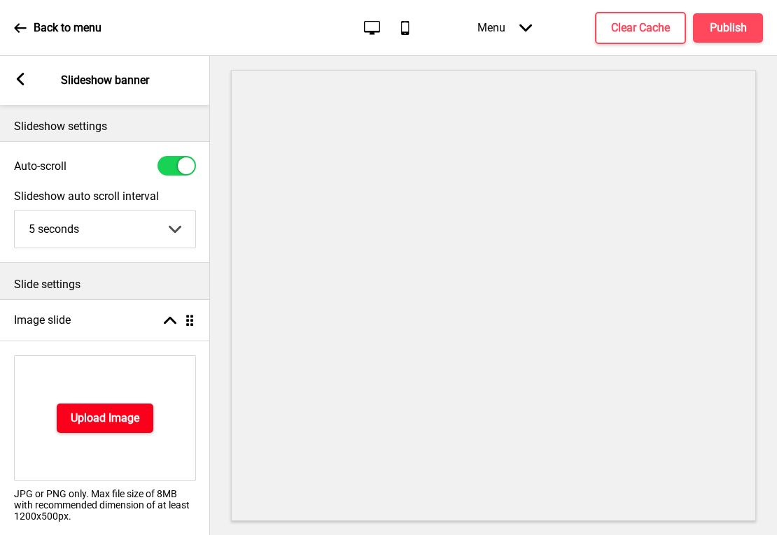
click at [122, 420] on h4 "Upload Image" at bounding box center [105, 418] width 69 height 15
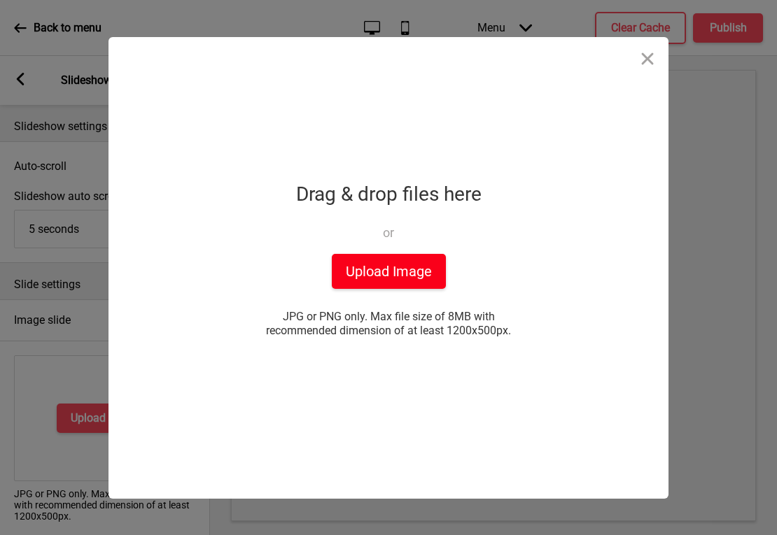
click at [369, 264] on button "Upload Image" at bounding box center [389, 271] width 114 height 35
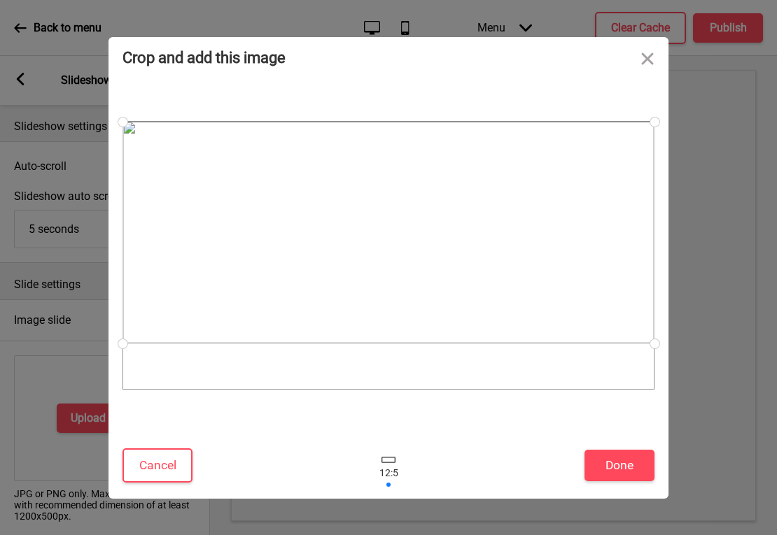
drag, startPoint x: 475, startPoint y: 281, endPoint x: 455, endPoint y: 258, distance: 30.7
click at [455, 258] on div at bounding box center [388, 233] width 532 height 222
drag, startPoint x: 651, startPoint y: 344, endPoint x: 636, endPoint y: 346, distance: 14.8
click at [636, 346] on div at bounding box center [388, 255] width 532 height 269
drag, startPoint x: 651, startPoint y: 343, endPoint x: 593, endPoint y: 332, distance: 59.0
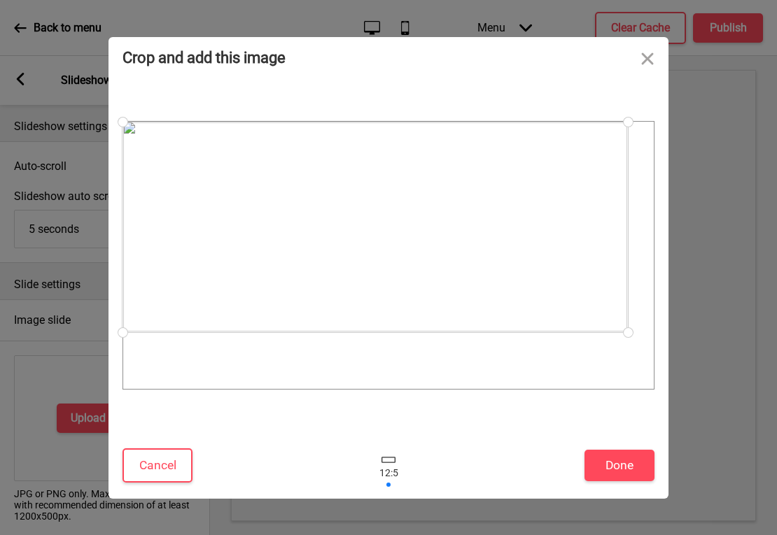
click at [593, 332] on div at bounding box center [388, 255] width 532 height 269
drag, startPoint x: 518, startPoint y: 263, endPoint x: 517, endPoint y: 271, distance: 7.7
click at [517, 271] on div at bounding box center [374, 234] width 505 height 211
drag, startPoint x: 625, startPoint y: 339, endPoint x: 608, endPoint y: 341, distance: 17.0
click at [608, 341] on div at bounding box center [388, 255] width 532 height 269
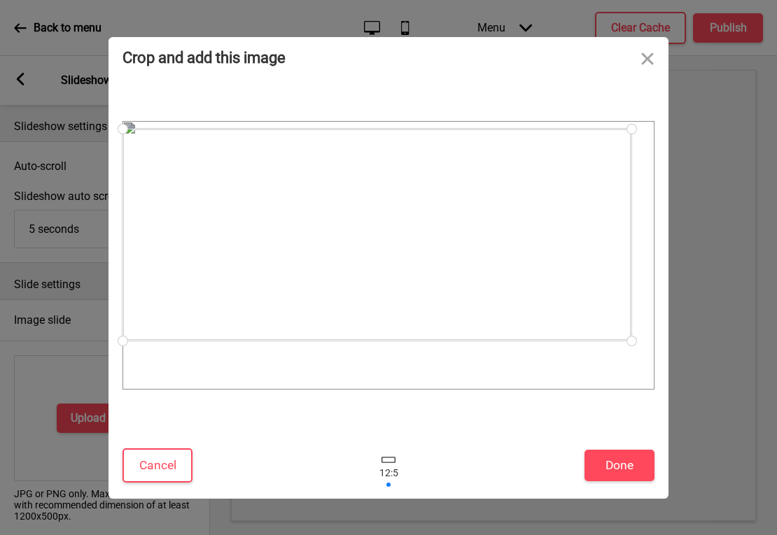
click at [531, 192] on div at bounding box center [376, 235] width 509 height 212
click at [631, 463] on button "Done" at bounding box center [619, 465] width 70 height 31
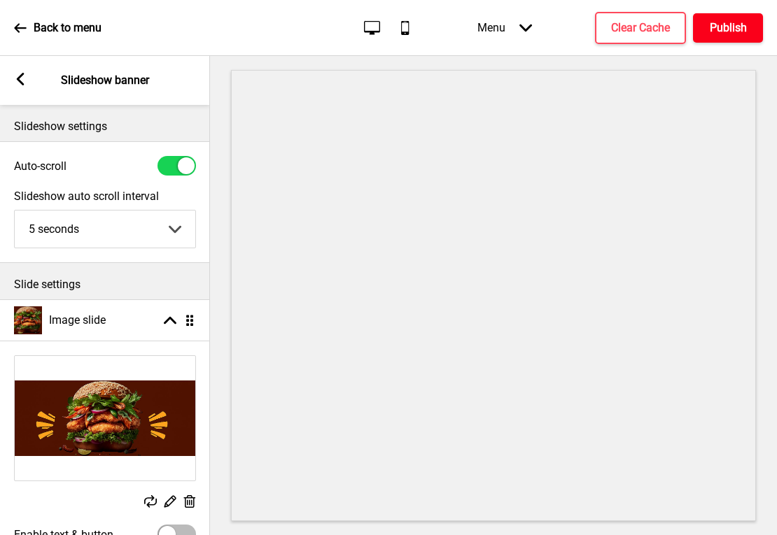
click at [703, 35] on button "Publish" at bounding box center [728, 27] width 70 height 29
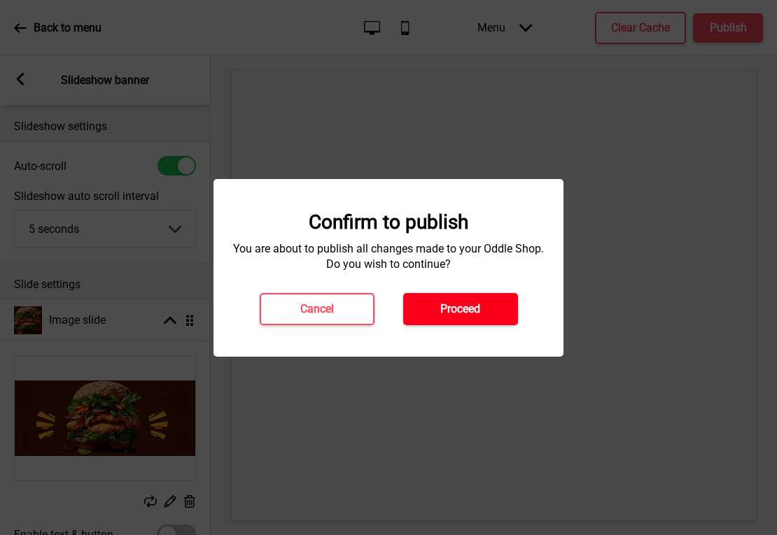
click at [465, 318] on button "Proceed" at bounding box center [460, 309] width 115 height 32
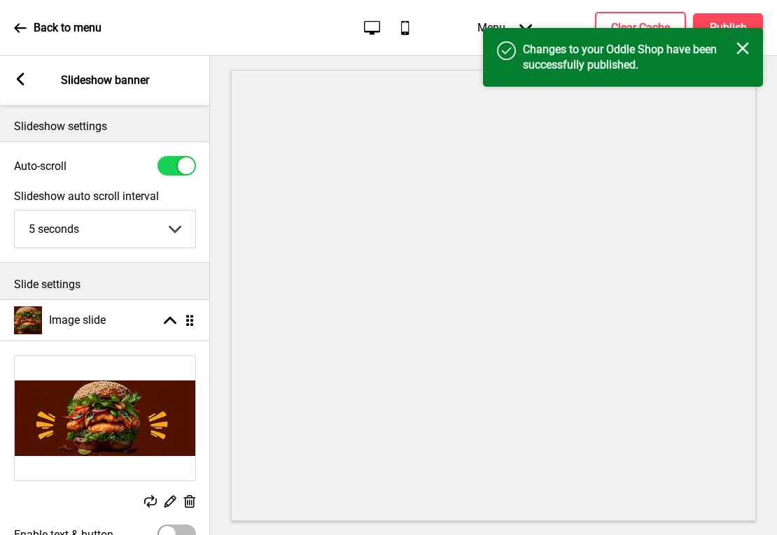
click at [629, 29] on div "Success Changes to your Oddle Shop have been successfully published. Close" at bounding box center [623, 57] width 280 height 59
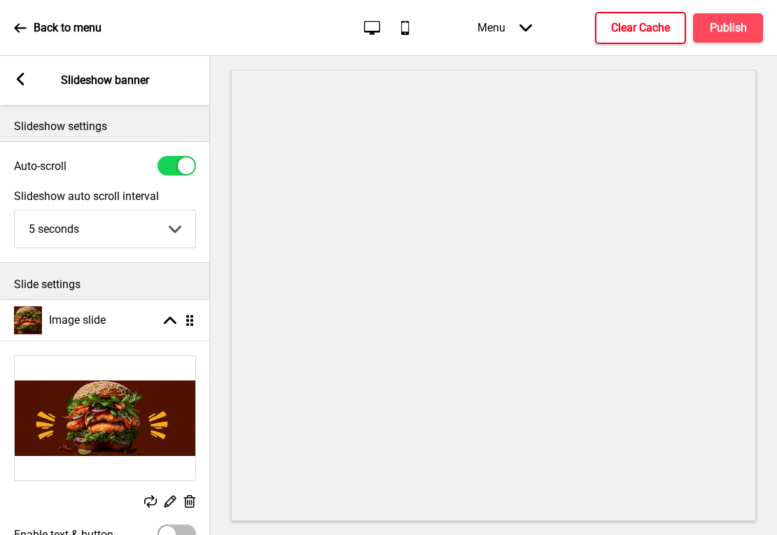
click at [632, 25] on h4 "Clear Cache" at bounding box center [640, 27] width 59 height 15
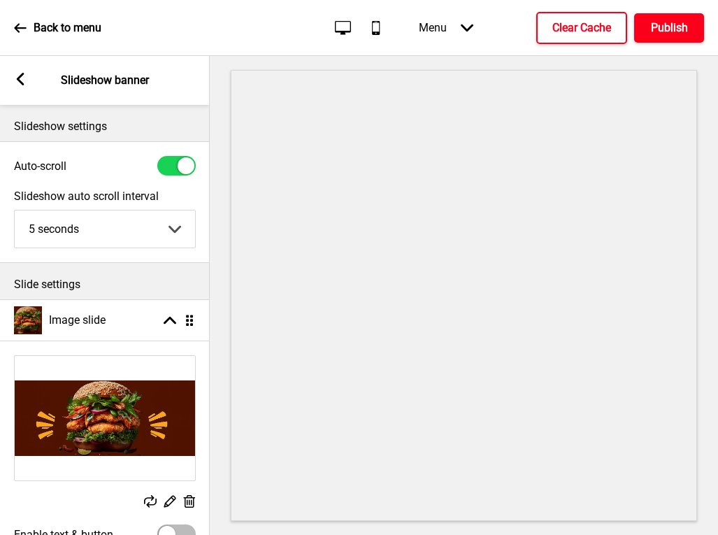
click at [662, 27] on h4 "Publish" at bounding box center [669, 27] width 37 height 15
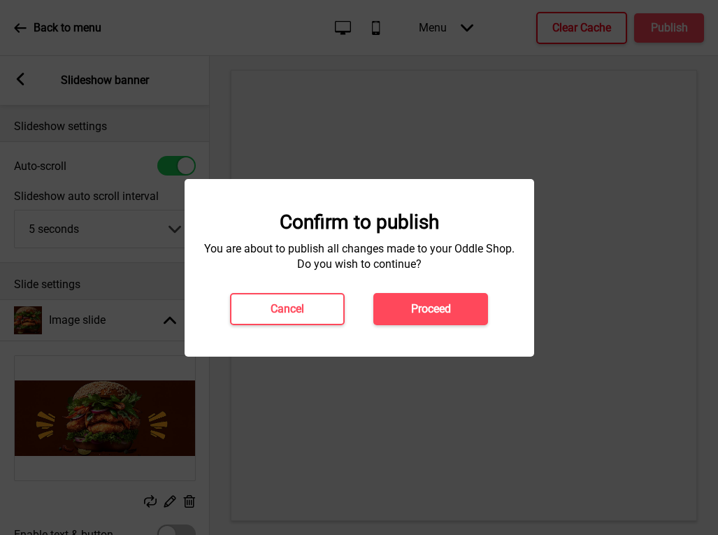
click at [451, 309] on h4 "Proceed" at bounding box center [431, 309] width 40 height 15
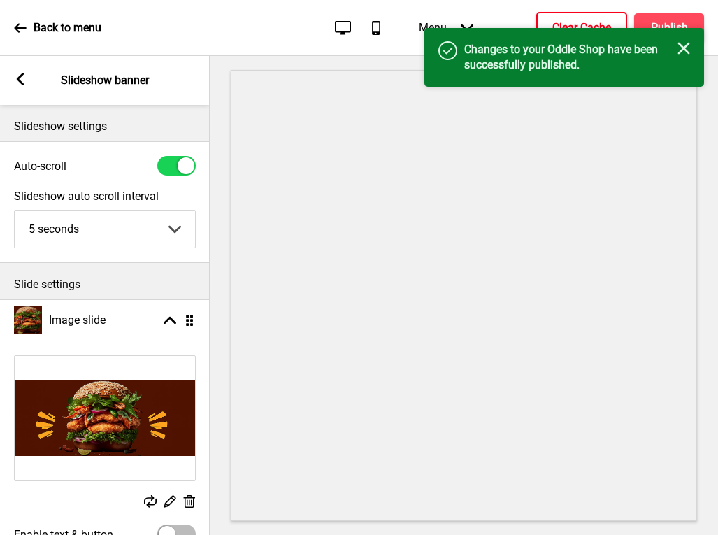
click at [572, 26] on h4 "Clear Cache" at bounding box center [582, 27] width 59 height 15
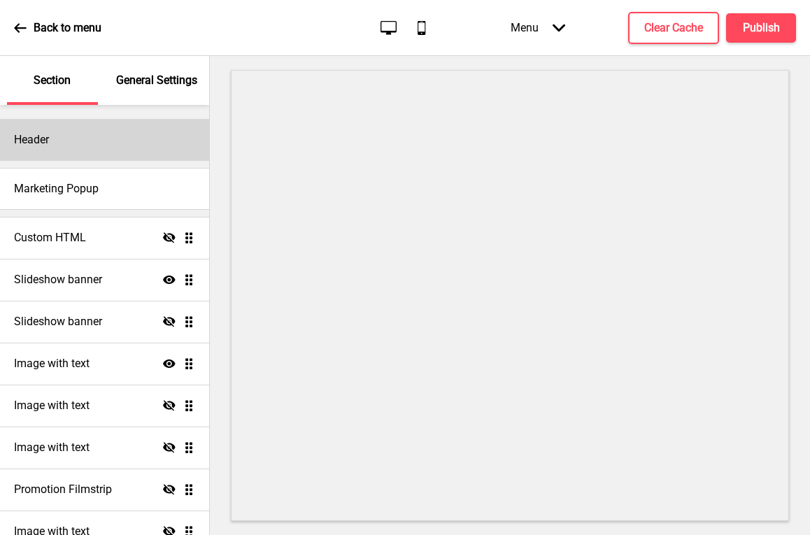
click at [87, 151] on div "Header" at bounding box center [104, 140] width 209 height 42
select select "Quicksand"
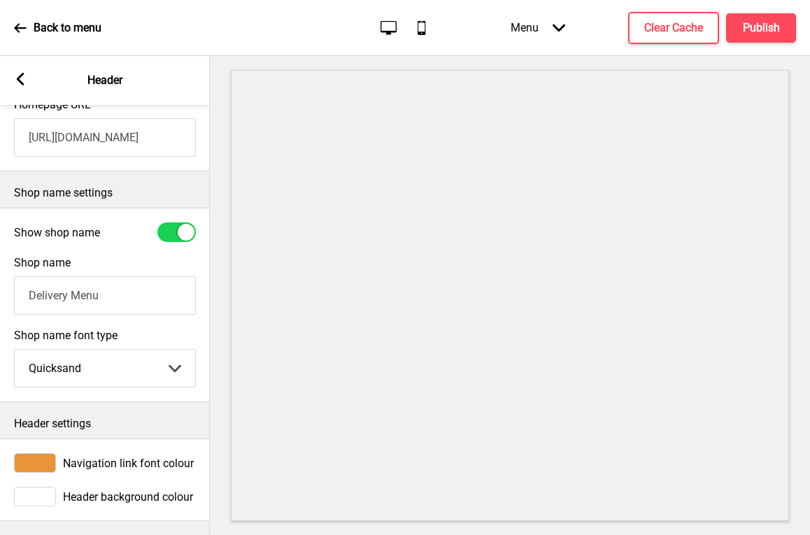
scroll to position [271, 0]
click at [51, 453] on div at bounding box center [35, 463] width 42 height 20
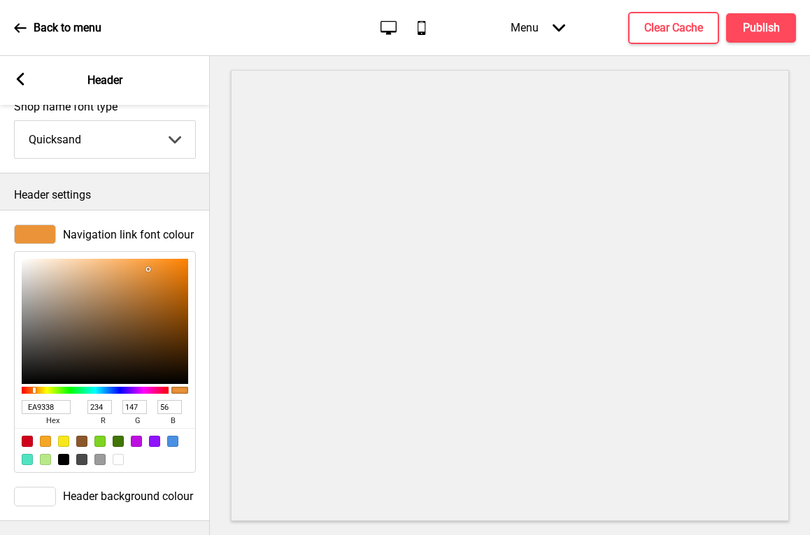
scroll to position [500, 0]
click at [44, 488] on div at bounding box center [35, 497] width 42 height 20
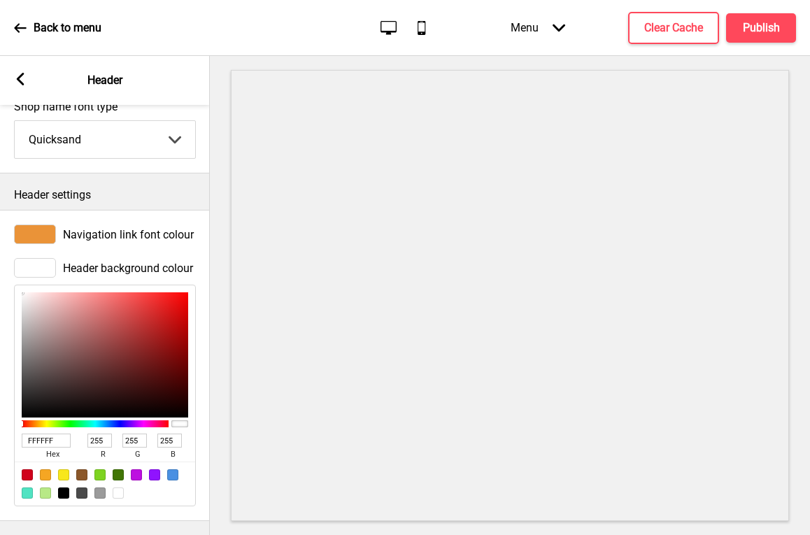
click at [25, 81] on rect at bounding box center [20, 79] width 13 height 13
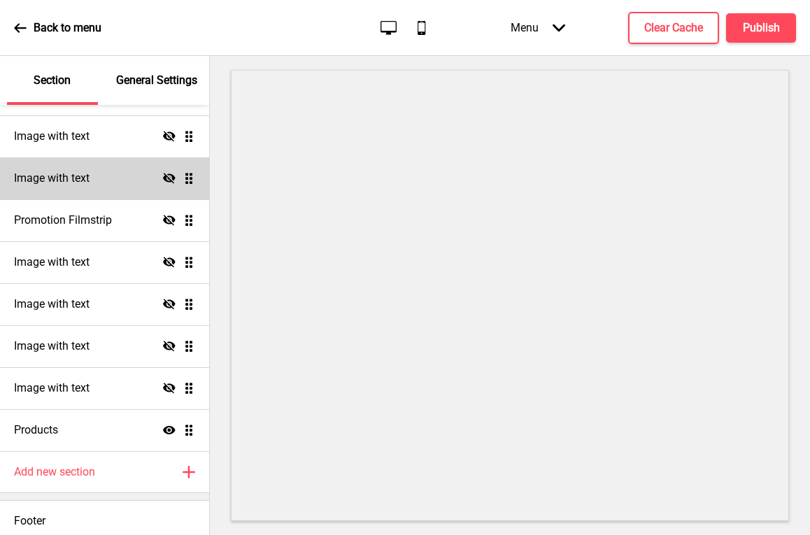
scroll to position [276, 0]
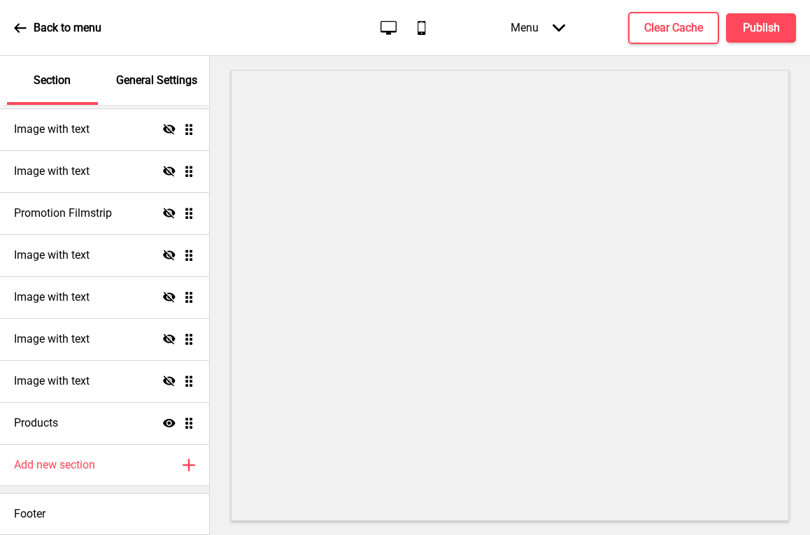
click at [50, 23] on p "Back to menu" at bounding box center [68, 27] width 68 height 15
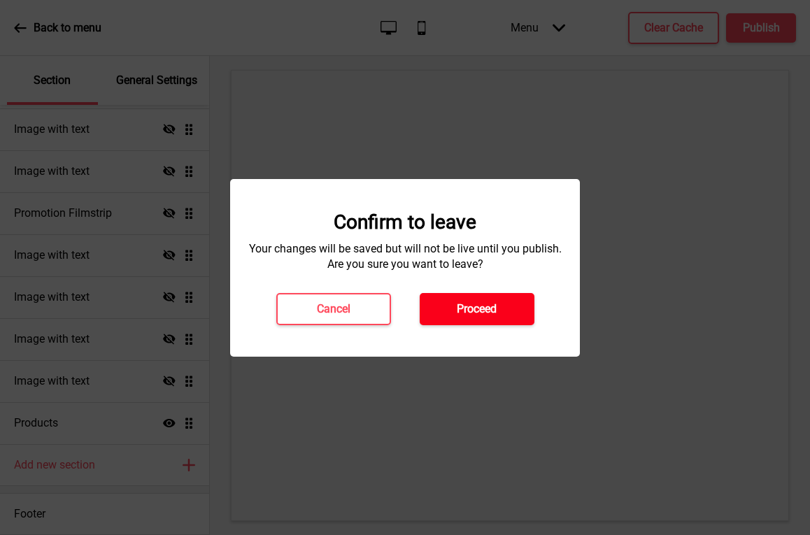
click at [478, 314] on h4 "Proceed" at bounding box center [477, 309] width 40 height 15
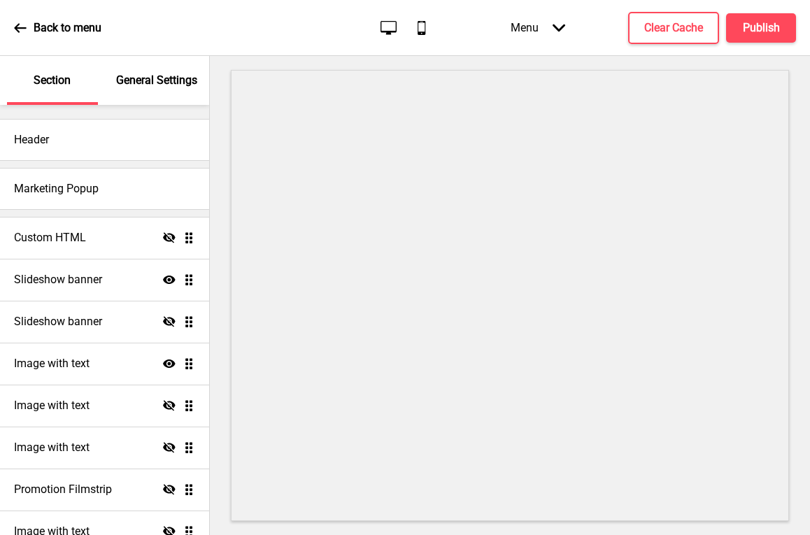
click at [157, 85] on p "General Settings" at bounding box center [156, 80] width 81 height 15
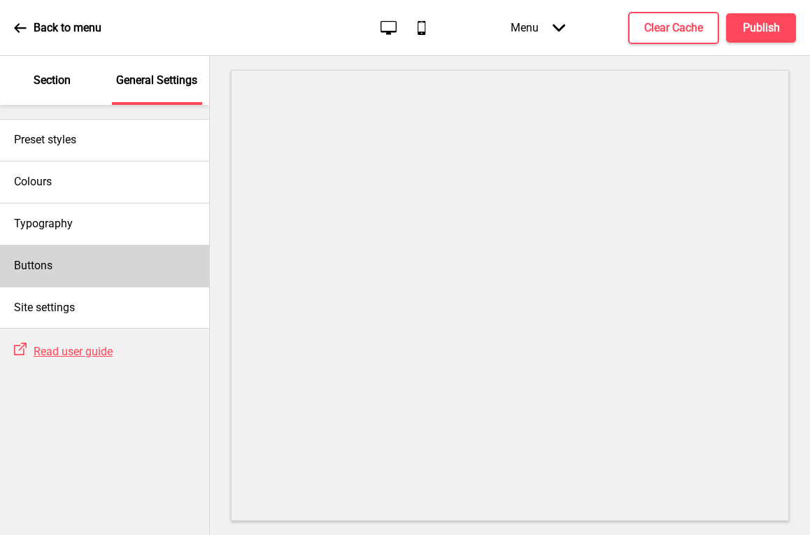
click at [64, 254] on div "Buttons" at bounding box center [104, 266] width 209 height 42
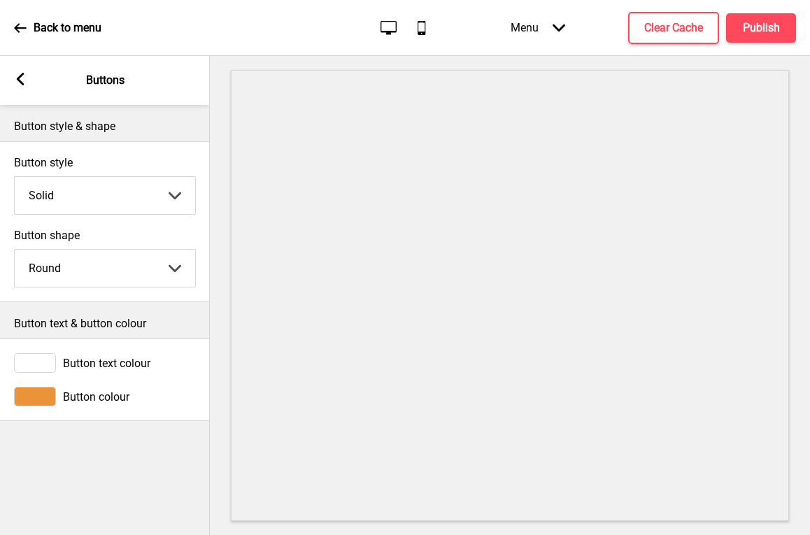
click at [20, 73] on rect at bounding box center [20, 79] width 13 height 13
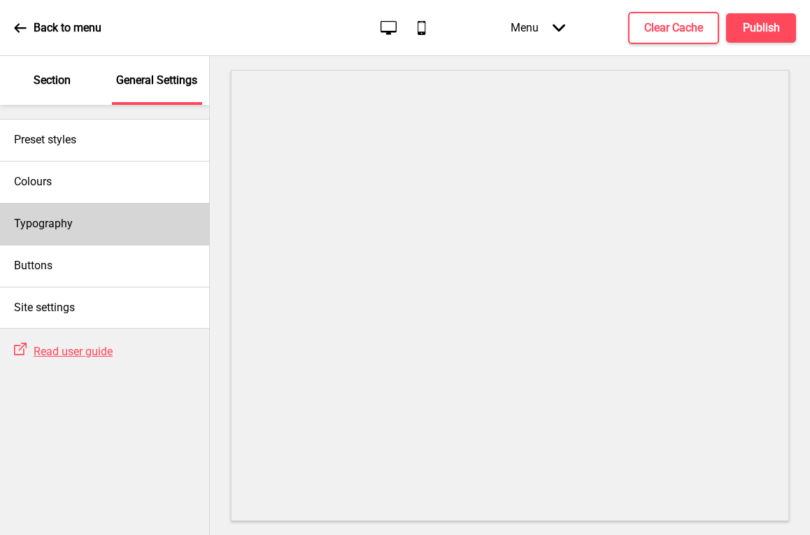
click at [83, 220] on div "Typography" at bounding box center [104, 224] width 209 height 42
select select "Quicksand"
select select "Lato"
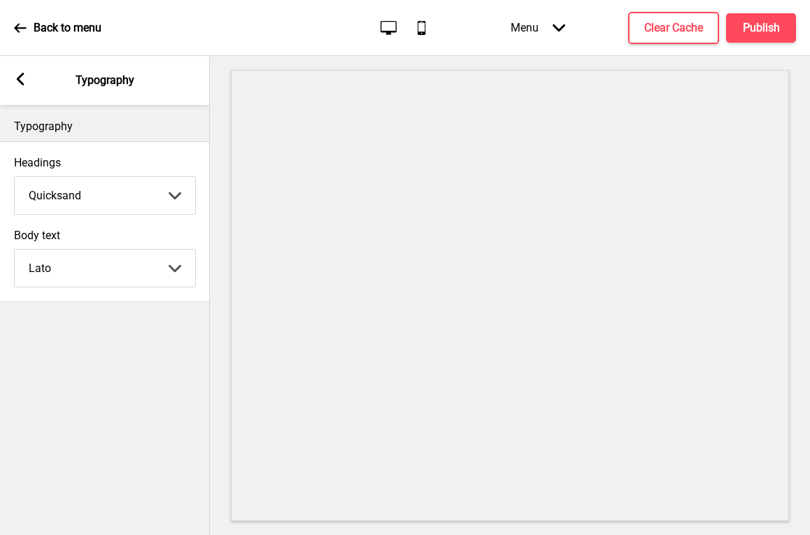
click at [20, 78] on rect at bounding box center [20, 79] width 13 height 13
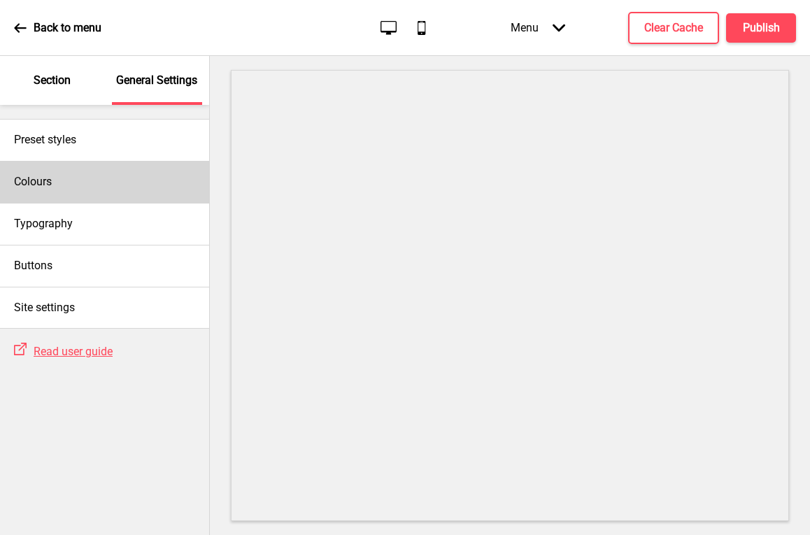
click at [138, 184] on div "Colours" at bounding box center [104, 182] width 209 height 42
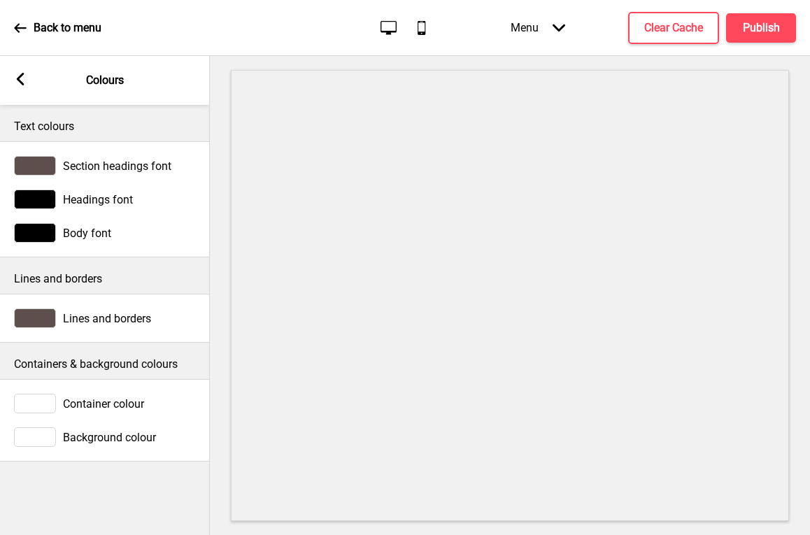
click at [51, 170] on div at bounding box center [35, 166] width 42 height 20
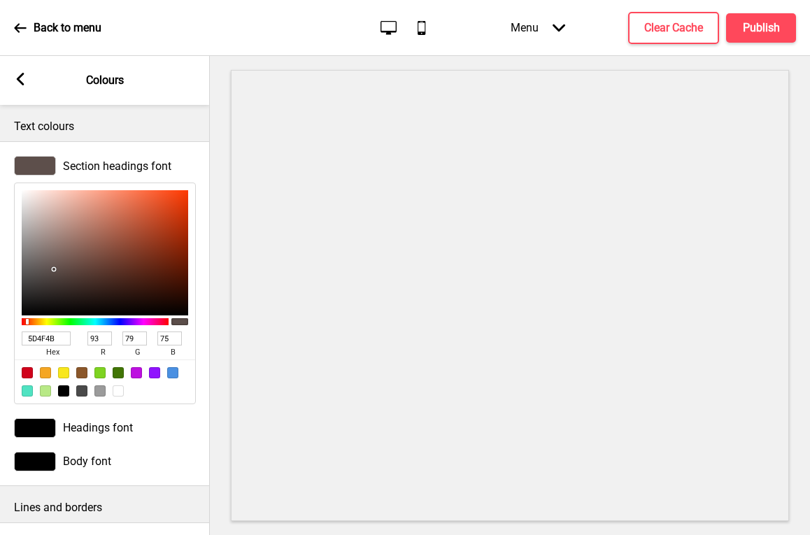
drag, startPoint x: 62, startPoint y: 338, endPoint x: 8, endPoint y: 336, distance: 53.9
click at [8, 336] on div "Section headings font 5D4F4B hex 93 r 79 g 75 b 100 a" at bounding box center [105, 280] width 210 height 262
click at [41, 426] on div at bounding box center [35, 428] width 42 height 20
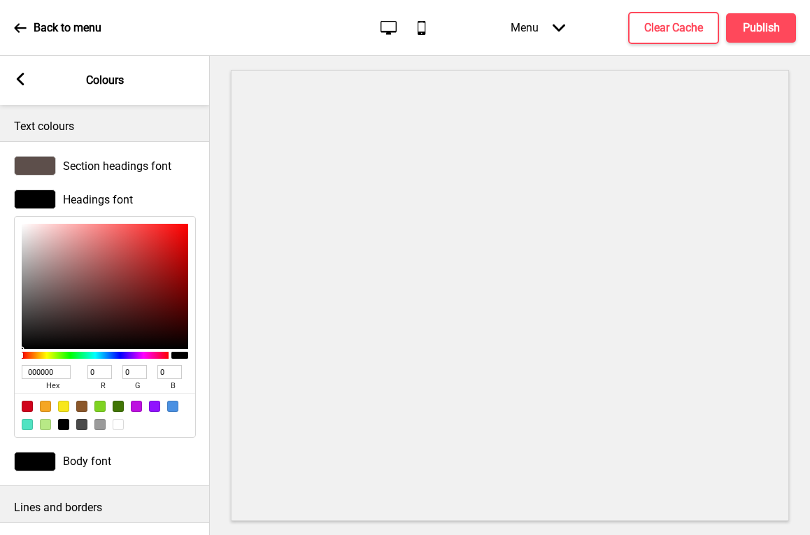
drag, startPoint x: 66, startPoint y: 372, endPoint x: 14, endPoint y: 369, distance: 51.9
click at [14, 369] on div "000000 hex 0 r 0 g 0 b 100 a" at bounding box center [105, 327] width 182 height 222
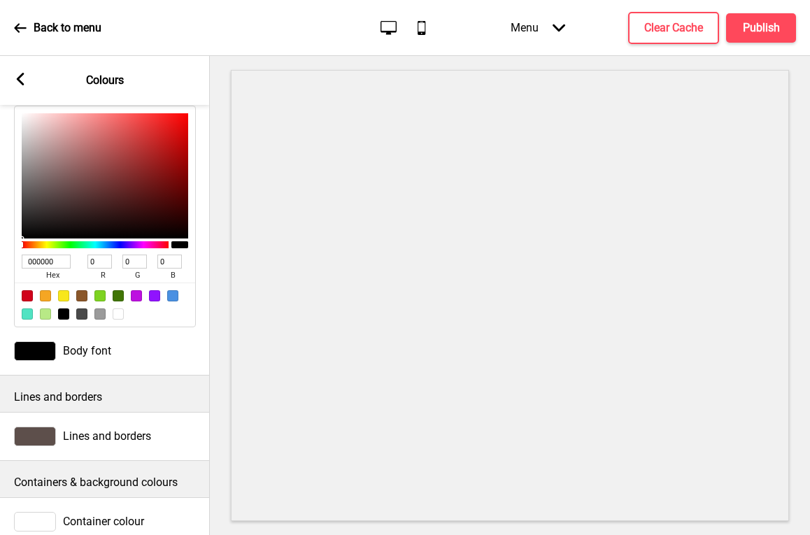
scroll to position [153, 0]
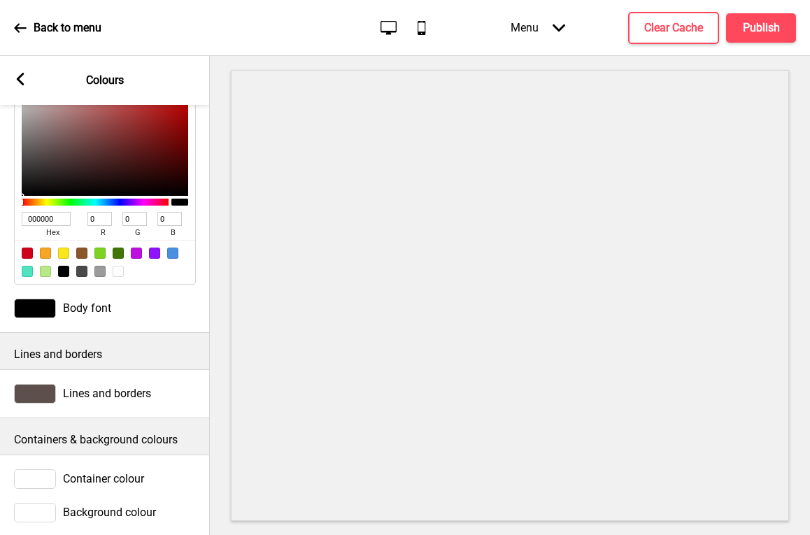
click at [44, 309] on div at bounding box center [35, 309] width 42 height 20
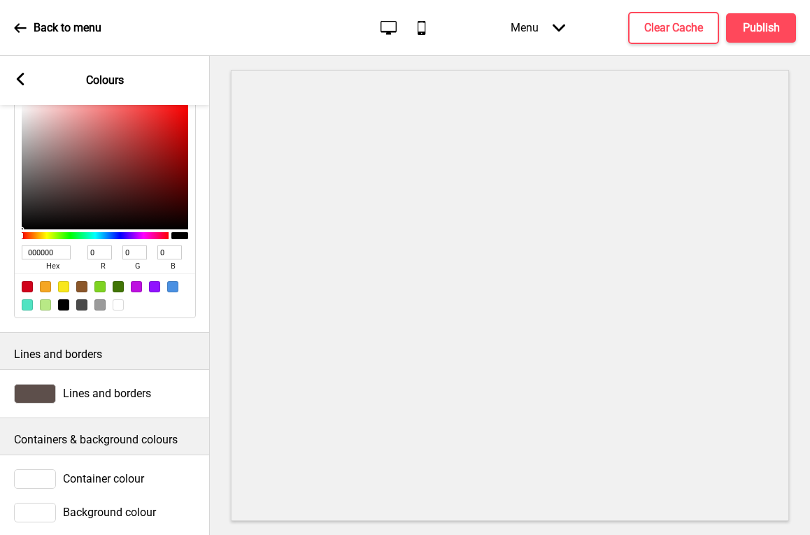
drag, startPoint x: 63, startPoint y: 254, endPoint x: 24, endPoint y: 252, distance: 39.2
click at [24, 252] on input "000000" at bounding box center [46, 253] width 49 height 14
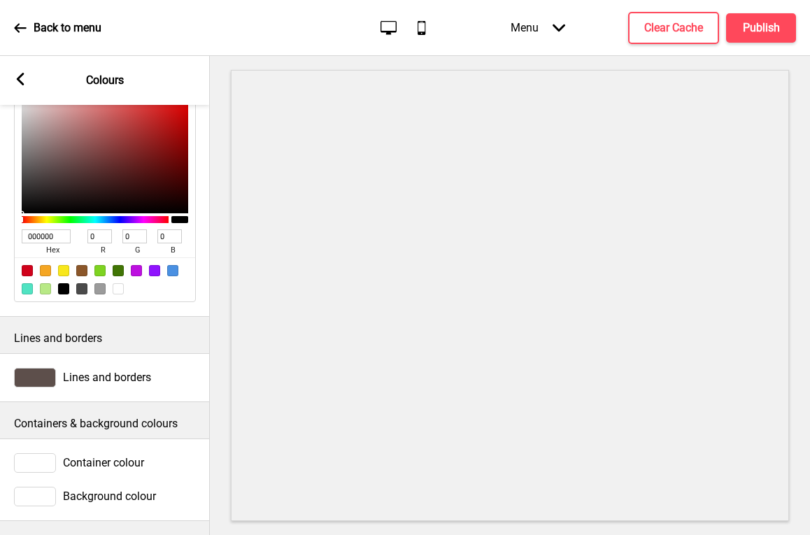
scroll to position [179, 0]
click at [48, 368] on div at bounding box center [35, 378] width 42 height 20
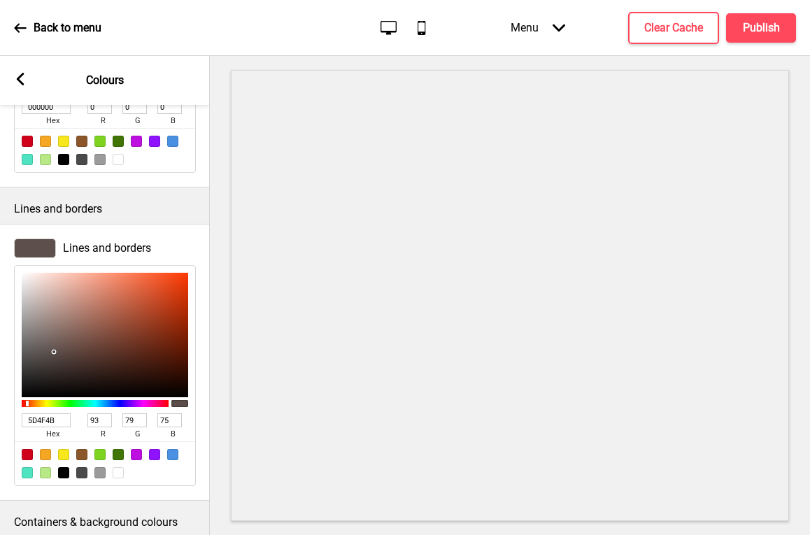
scroll to position [365, 0]
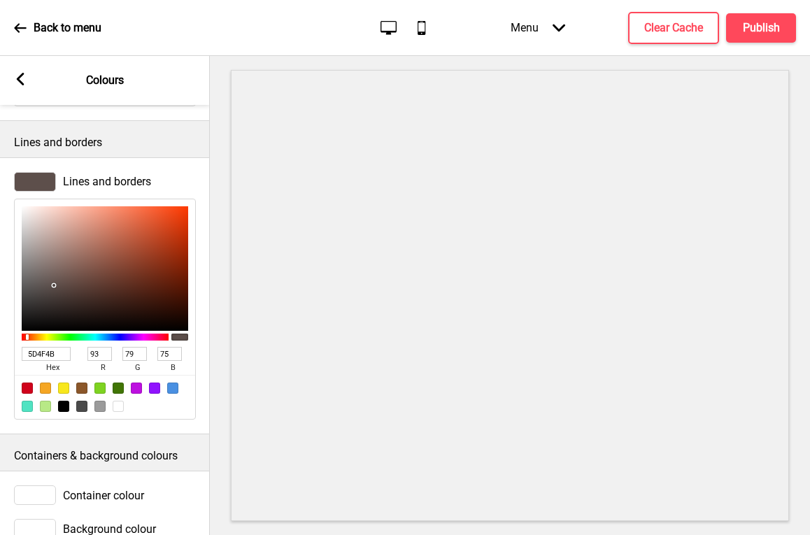
drag, startPoint x: 65, startPoint y: 355, endPoint x: 16, endPoint y: 350, distance: 49.1
click at [16, 350] on div "5D4F4B hex 93 r 79 g 75 b 100 a" at bounding box center [105, 310] width 182 height 222
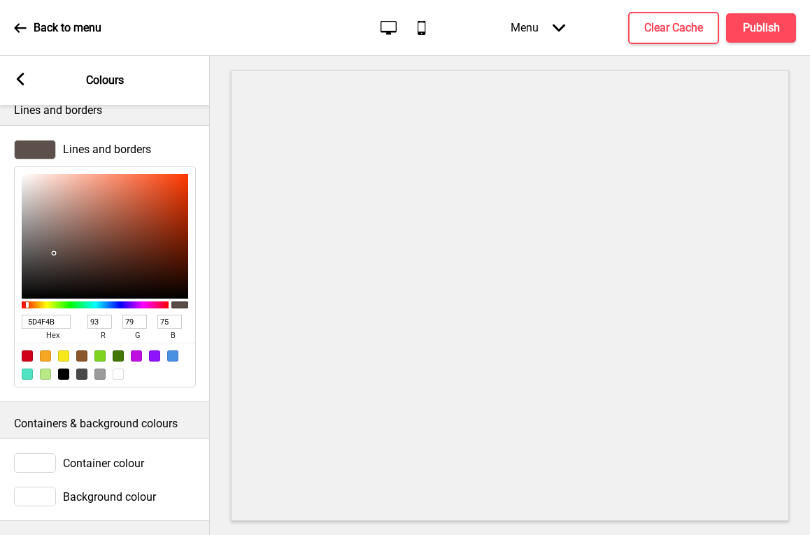
click at [187, 446] on div "Container colour" at bounding box center [105, 463] width 210 height 34
click at [37, 455] on div at bounding box center [35, 463] width 42 height 20
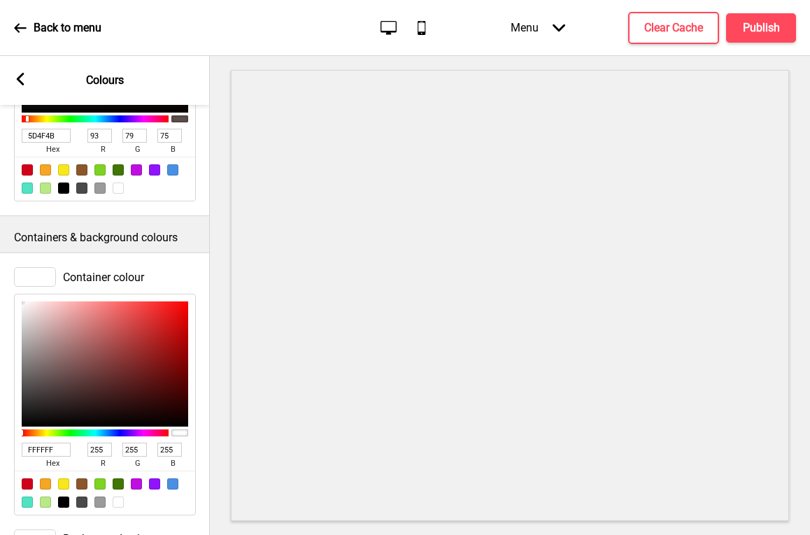
scroll to position [636, 0]
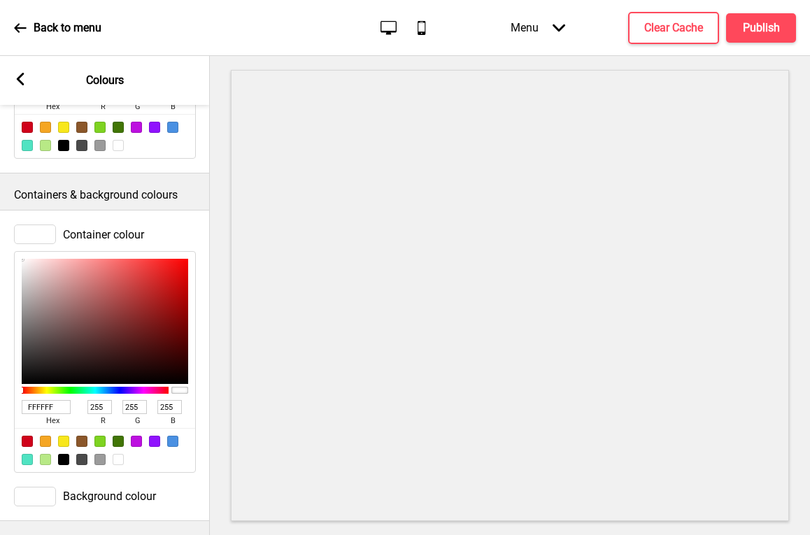
click at [47, 226] on div at bounding box center [35, 235] width 42 height 20
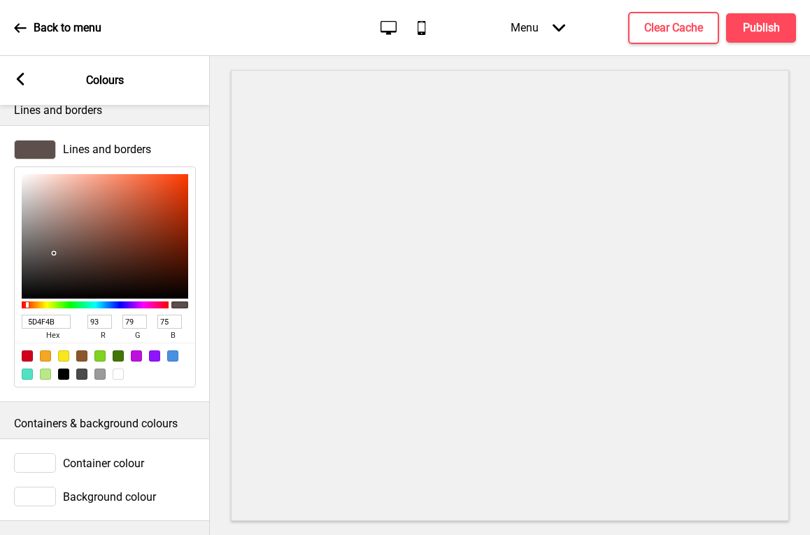
scroll to position [408, 0]
click at [22, 79] on rect at bounding box center [20, 79] width 13 height 13
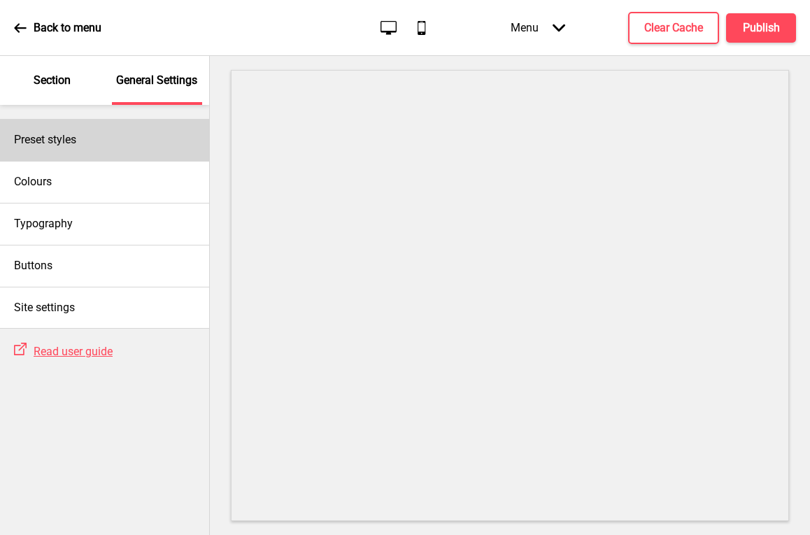
click at [74, 141] on h4 "Preset styles" at bounding box center [45, 139] width 62 height 15
select select "Custom"
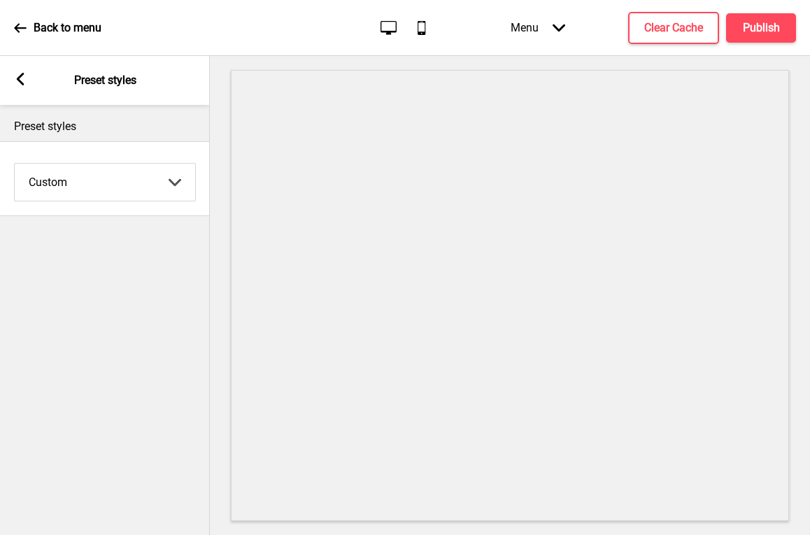
click at [20, 78] on icon at bounding box center [21, 79] width 8 height 13
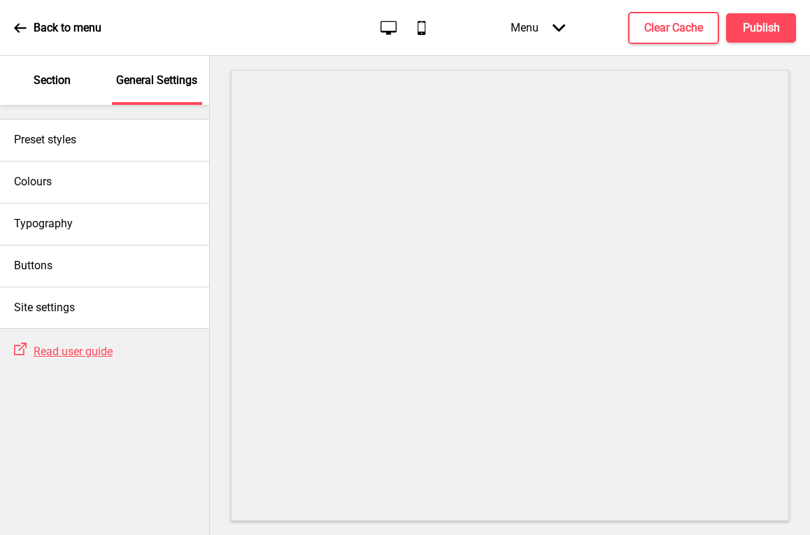
click at [50, 83] on p "Section" at bounding box center [52, 80] width 37 height 15
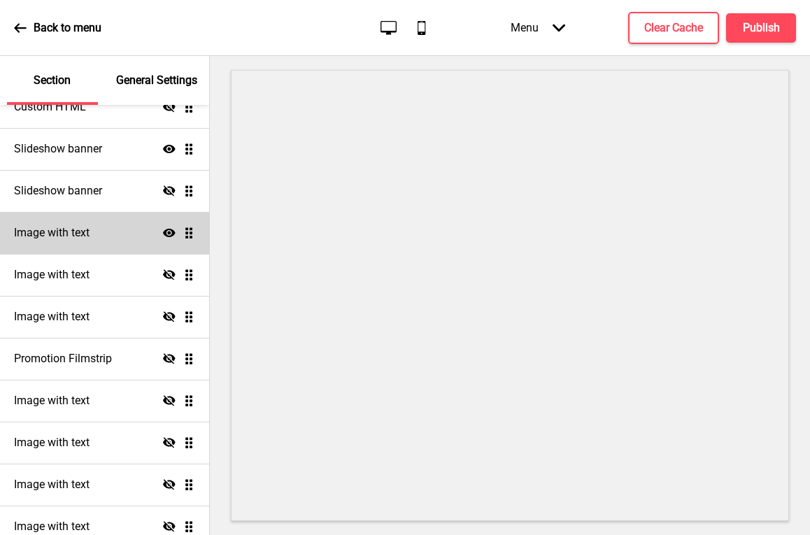
scroll to position [276, 0]
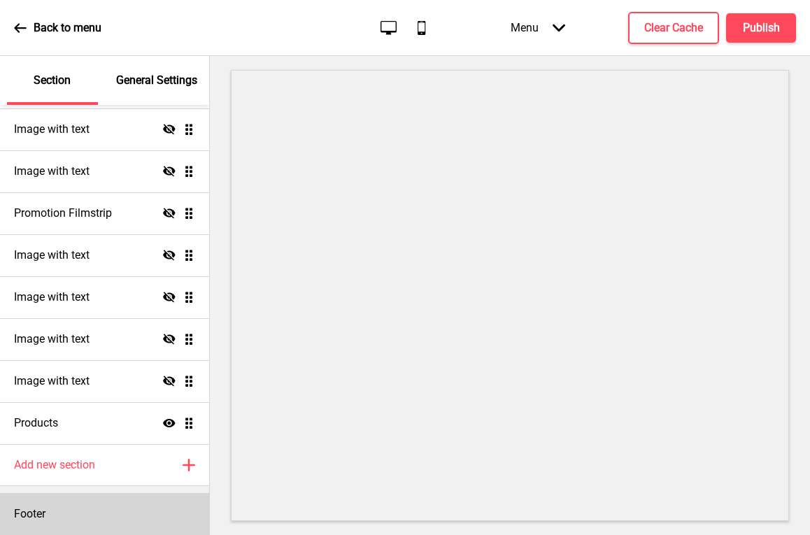
click at [36, 507] on h4 "Footer" at bounding box center [29, 513] width 31 height 15
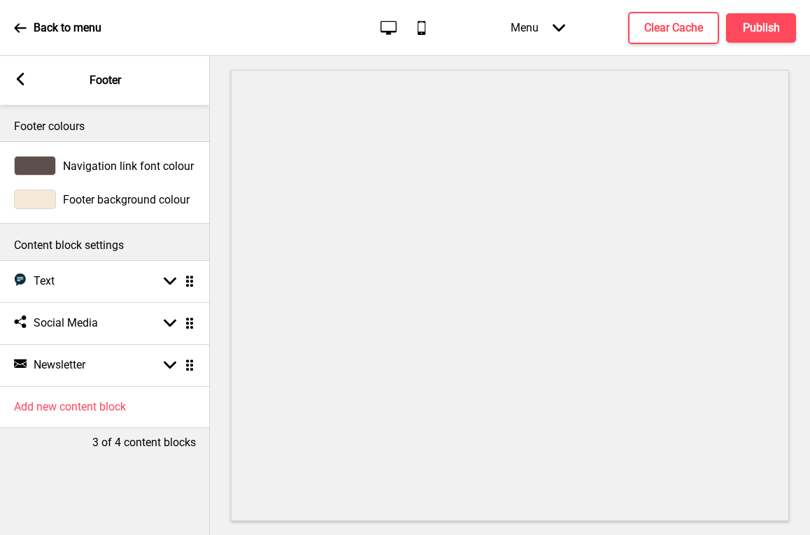
click at [45, 166] on div at bounding box center [35, 166] width 42 height 20
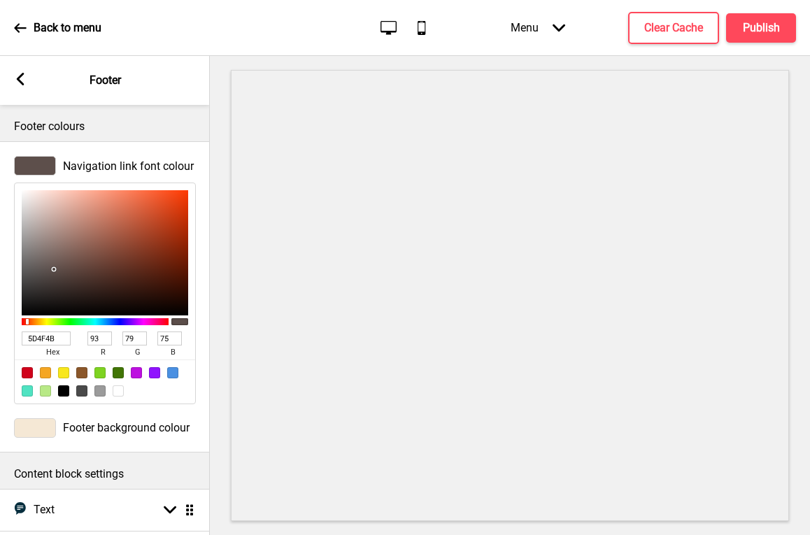
drag, startPoint x: 63, startPoint y: 336, endPoint x: 6, endPoint y: 335, distance: 56.7
click at [6, 335] on div "Navigation link font colour 5D4F4B hex 93 r 79 g 75 b 100 a" at bounding box center [105, 280] width 210 height 262
click at [46, 424] on div at bounding box center [35, 428] width 42 height 20
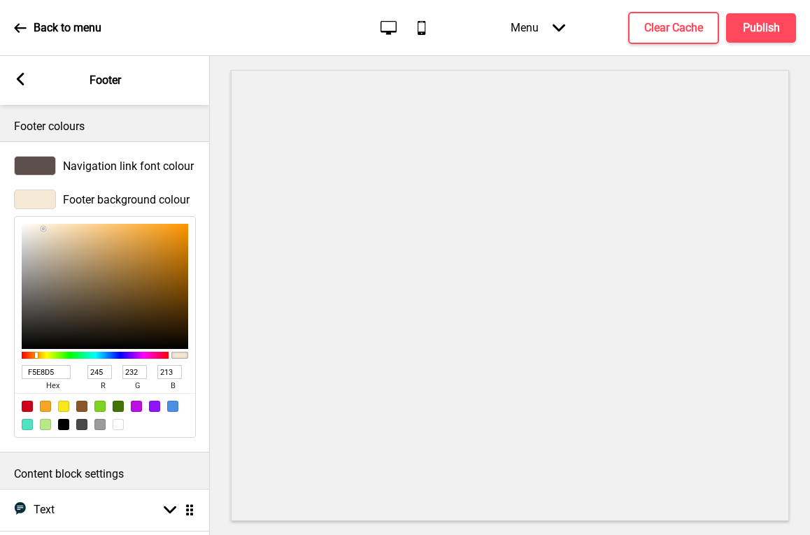
drag, startPoint x: 62, startPoint y: 372, endPoint x: -4, endPoint y: 363, distance: 66.4
click at [0, 363] on html "Back to menu Desktop Mobile Menu Arrow down Product Page Store Information Chec…" at bounding box center [405, 267] width 810 height 535
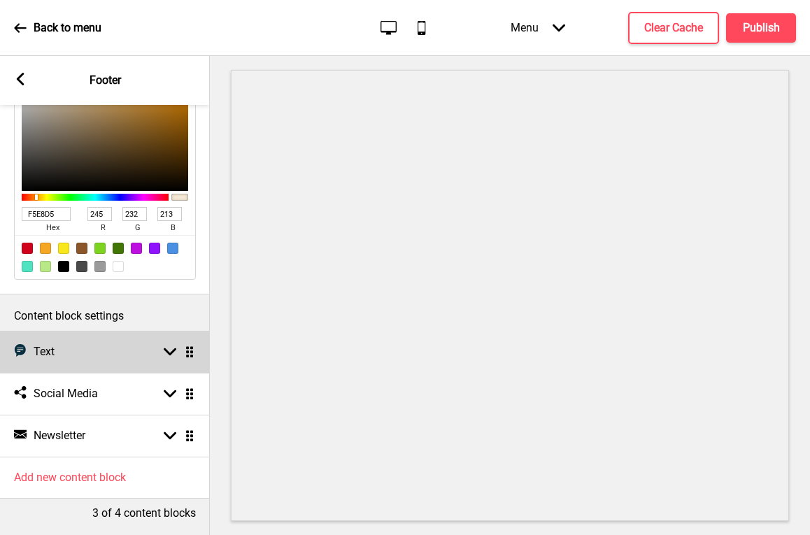
scroll to position [168, 0]
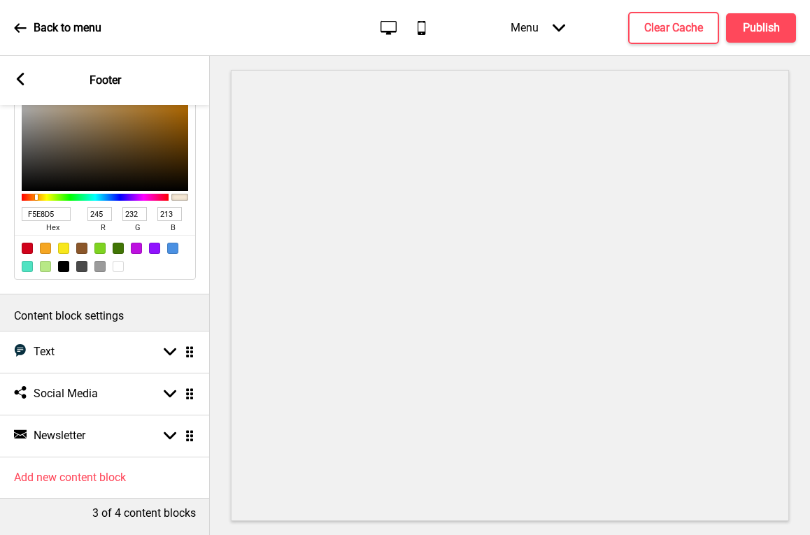
click at [19, 80] on icon at bounding box center [21, 79] width 8 height 13
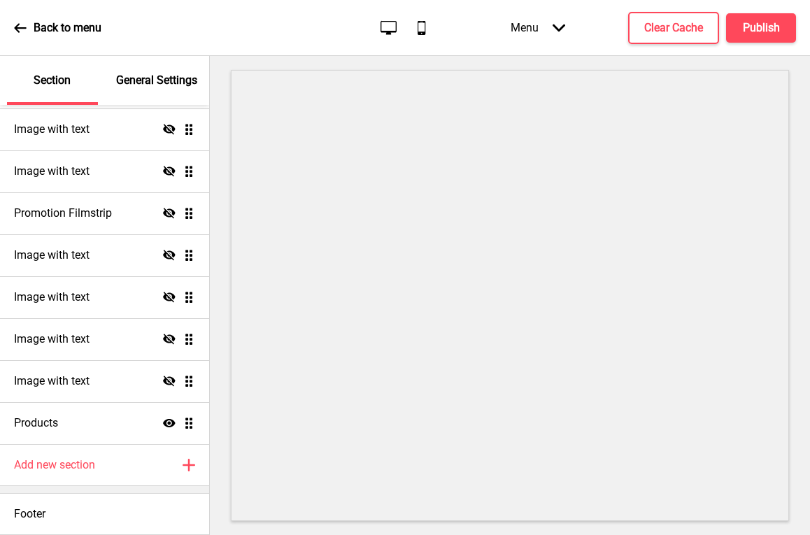
click at [128, 90] on div "General Settings" at bounding box center [157, 80] width 91 height 49
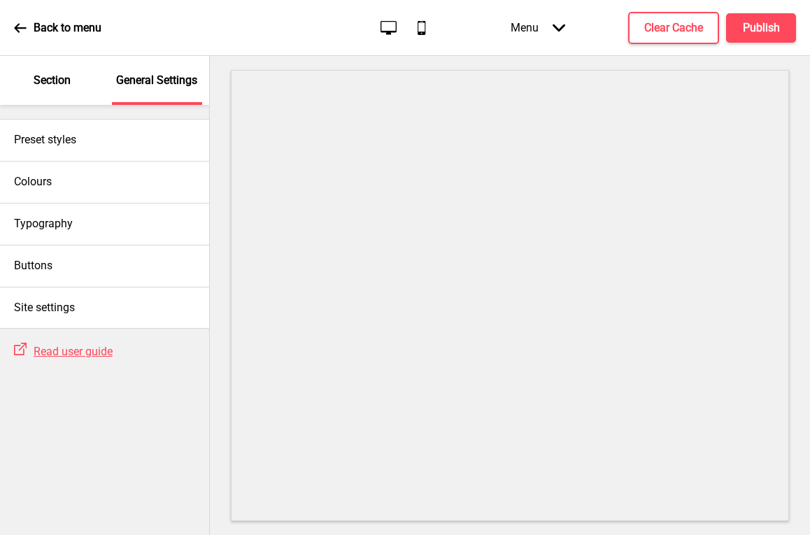
scroll to position [0, 0]
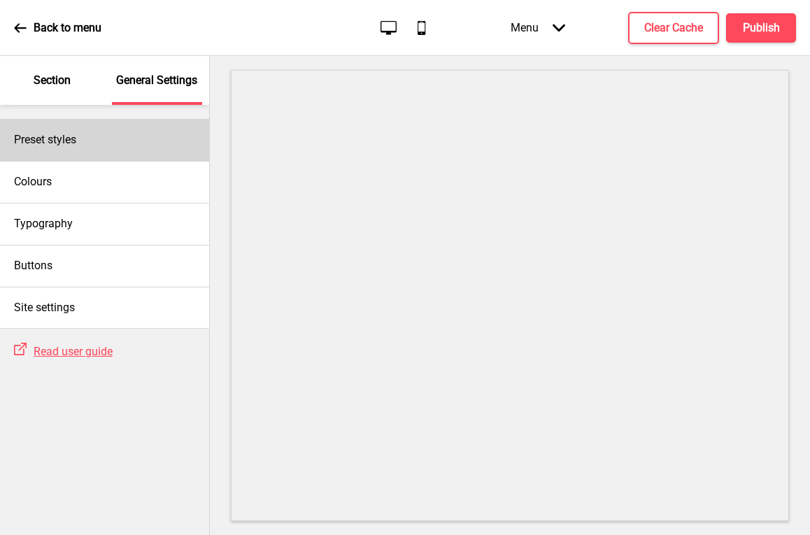
click at [82, 146] on div "Preset styles" at bounding box center [104, 140] width 209 height 42
select select "Custom"
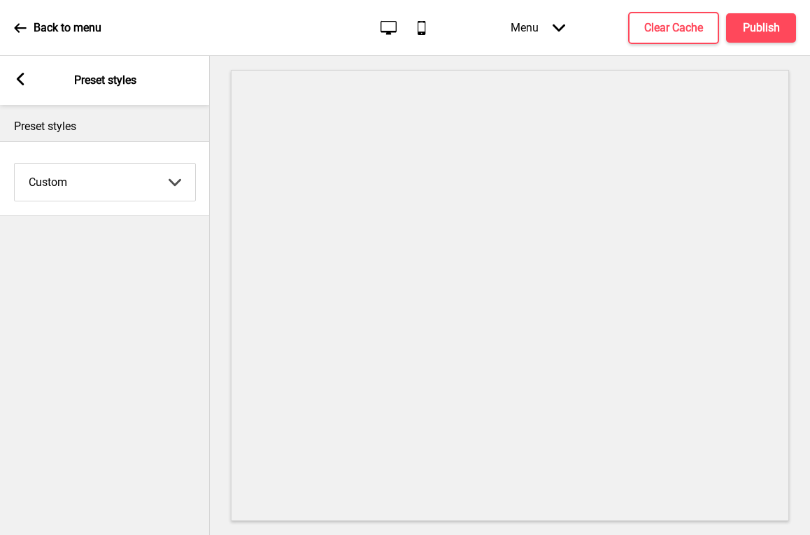
click at [24, 76] on rect at bounding box center [20, 79] width 13 height 13
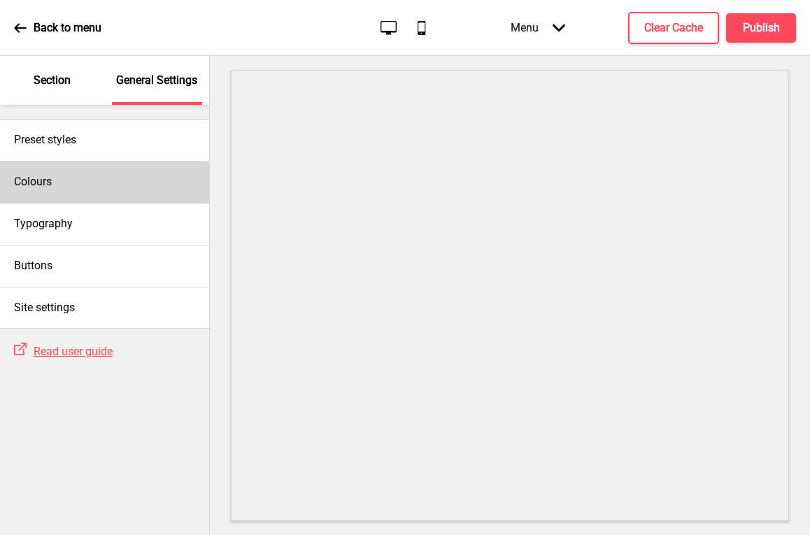
click at [104, 166] on div "Colours" at bounding box center [104, 182] width 209 height 42
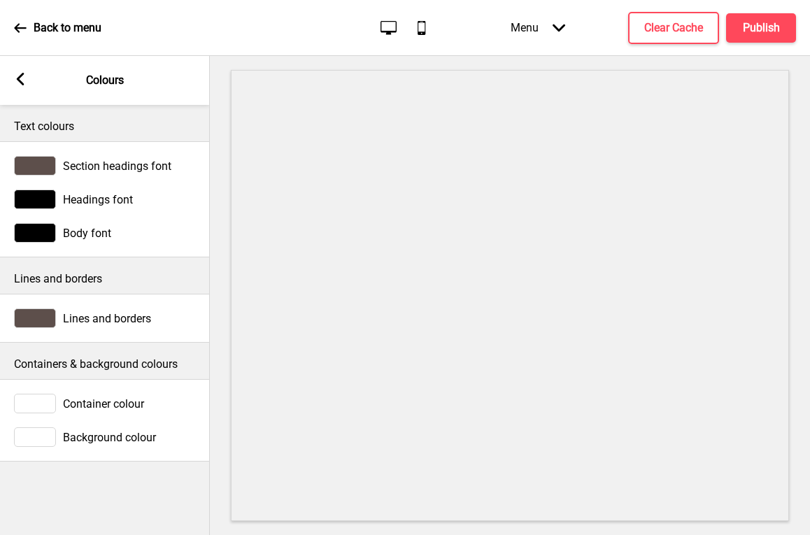
click at [20, 85] on div "Arrow left" at bounding box center [20, 80] width 13 height 15
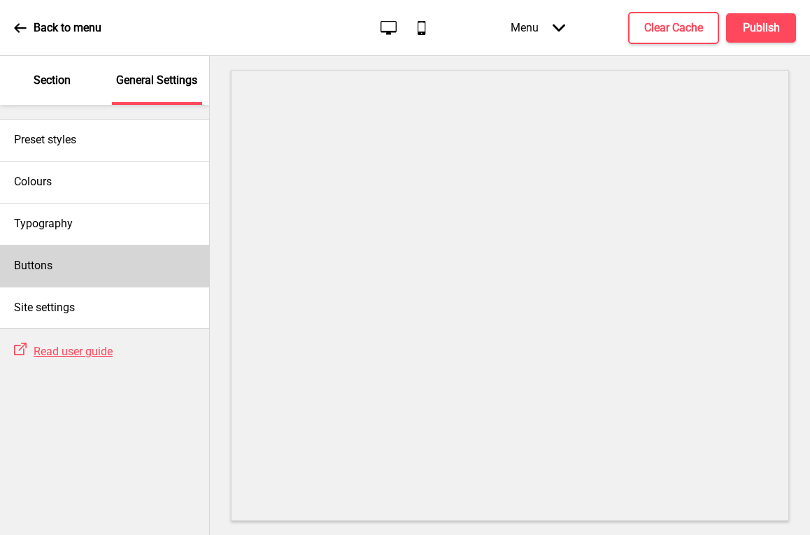
click at [79, 270] on div "Buttons" at bounding box center [104, 266] width 209 height 42
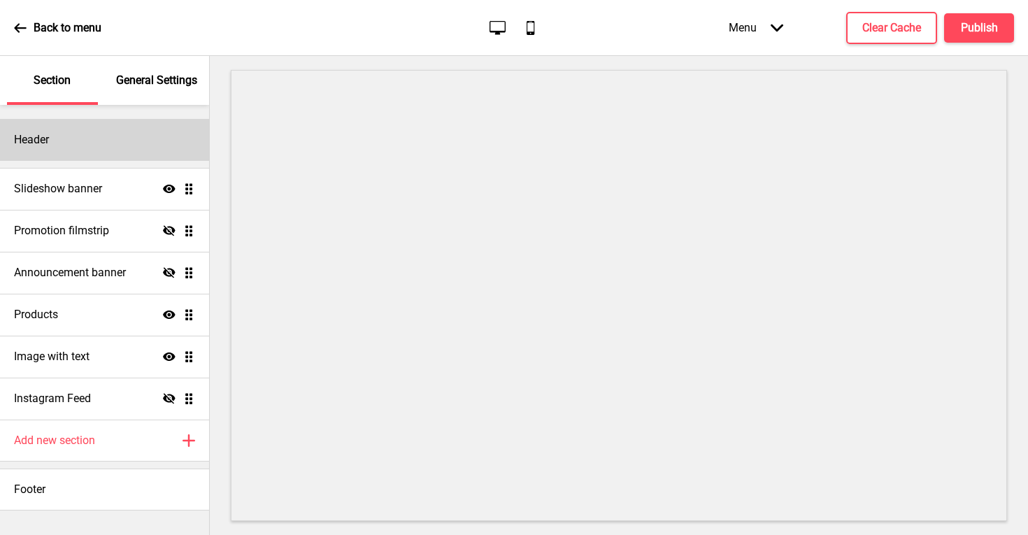
click at [108, 144] on div "Header" at bounding box center [104, 140] width 209 height 42
